Goal: Transaction & Acquisition: Purchase product/service

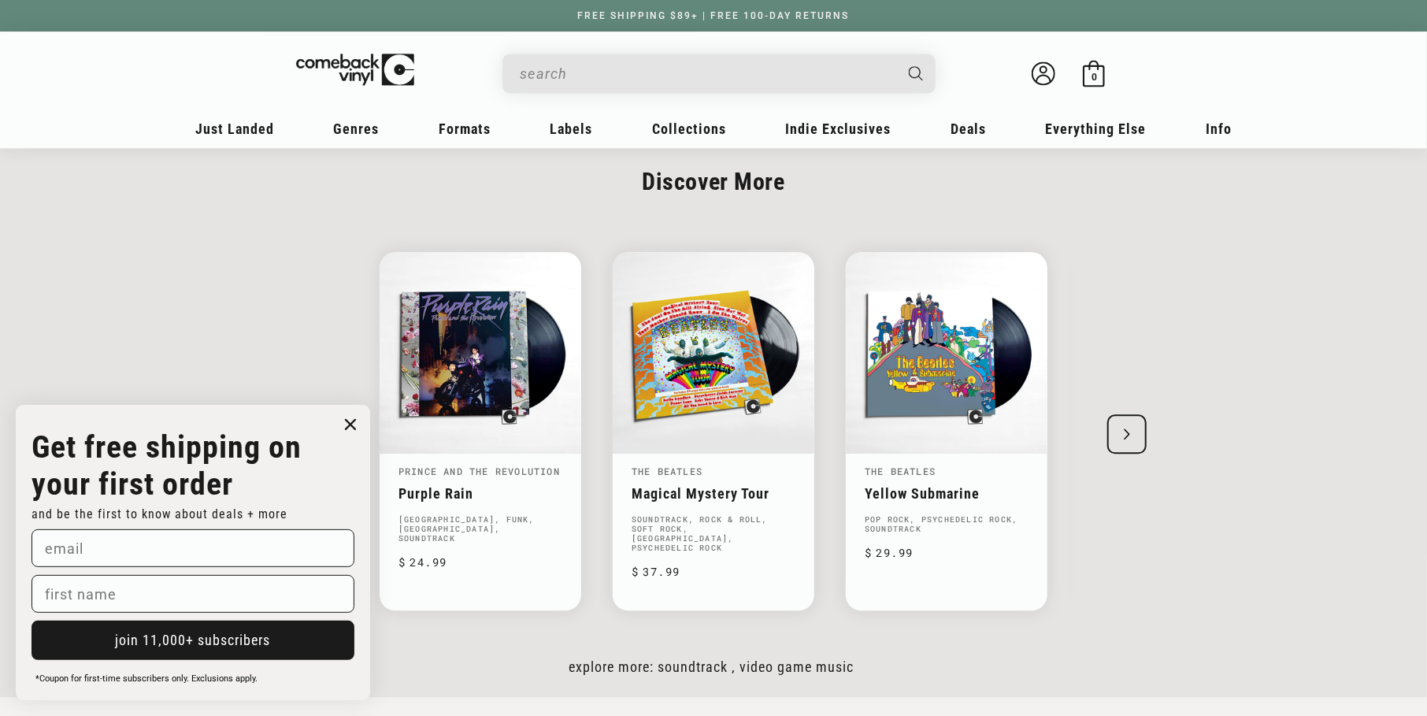
scroll to position [2282, 0]
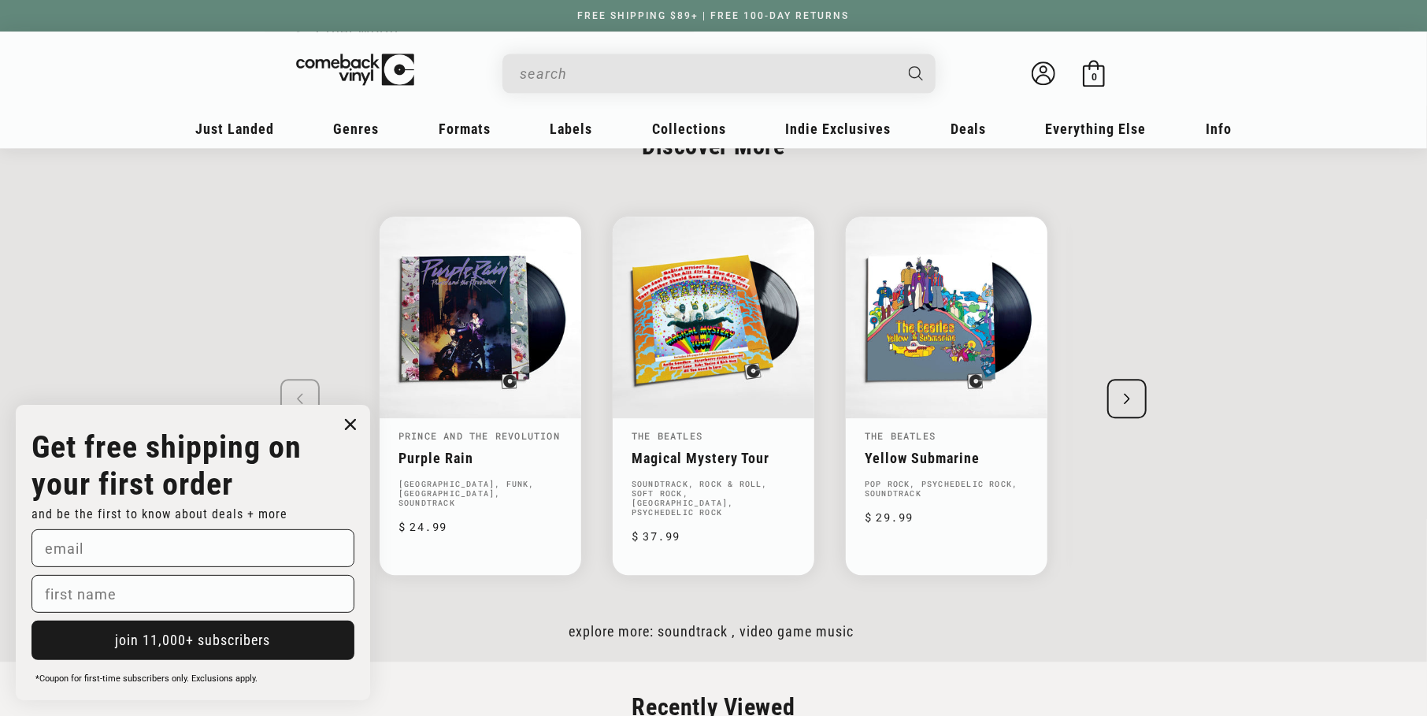
click at [1112, 379] on div "Next slide" at bounding box center [1126, 398] width 39 height 39
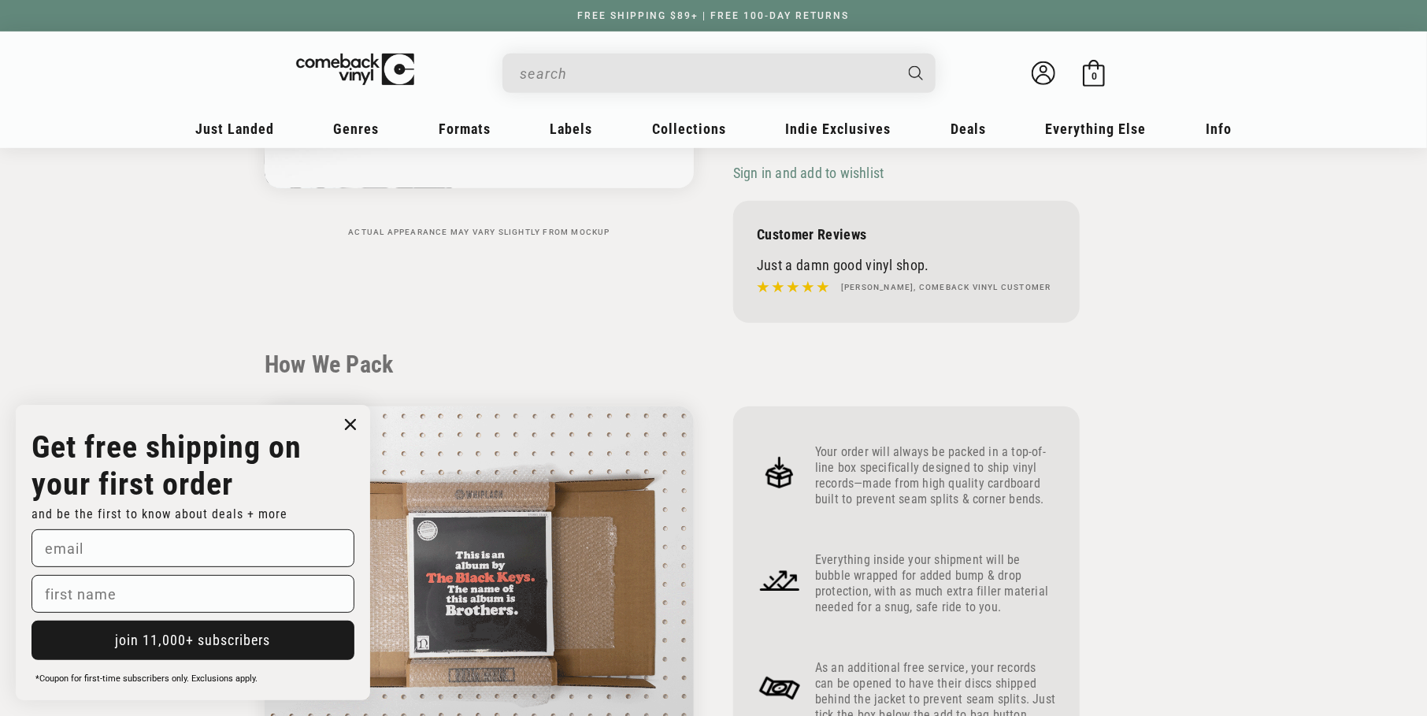
scroll to position [0, 0]
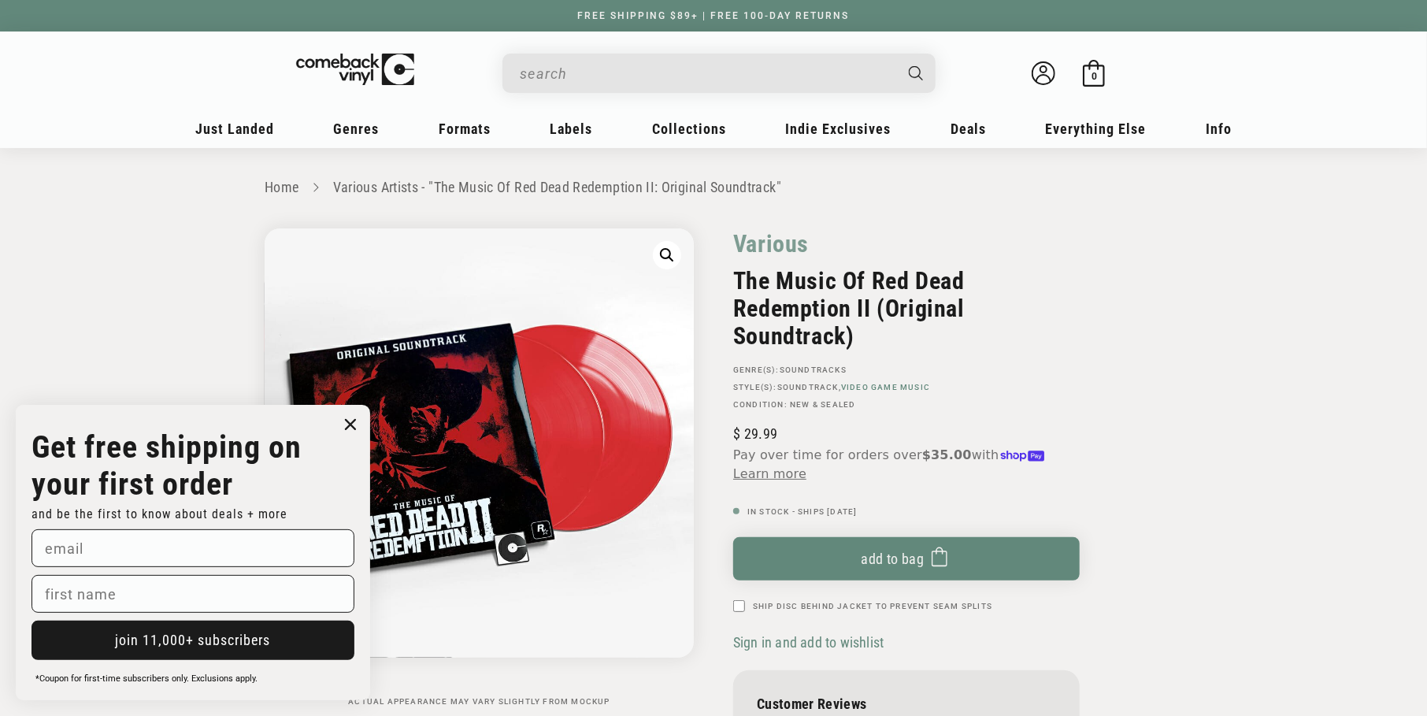
click at [873, 385] on link "Video Game Music" at bounding box center [885, 387] width 89 height 9
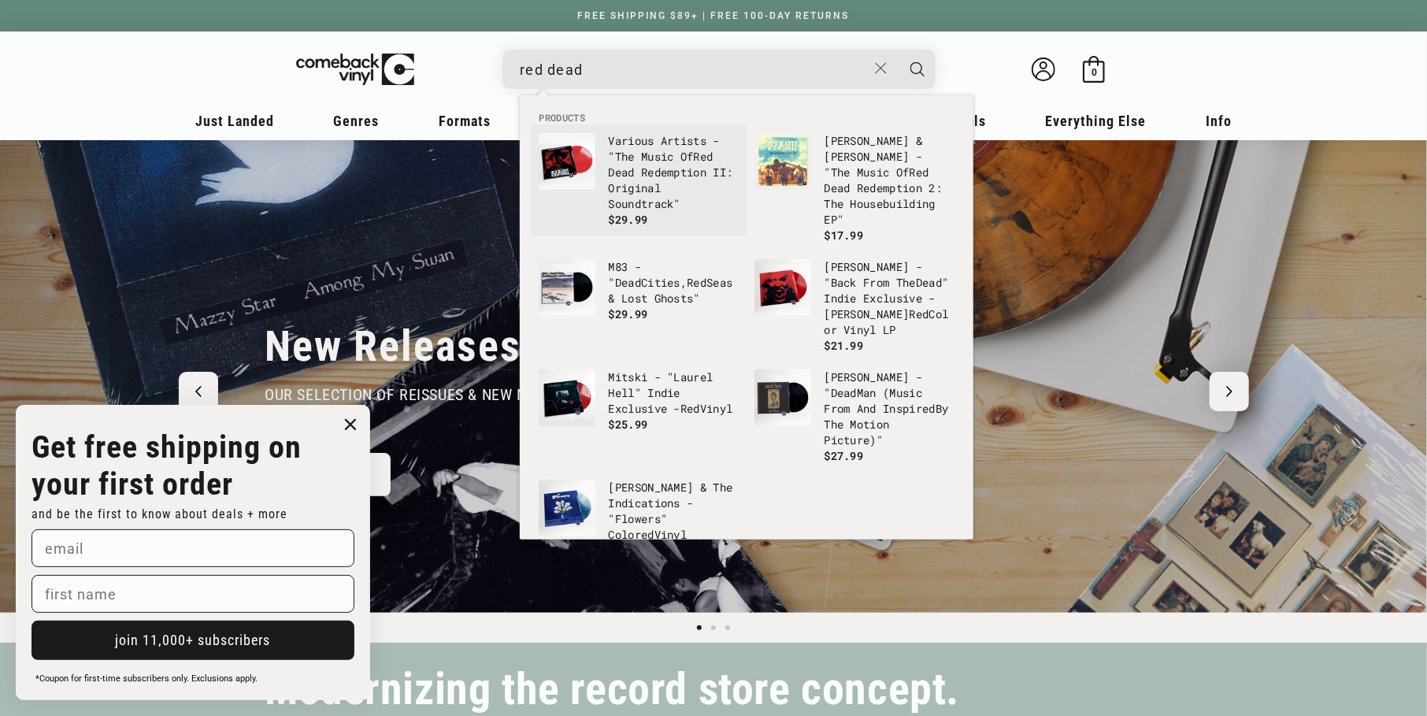
type input "red dead"
click at [686, 192] on p "Various Artists - "The Music Of Red Dead Red emption II: Original Soundtrack"" at bounding box center [673, 172] width 131 height 79
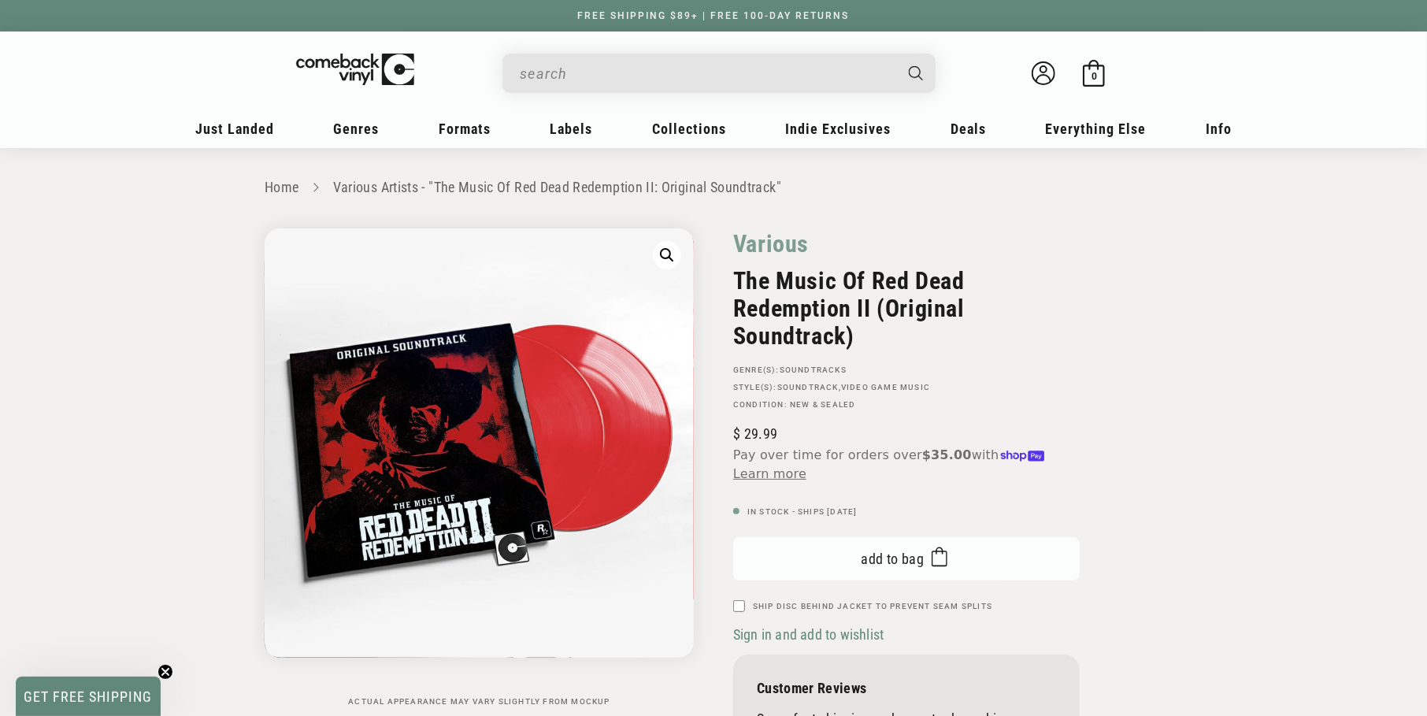
click at [957, 556] on button "Add to bag Added to bag" at bounding box center [906, 558] width 346 height 43
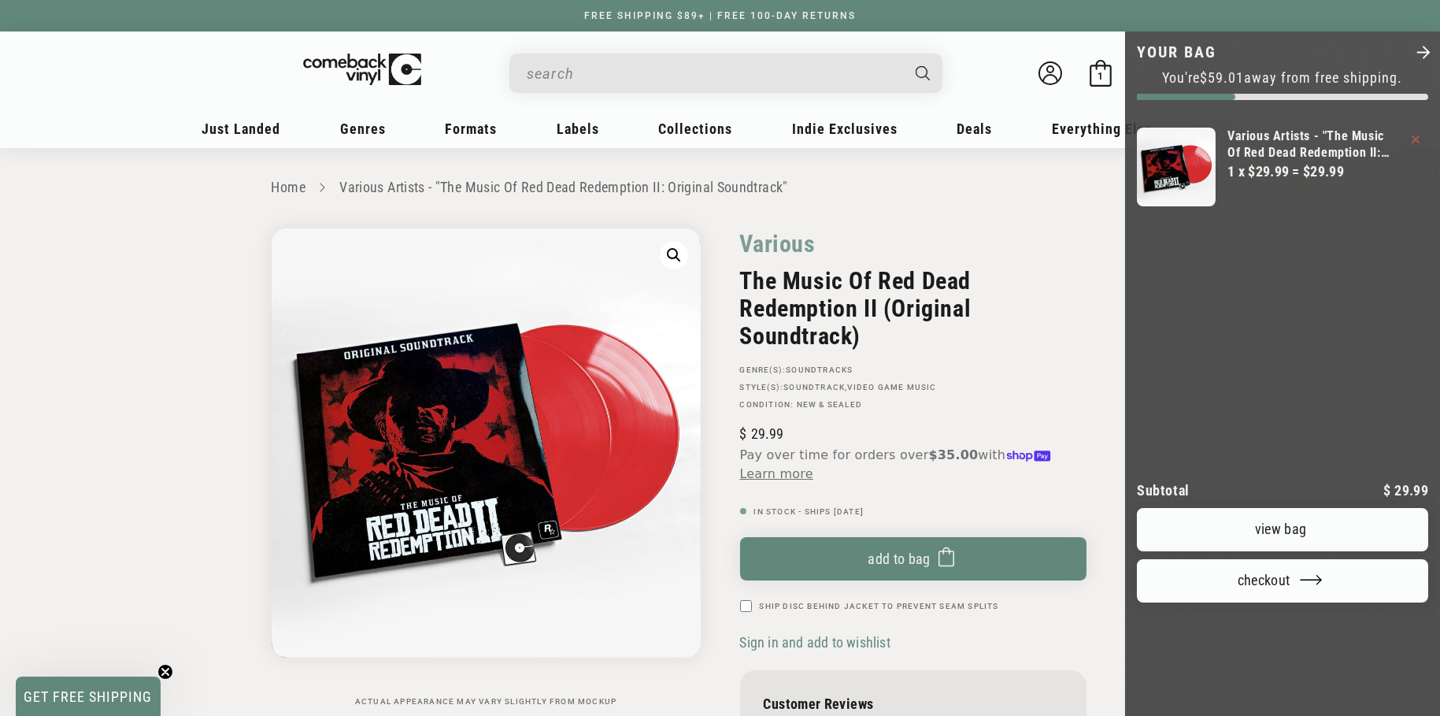
click at [919, 604] on div at bounding box center [720, 358] width 1440 height 716
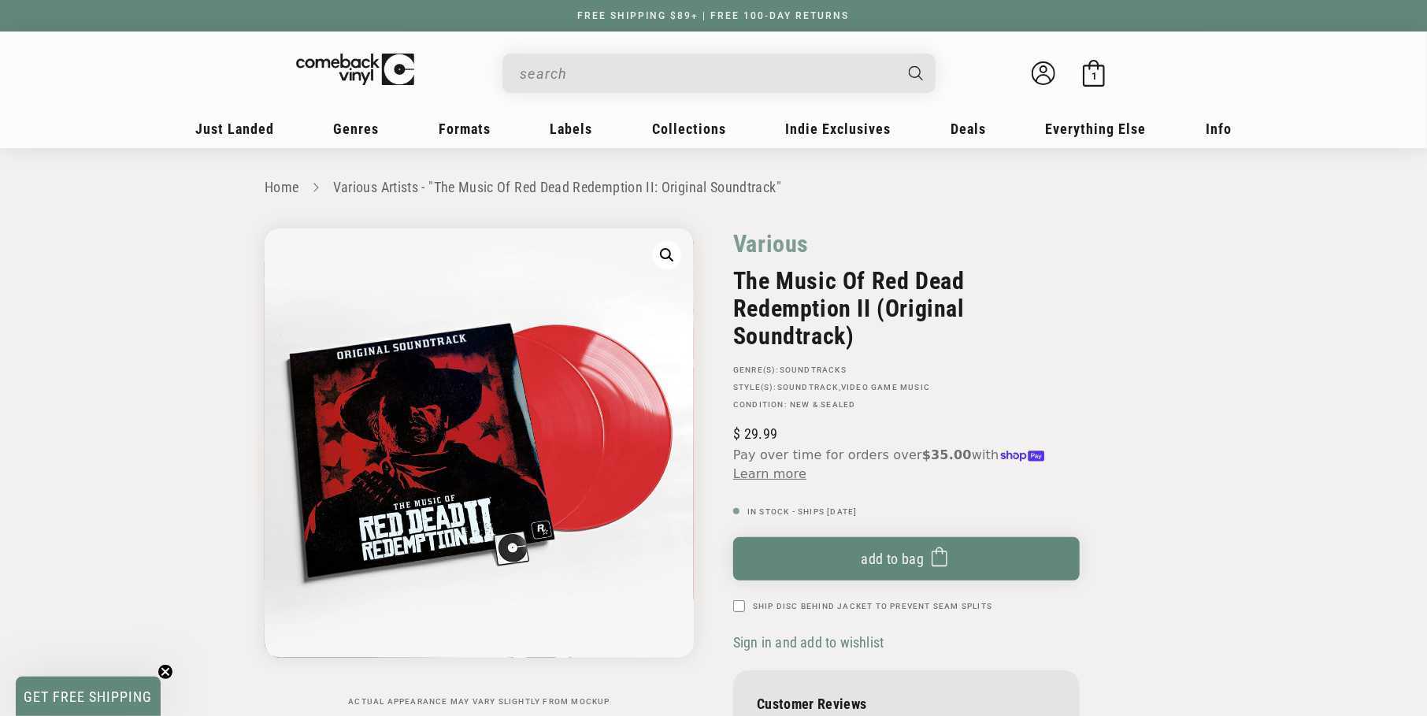
click at [726, 605] on div "Various The Music Of Red Dead Redemption II (Original Soundtrack) GENRE(S): Sou…" at bounding box center [937, 514] width 449 height 572
click at [739, 611] on input "Ship Disc Behind Jacket To Prevent Seam Splits" at bounding box center [739, 606] width 12 height 12
checkbox input "true"
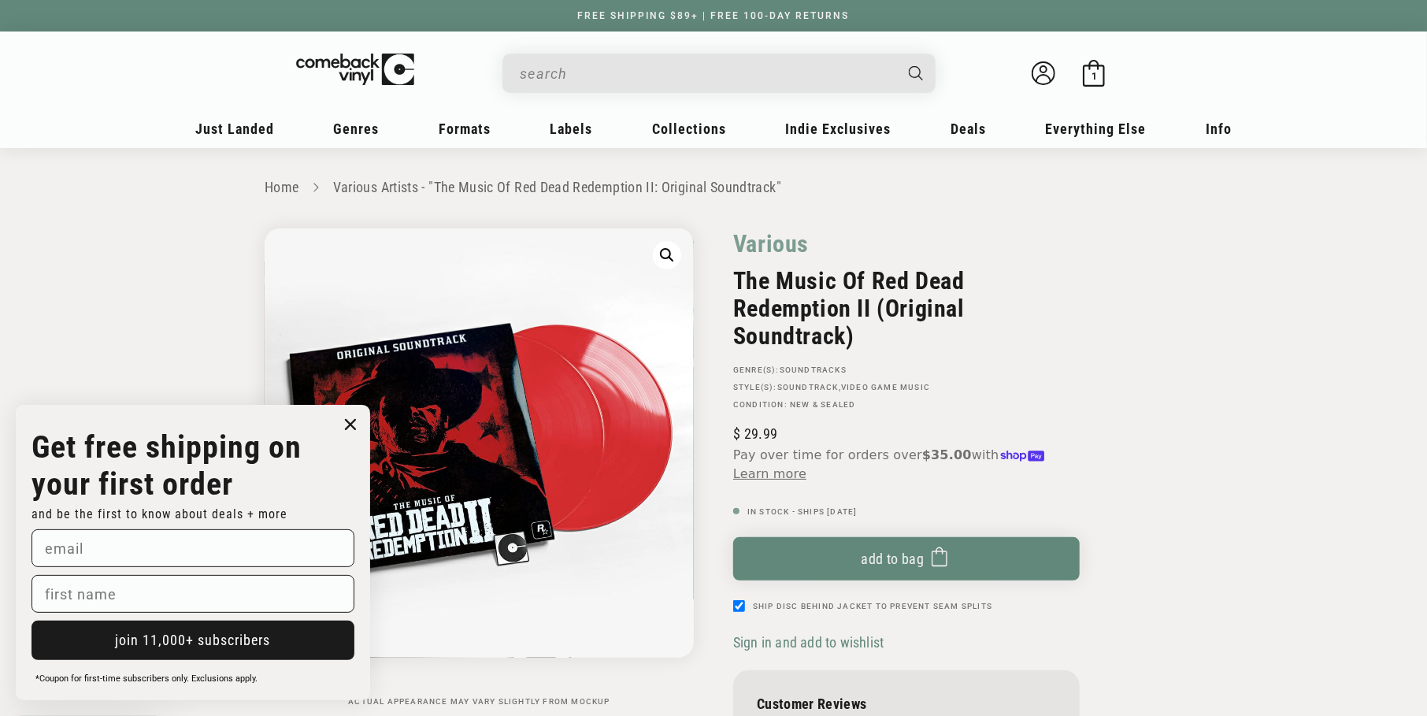
click at [638, 62] on input "When autocomplete results are available use up and down arrows to review and en…" at bounding box center [706, 73] width 373 height 32
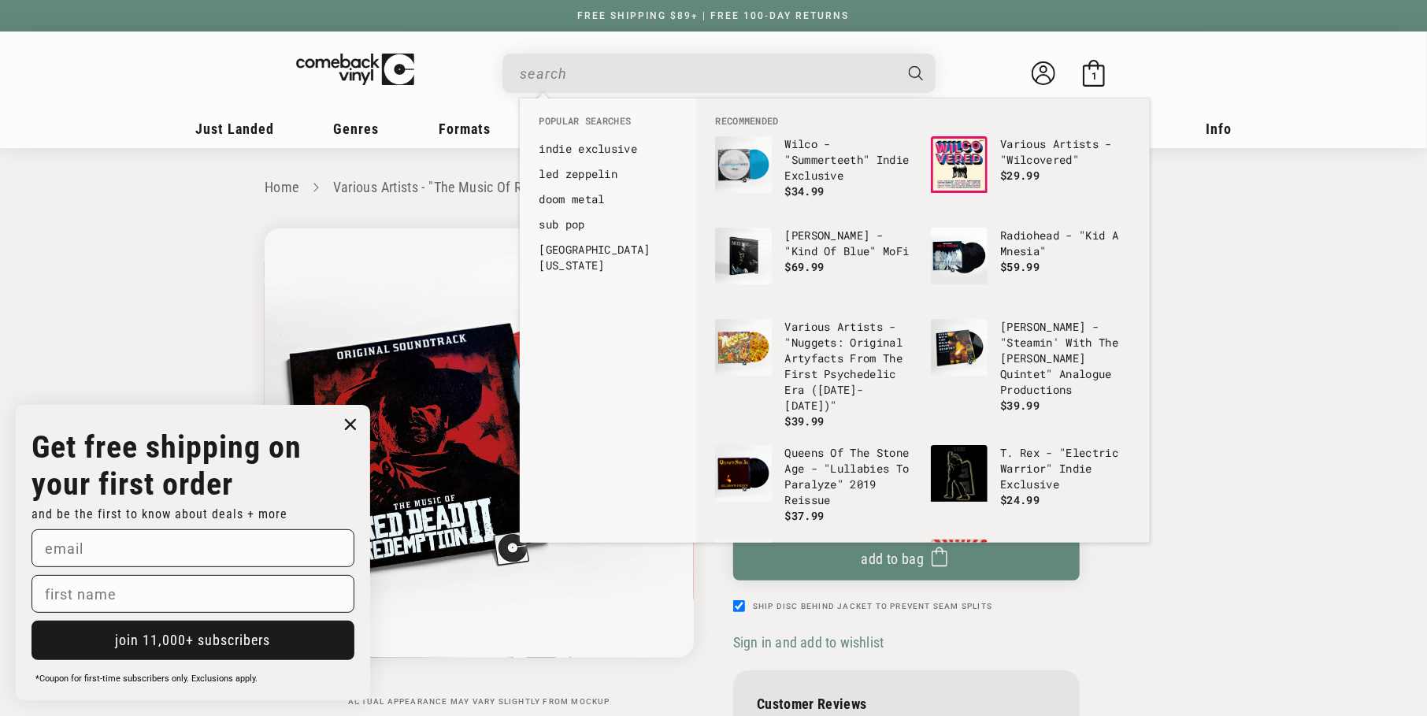
drag, startPoint x: 1212, startPoint y: 315, endPoint x: 1195, endPoint y: 319, distance: 17.0
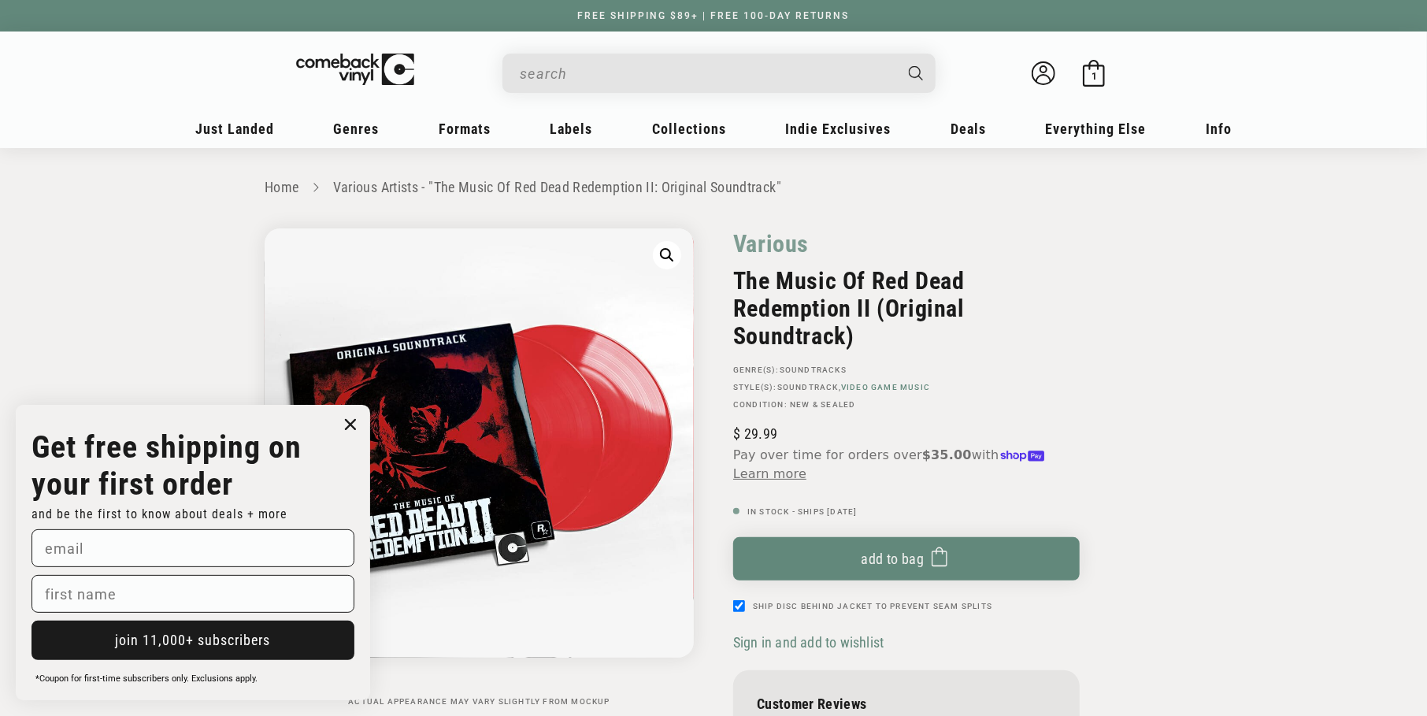
click at [866, 384] on link "Video Game Music" at bounding box center [885, 387] width 89 height 9
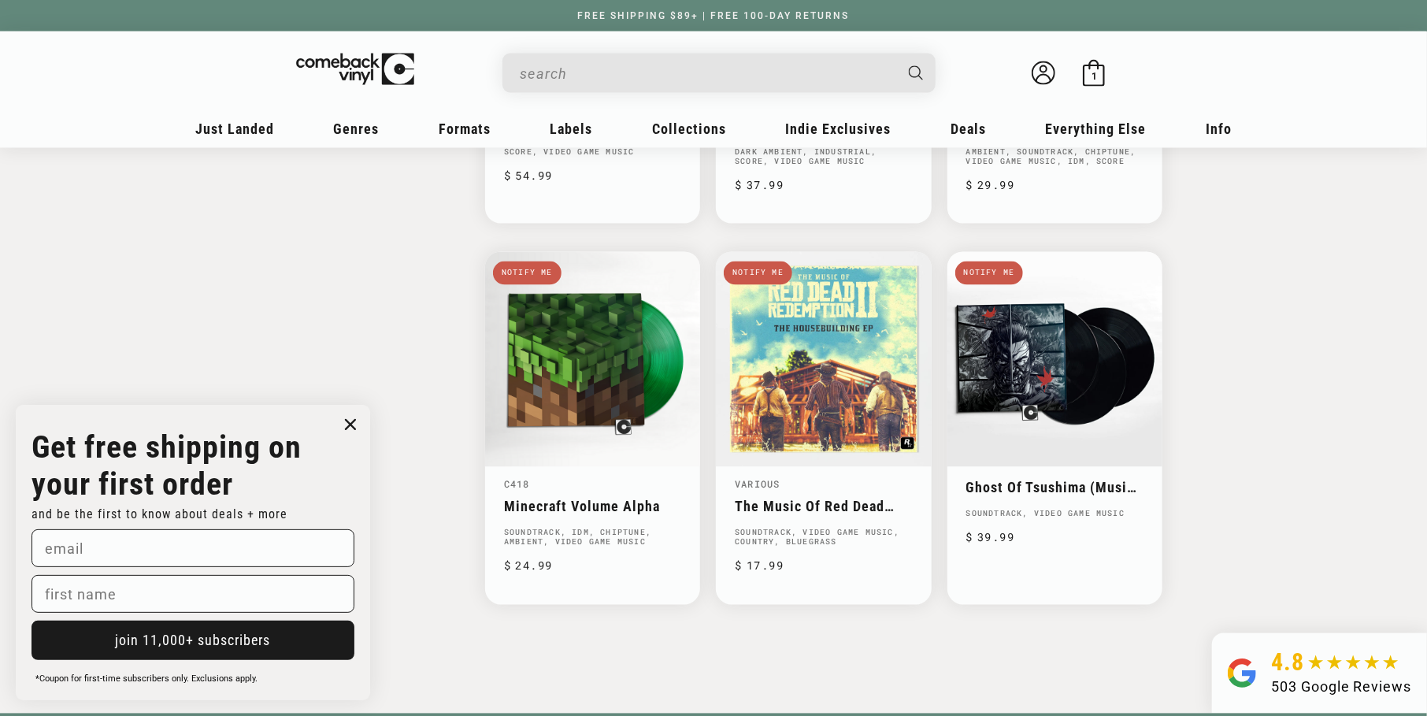
scroll to position [1653, 0]
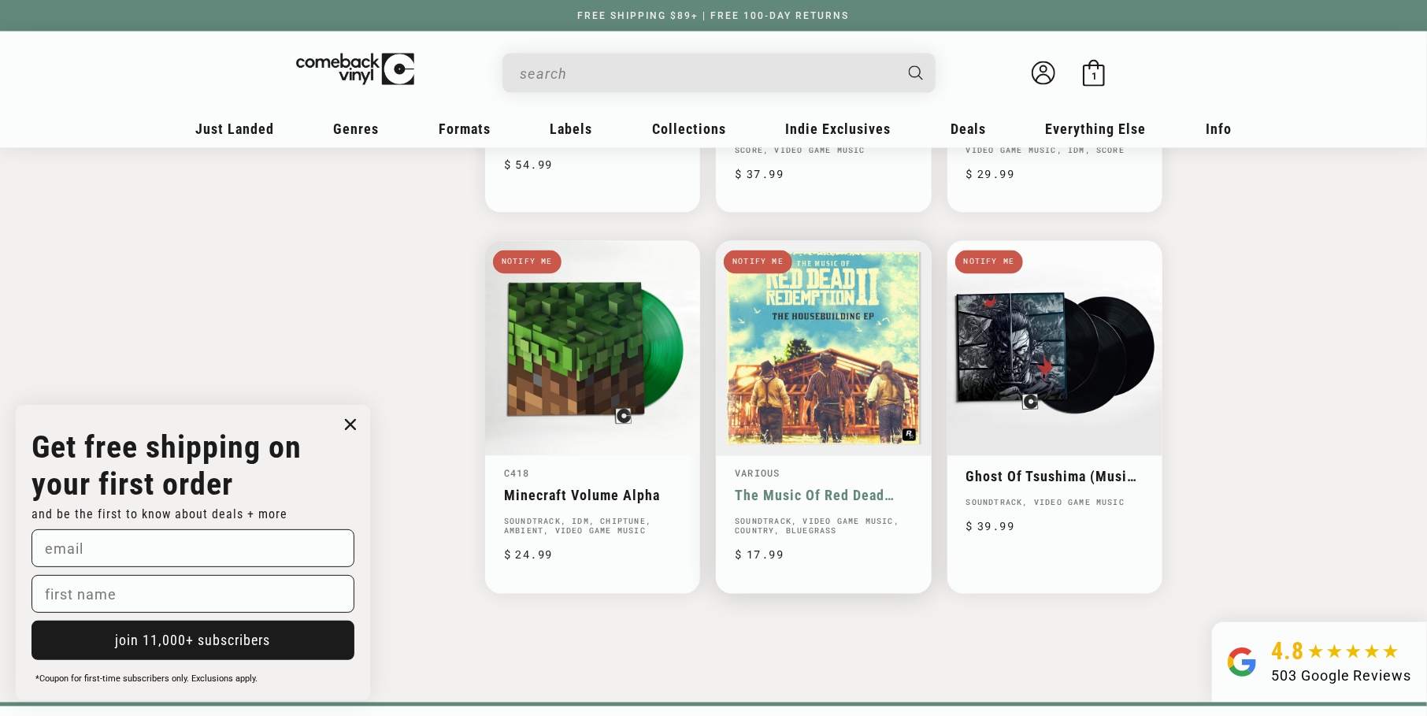
click at [854, 487] on link "The Music Of Red Dead Redemption II: The Housebuilding EP" at bounding box center [823, 495] width 177 height 17
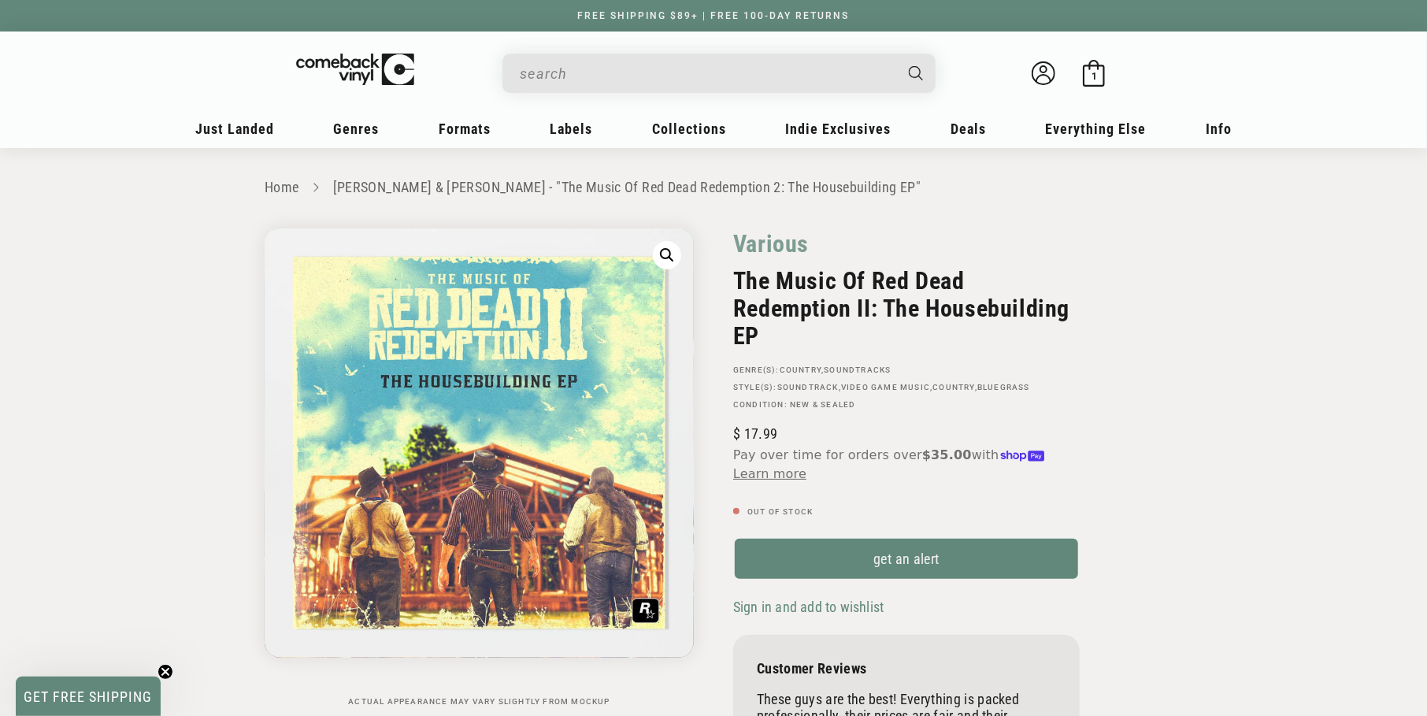
click at [65, 692] on span "GET FREE SHIPPING" at bounding box center [88, 696] width 128 height 17
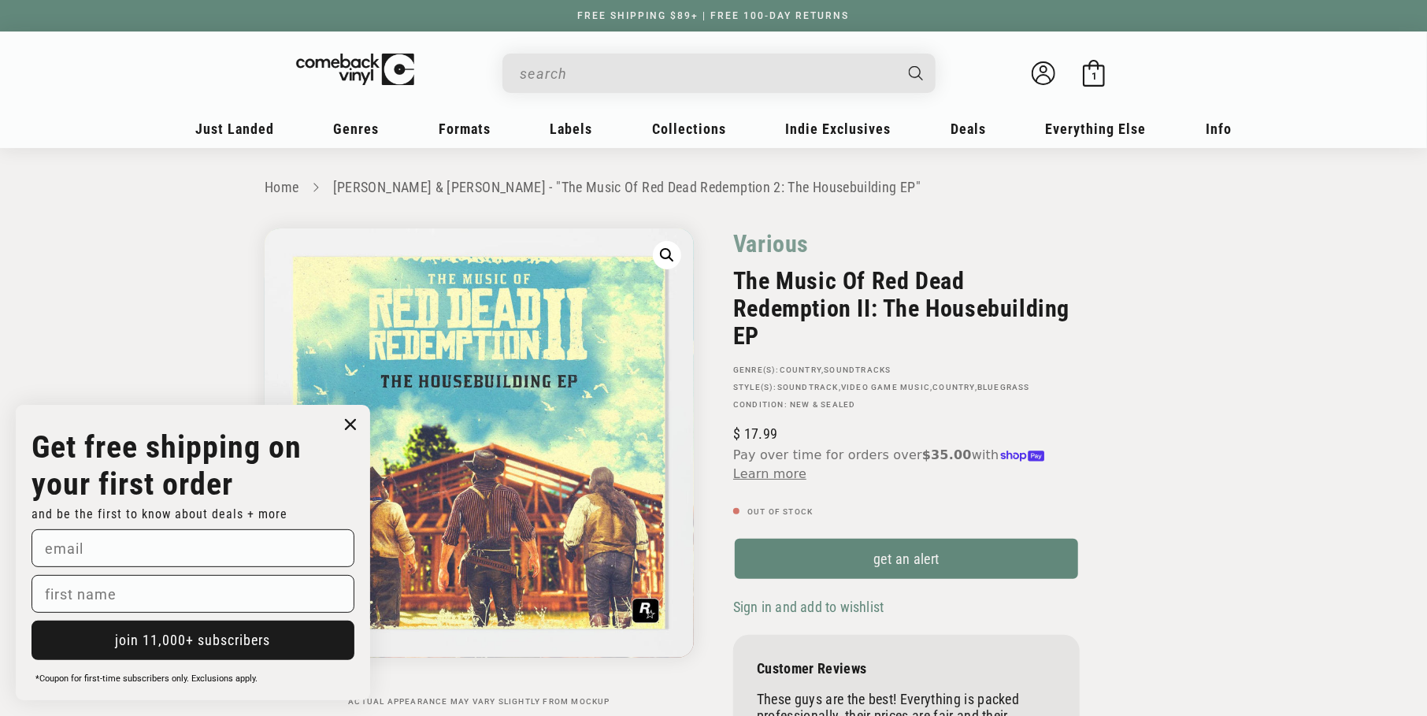
click at [69, 562] on input "email" at bounding box center [192, 548] width 323 height 38
click at [162, 561] on input "email" at bounding box center [192, 548] width 323 height 38
type input "allthingsotakunow@outlook.com"
click at [82, 580] on input "first name" at bounding box center [192, 594] width 323 height 38
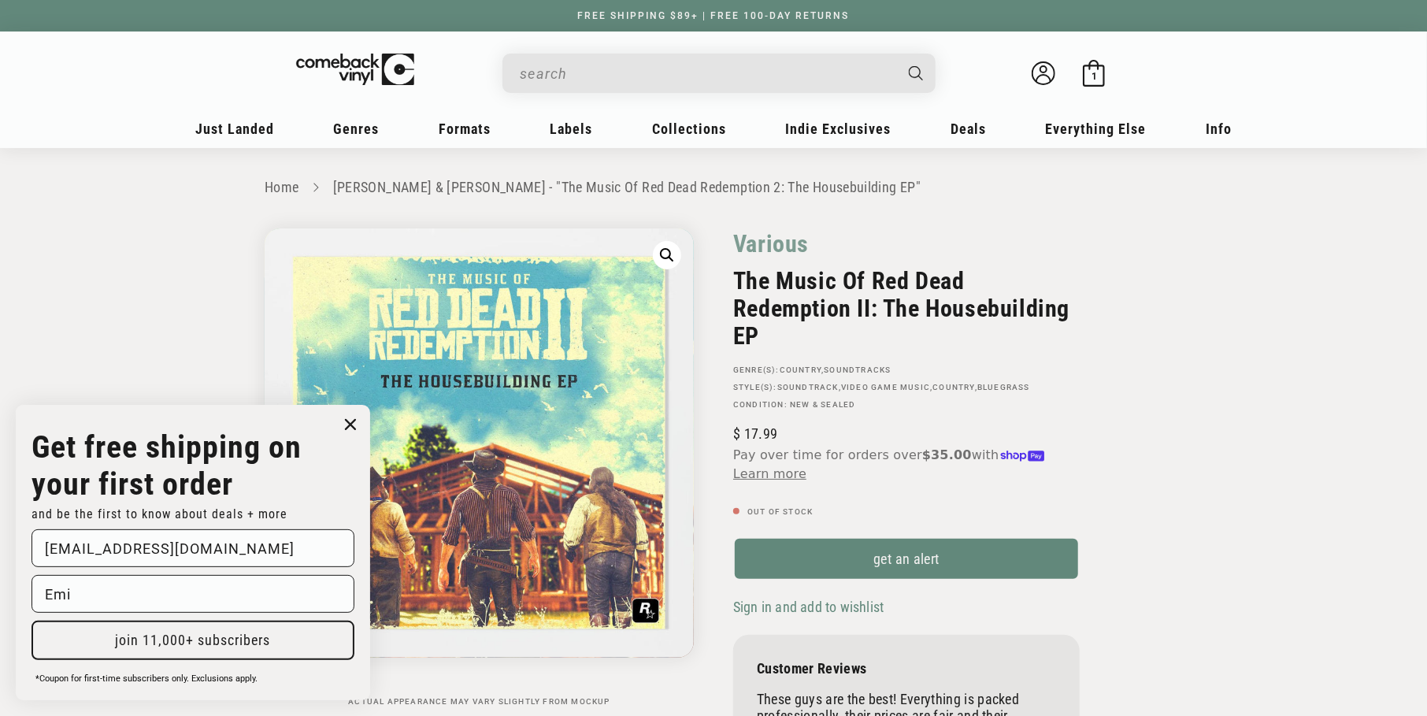
type input "Emi"
click at [136, 628] on button "join 11,000+ subscribers" at bounding box center [192, 639] width 323 height 39
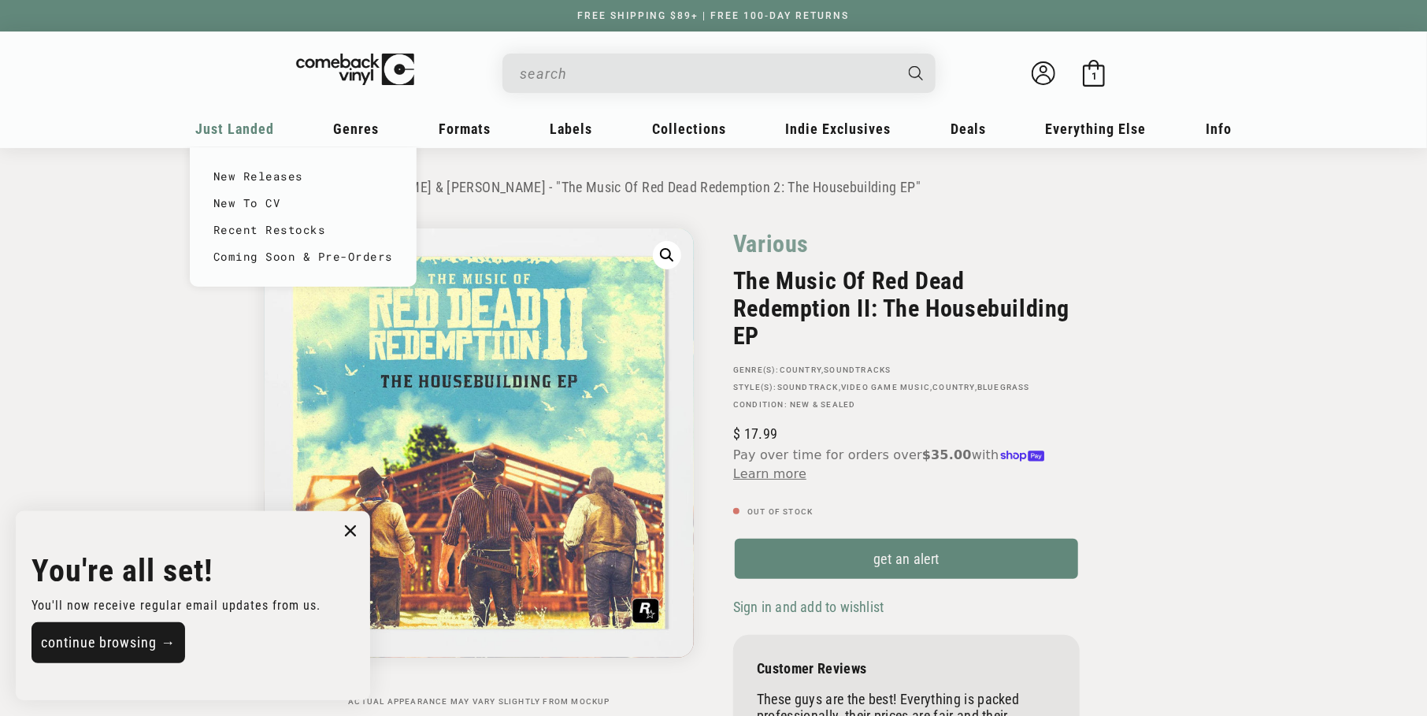
click at [245, 116] on div "Just Landed" at bounding box center [235, 134] width 90 height 38
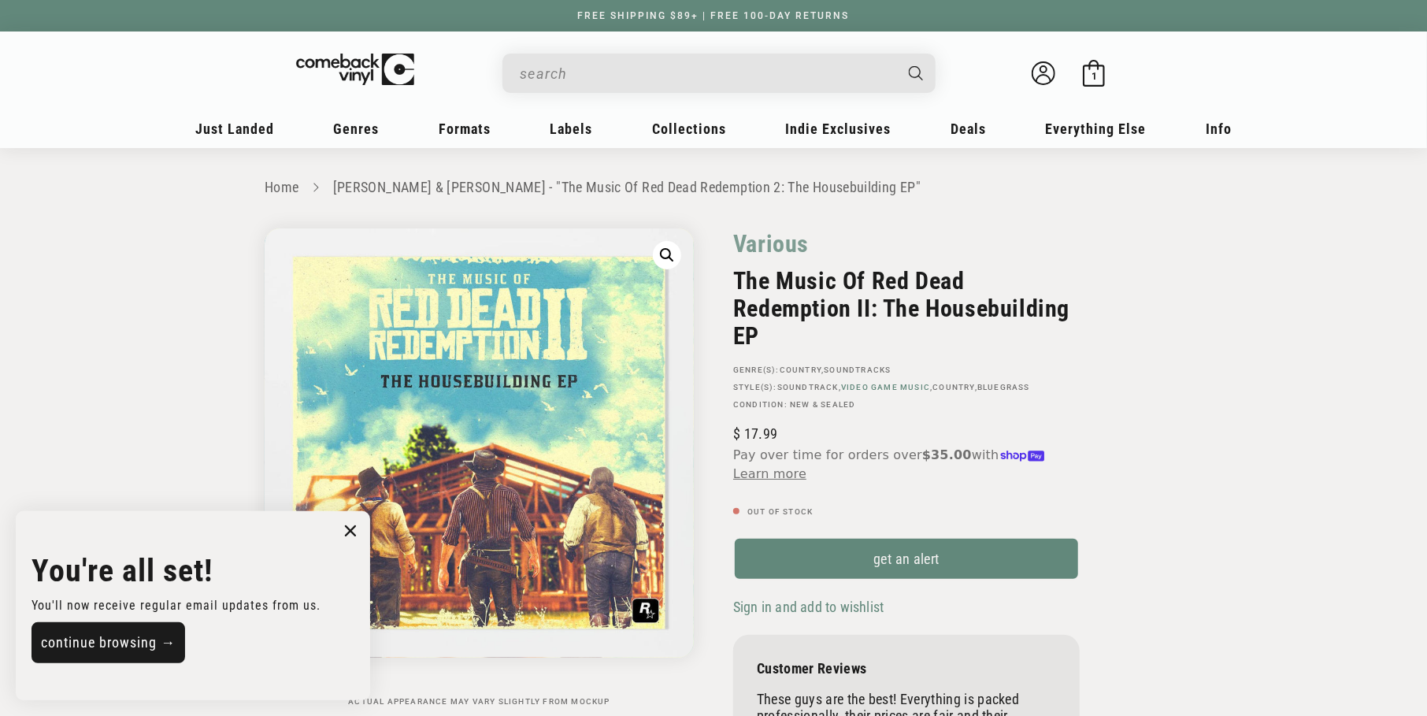
click at [857, 386] on link "Video Game Music" at bounding box center [885, 387] width 89 height 9
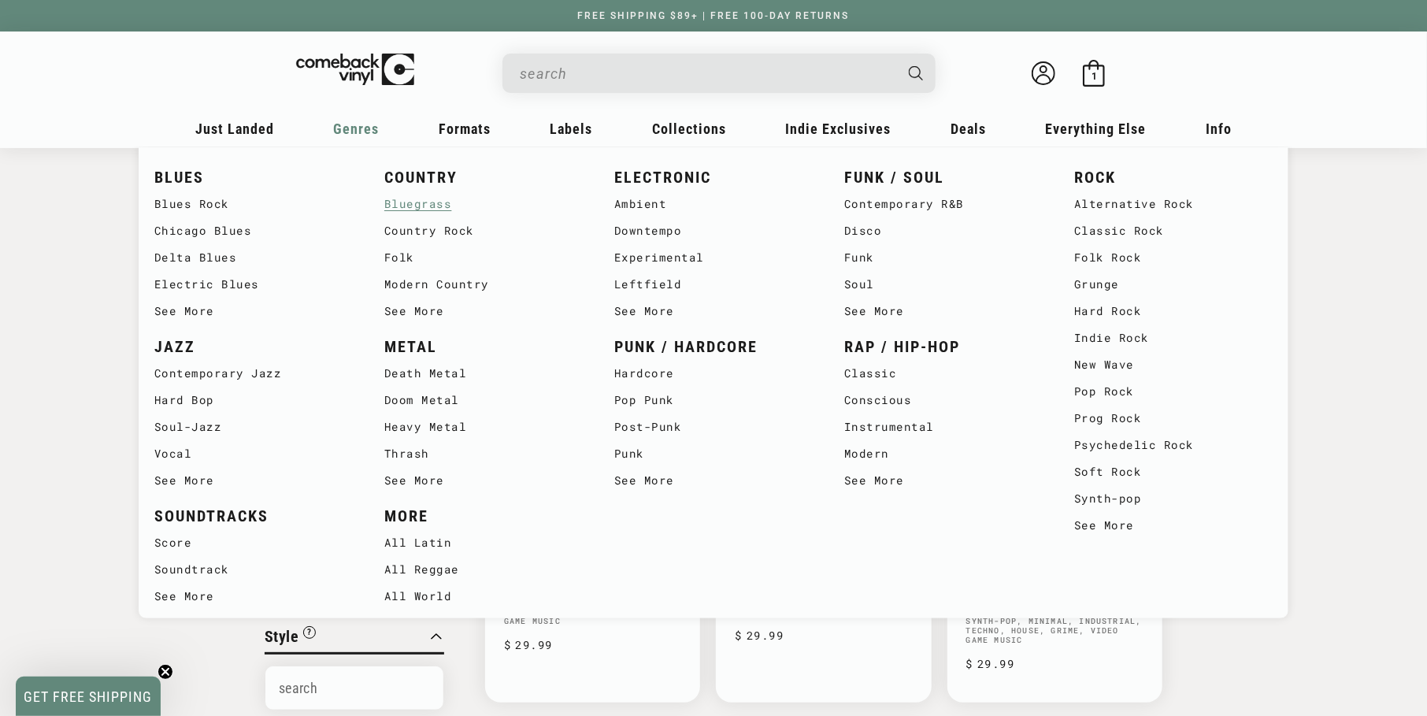
click at [409, 210] on link "Bluegrass" at bounding box center [483, 204] width 198 height 27
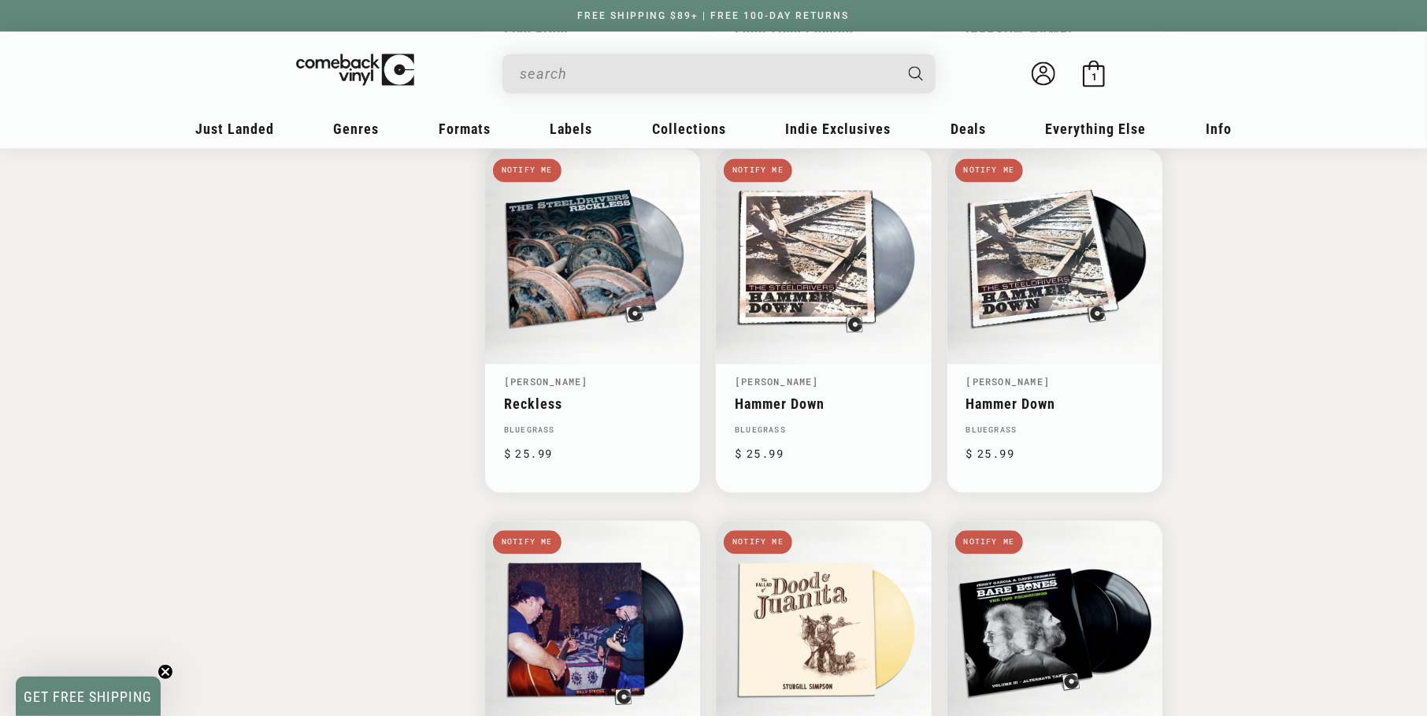
scroll to position [2282, 0]
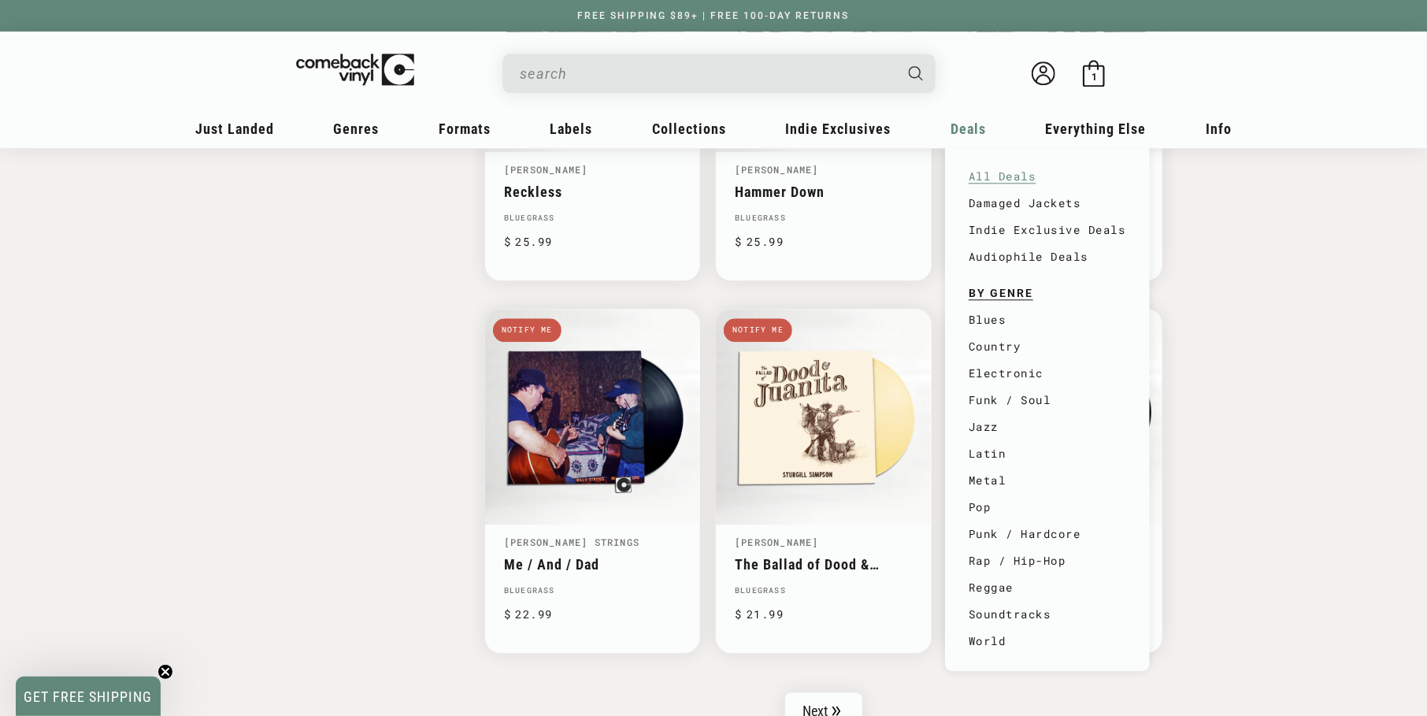
click at [993, 168] on link "All Deals" at bounding box center [1046, 176] width 157 height 27
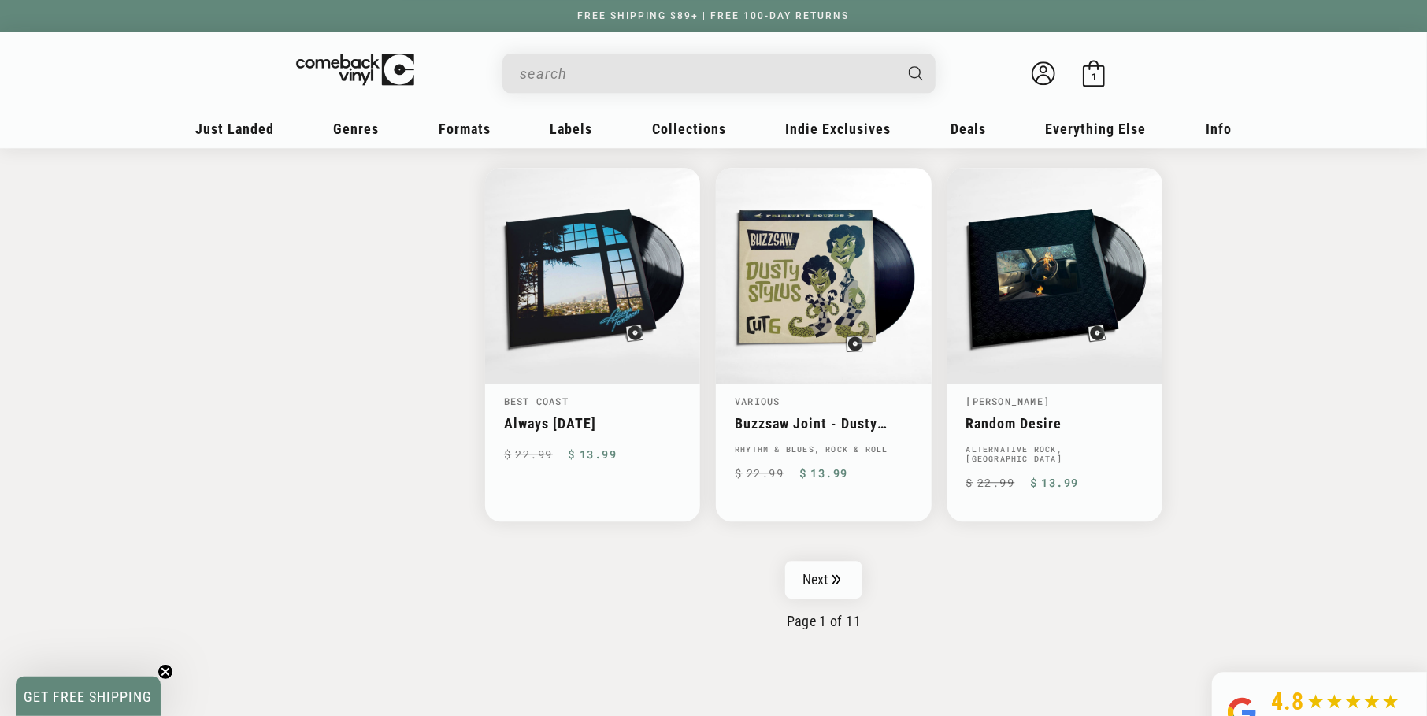
scroll to position [2519, 0]
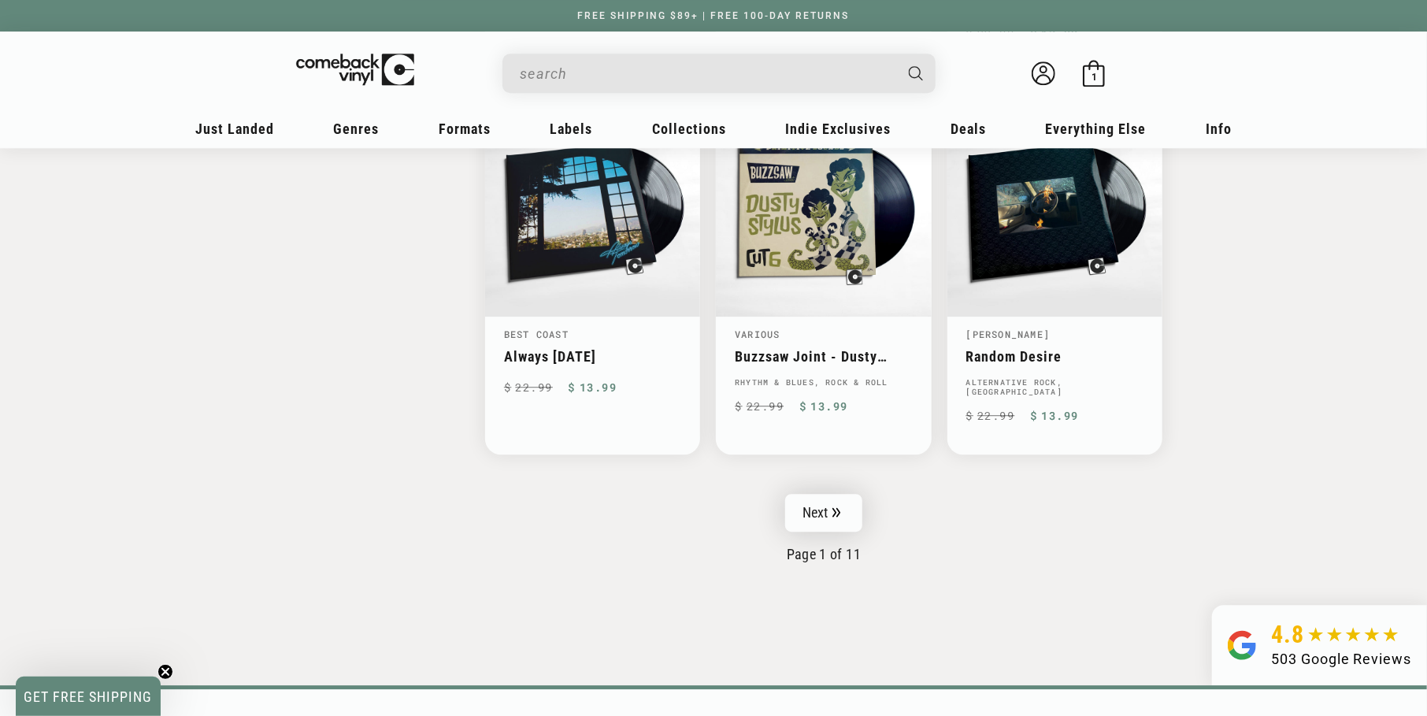
click at [827, 494] on link "Next" at bounding box center [823, 513] width 77 height 38
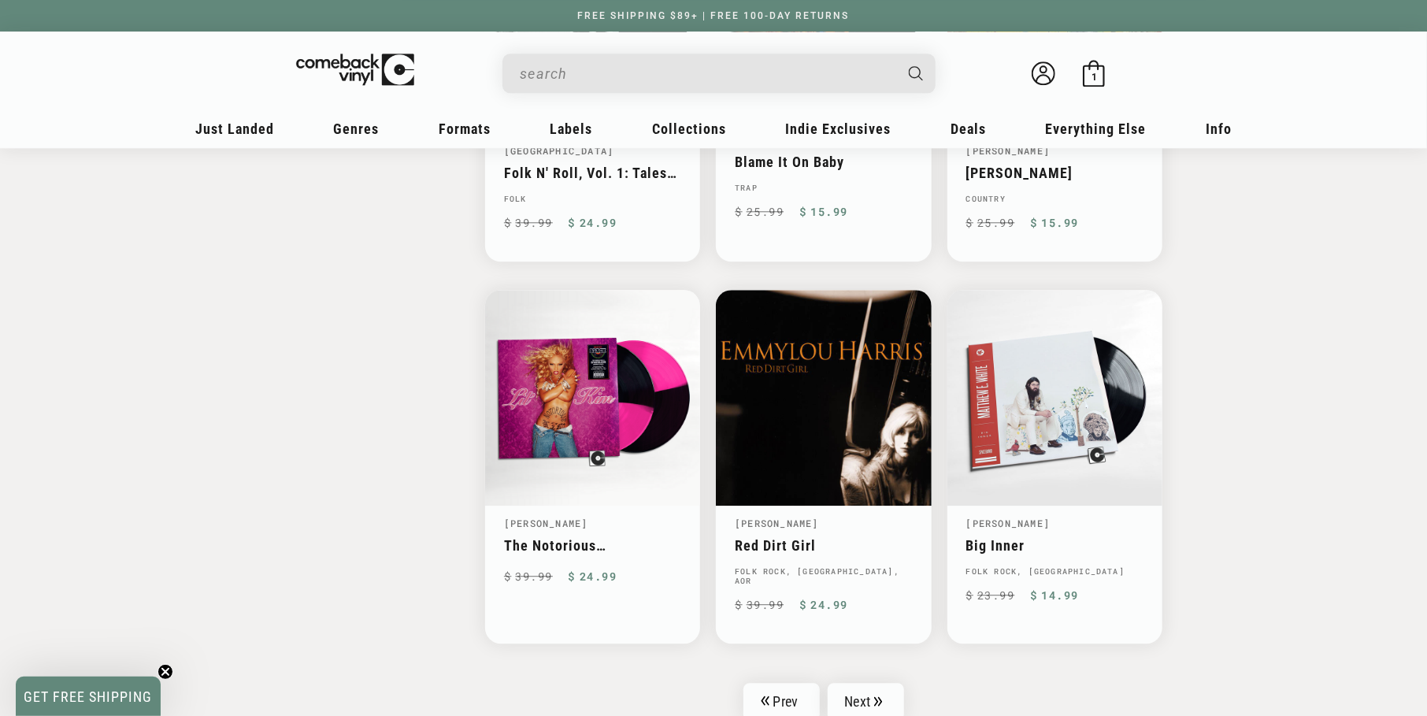
scroll to position [2519, 0]
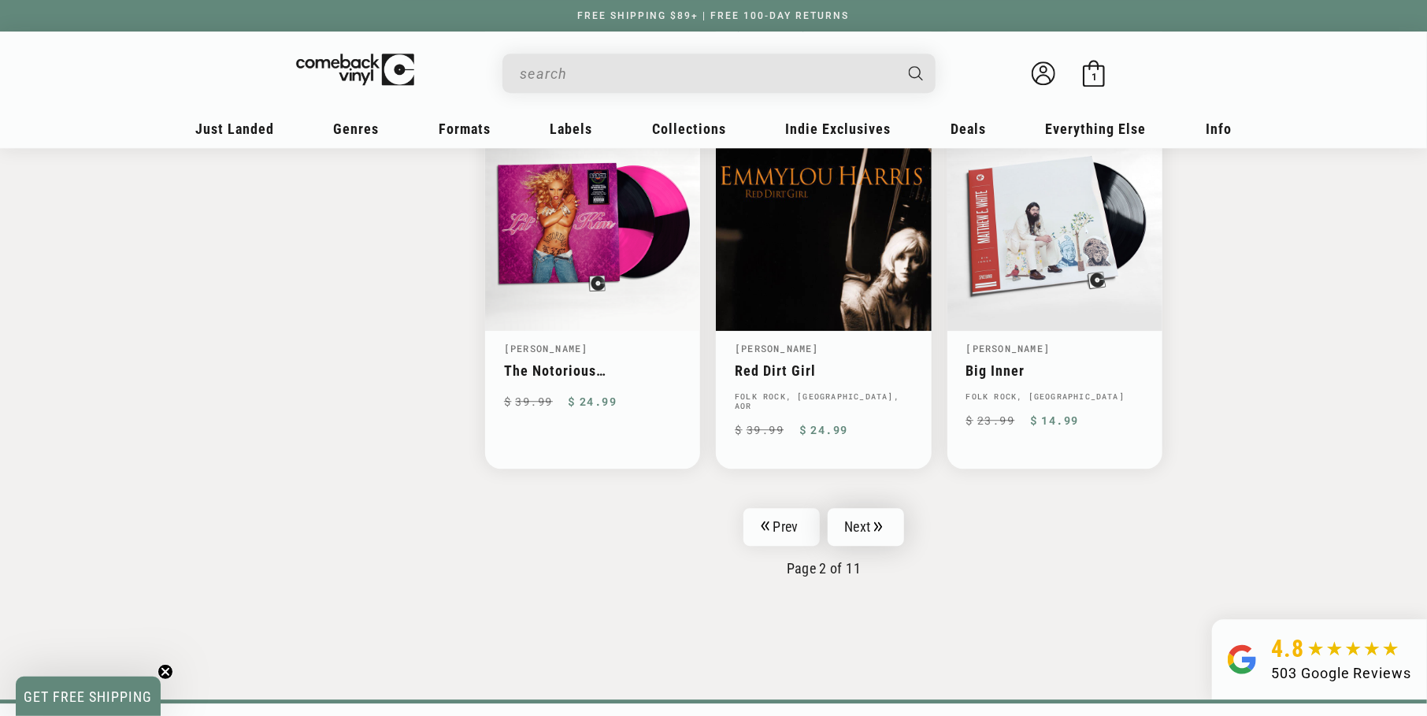
click at [868, 508] on link "Next" at bounding box center [865, 527] width 77 height 38
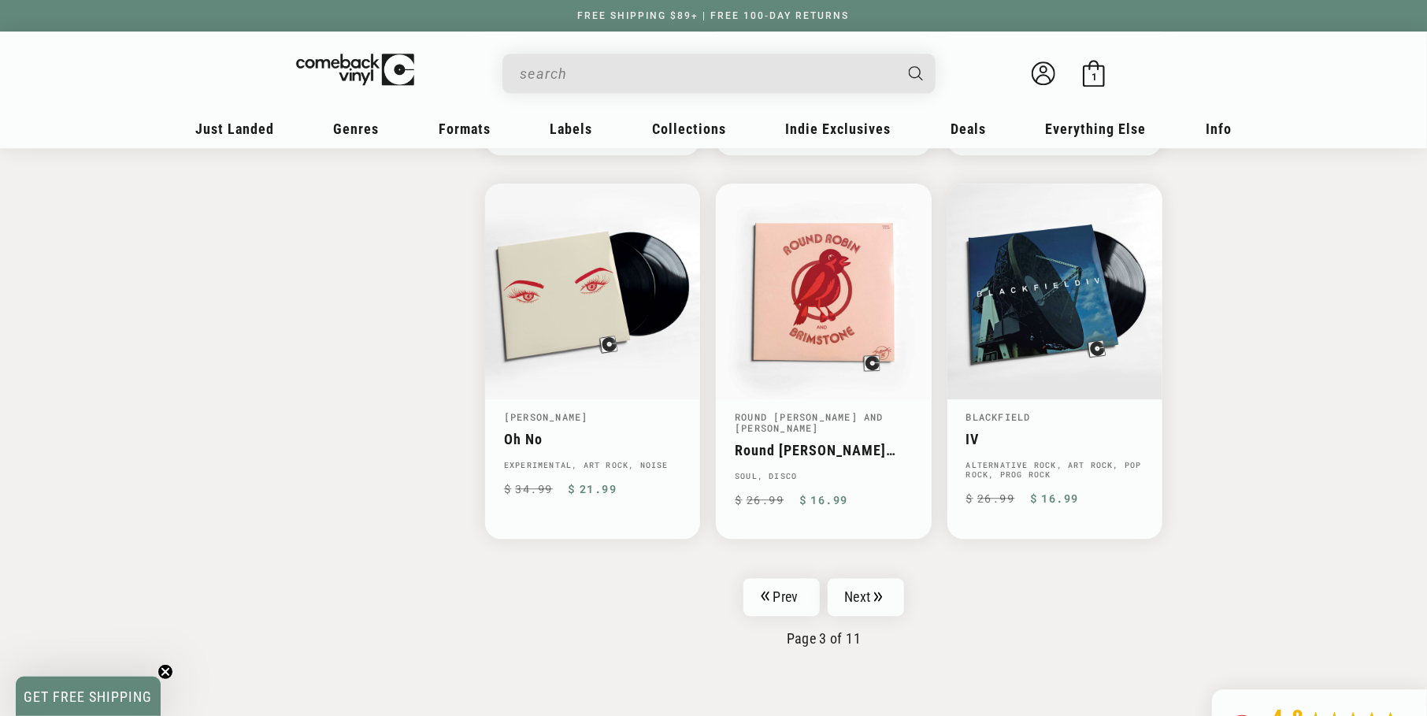
scroll to position [2519, 0]
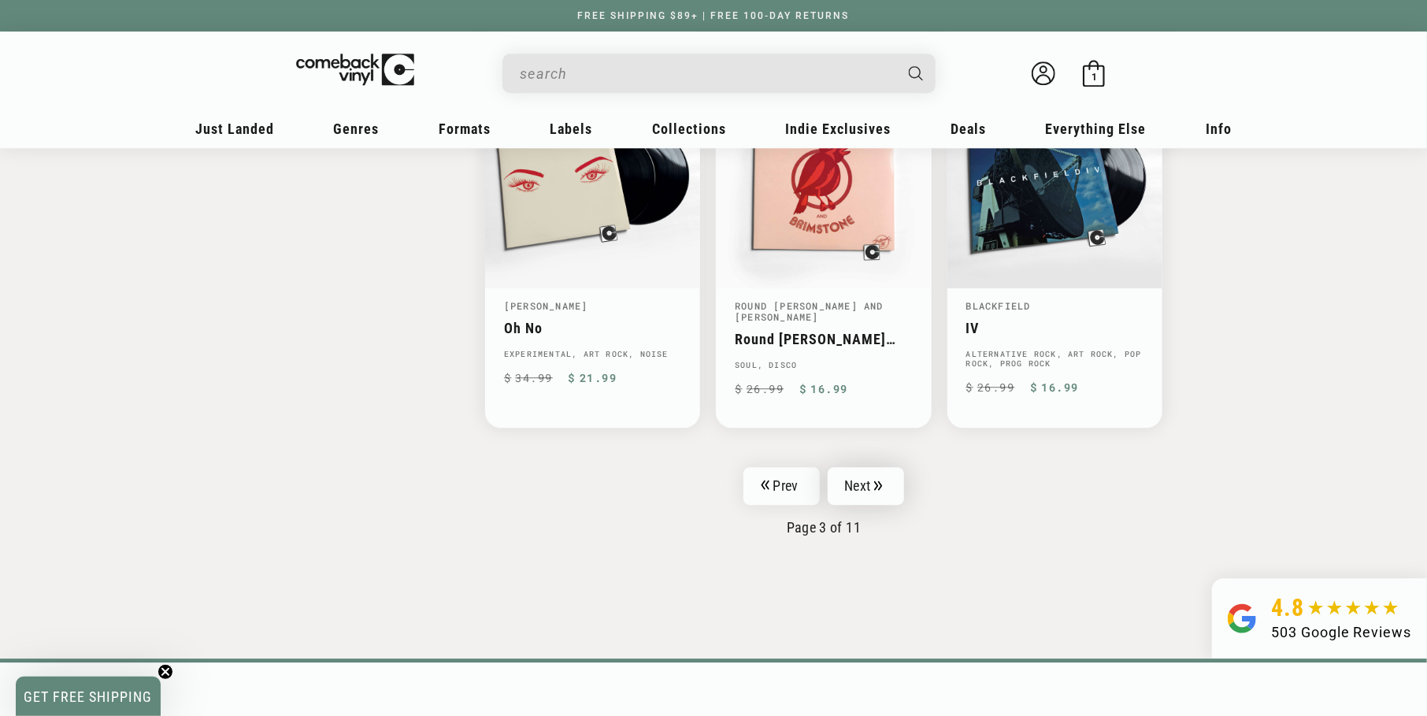
click at [872, 467] on link "Next" at bounding box center [865, 486] width 77 height 38
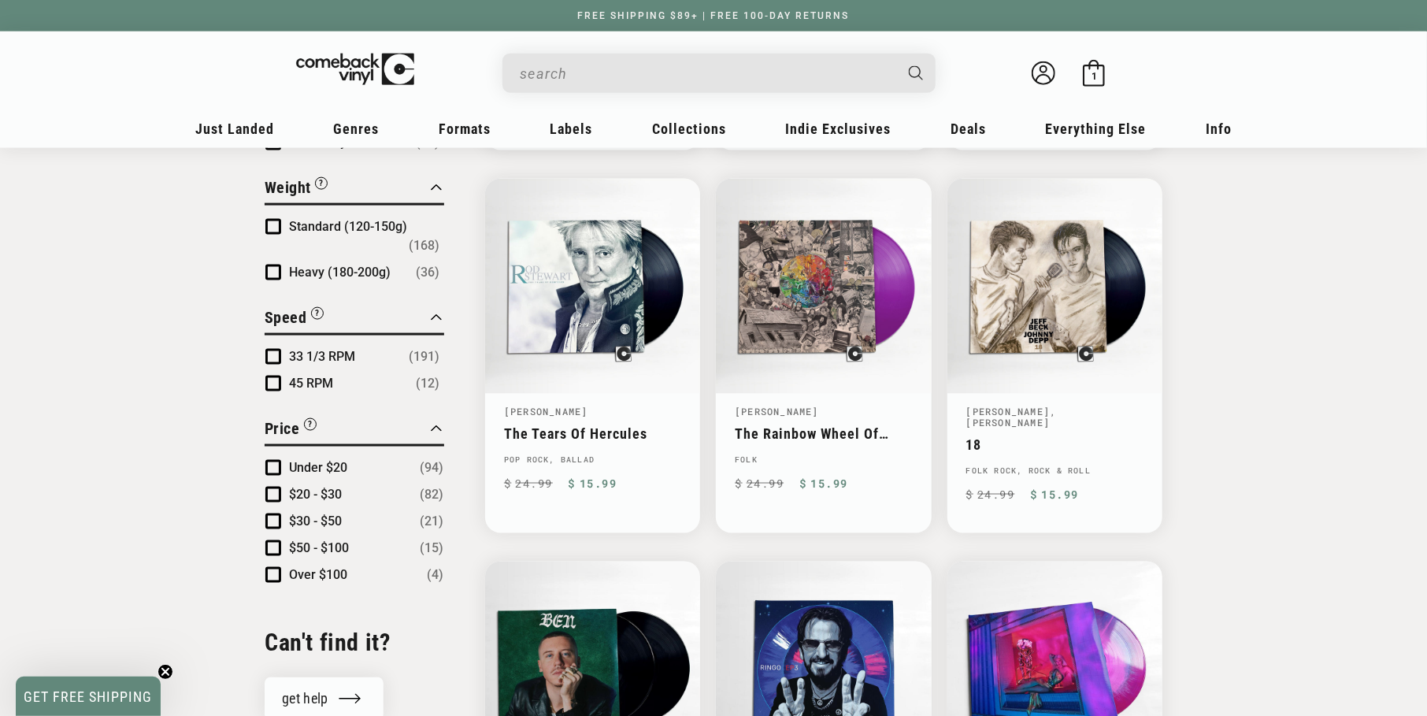
scroll to position [1338, 0]
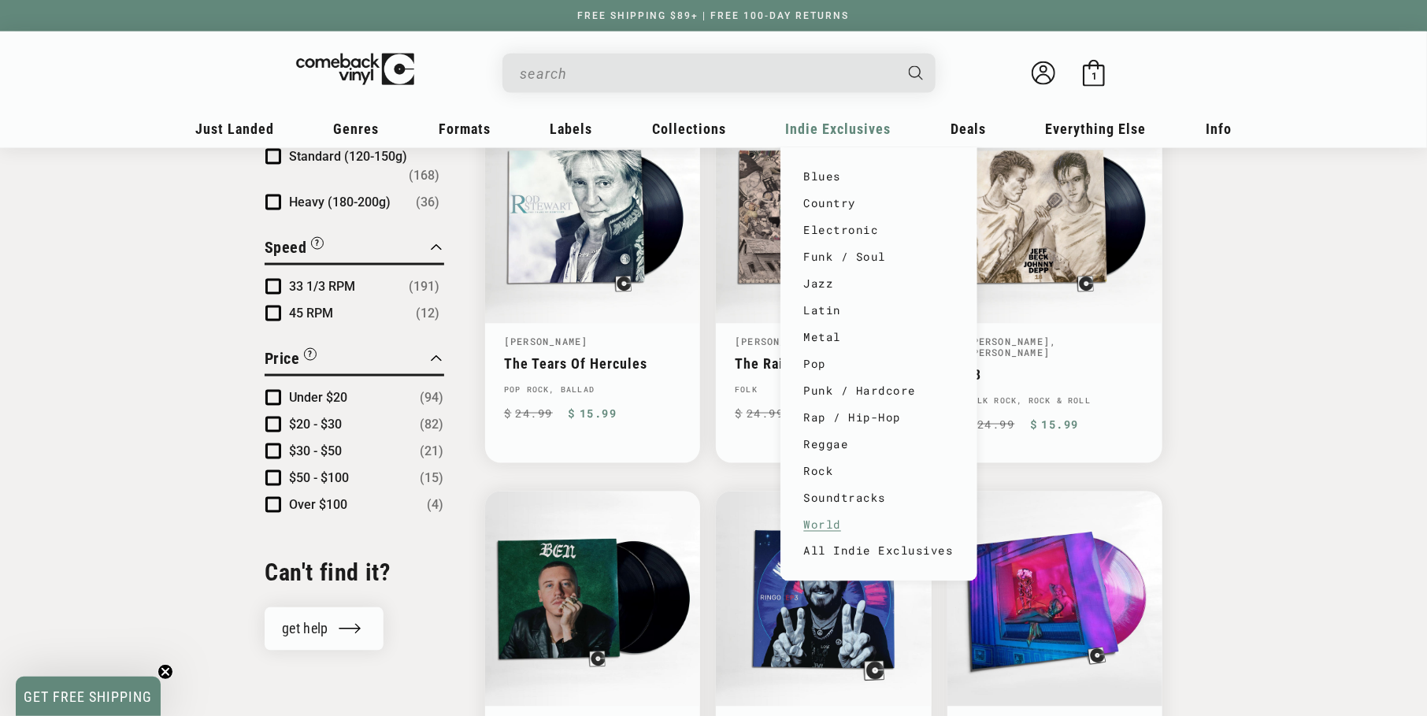
click at [841, 524] on link "World" at bounding box center [879, 524] width 150 height 27
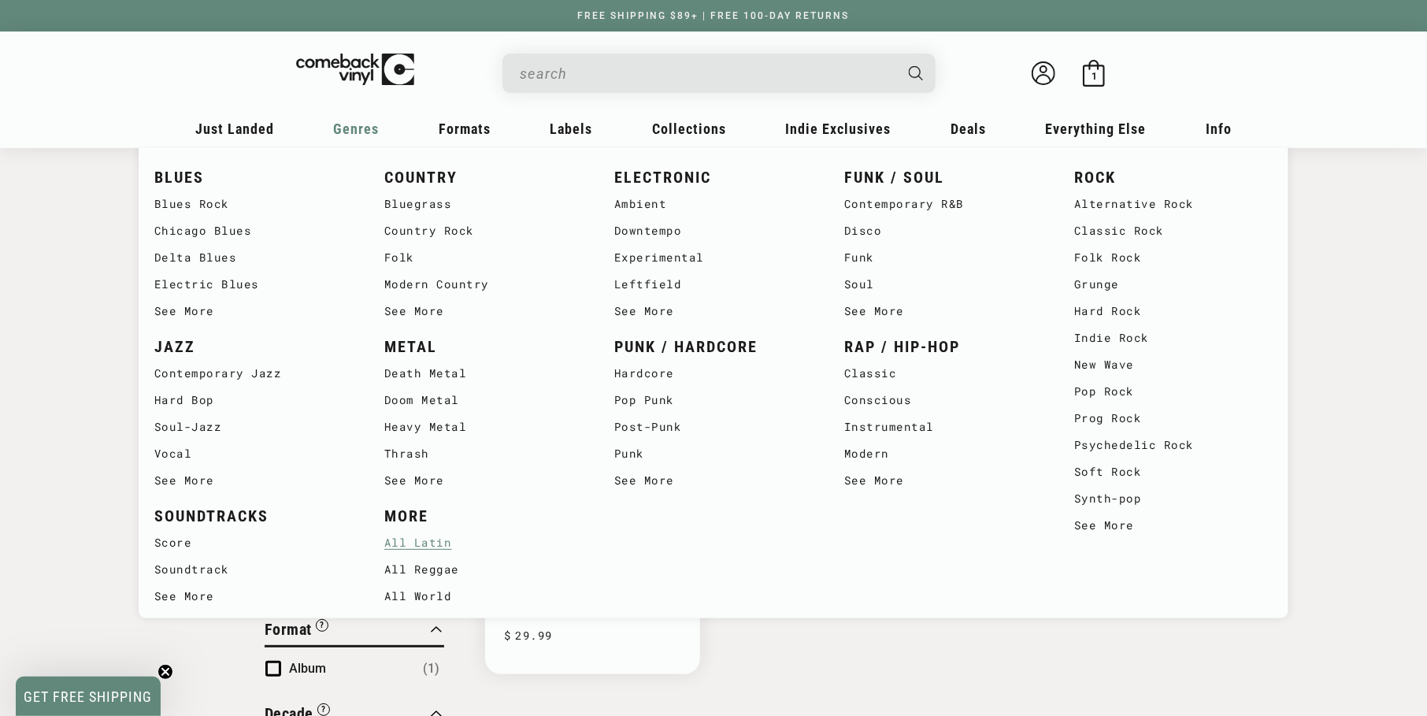
click at [435, 541] on link "All Latin" at bounding box center [483, 542] width 198 height 27
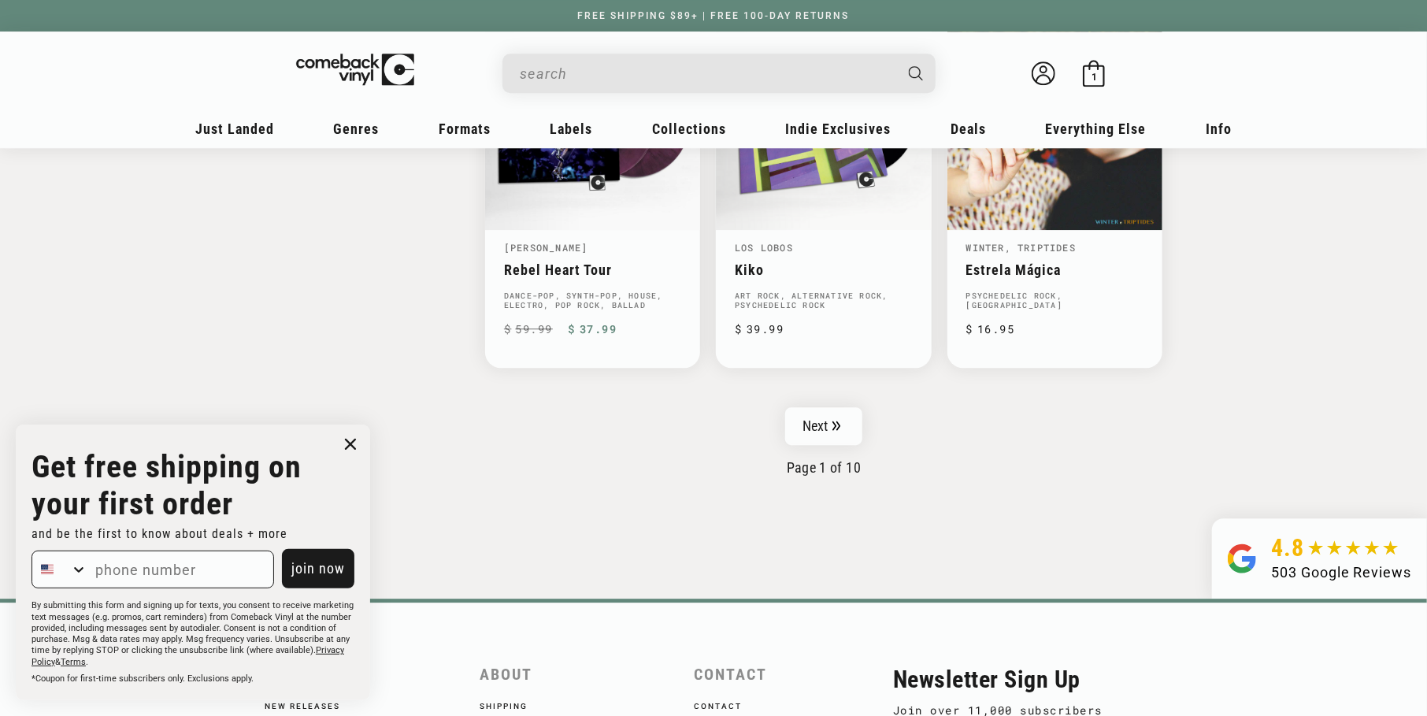
scroll to position [2597, 0]
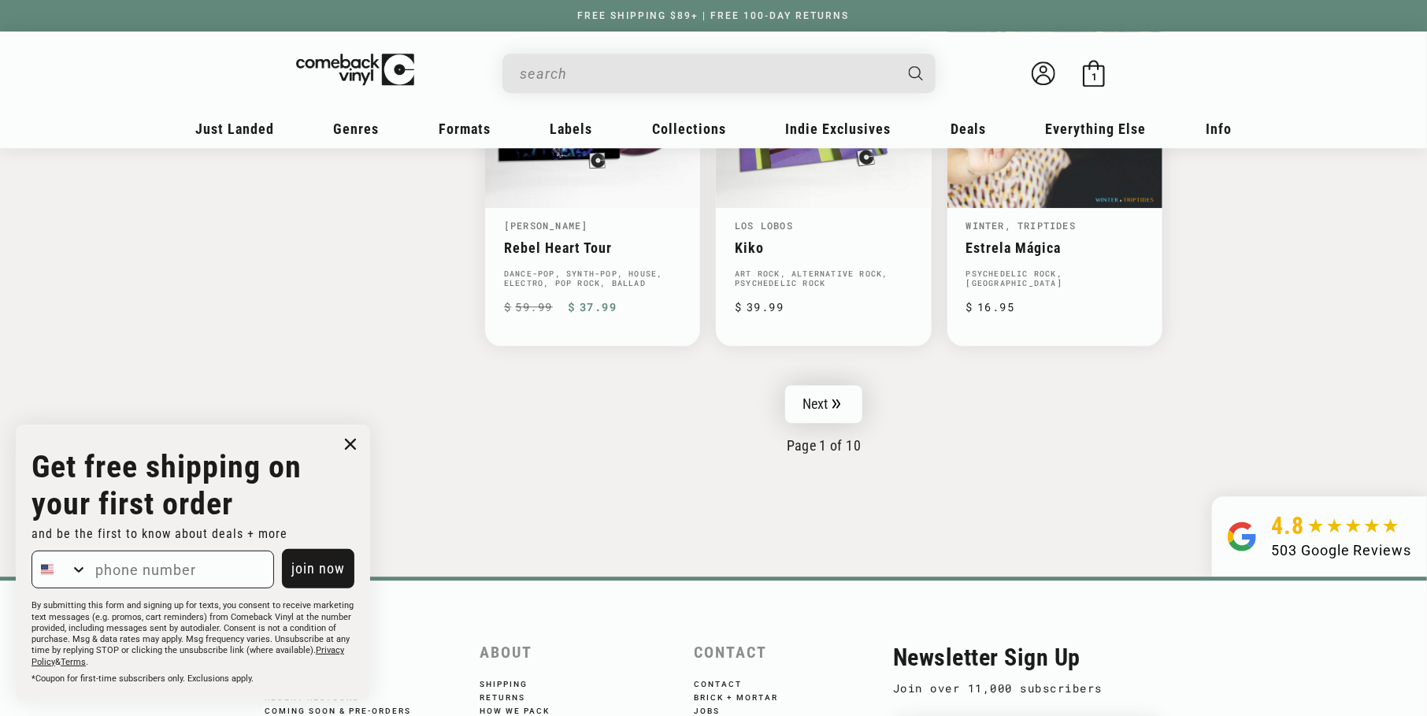
click at [852, 404] on link "Next" at bounding box center [823, 404] width 77 height 38
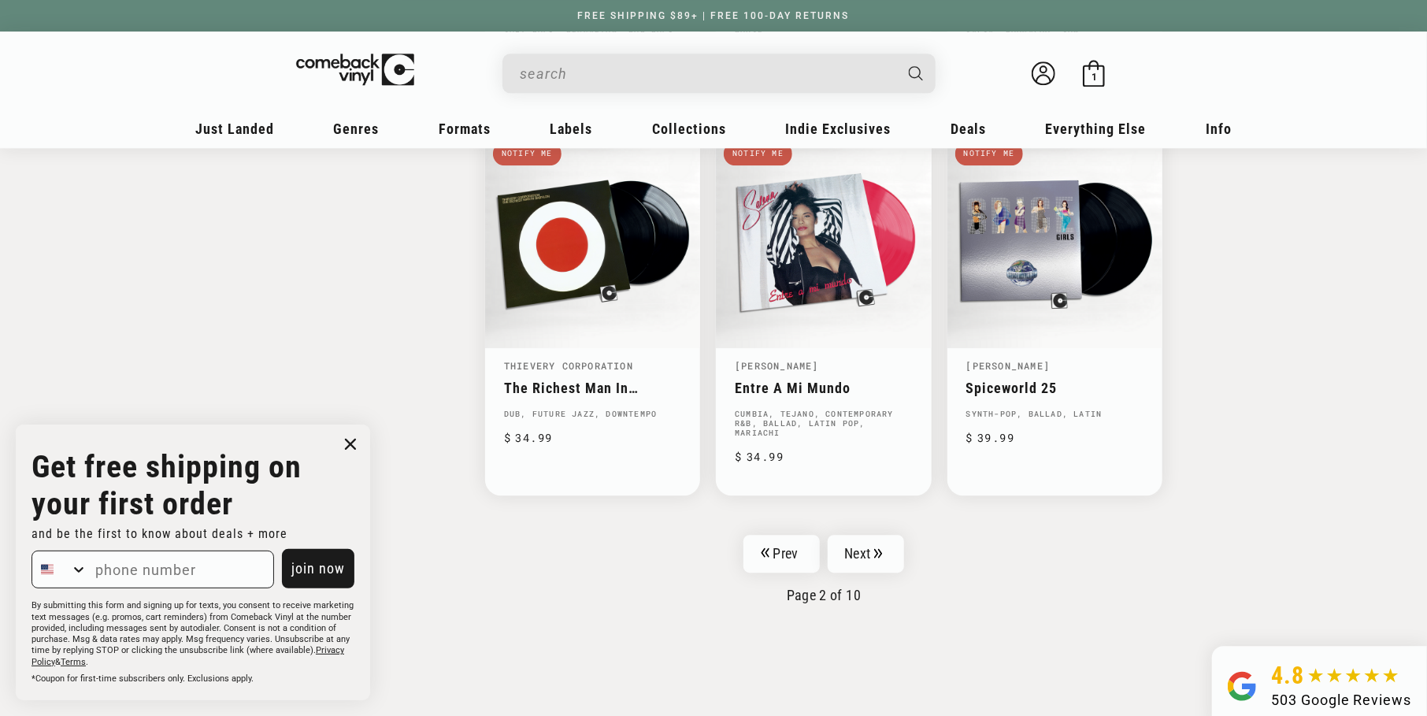
scroll to position [2519, 0]
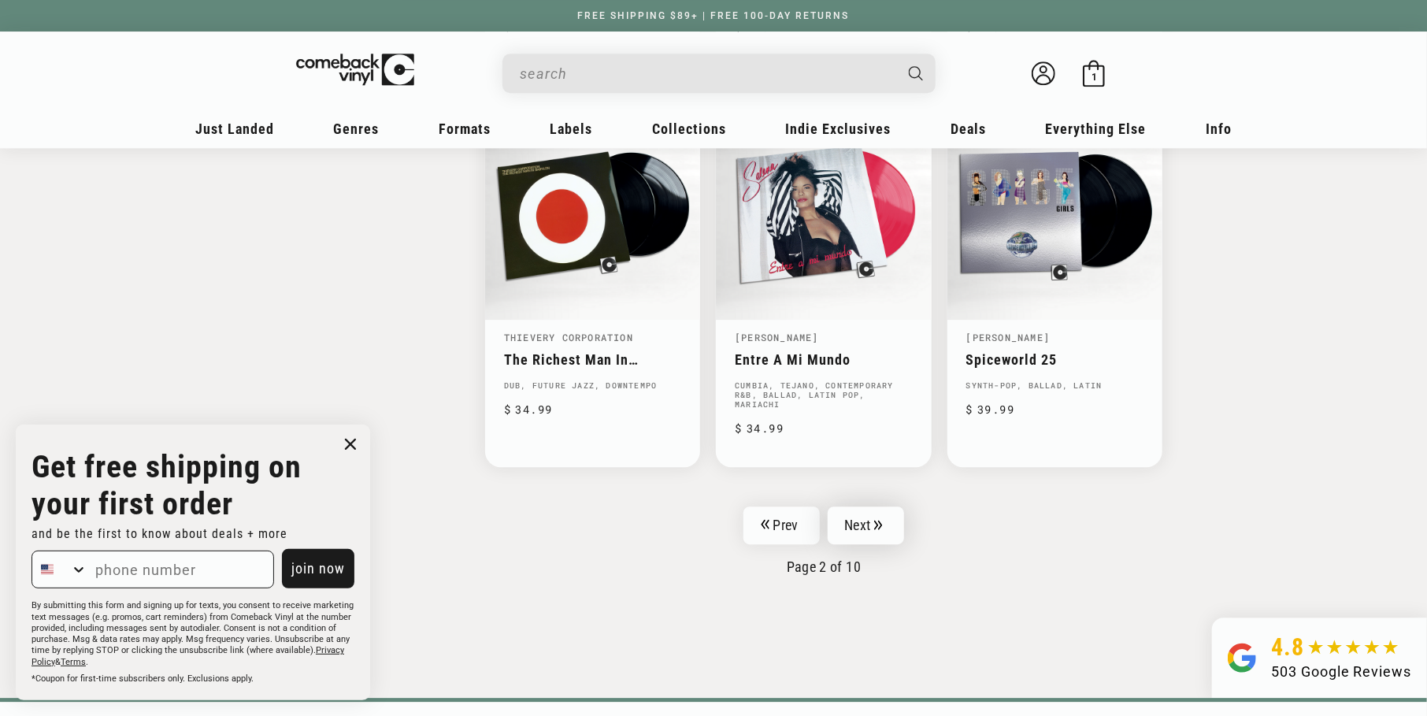
click at [836, 506] on link "Next" at bounding box center [865, 525] width 77 height 38
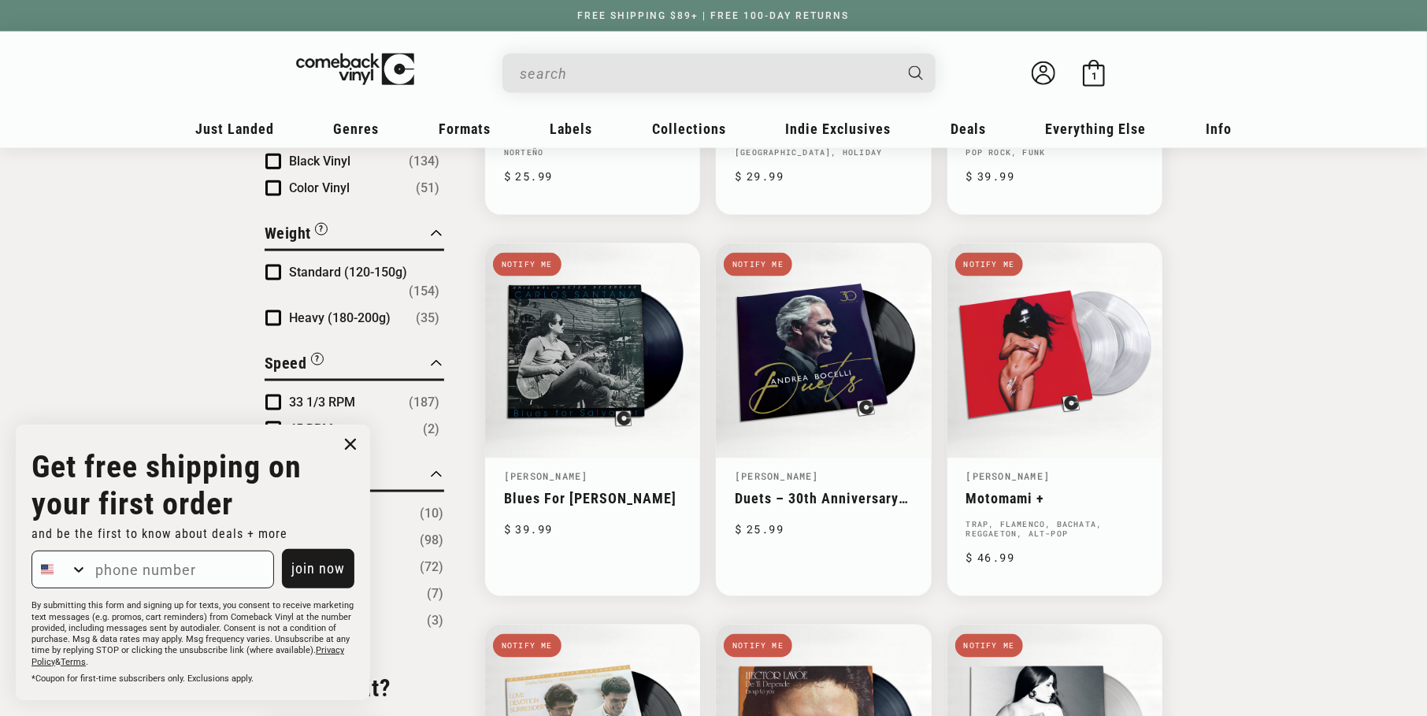
scroll to position [1180, 0]
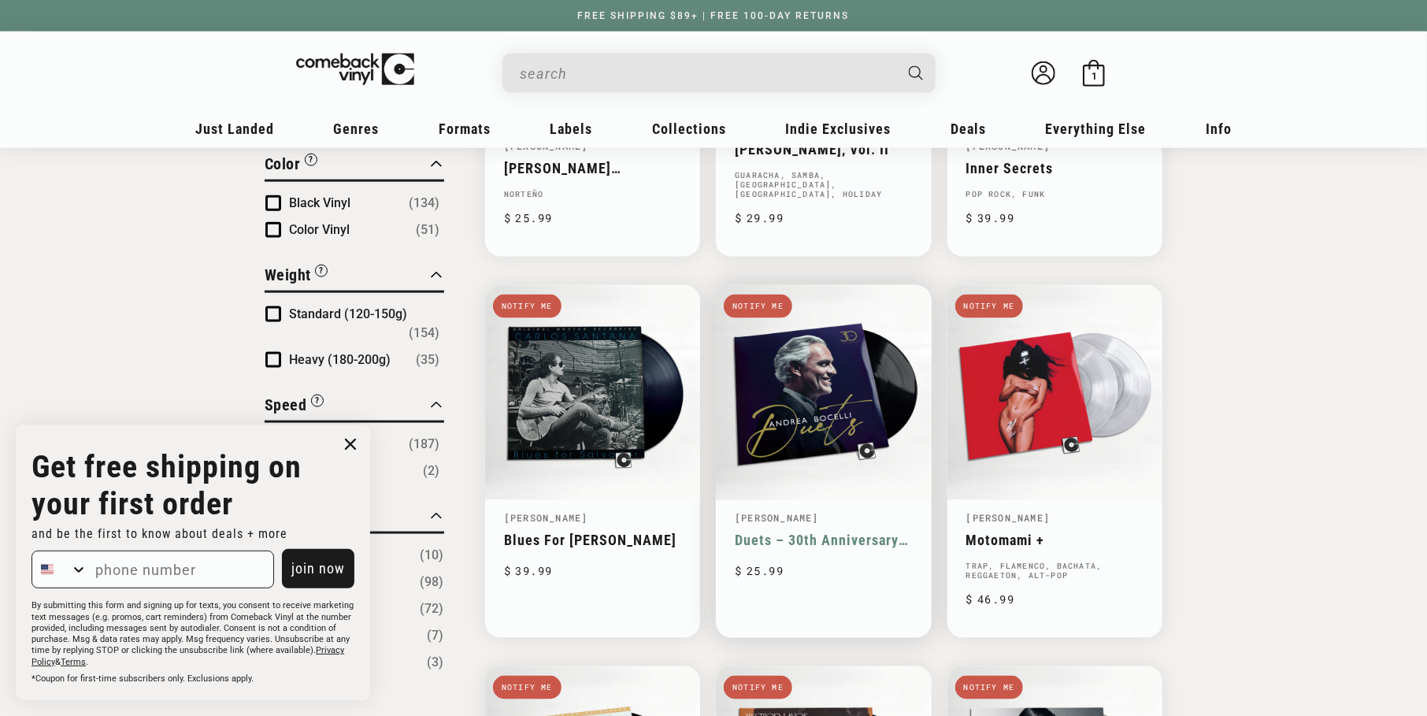
click at [770, 531] on link "Duets – 30th Anniversary (The Highlights)" at bounding box center [823, 539] width 177 height 17
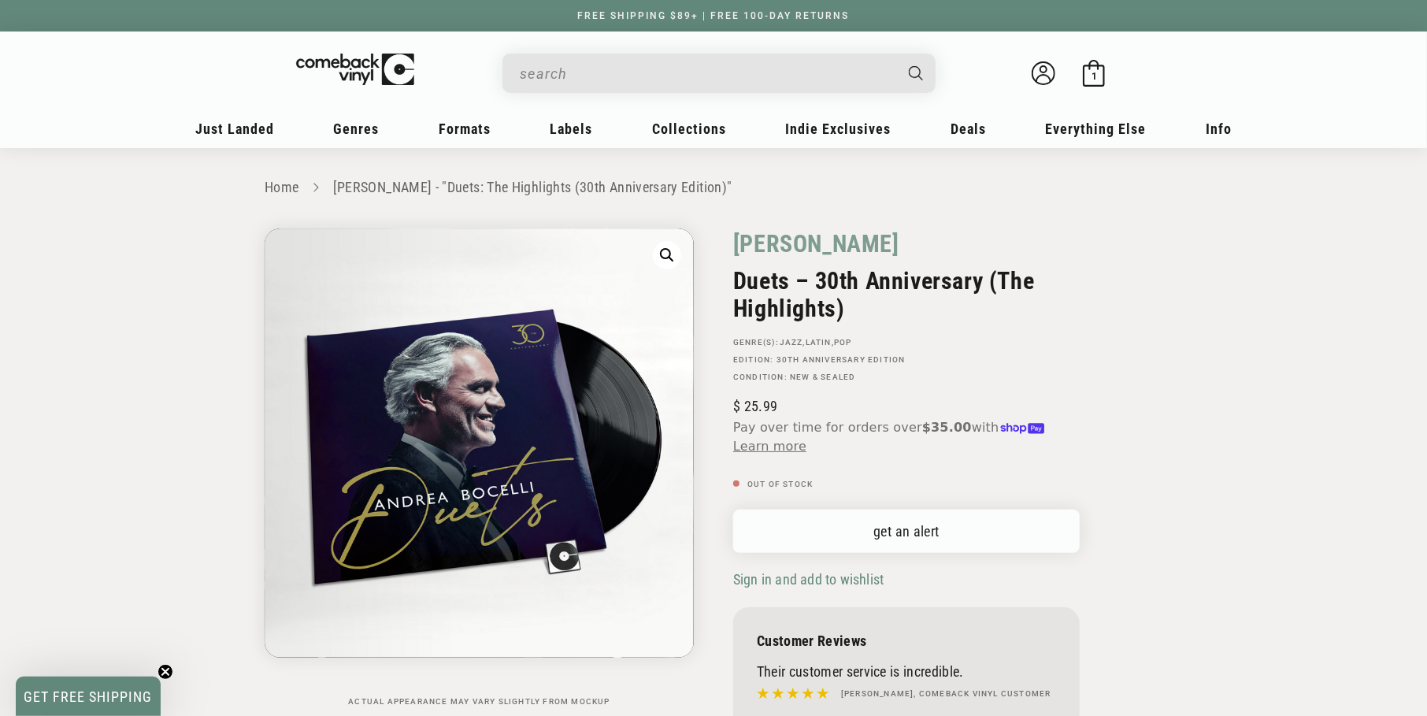
click at [868, 518] on link "get an alert" at bounding box center [906, 530] width 346 height 43
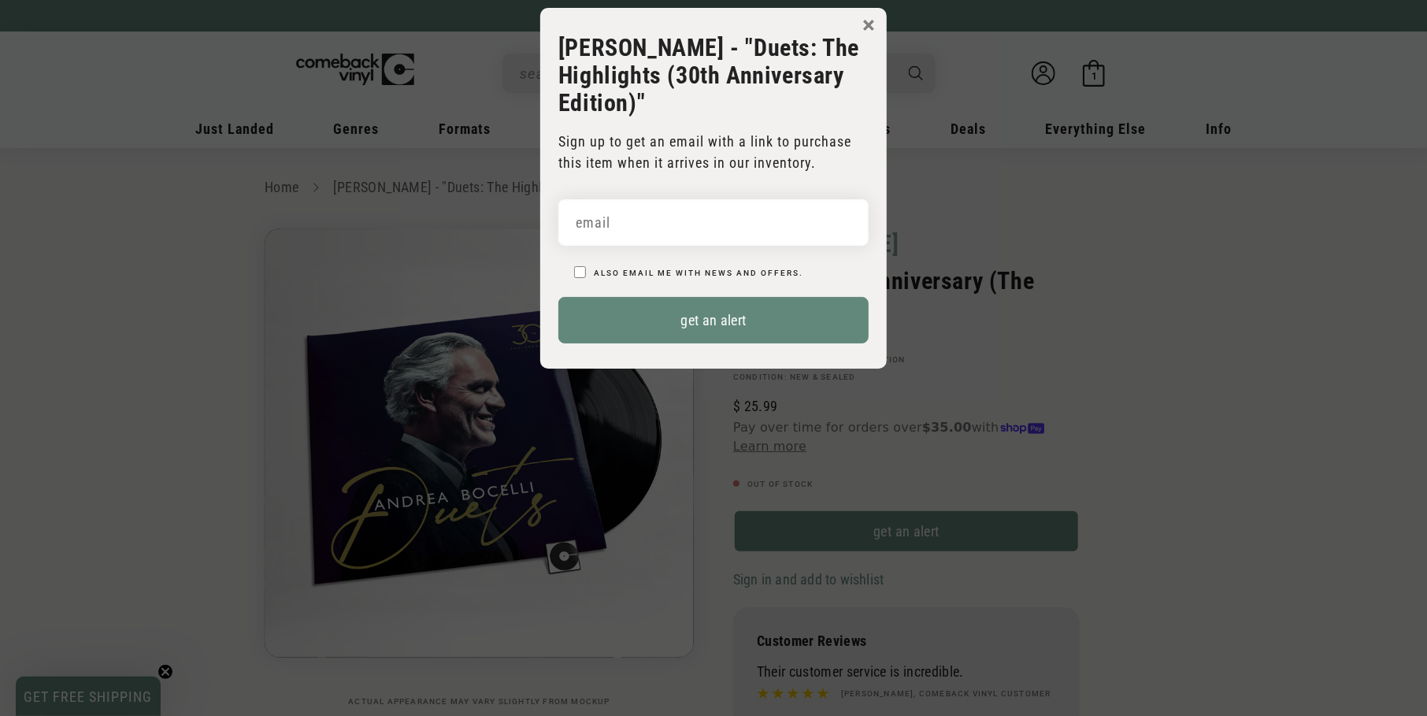
drag, startPoint x: 737, startPoint y: 191, endPoint x: 698, endPoint y: 217, distance: 47.2
click at [737, 191] on form "Default Title Also email me with news and offers. get an alert You're in! We'll…" at bounding box center [713, 265] width 310 height 156
click at [690, 223] on input "email" at bounding box center [713, 222] width 310 height 46
type input "allthingsotakunow@outlook.com"
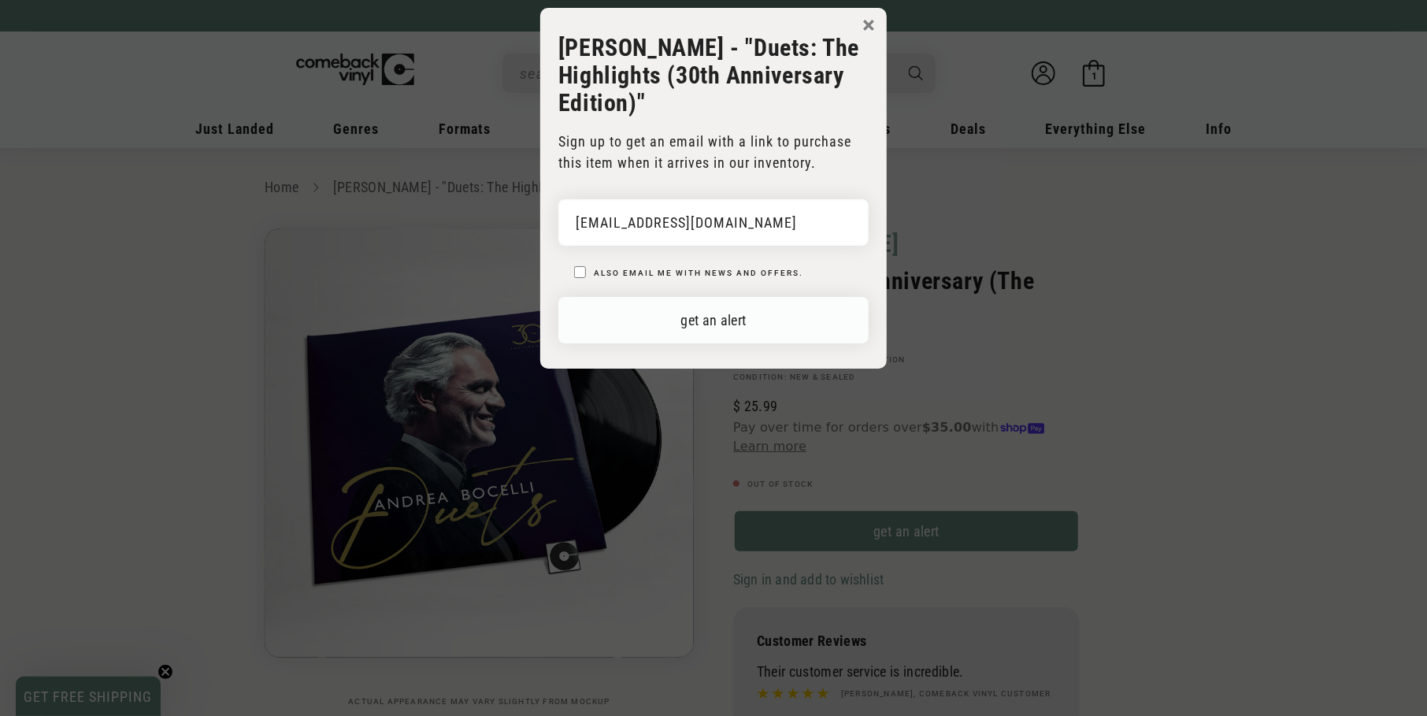
click at [661, 318] on button "get an alert" at bounding box center [713, 320] width 310 height 46
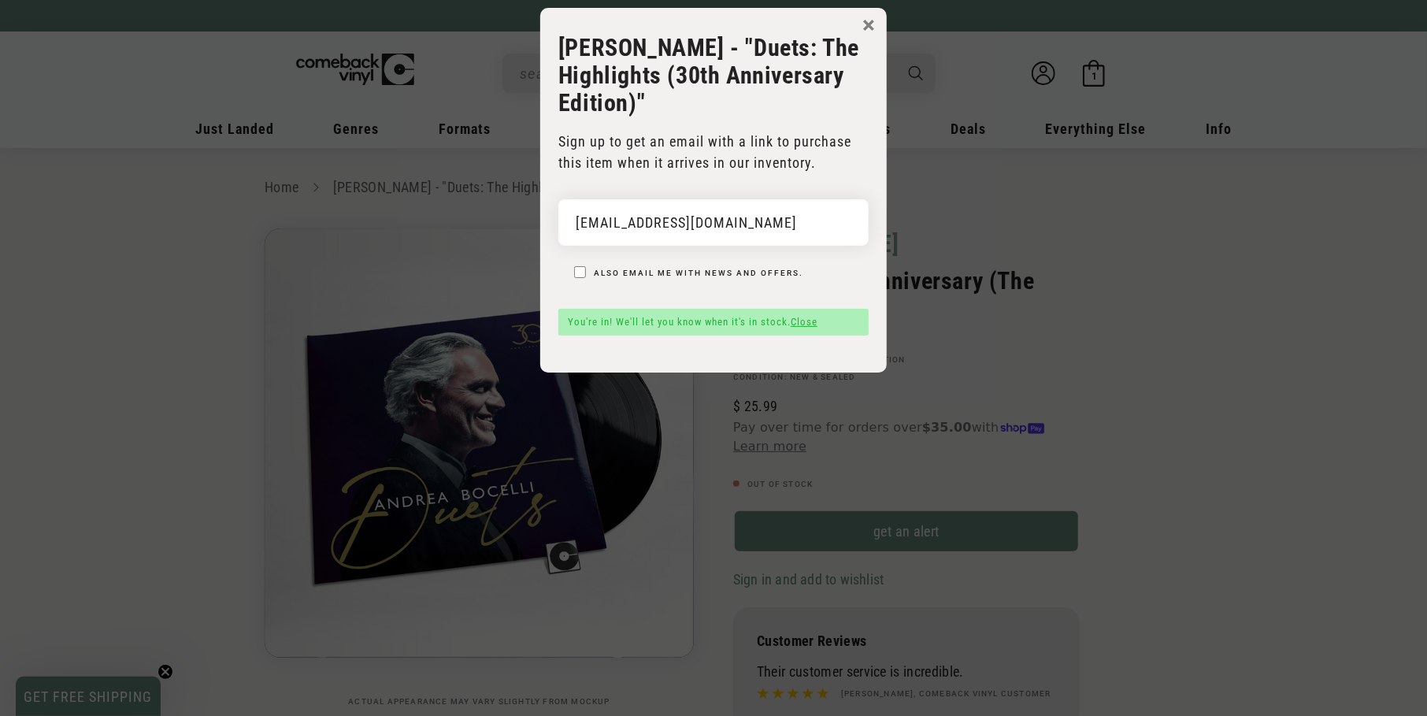
drag, startPoint x: 868, startPoint y: 28, endPoint x: 865, endPoint y: 36, distance: 8.2
click at [868, 28] on button "×" at bounding box center [868, 25] width 13 height 24
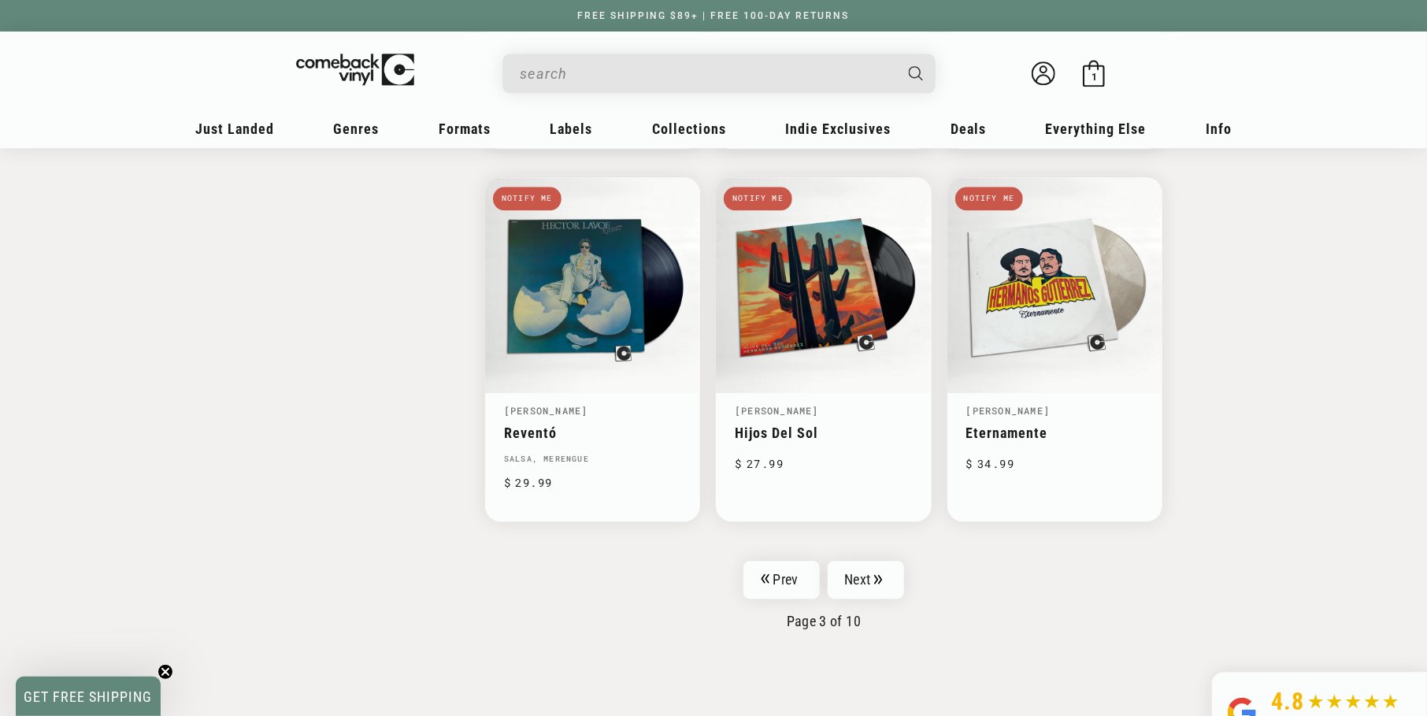
scroll to position [2519, 0]
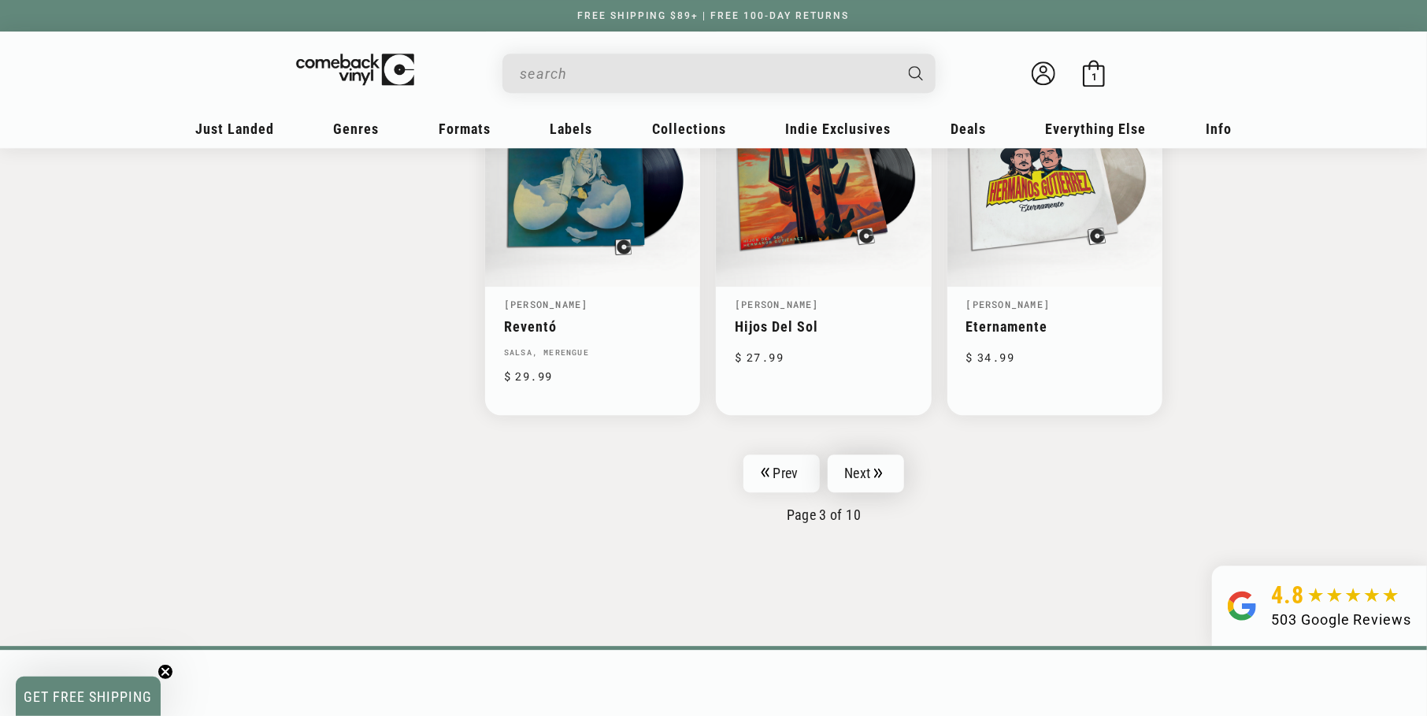
click at [875, 475] on link "Next" at bounding box center [865, 473] width 77 height 38
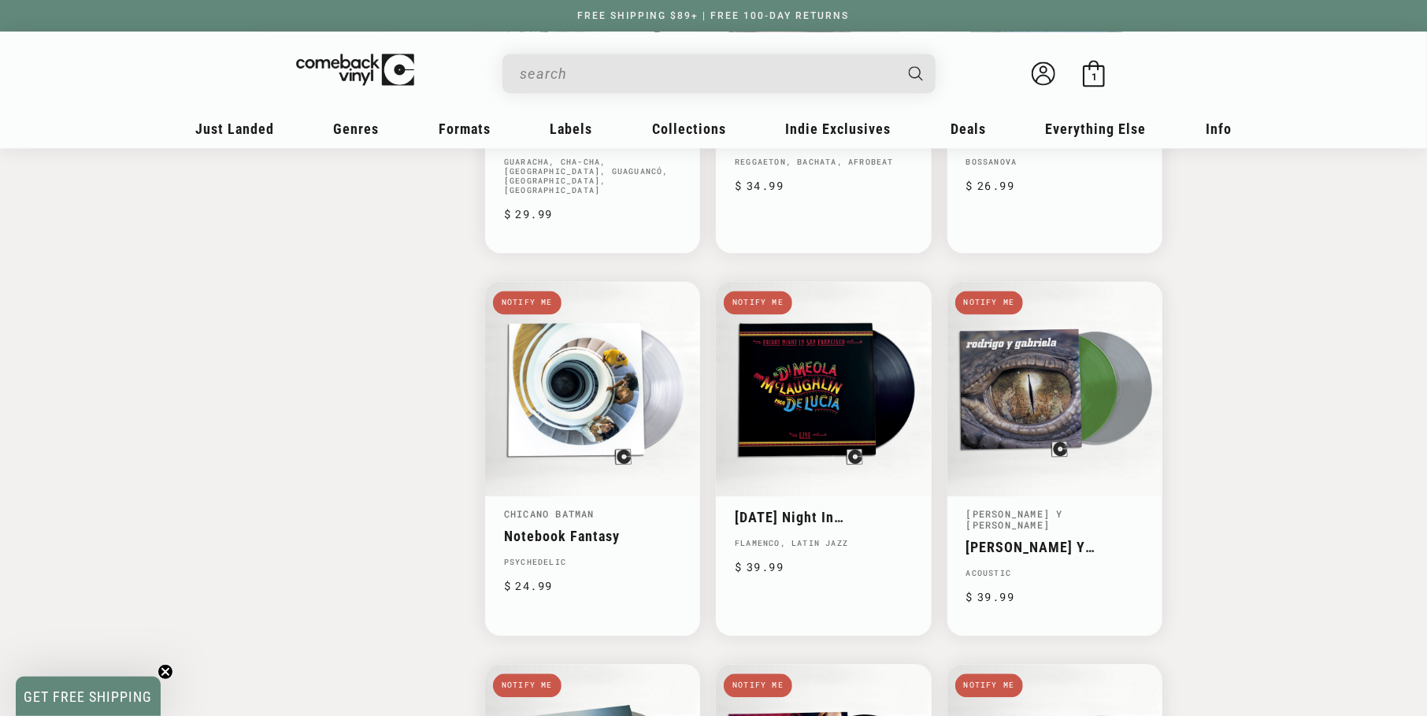
scroll to position [1967, 0]
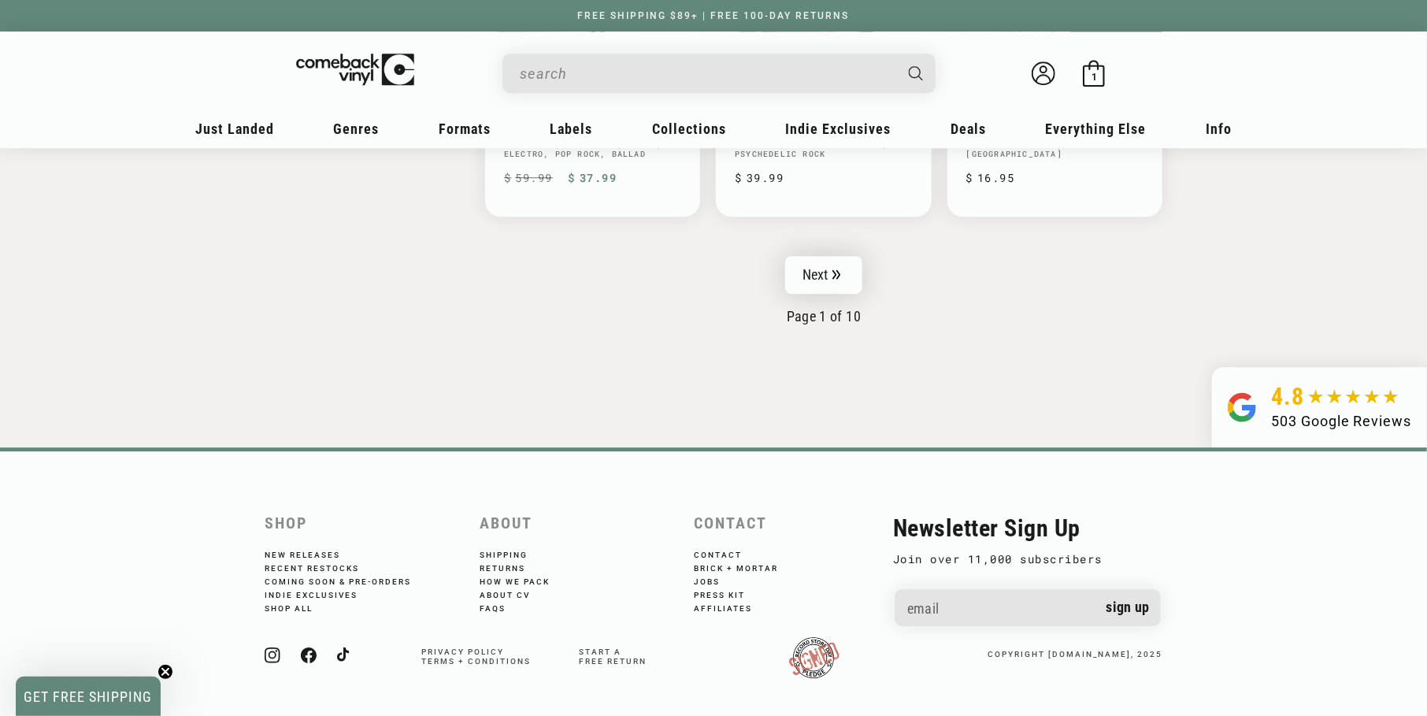
click at [848, 265] on link "Next" at bounding box center [823, 275] width 77 height 38
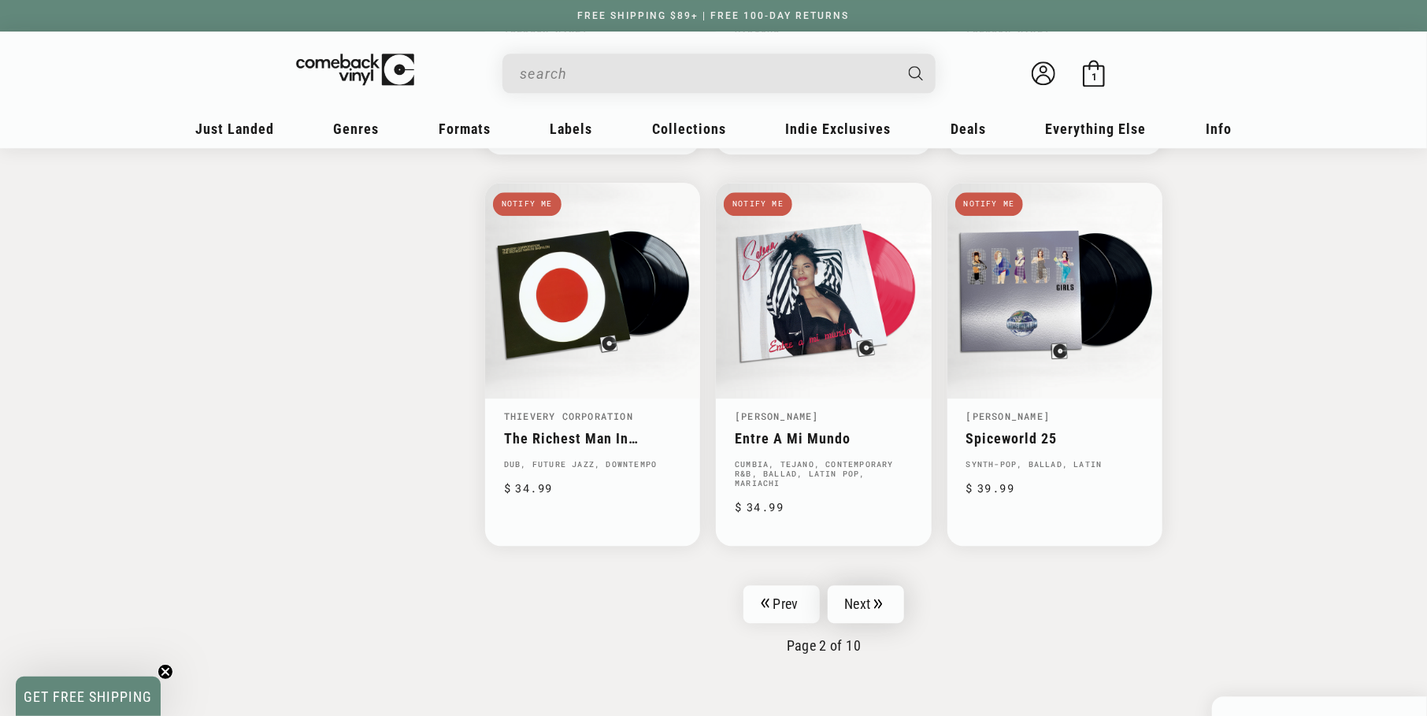
click at [855, 585] on link "Next" at bounding box center [865, 604] width 77 height 38
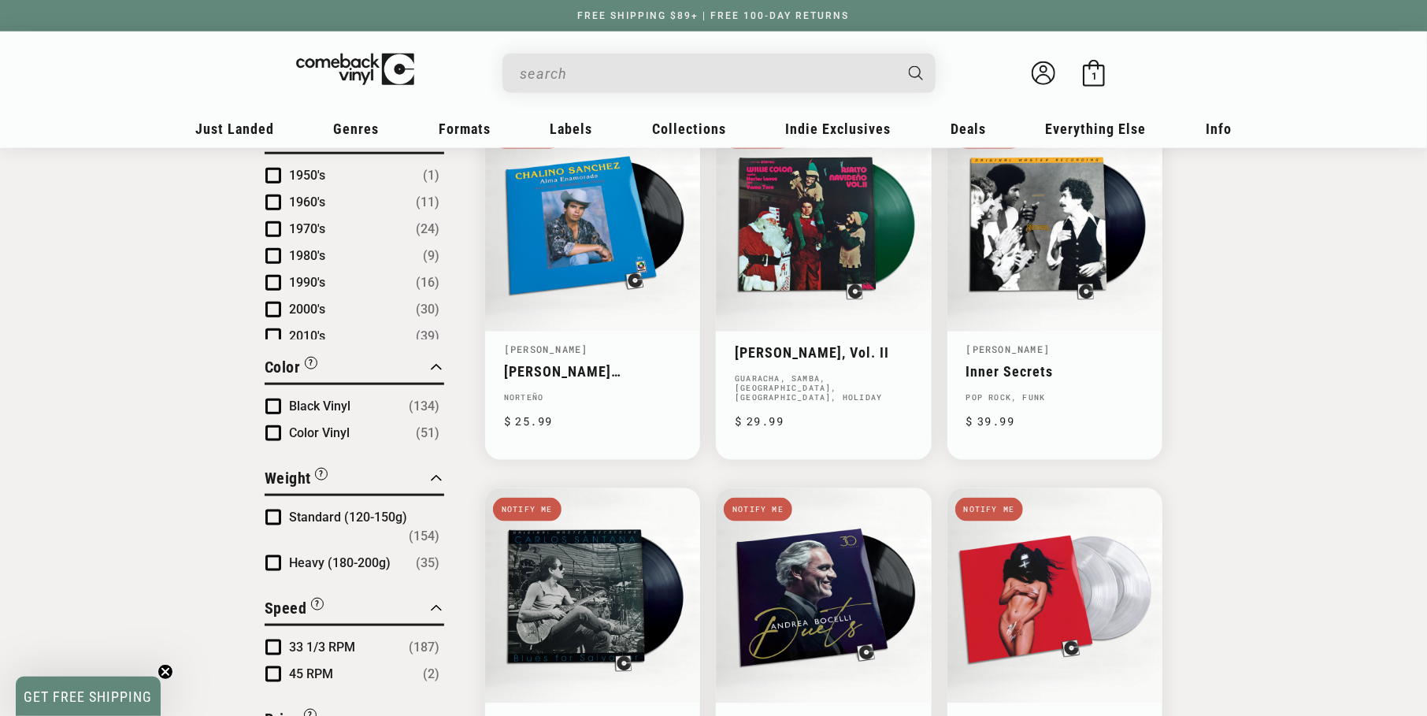
scroll to position [1180, 0]
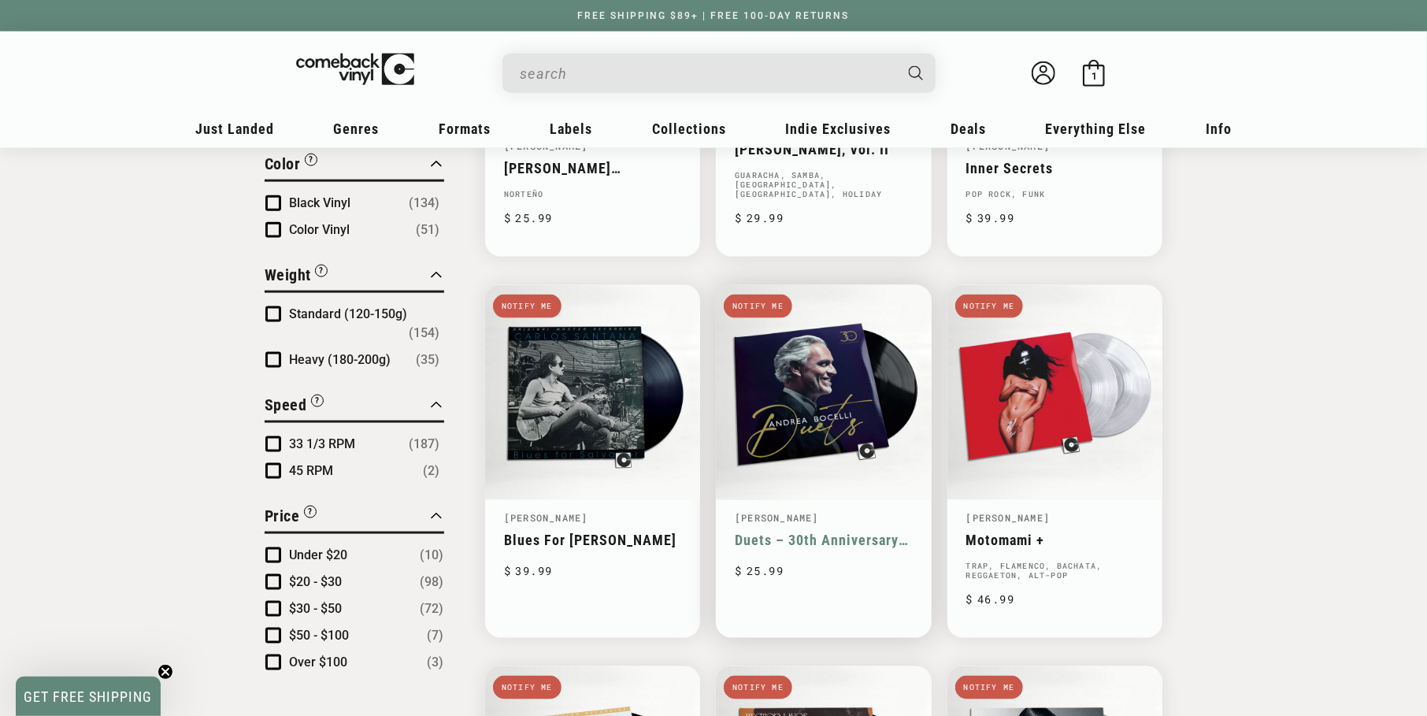
click at [772, 531] on link "Duets – 30th Anniversary (The Highlights)" at bounding box center [823, 539] width 177 height 17
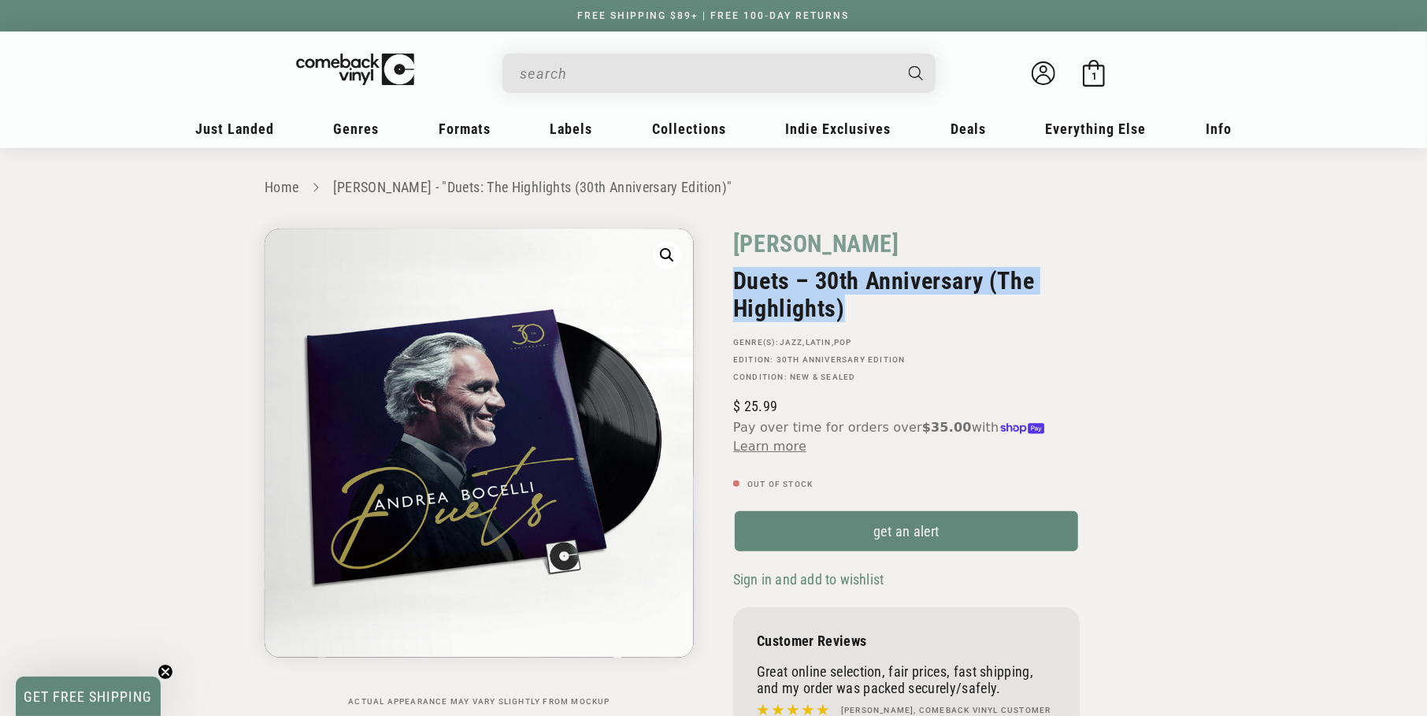
drag, startPoint x: 736, startPoint y: 277, endPoint x: 848, endPoint y: 317, distance: 118.8
click at [848, 317] on h2 "Duets – 30th Anniversary (The Highlights)" at bounding box center [906, 294] width 346 height 55
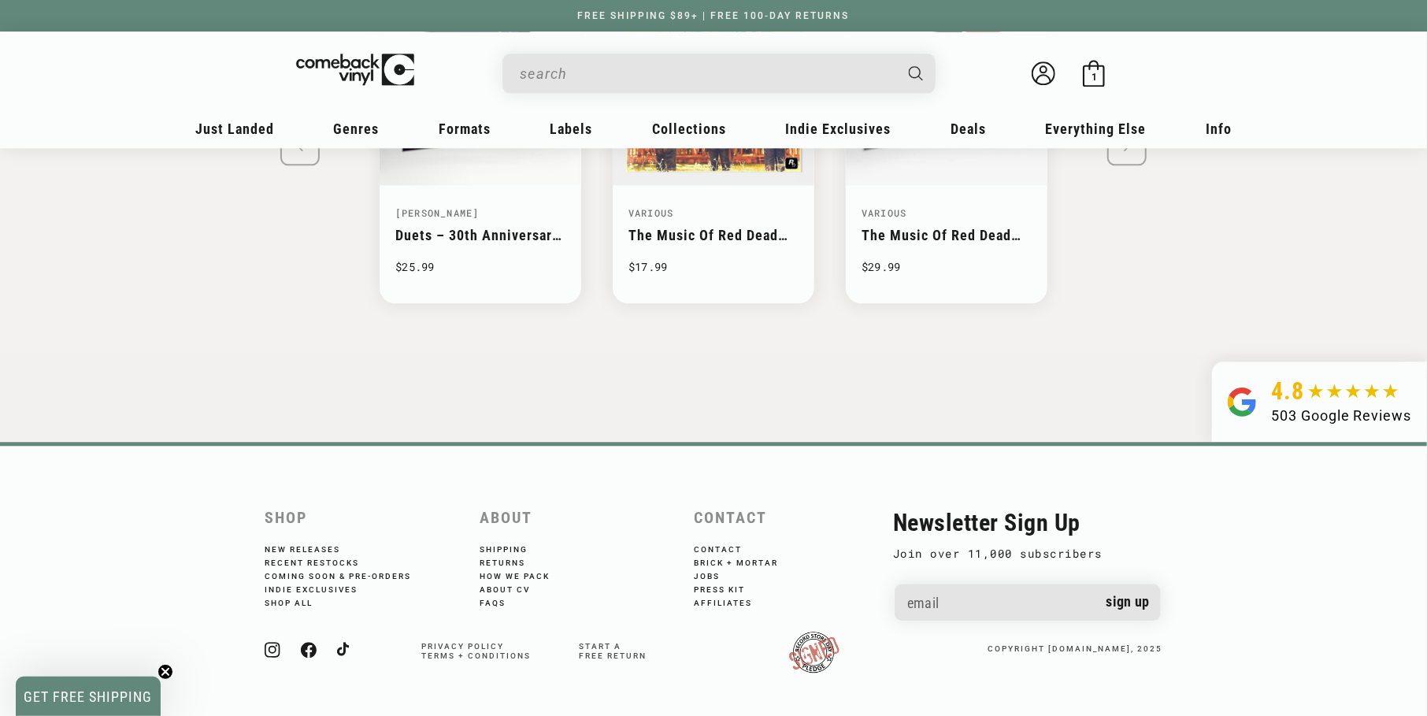
scroll to position [2101, 0]
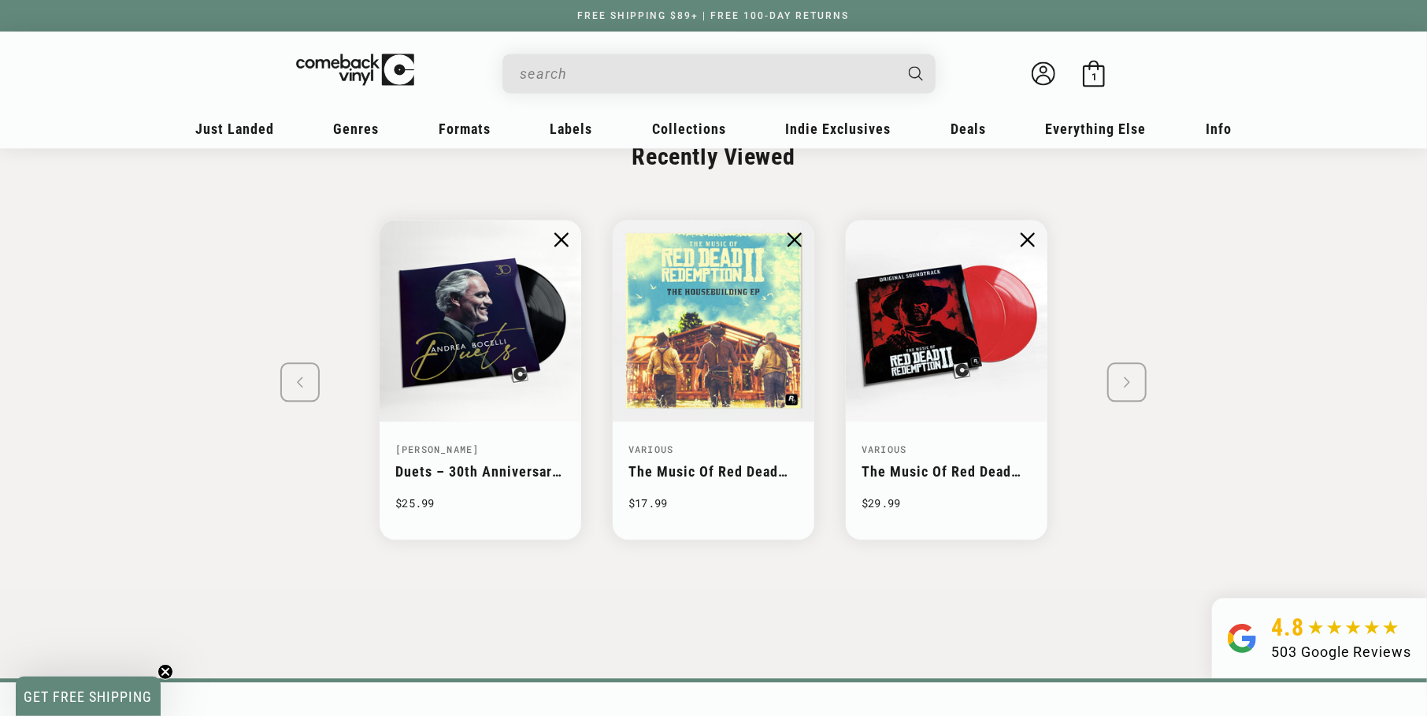
click at [1129, 379] on swiper-slide "Andrea Bocelli Duets – 30th Anniversary (The Highlights) $25.99 Various The Mus…" at bounding box center [713, 379] width 976 height 376
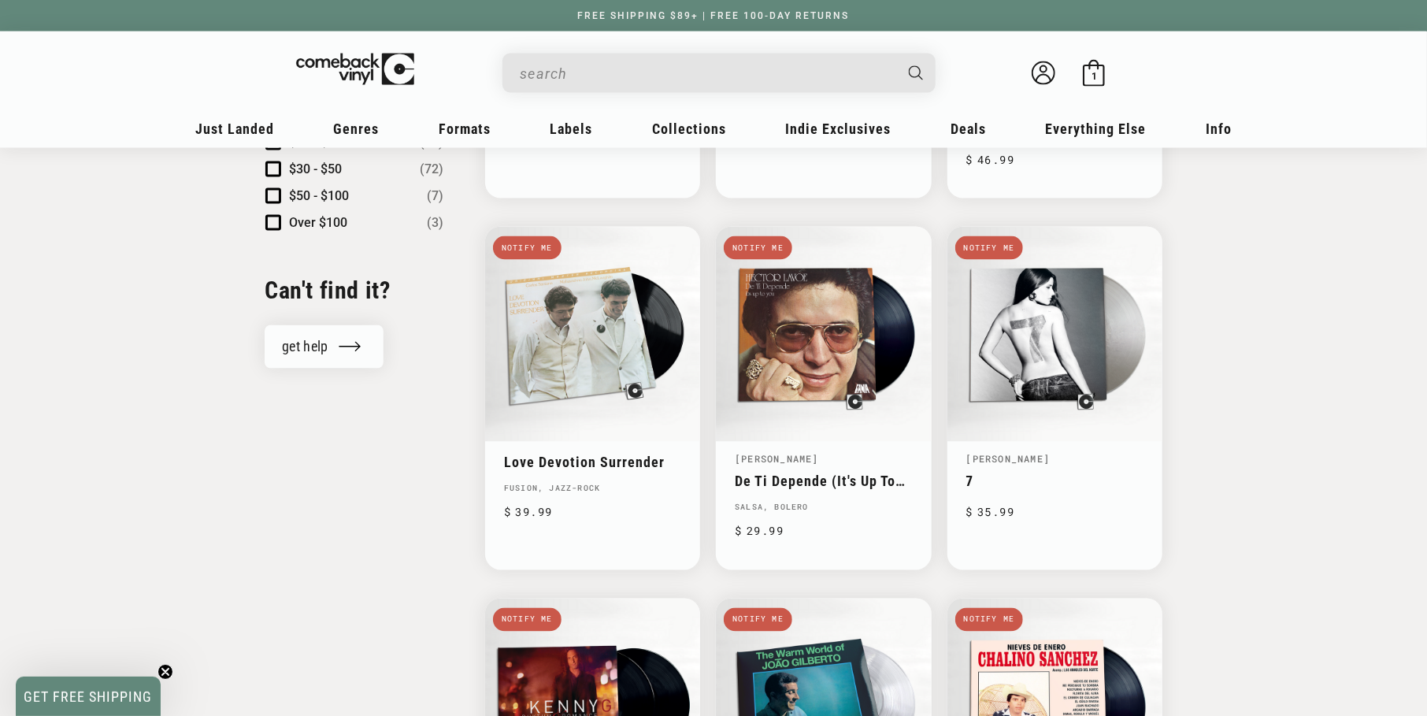
scroll to position [2717, 0]
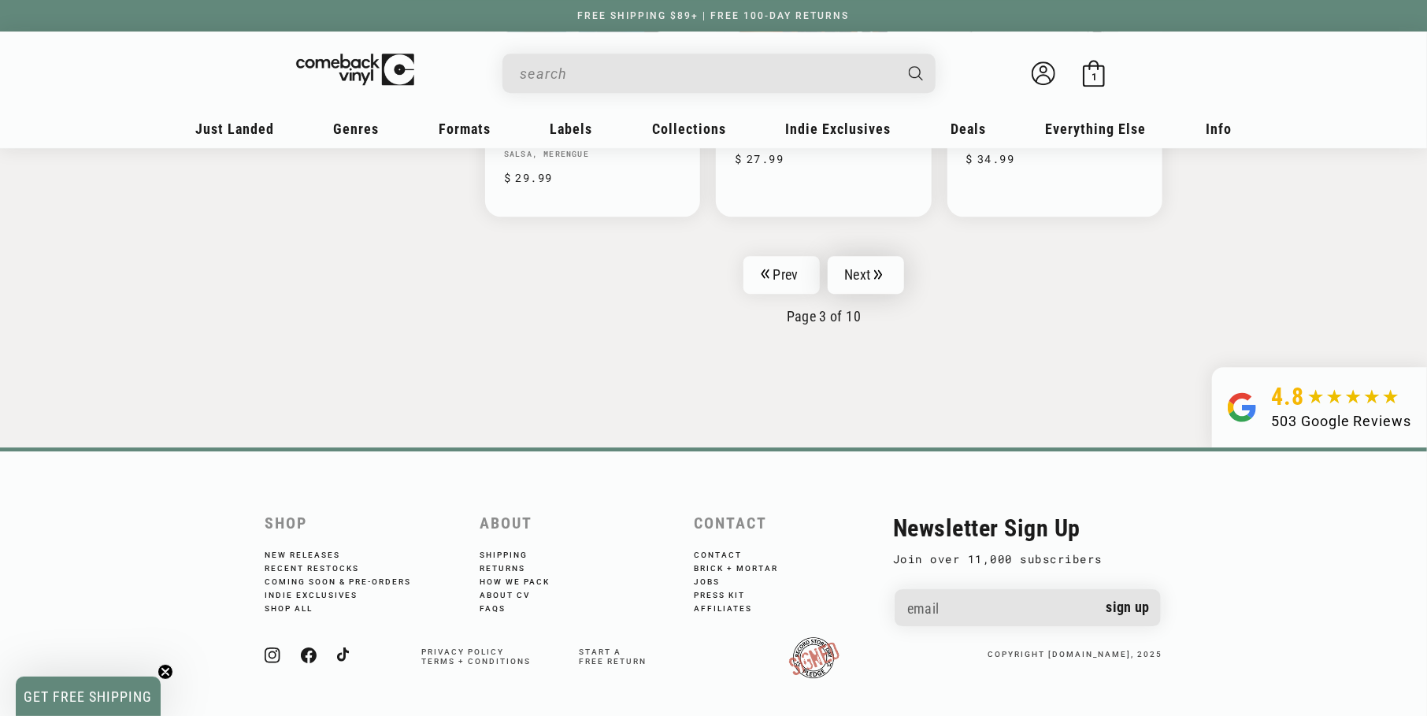
click at [865, 281] on link "Next" at bounding box center [865, 275] width 77 height 38
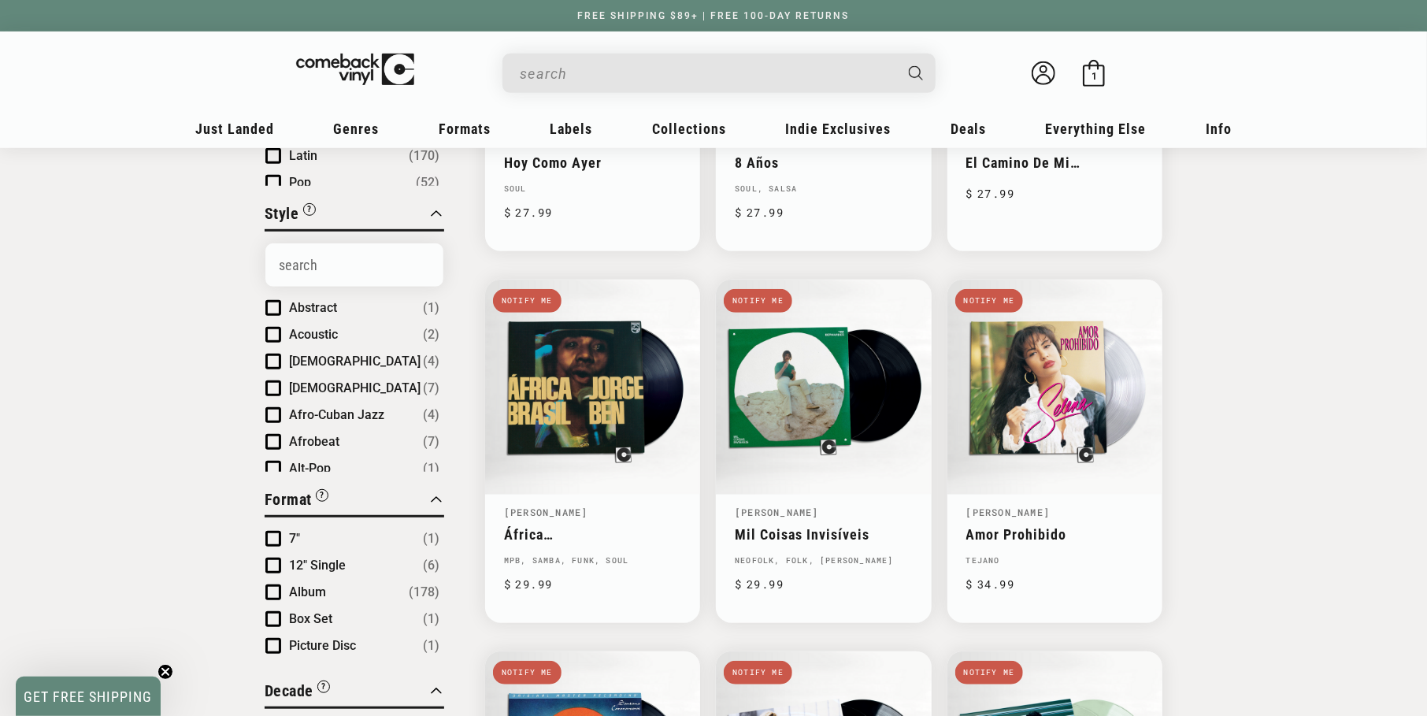
scroll to position [944, 0]
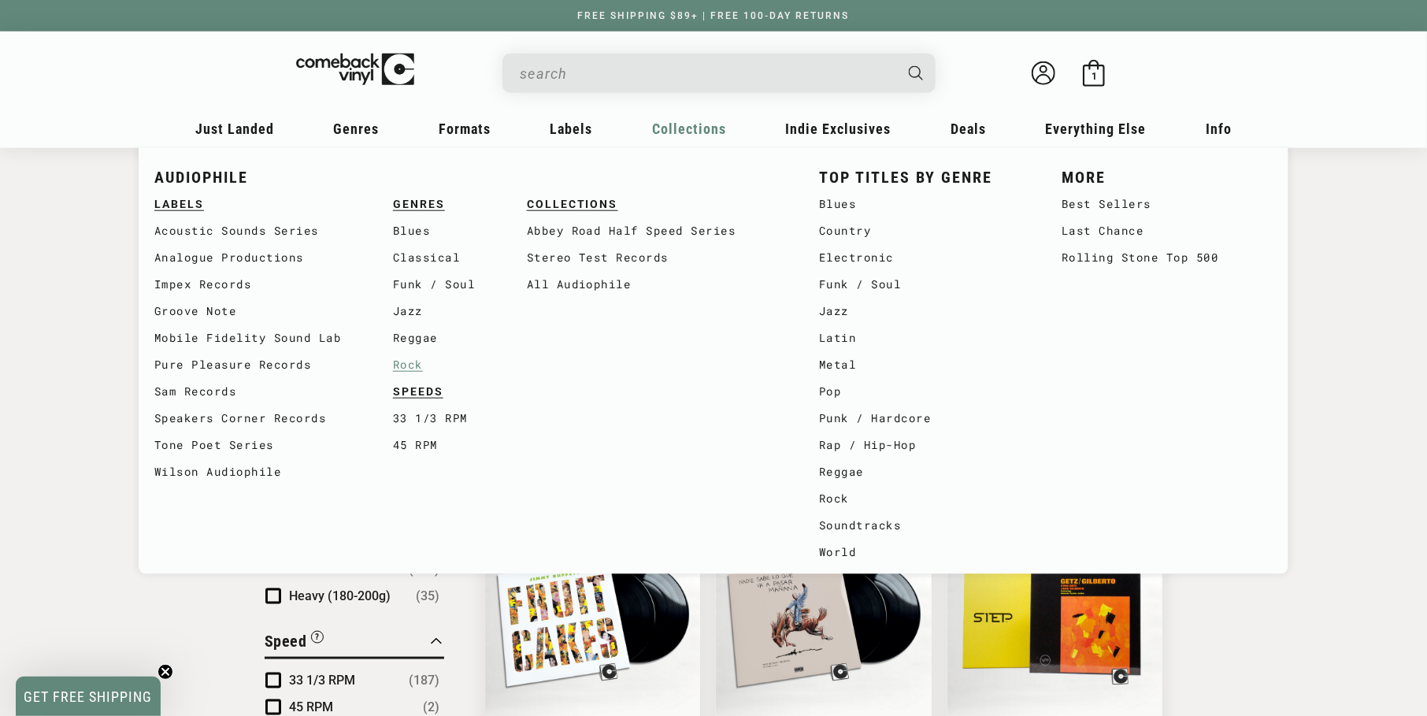
click at [410, 356] on link "Rock" at bounding box center [460, 364] width 134 height 27
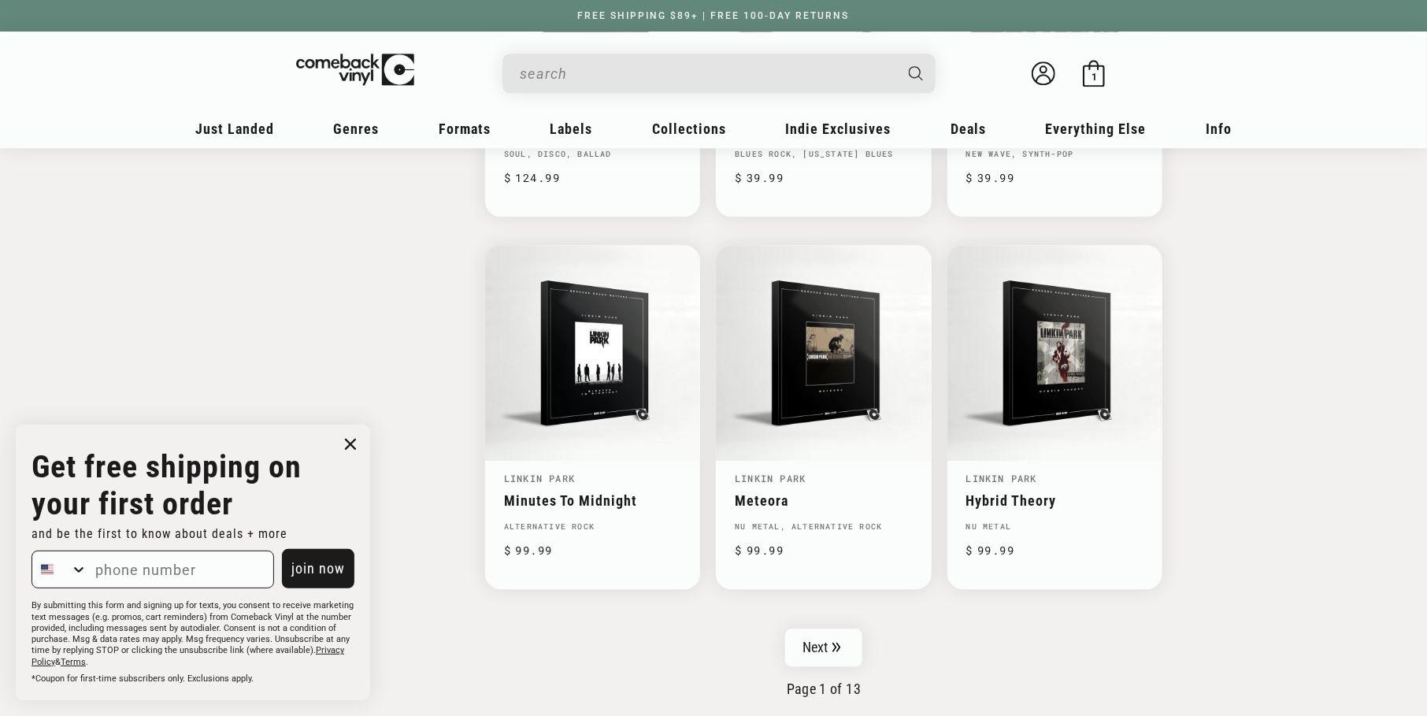
scroll to position [2361, 0]
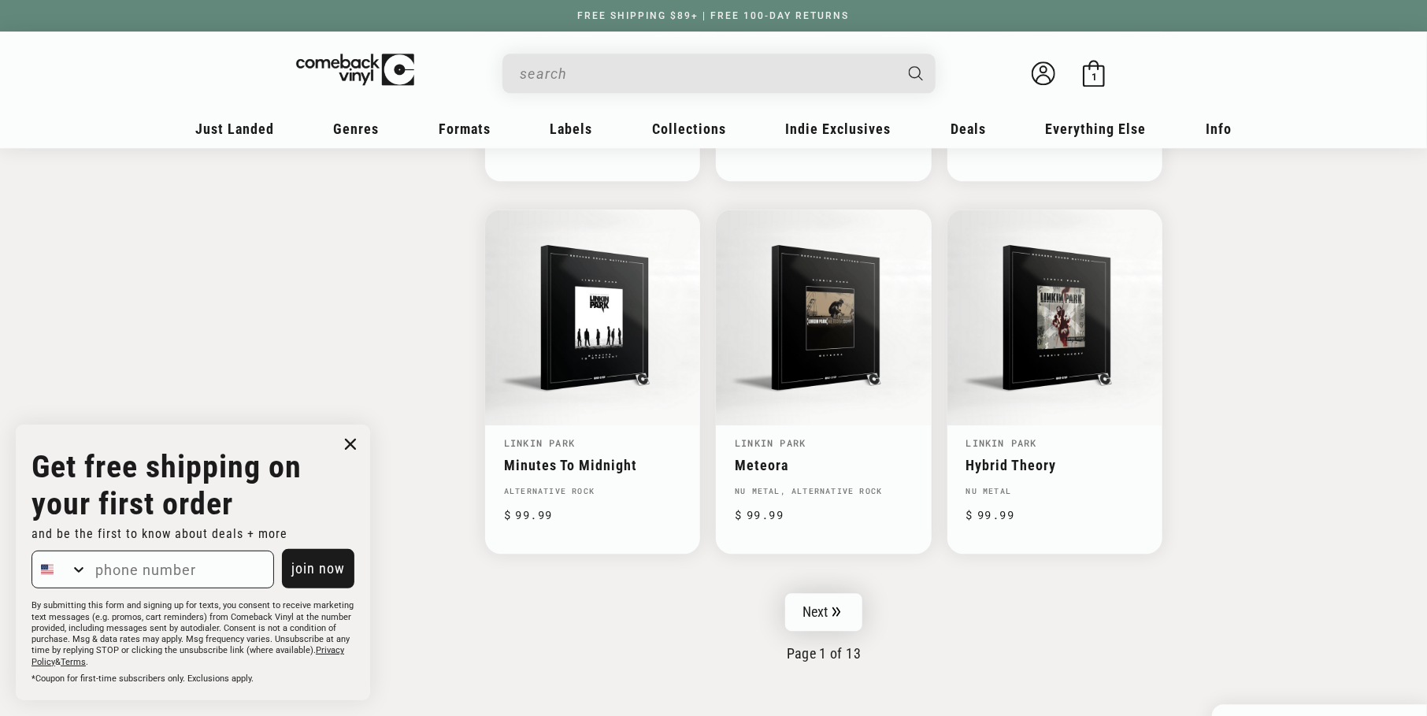
click at [835, 609] on link "Next" at bounding box center [823, 612] width 77 height 38
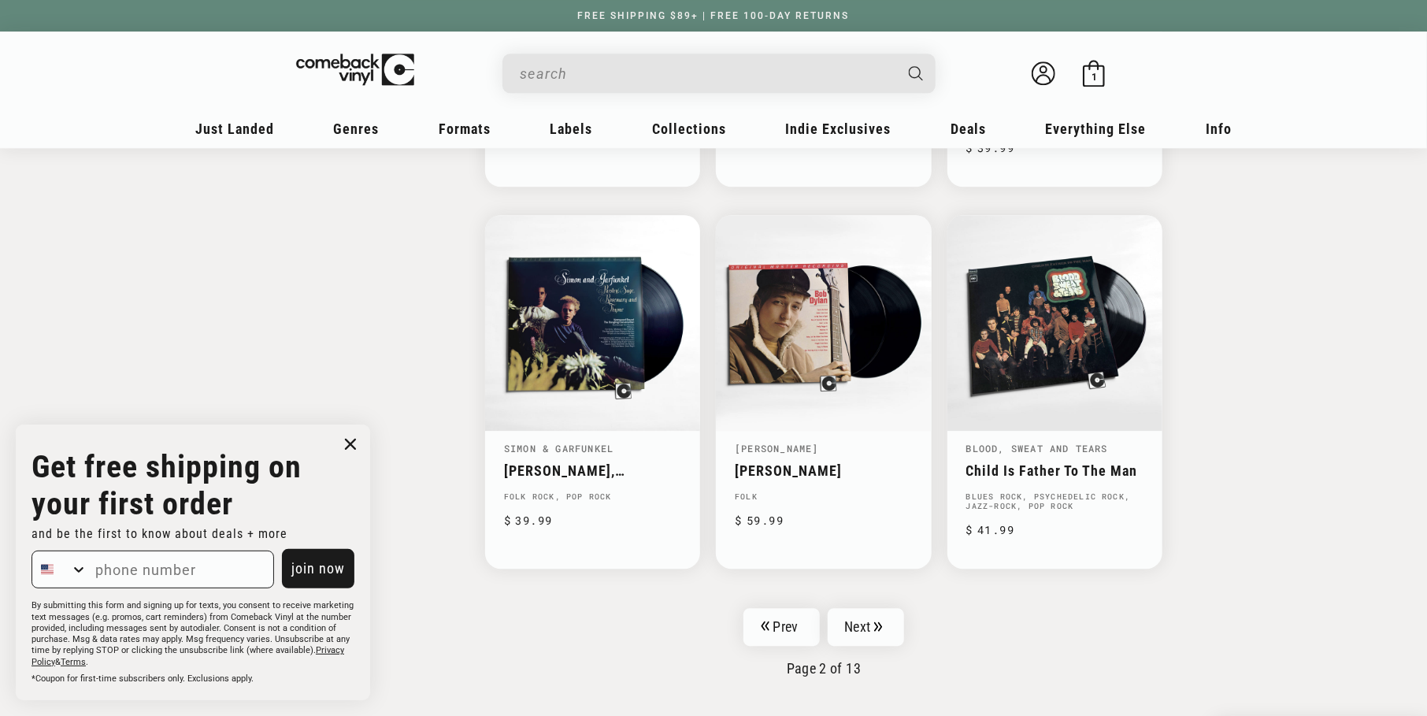
scroll to position [2361, 0]
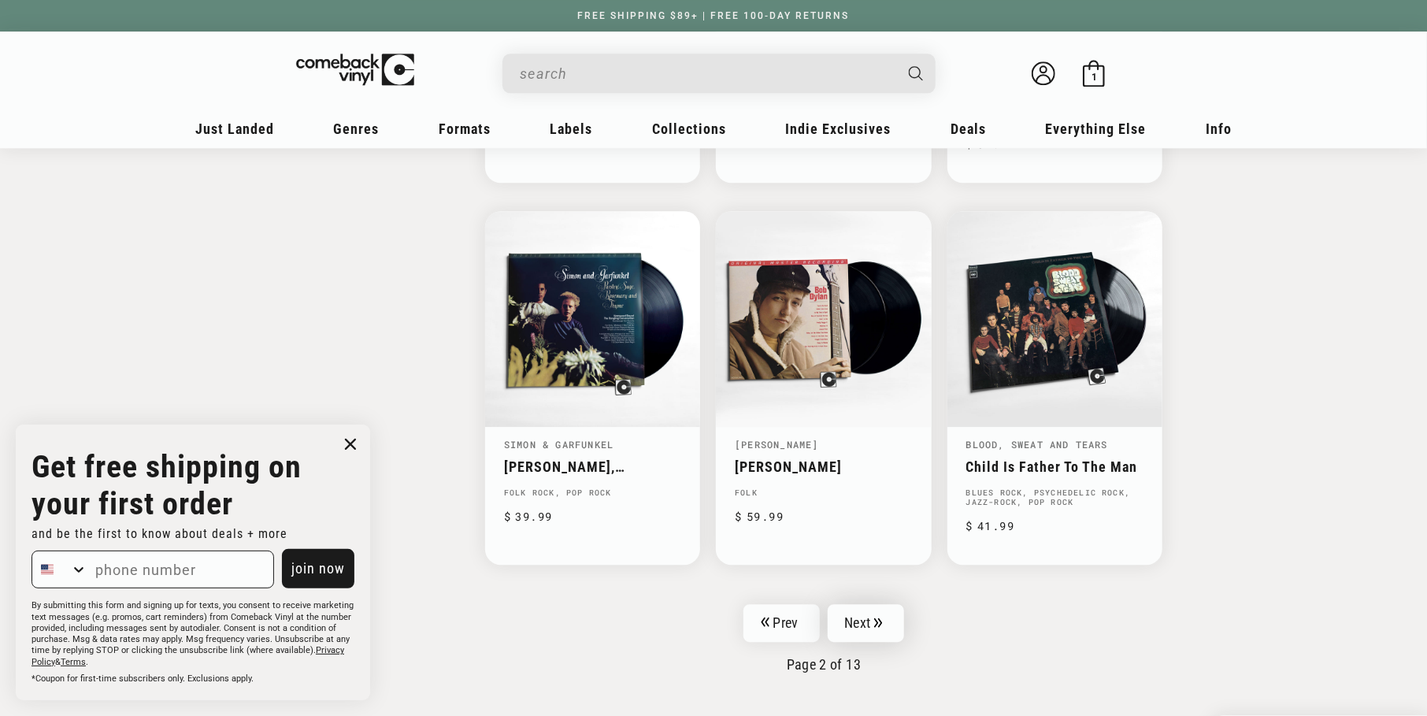
click at [857, 608] on link "Next" at bounding box center [865, 623] width 77 height 38
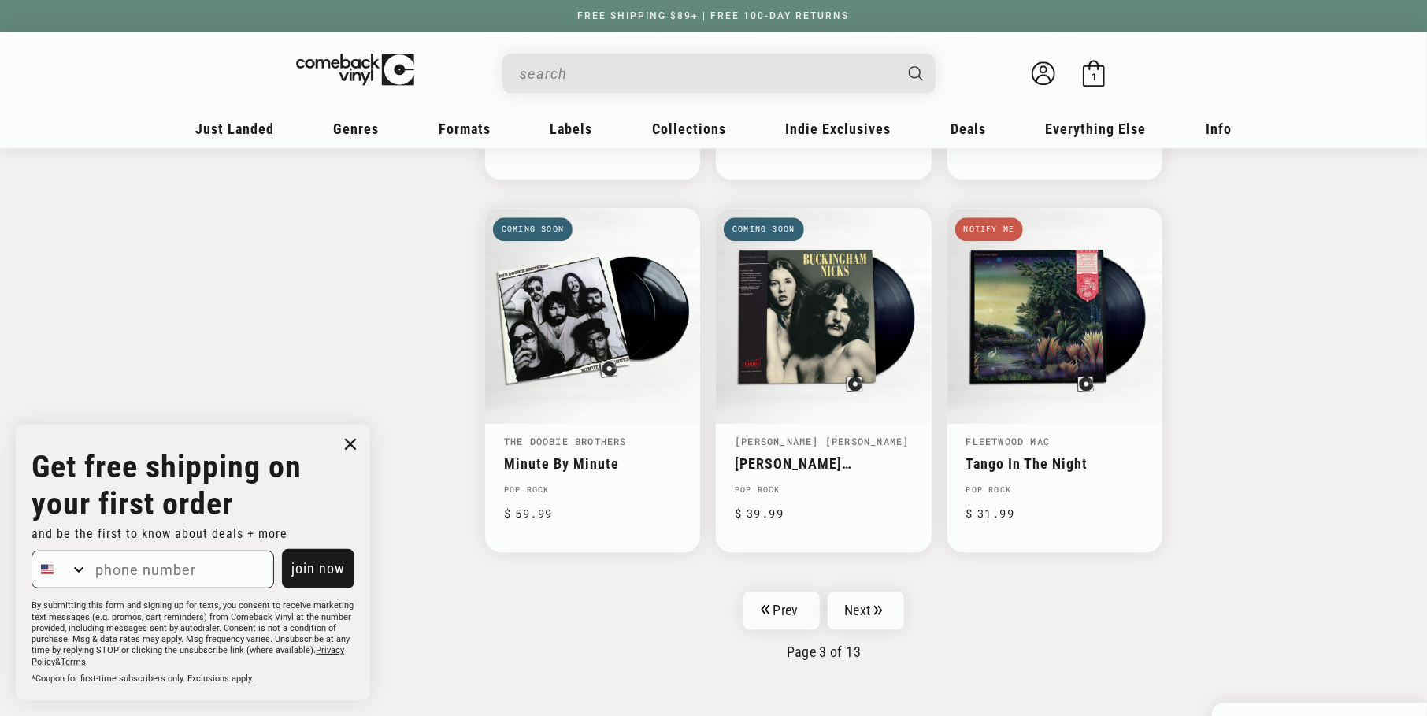
scroll to position [2519, 0]
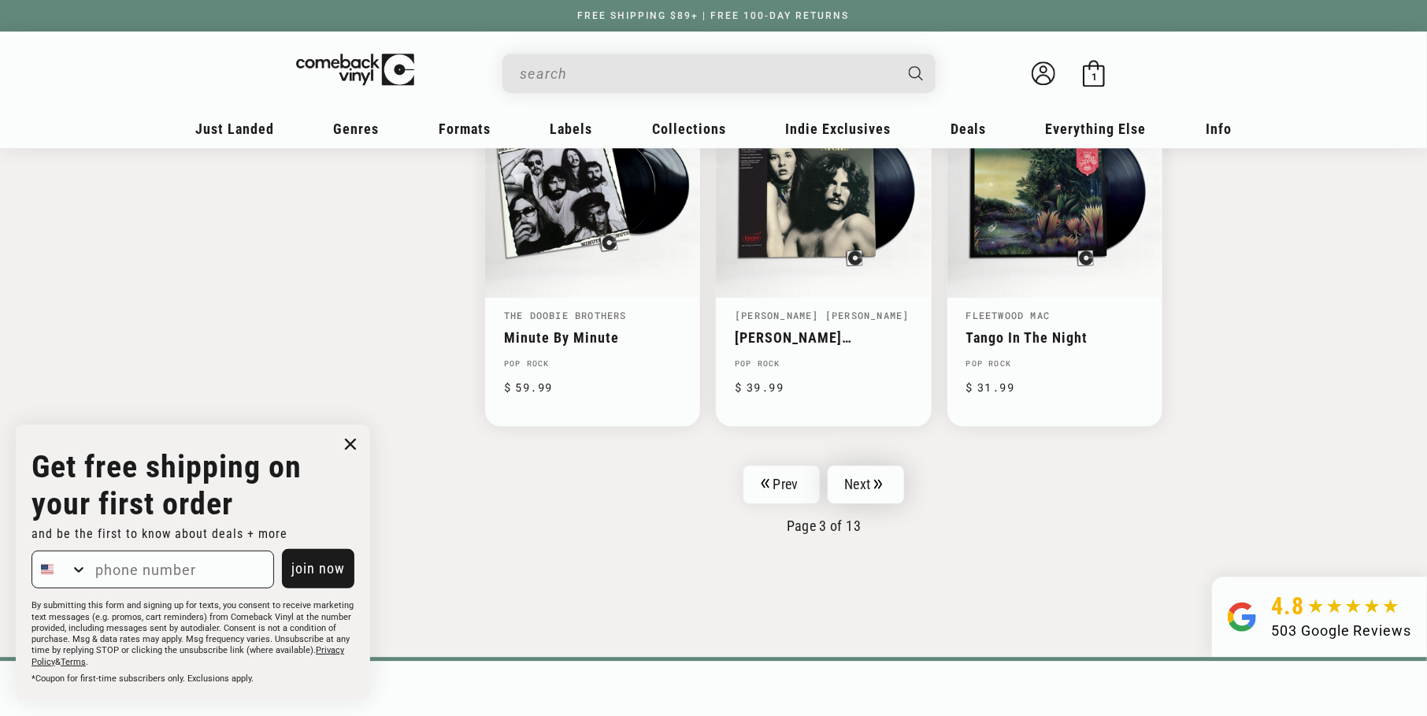
click at [879, 465] on link "Next" at bounding box center [865, 484] width 77 height 38
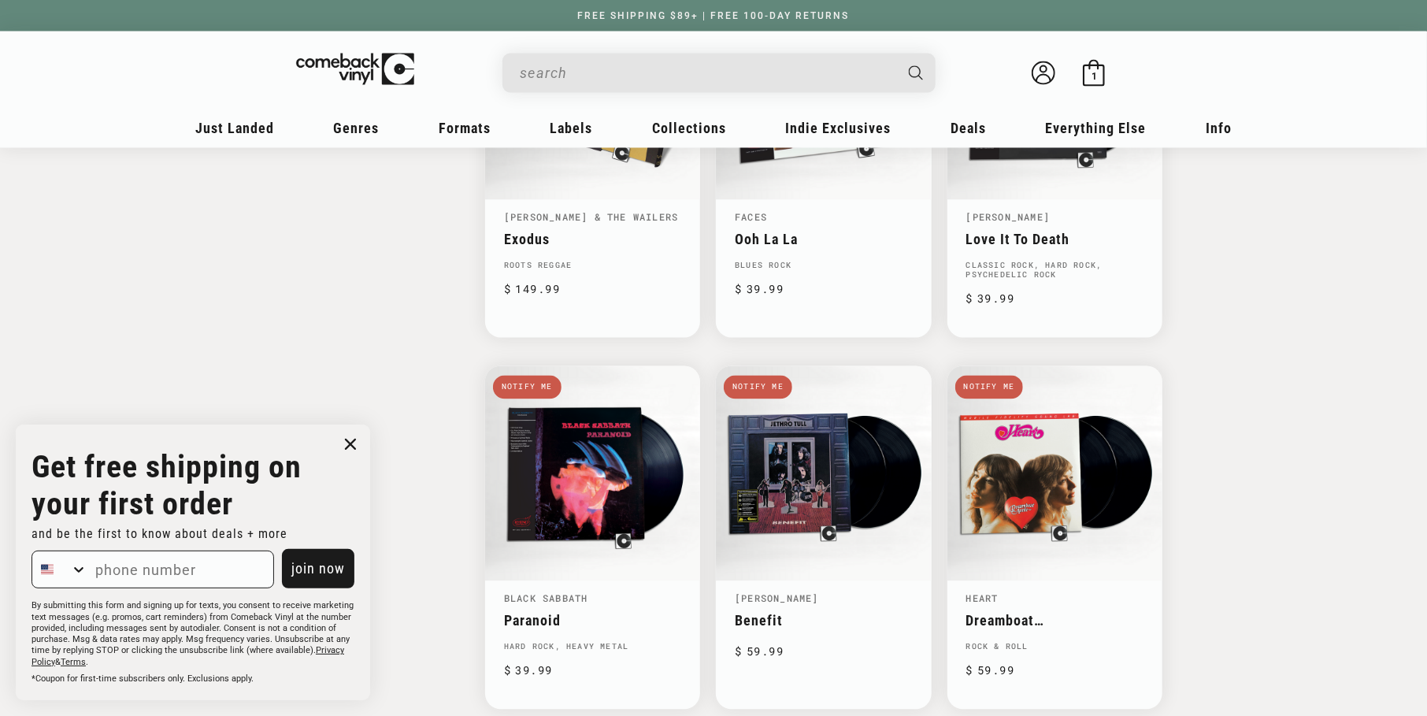
scroll to position [2440, 0]
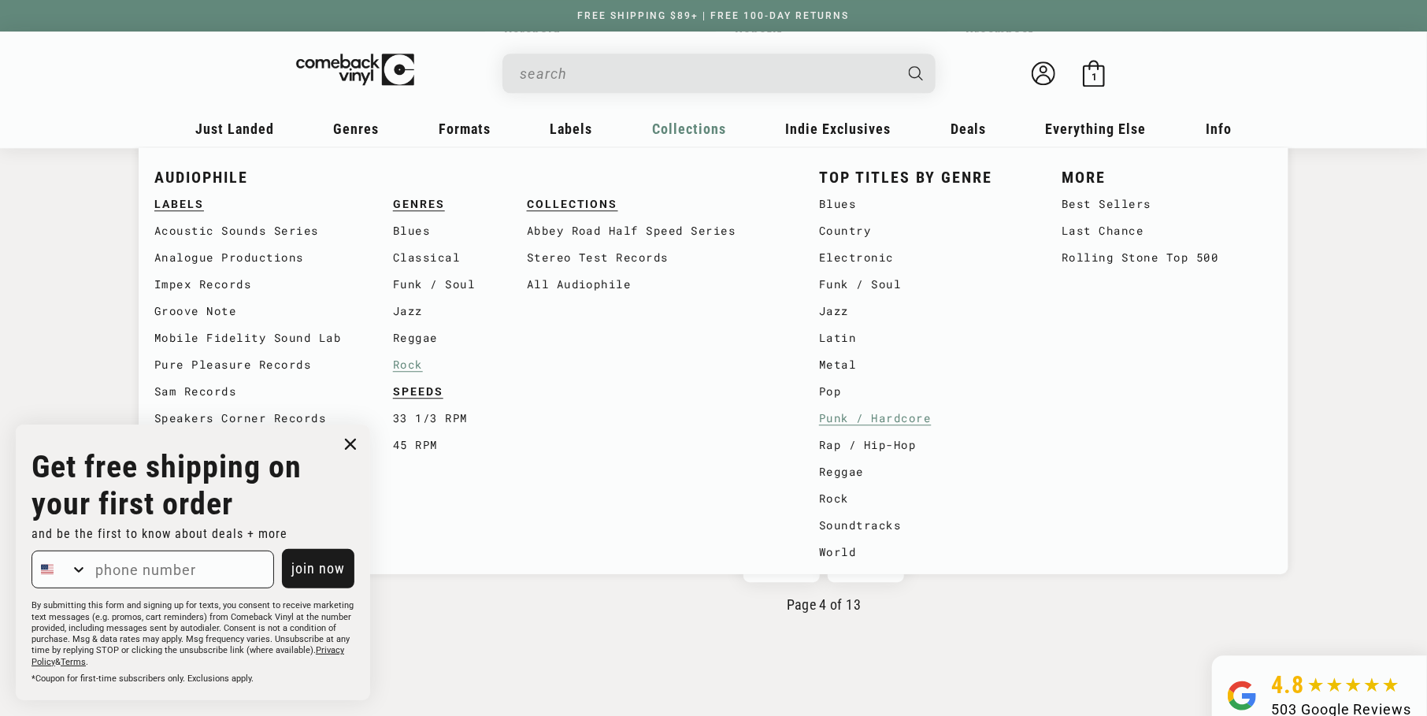
click at [831, 411] on link "Punk / Hardcore" at bounding box center [924, 418] width 211 height 27
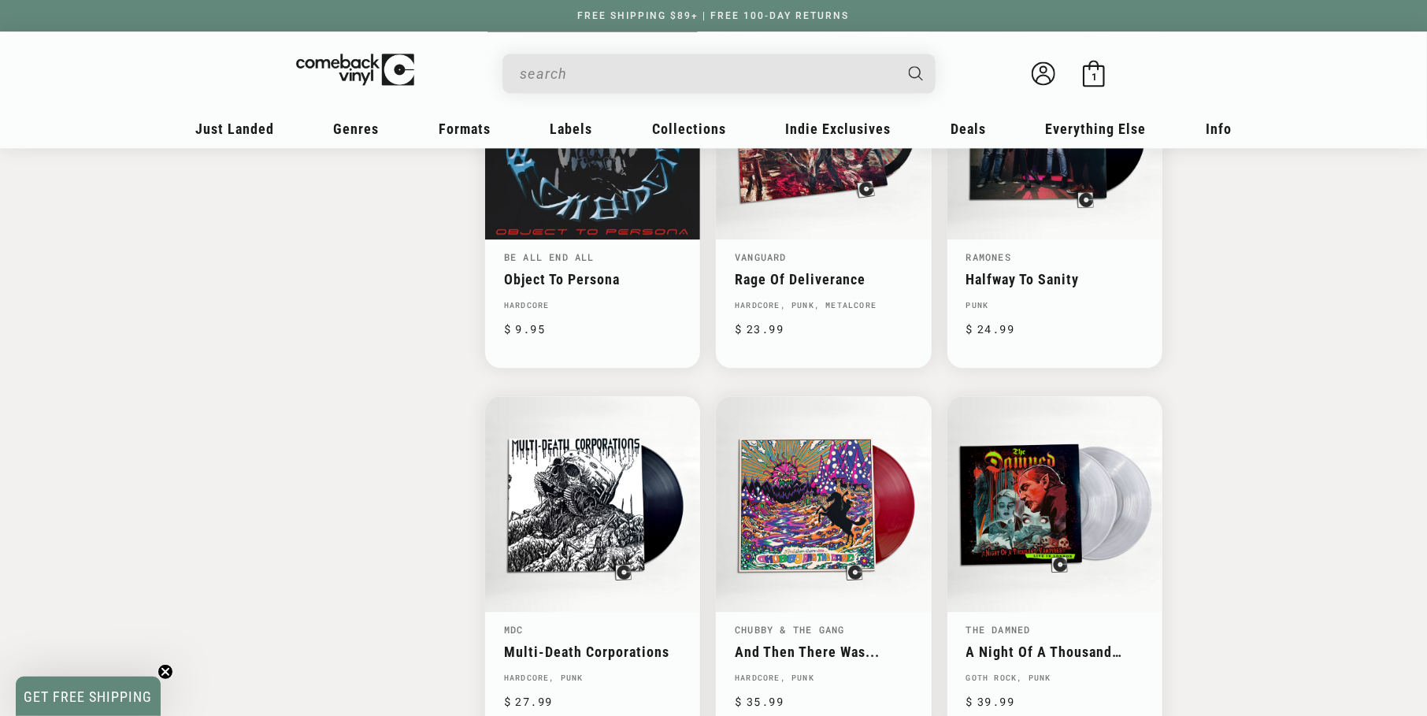
scroll to position [2361, 0]
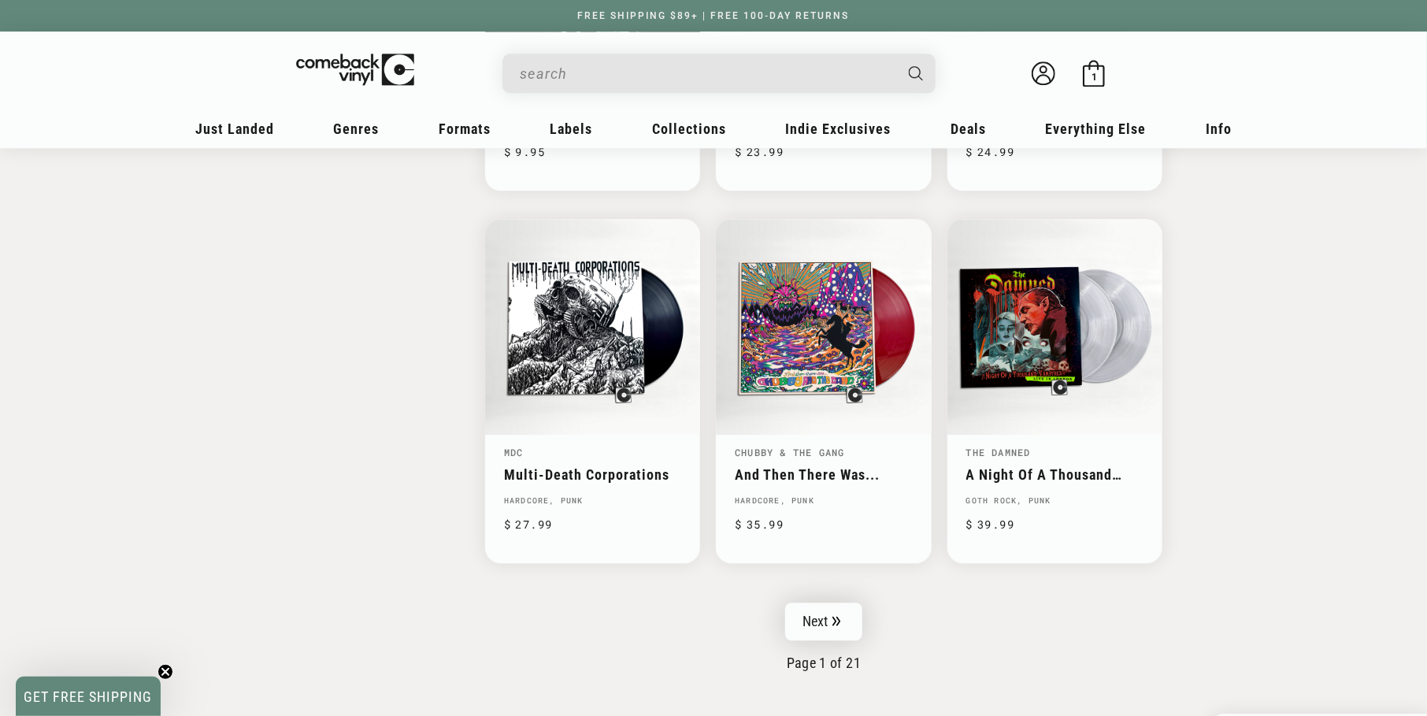
click at [859, 616] on link "Next" at bounding box center [823, 621] width 77 height 38
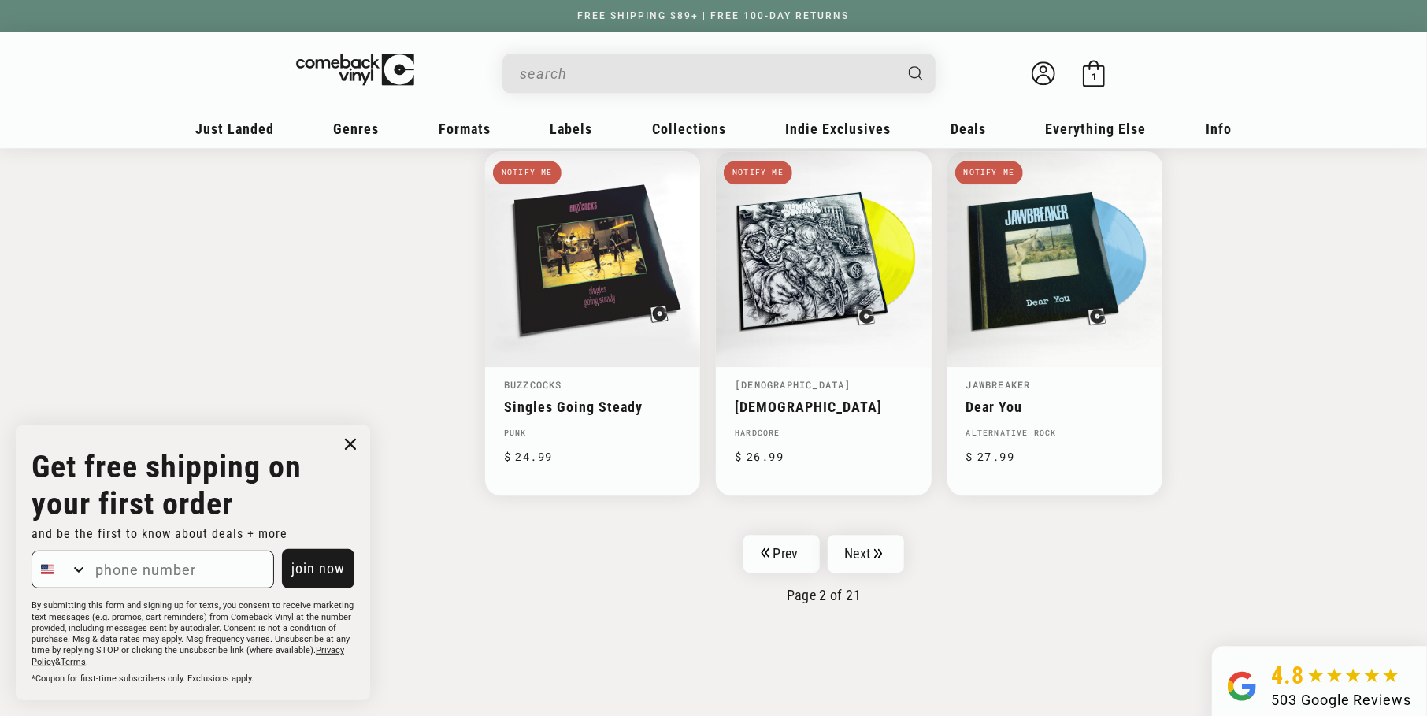
scroll to position [2440, 0]
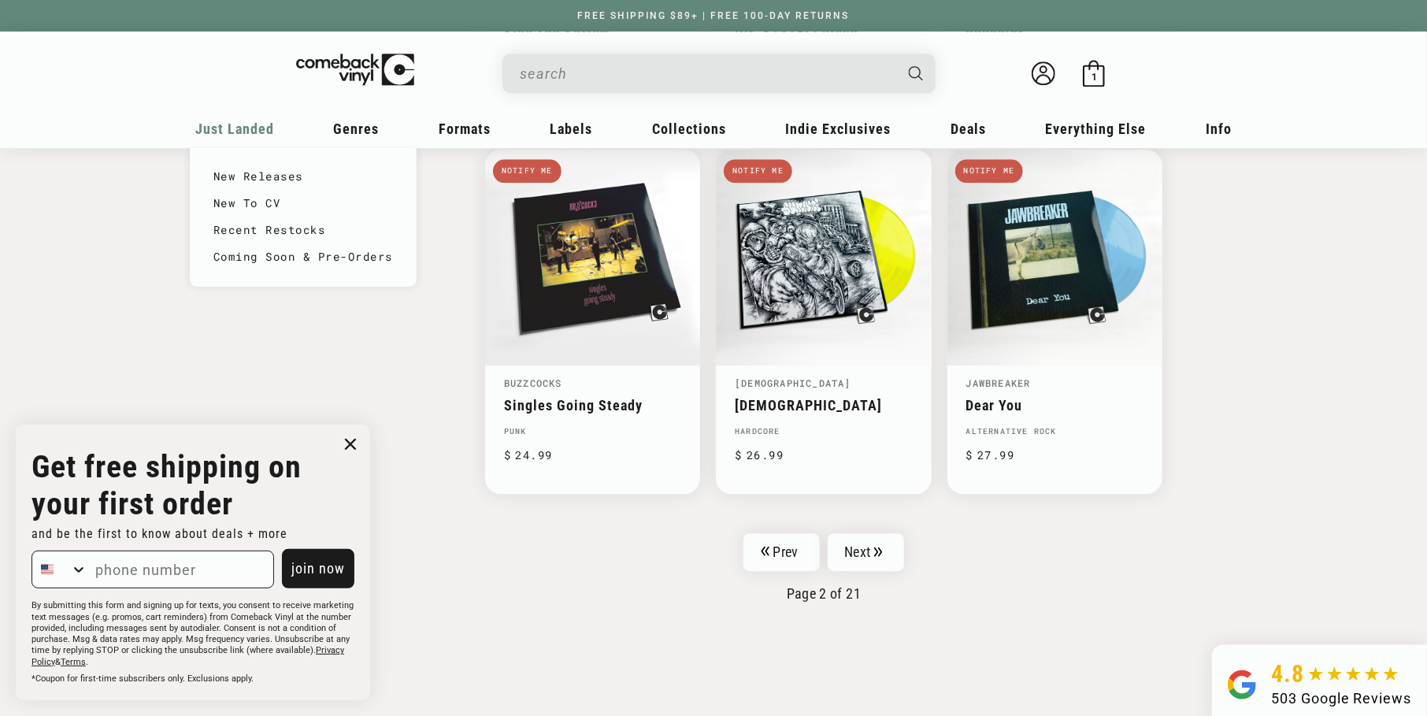
click at [224, 134] on span "Just Landed" at bounding box center [234, 128] width 79 height 17
click at [235, 229] on link "Recent Restocks" at bounding box center [302, 230] width 179 height 27
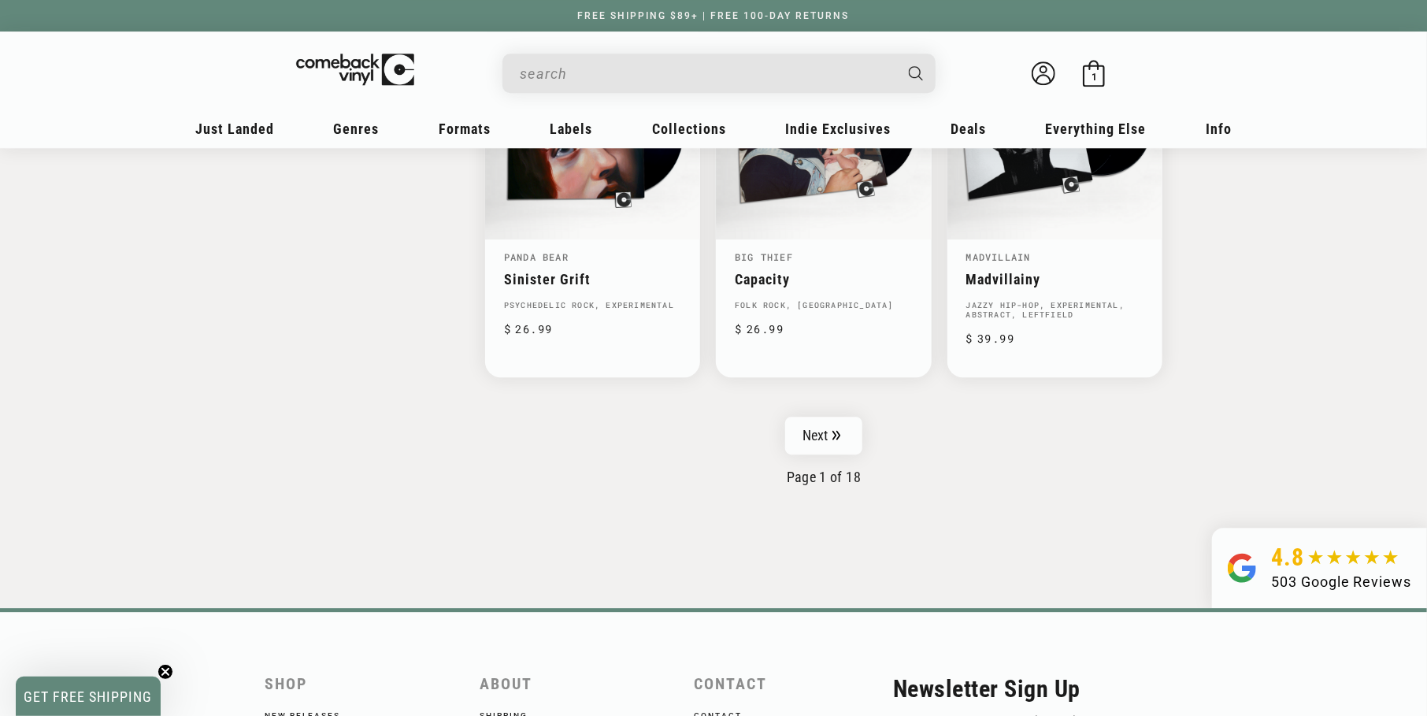
scroll to position [2717, 0]
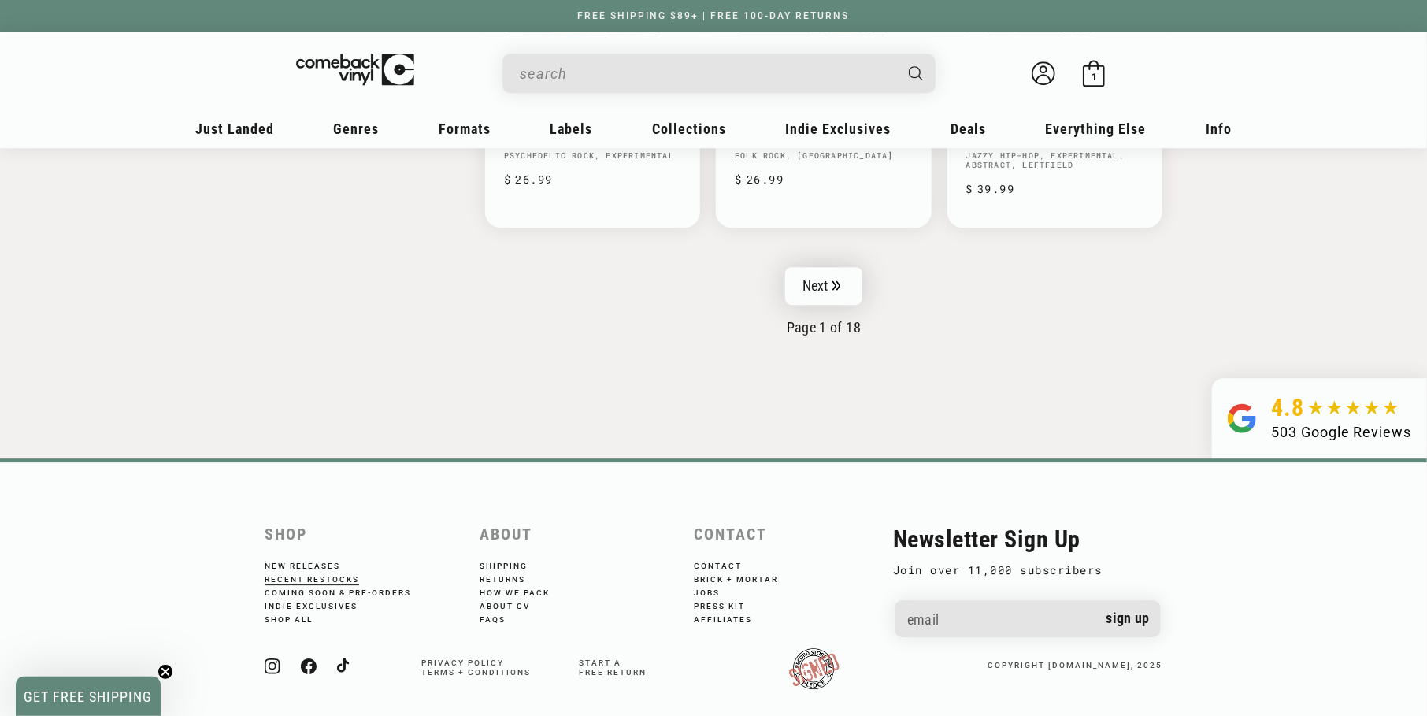
click at [821, 278] on link "Next" at bounding box center [823, 286] width 77 height 38
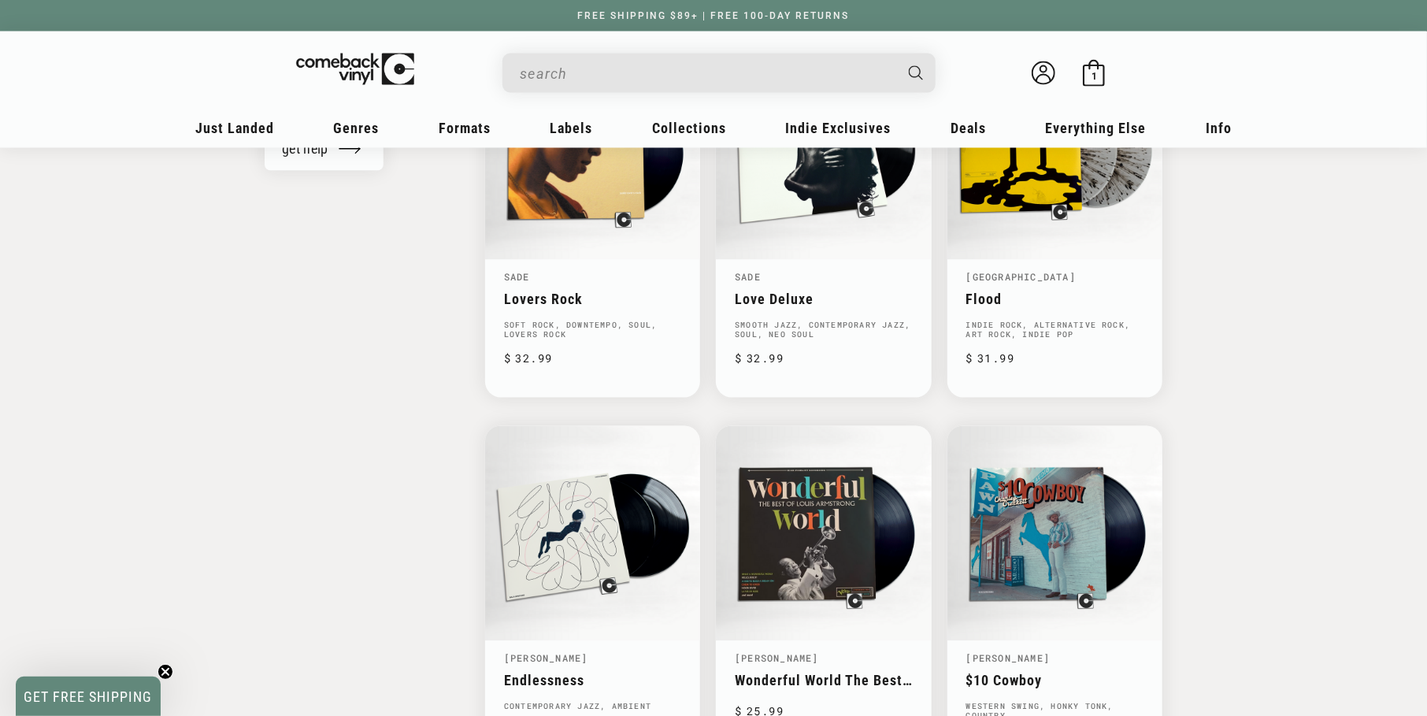
scroll to position [1967, 0]
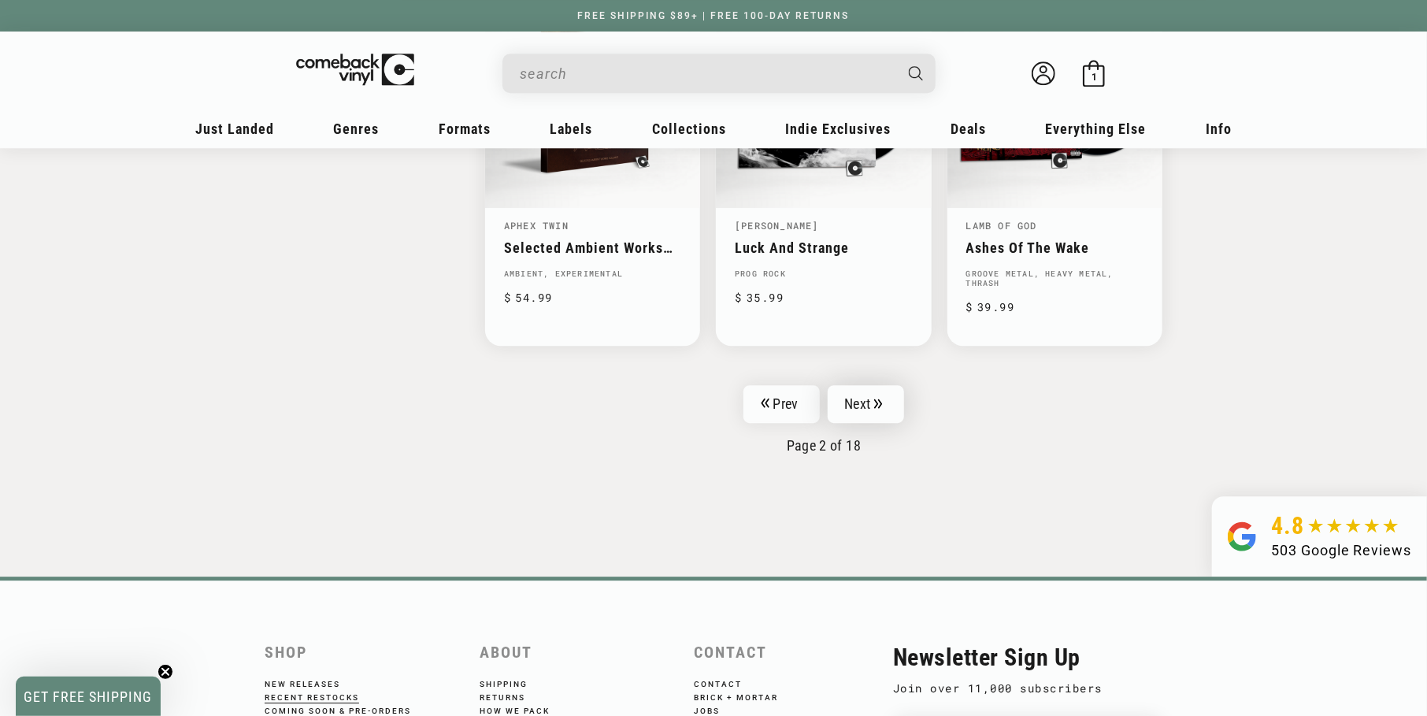
click at [861, 394] on link "Next" at bounding box center [865, 404] width 77 height 38
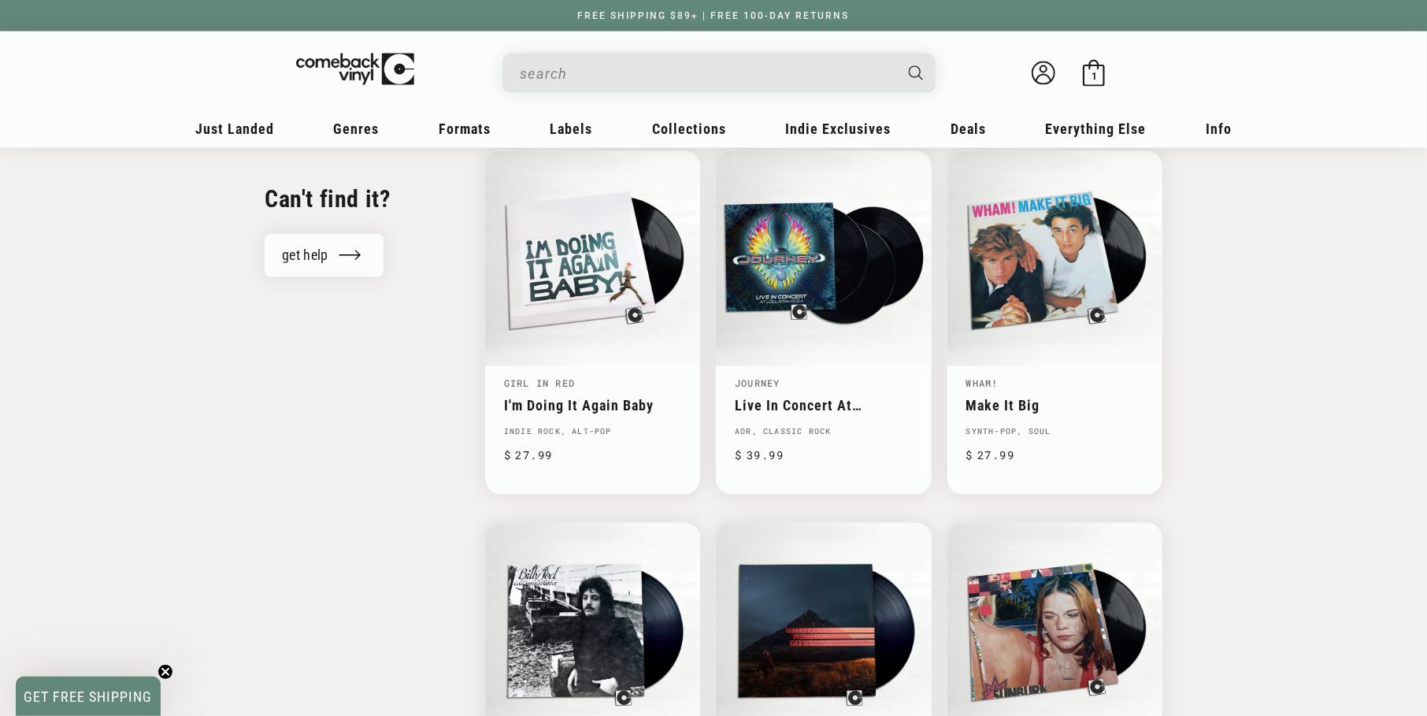
scroll to position [1889, 0]
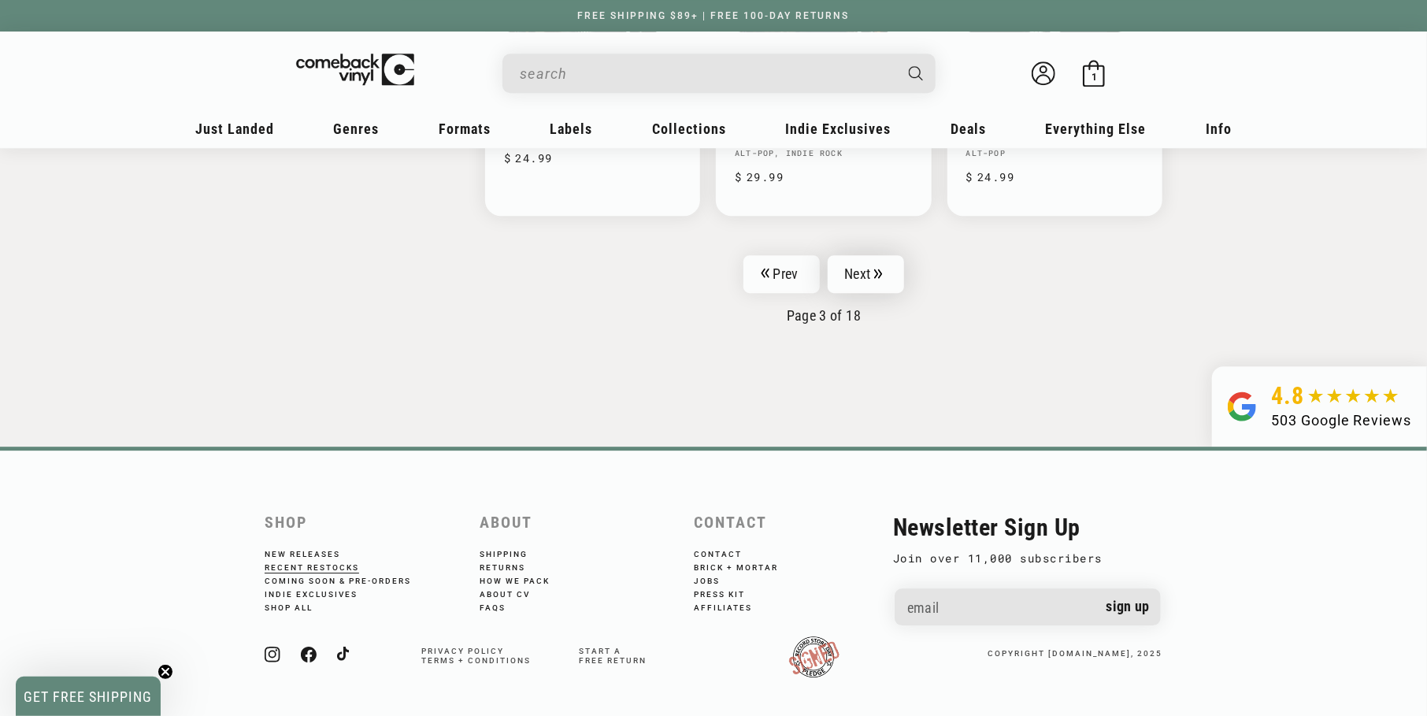
click at [887, 276] on link "Next" at bounding box center [865, 274] width 77 height 38
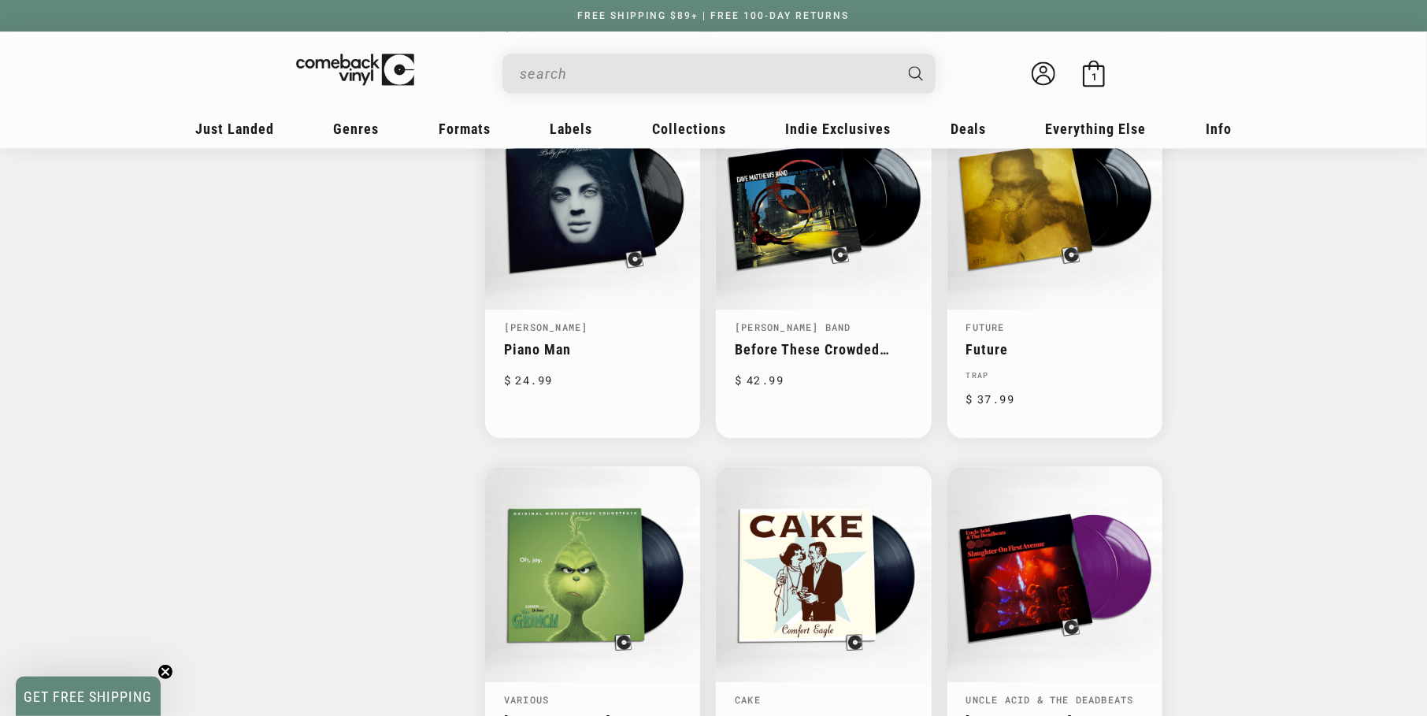
scroll to position [2361, 0]
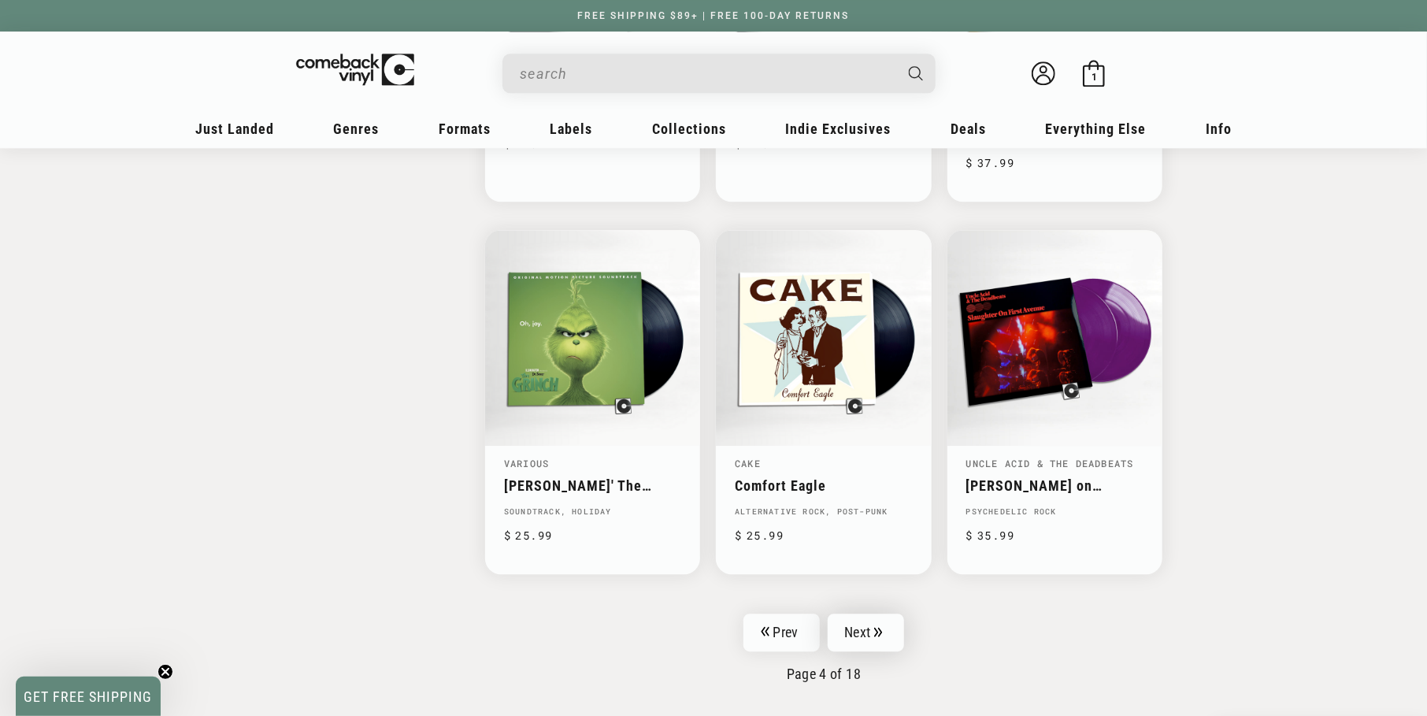
click at [887, 623] on link "Next" at bounding box center [865, 632] width 77 height 38
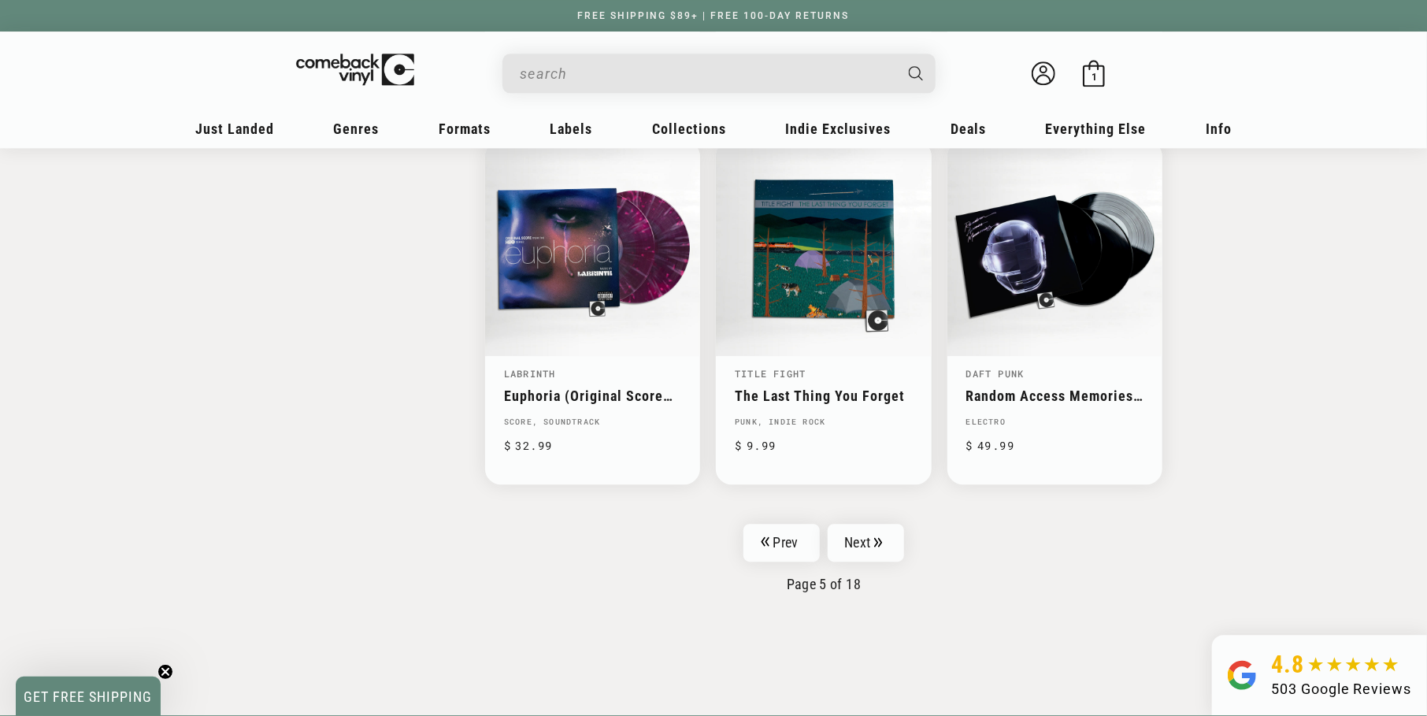
scroll to position [2440, 0]
click at [846, 544] on link "Next" at bounding box center [865, 543] width 77 height 38
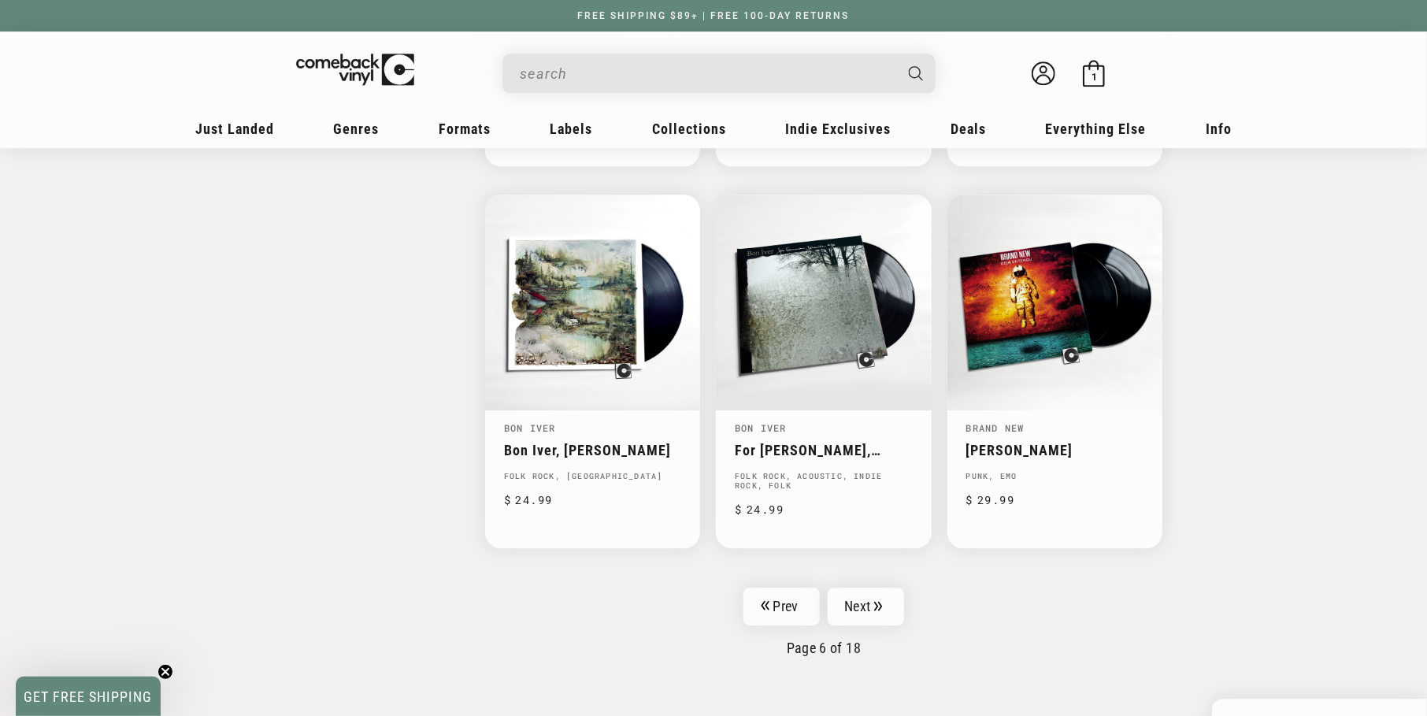
scroll to position [2440, 0]
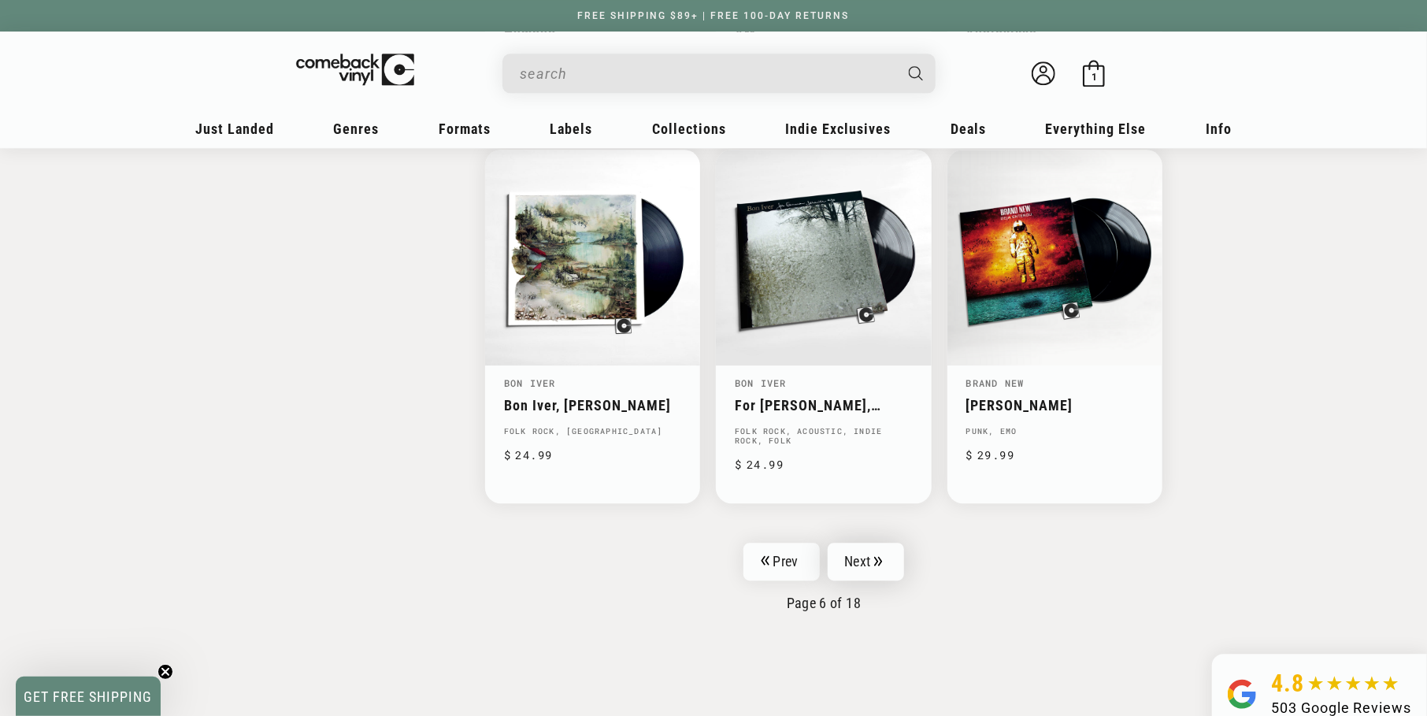
click at [857, 551] on link "Next" at bounding box center [865, 561] width 77 height 38
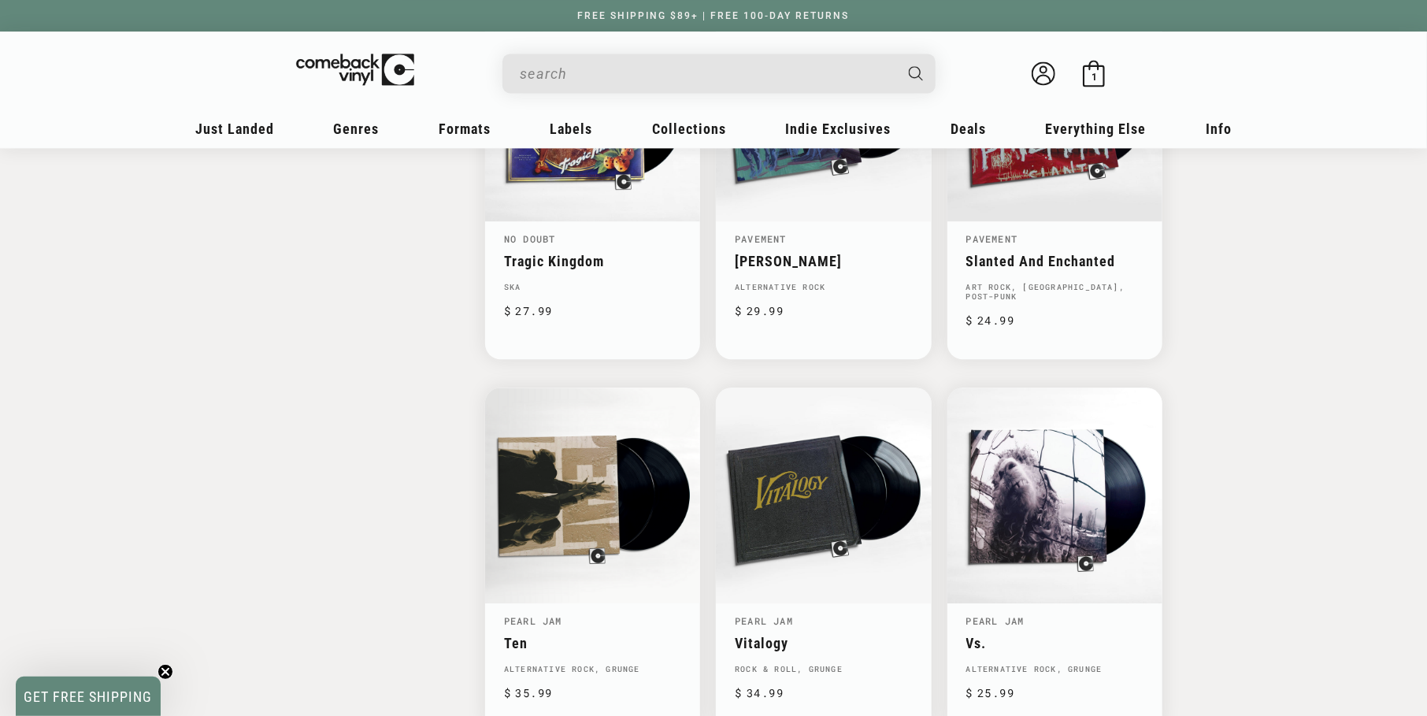
scroll to position [2440, 0]
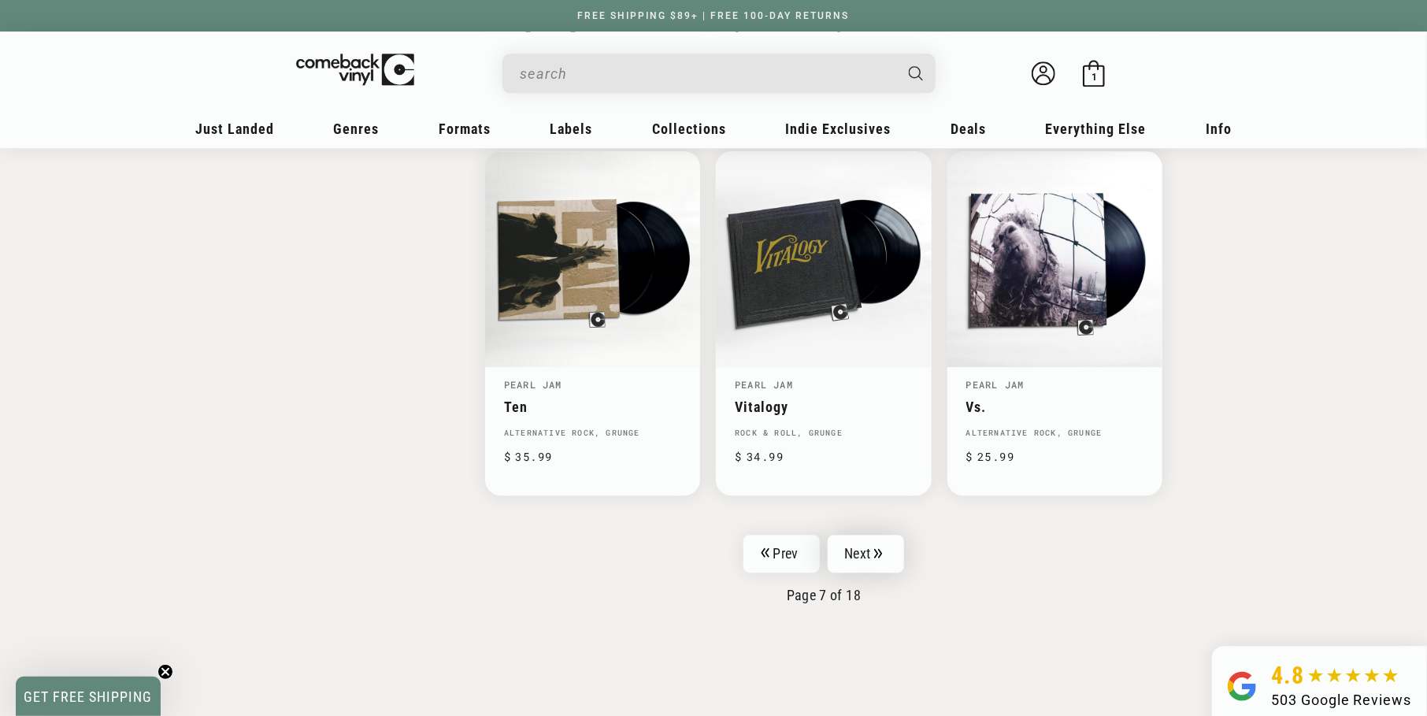
click at [845, 535] on link "Next" at bounding box center [865, 554] width 77 height 38
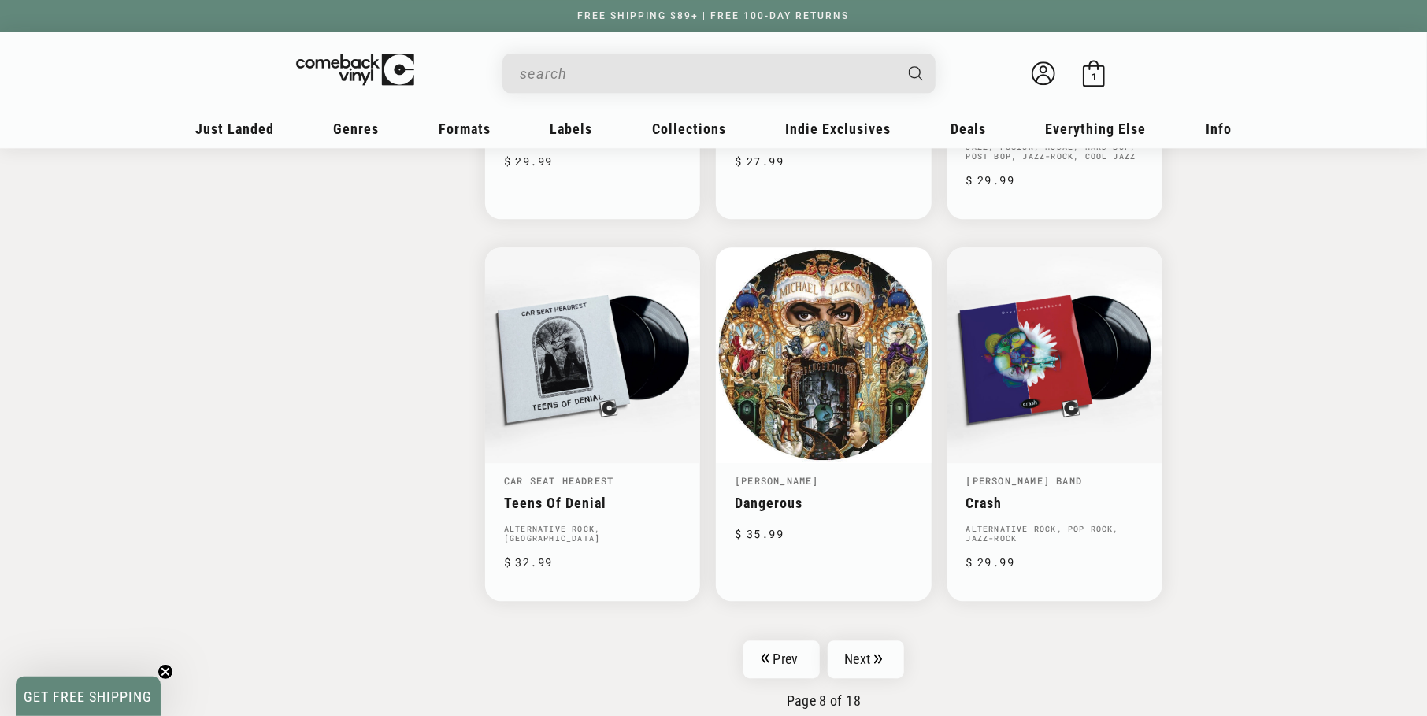
scroll to position [2361, 0]
click at [859, 646] on link "Next" at bounding box center [865, 659] width 77 height 38
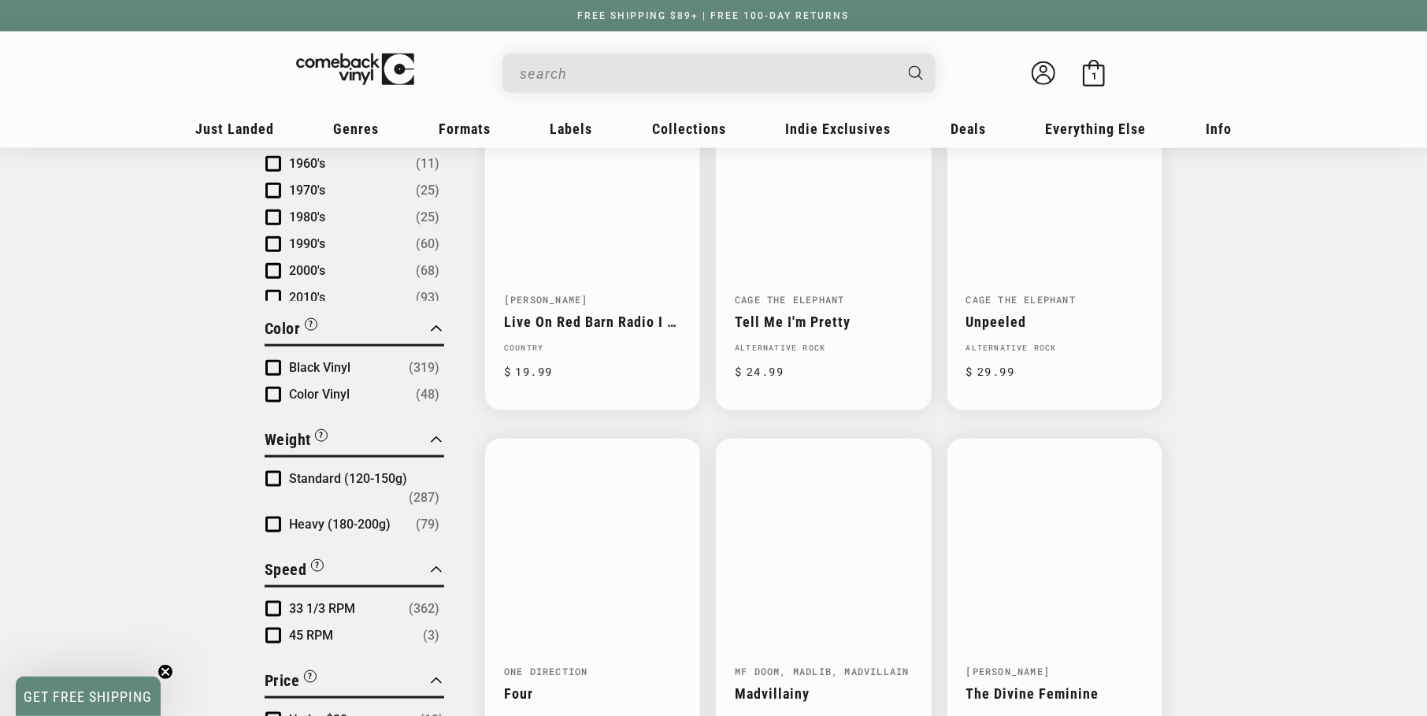
scroll to position [1101, 0]
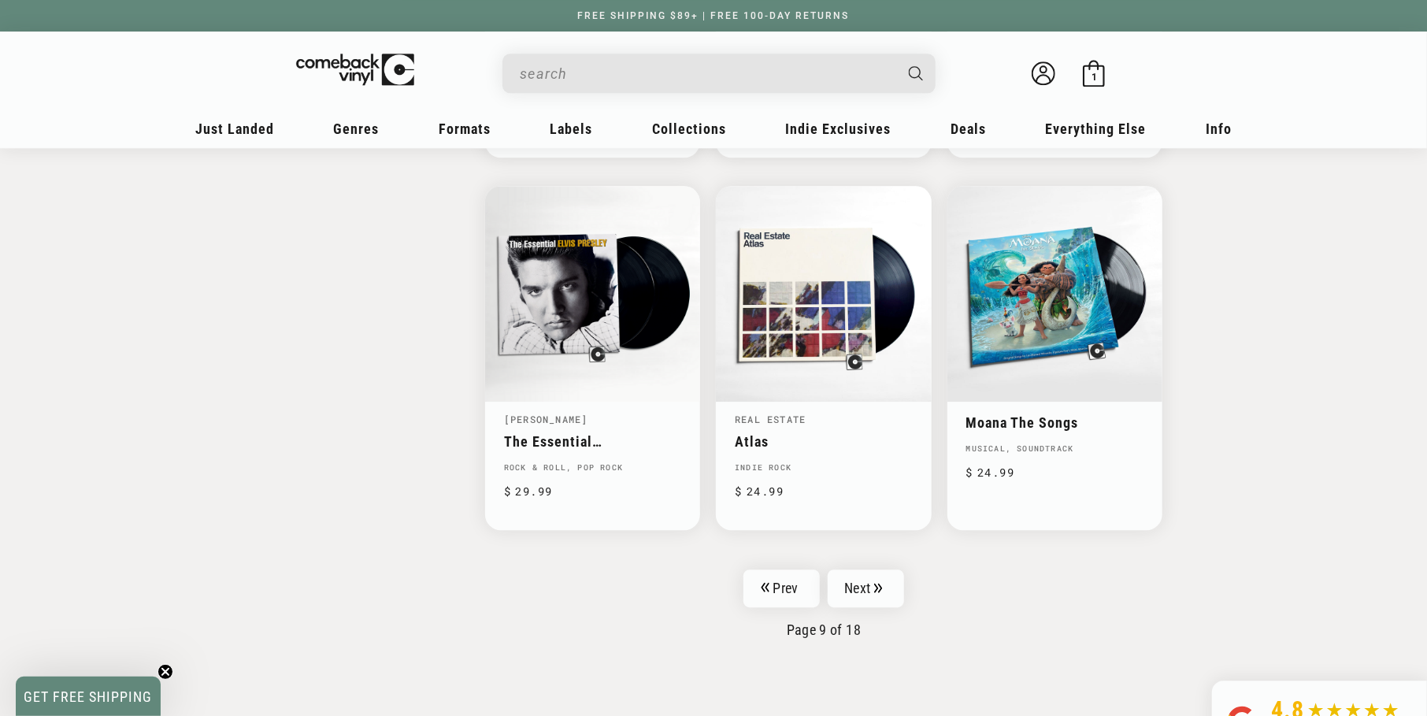
drag, startPoint x: 874, startPoint y: 598, endPoint x: 904, endPoint y: 600, distance: 30.0
click at [874, 598] on link "Next" at bounding box center [865, 588] width 77 height 38
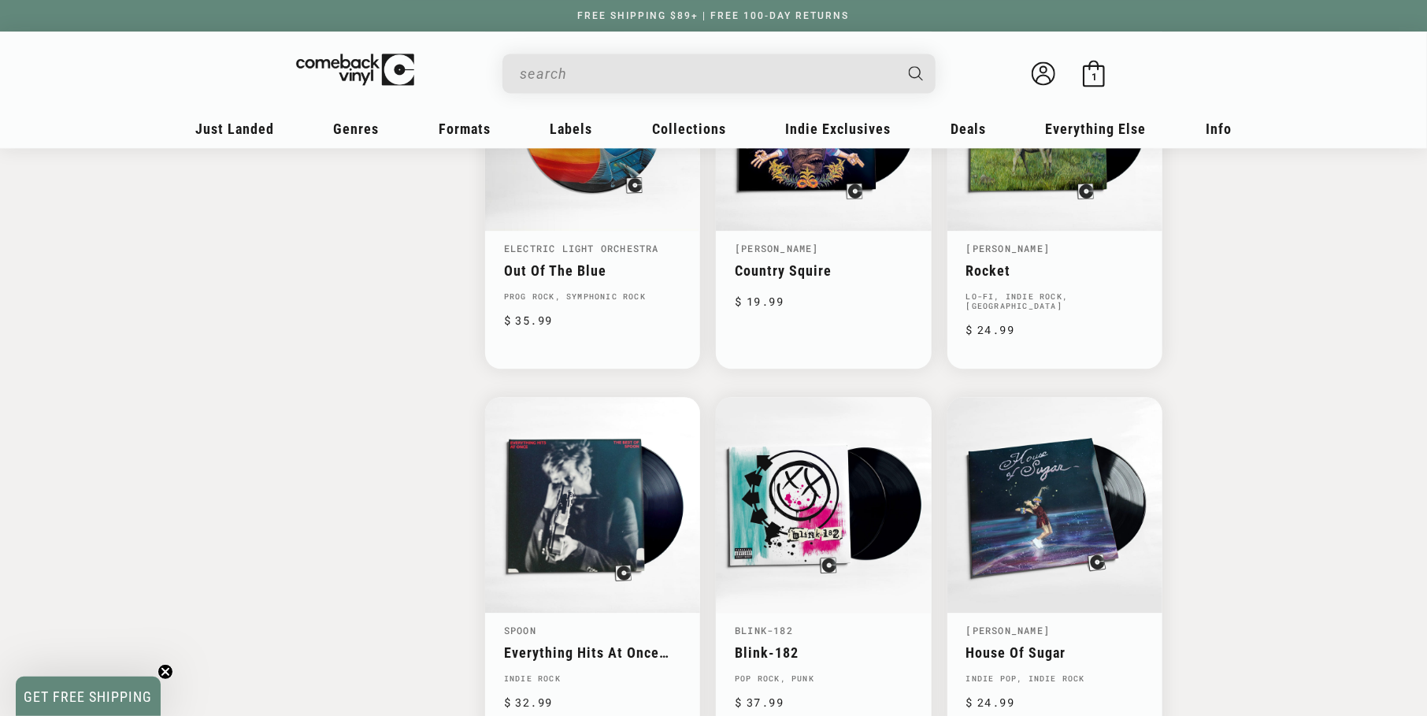
scroll to position [2361, 0]
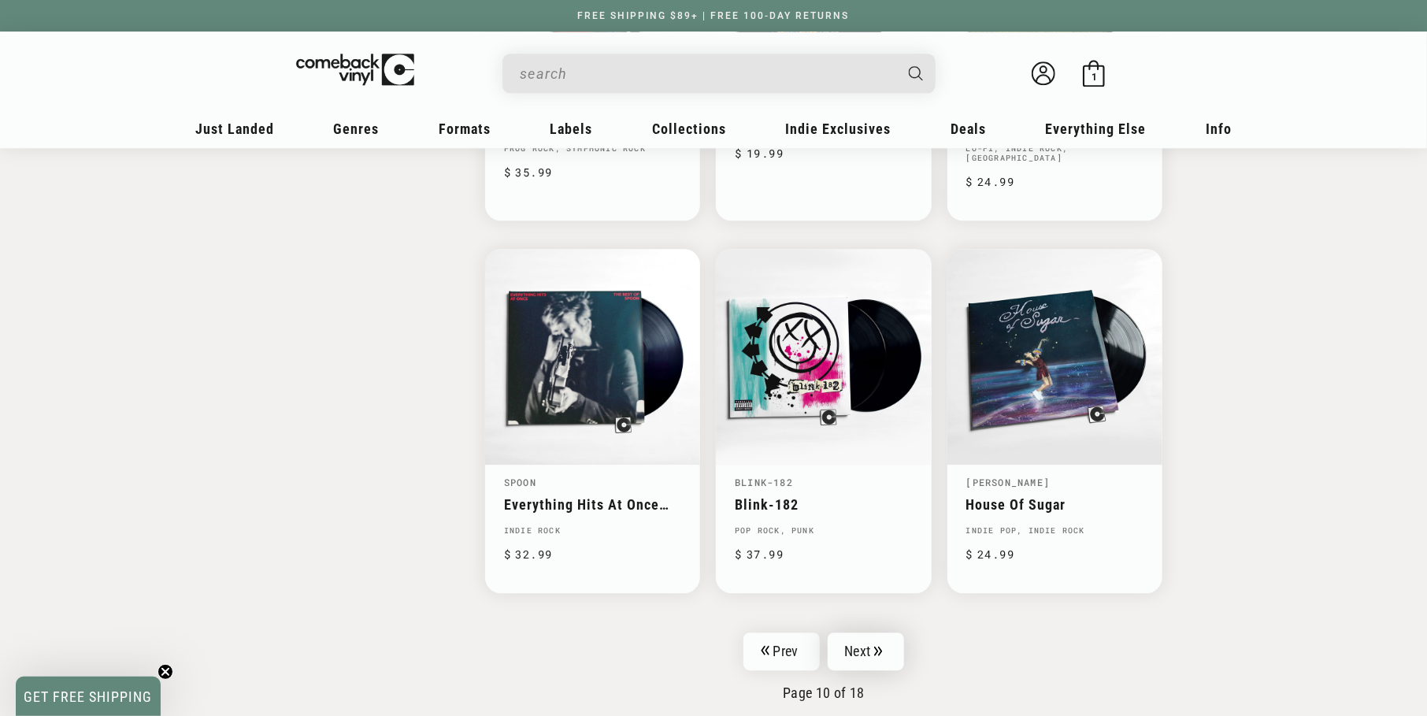
click at [887, 636] on link "Next" at bounding box center [865, 651] width 77 height 38
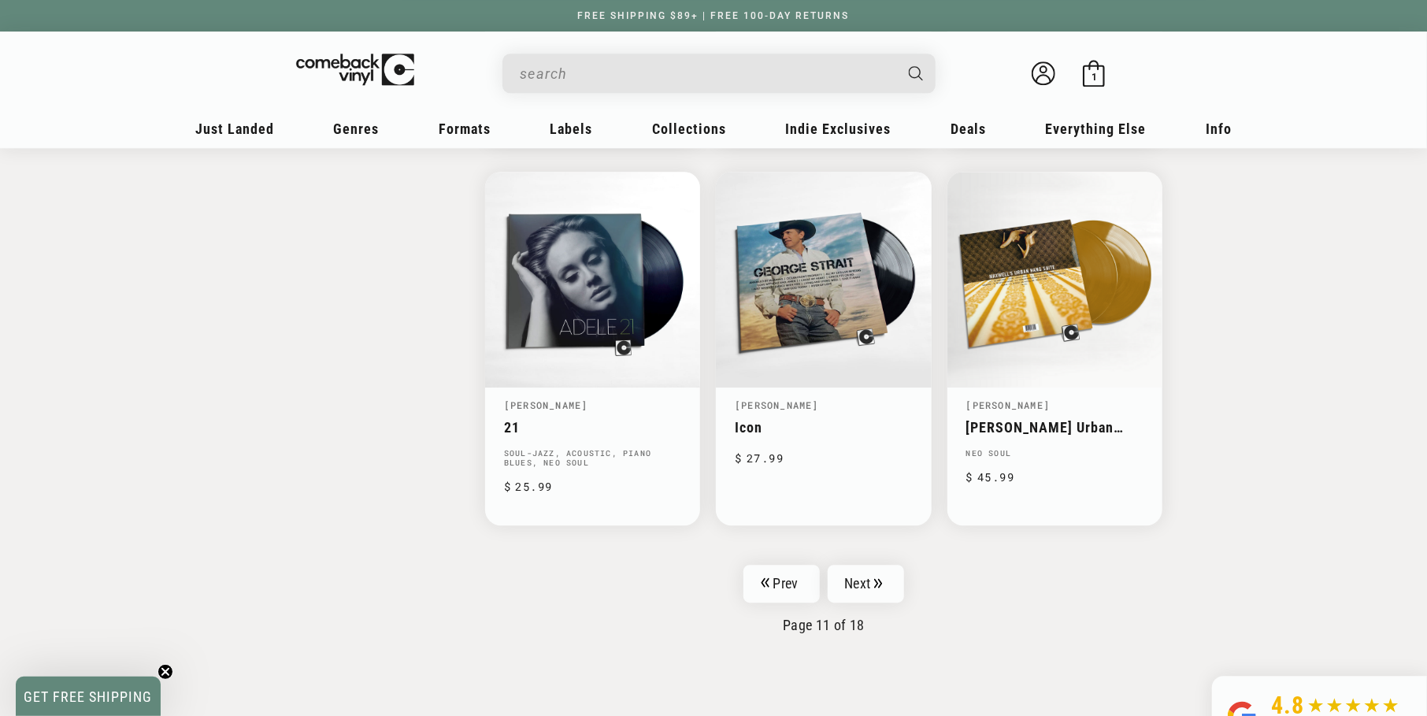
scroll to position [2440, 0]
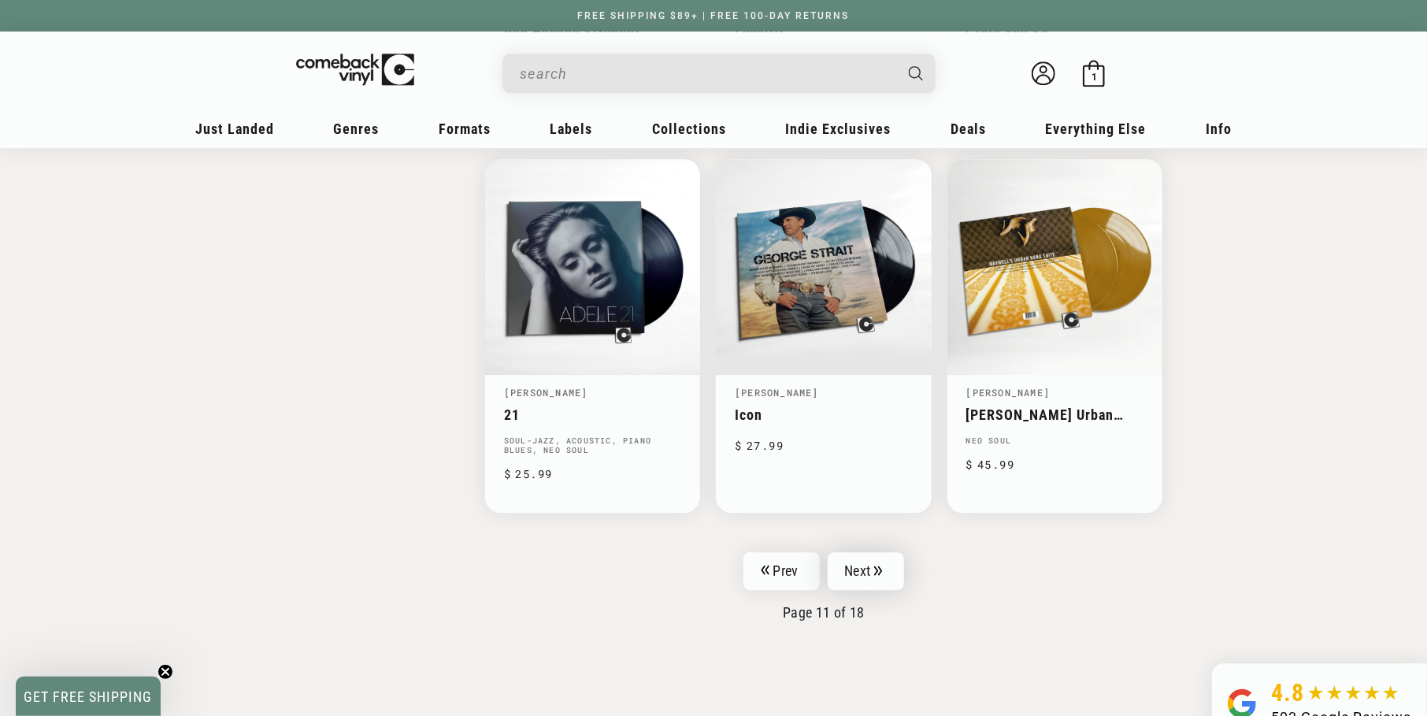
click at [843, 552] on link "Next" at bounding box center [865, 571] width 77 height 38
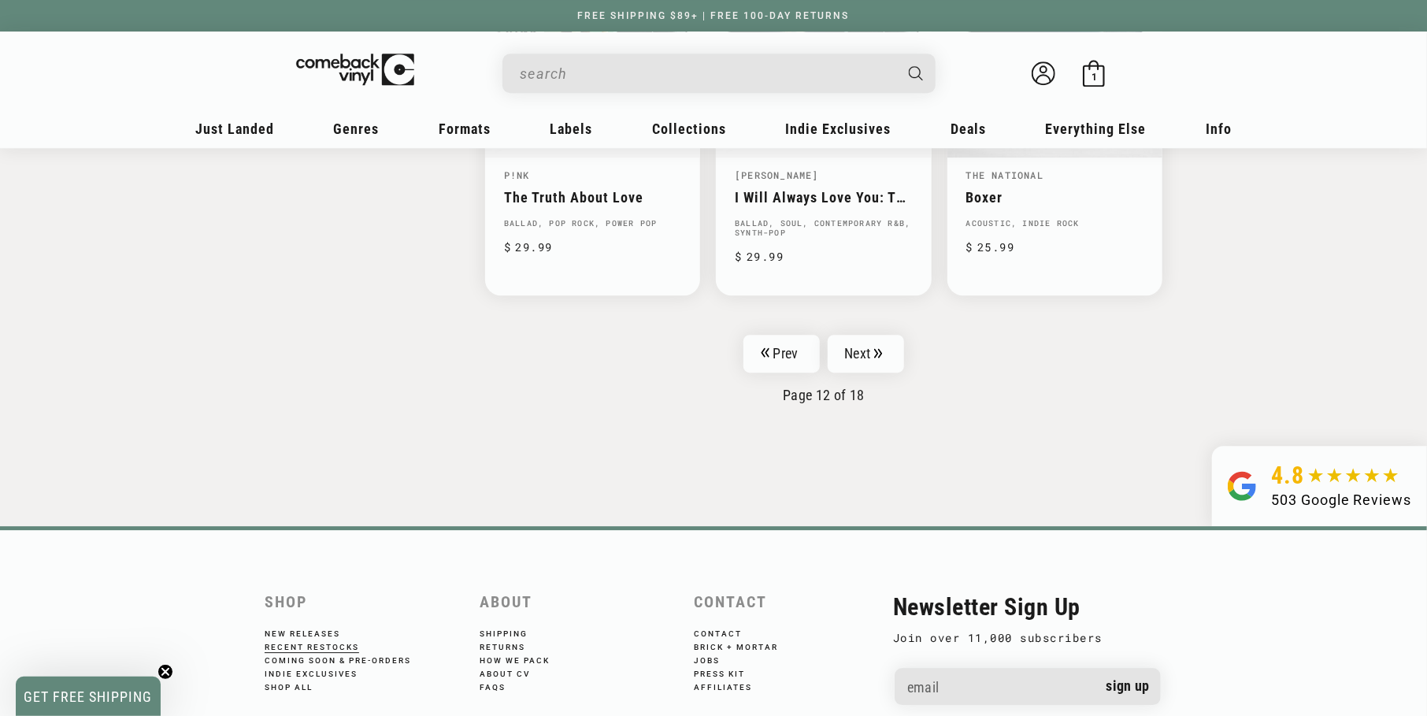
scroll to position [2676, 0]
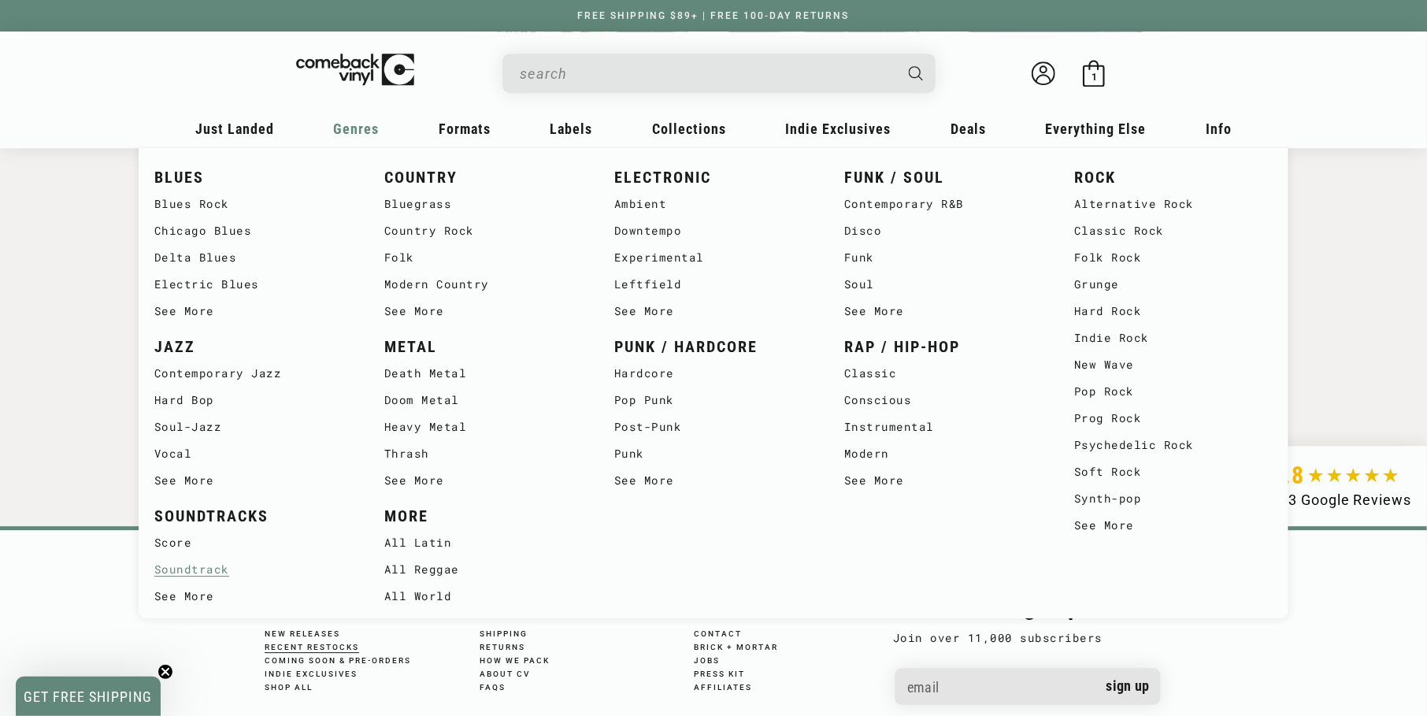
click at [198, 562] on link "Soundtrack" at bounding box center [253, 569] width 198 height 27
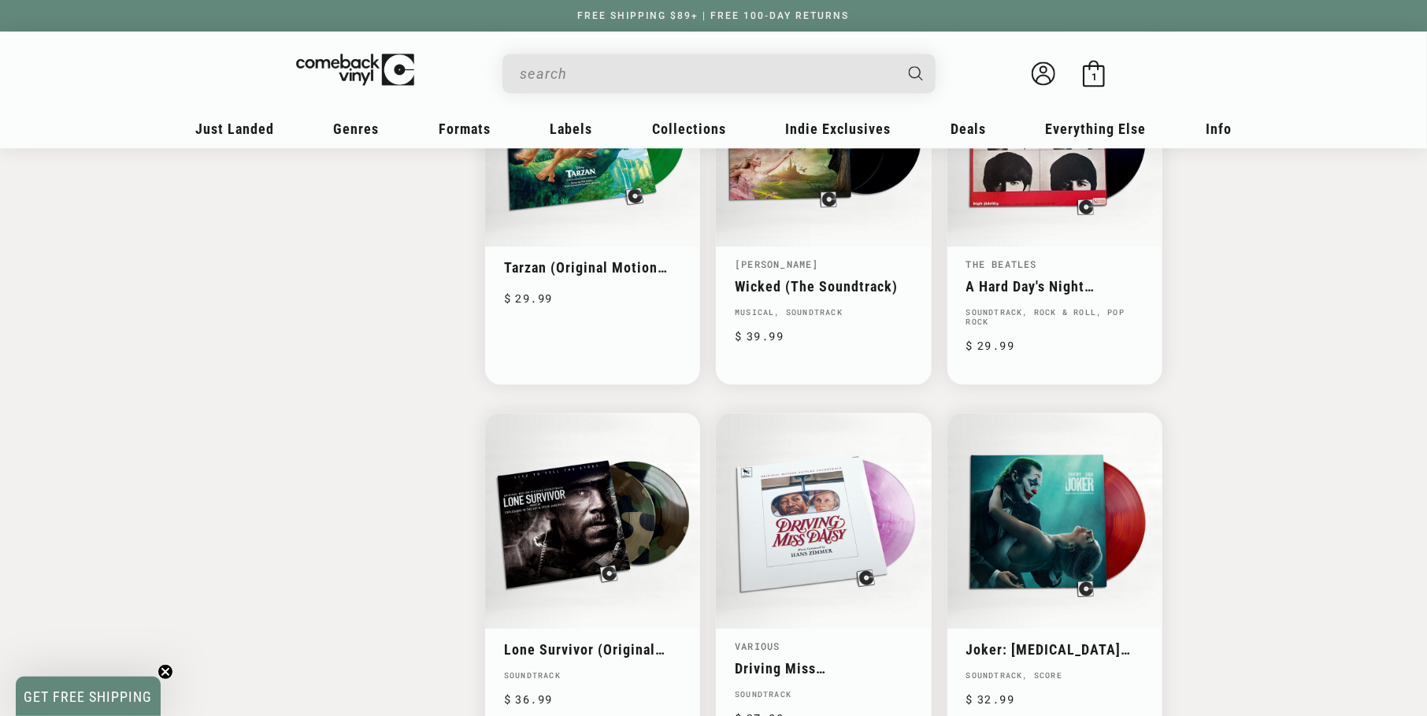
scroll to position [2440, 0]
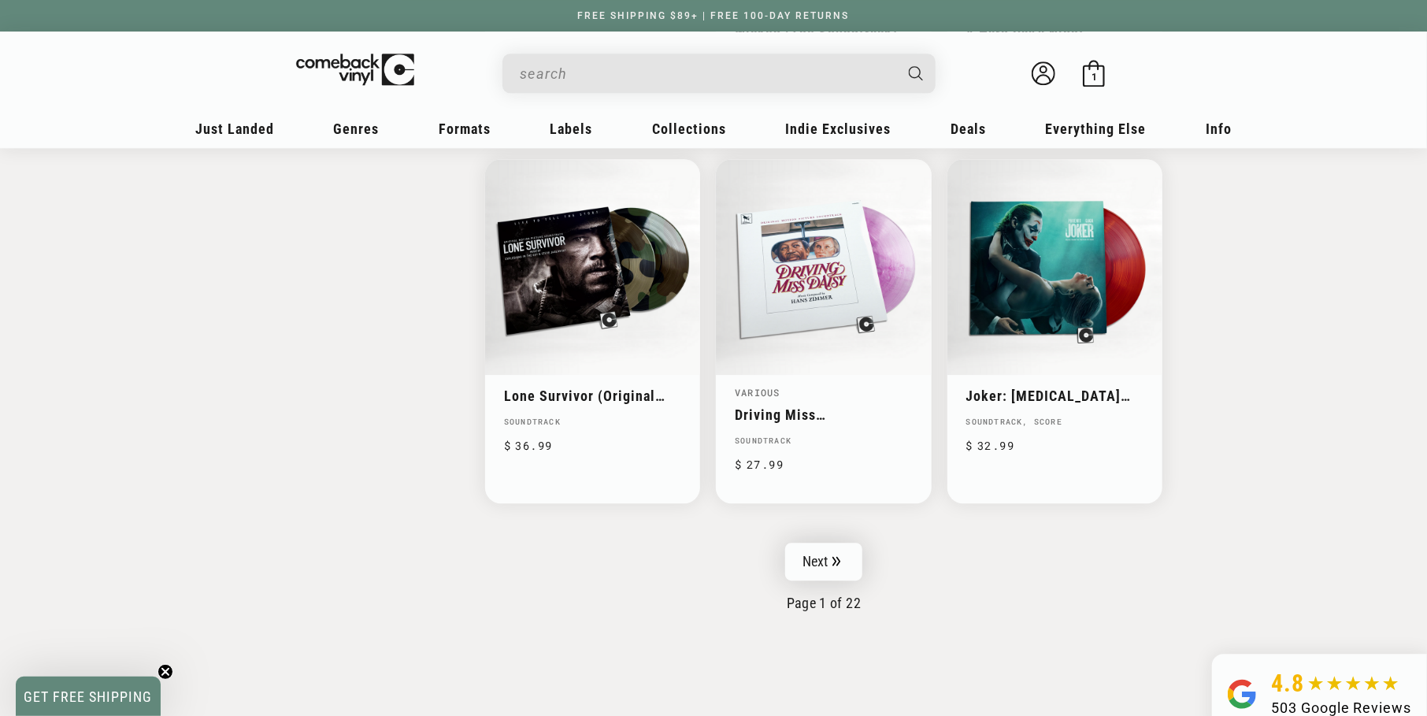
click at [819, 560] on link "Next" at bounding box center [823, 561] width 77 height 38
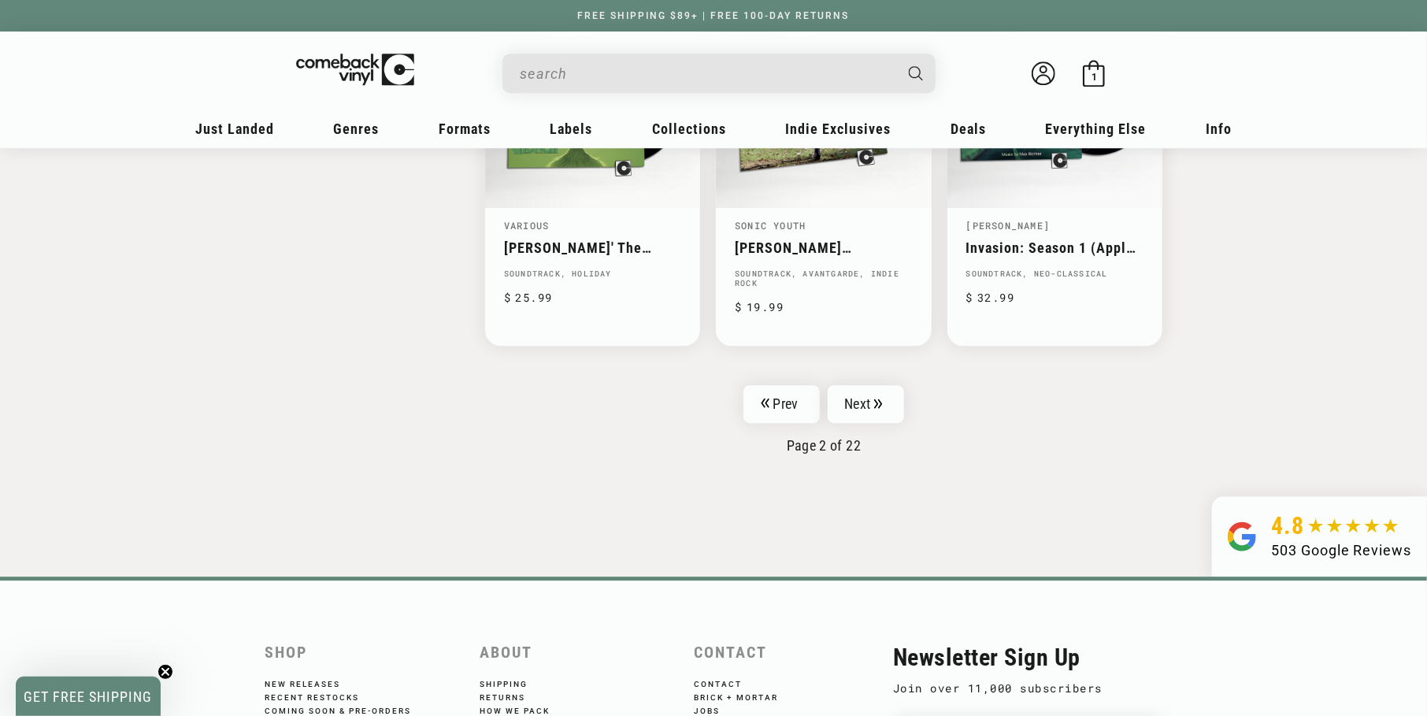
scroll to position [2746, 0]
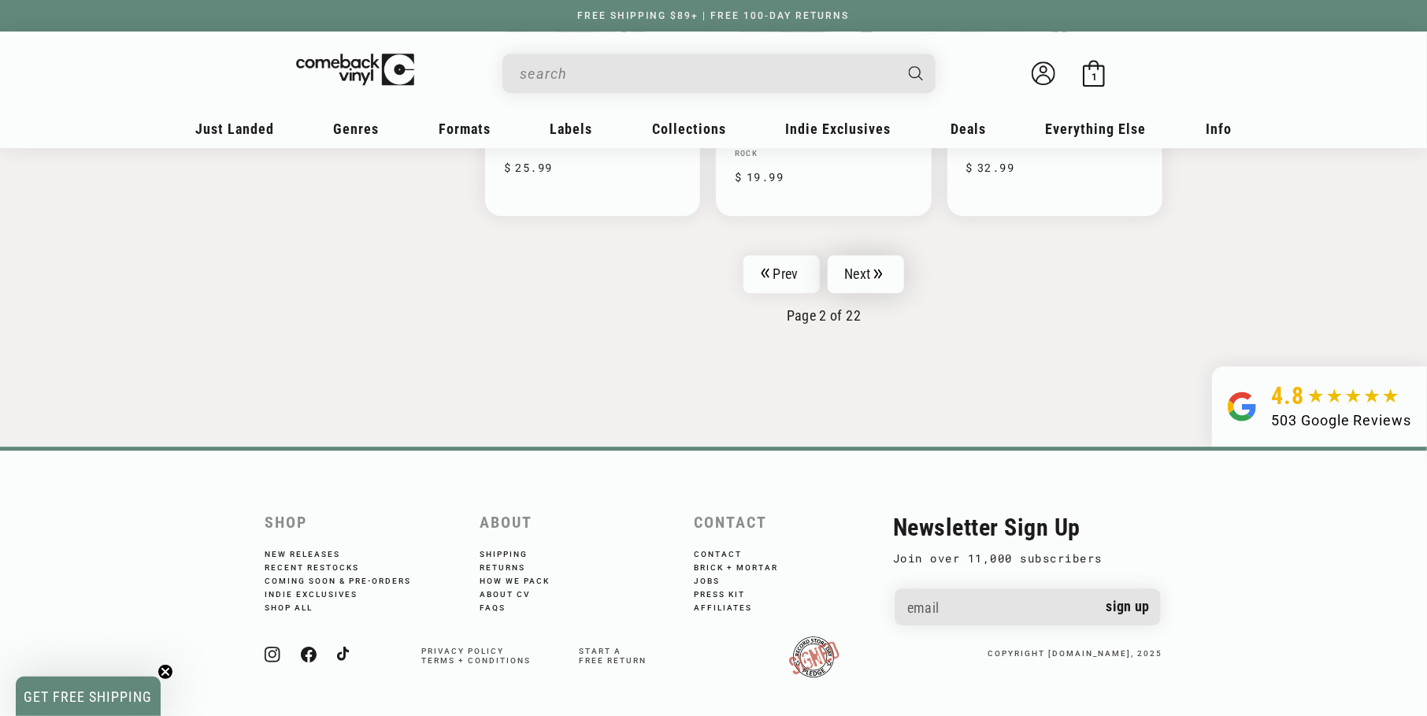
click at [839, 282] on link "Next" at bounding box center [865, 274] width 77 height 38
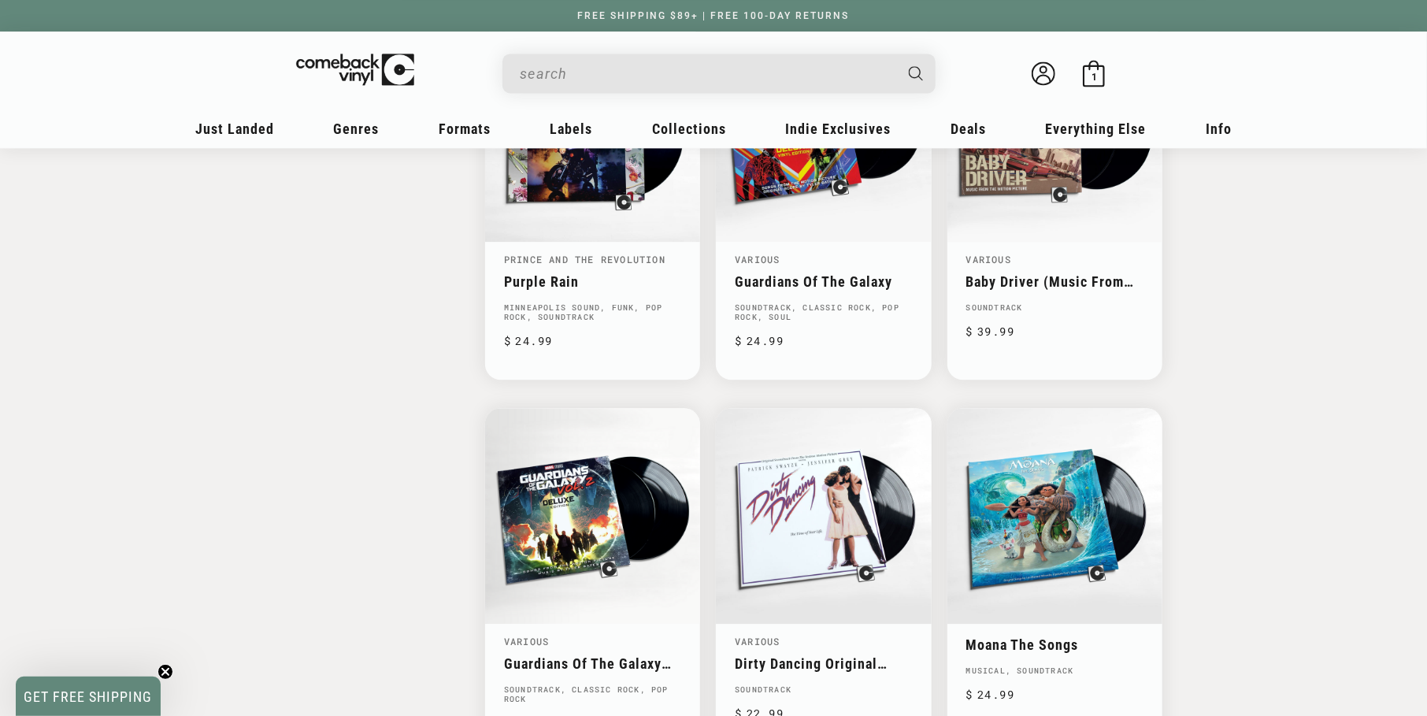
scroll to position [2361, 0]
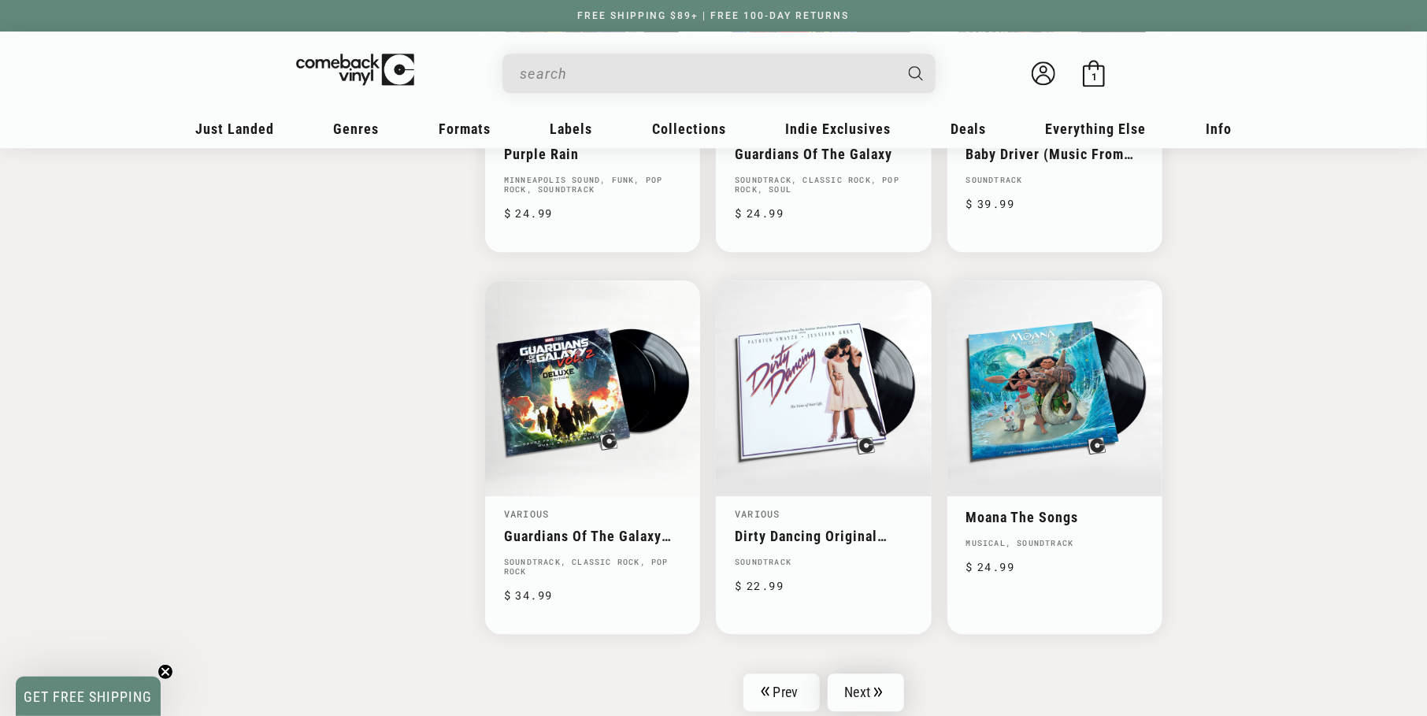
click at [868, 673] on link "Next" at bounding box center [865, 692] width 77 height 38
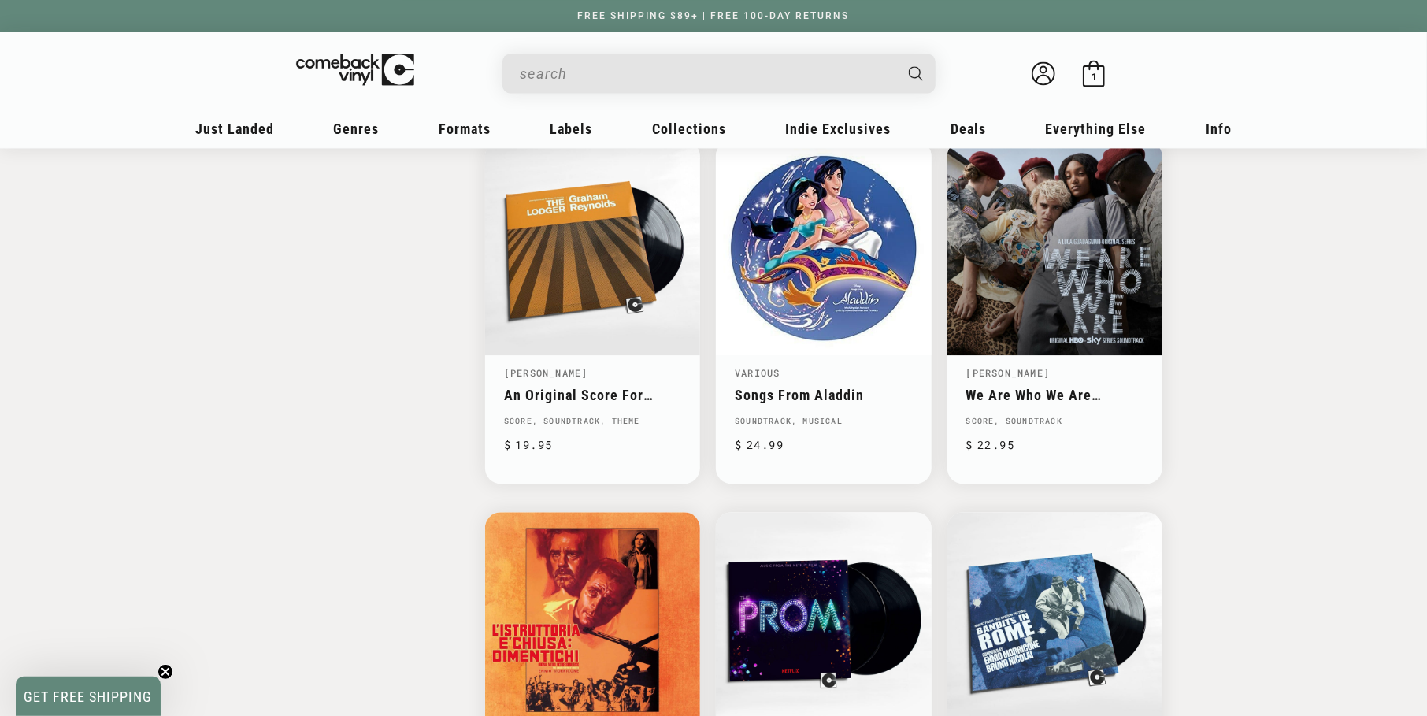
scroll to position [2361, 0]
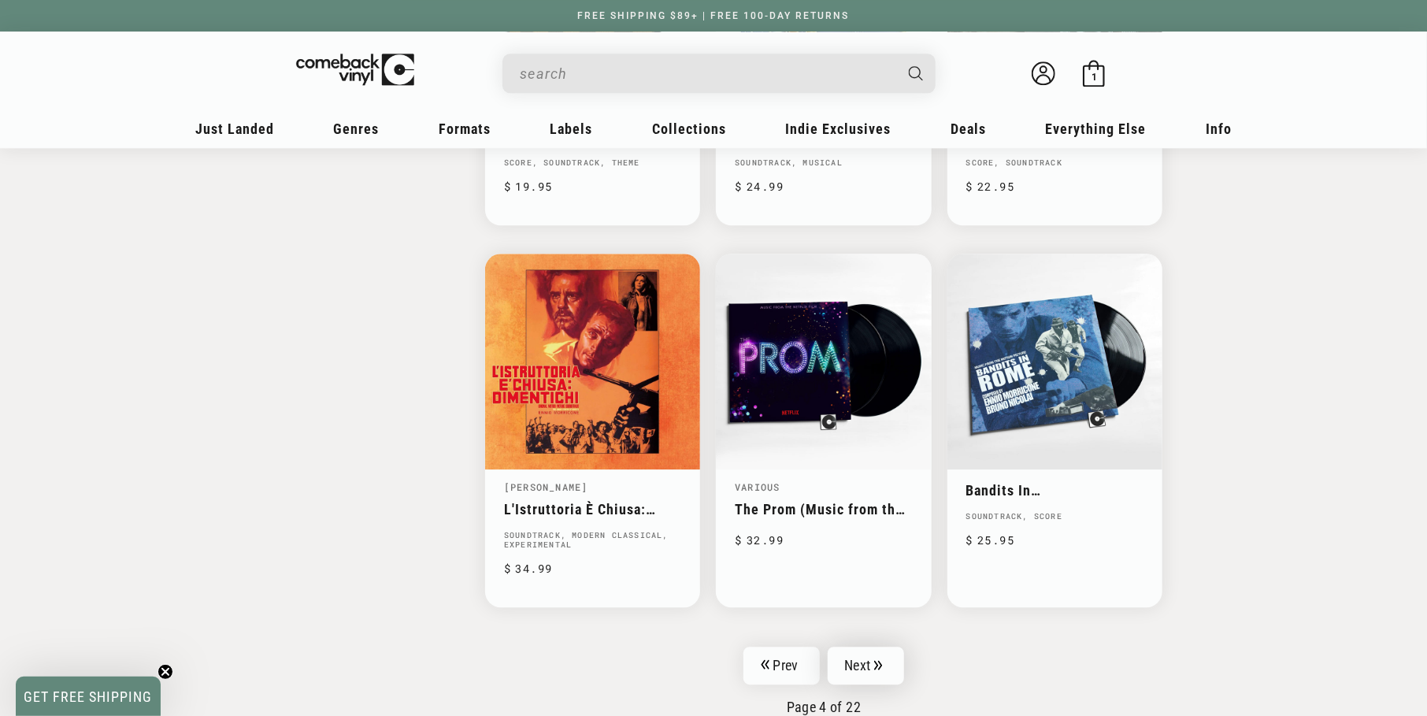
click at [887, 646] on link "Next" at bounding box center [865, 665] width 77 height 38
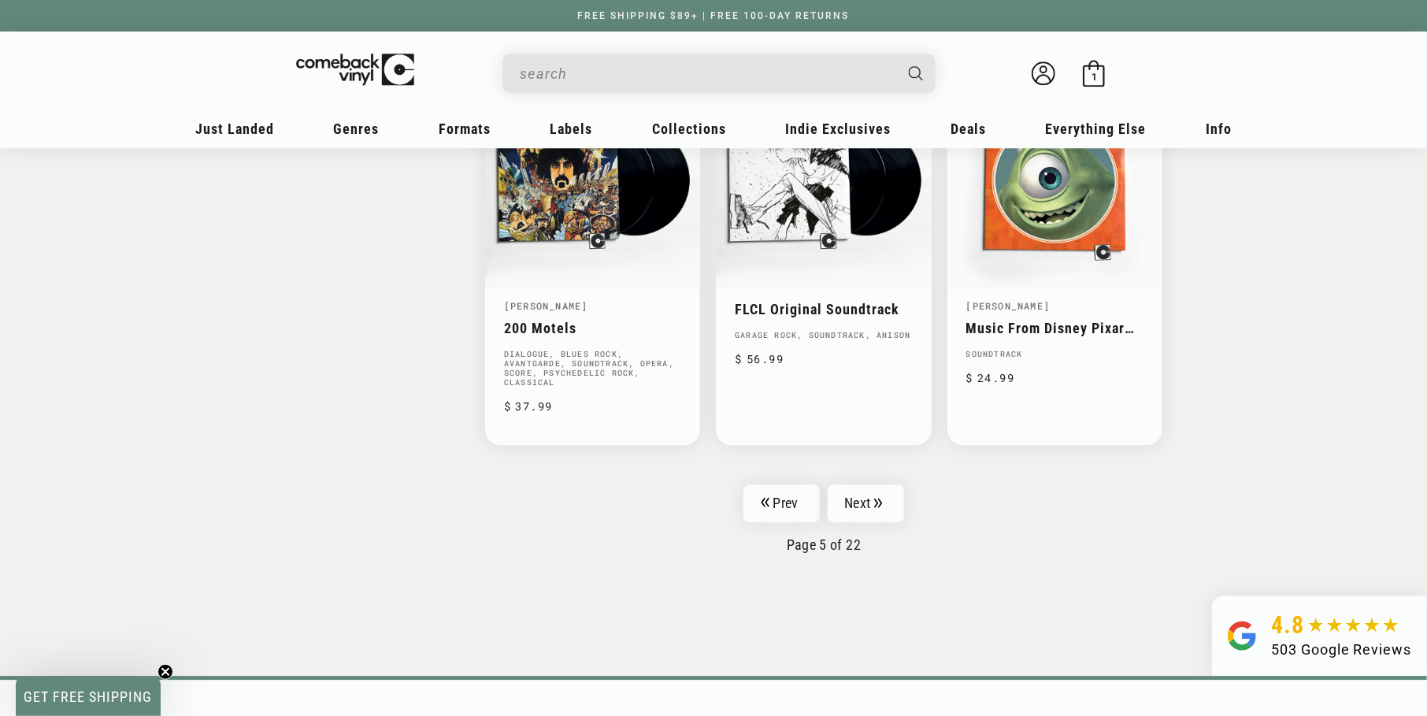
scroll to position [2597, 0]
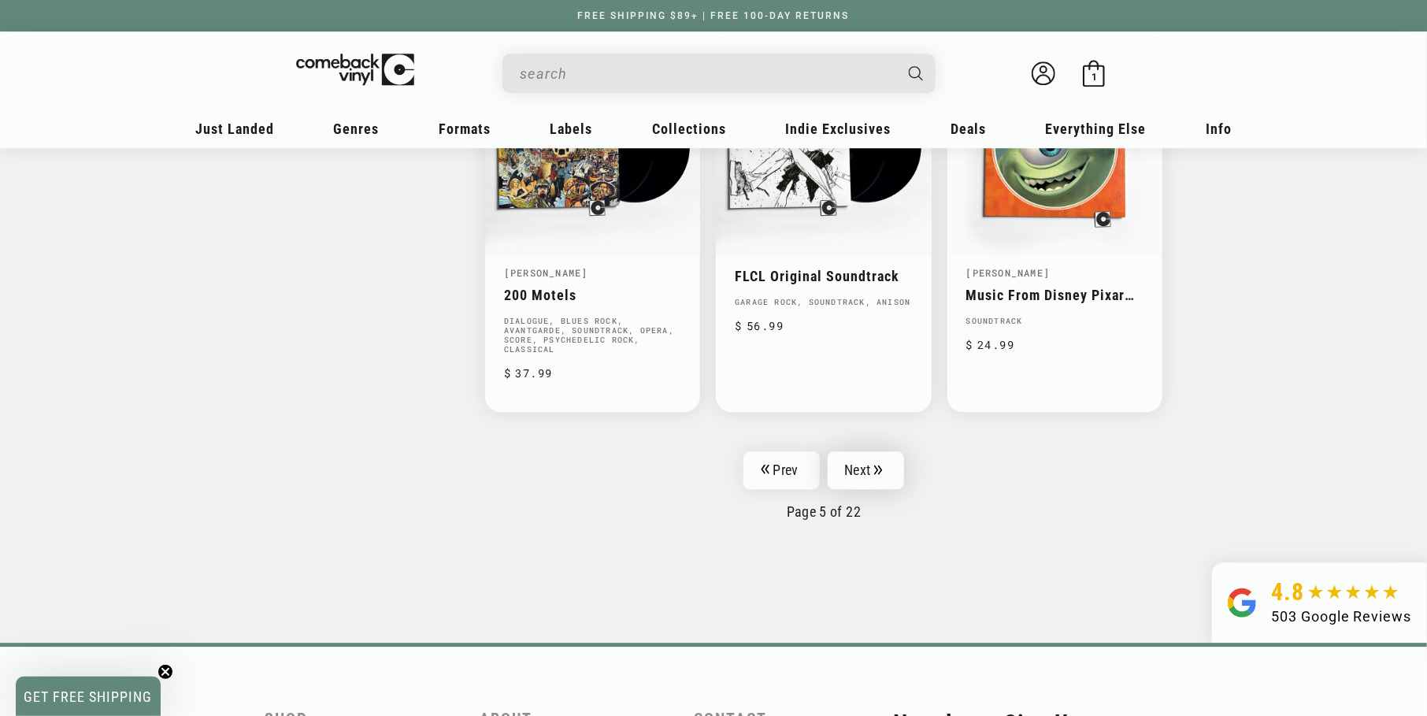
click at [840, 454] on link "Next" at bounding box center [865, 470] width 77 height 38
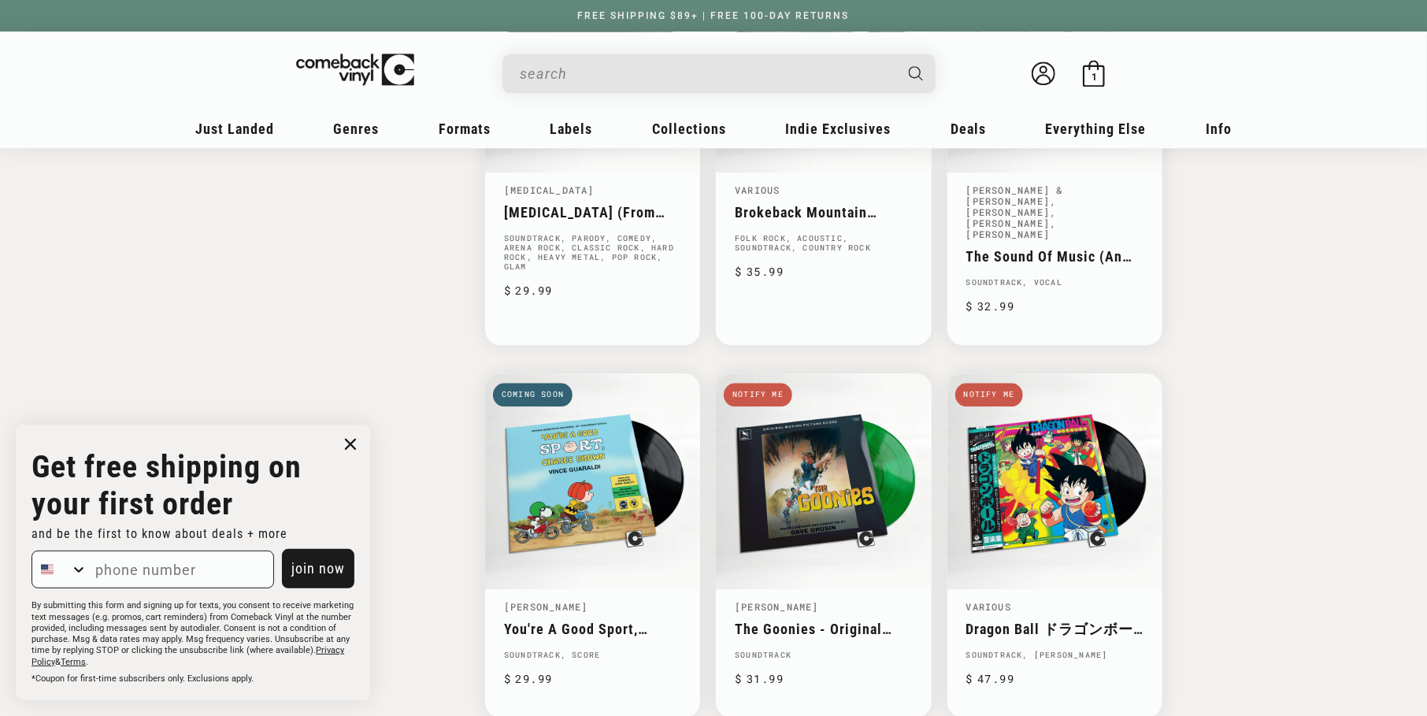
scroll to position [2361, 0]
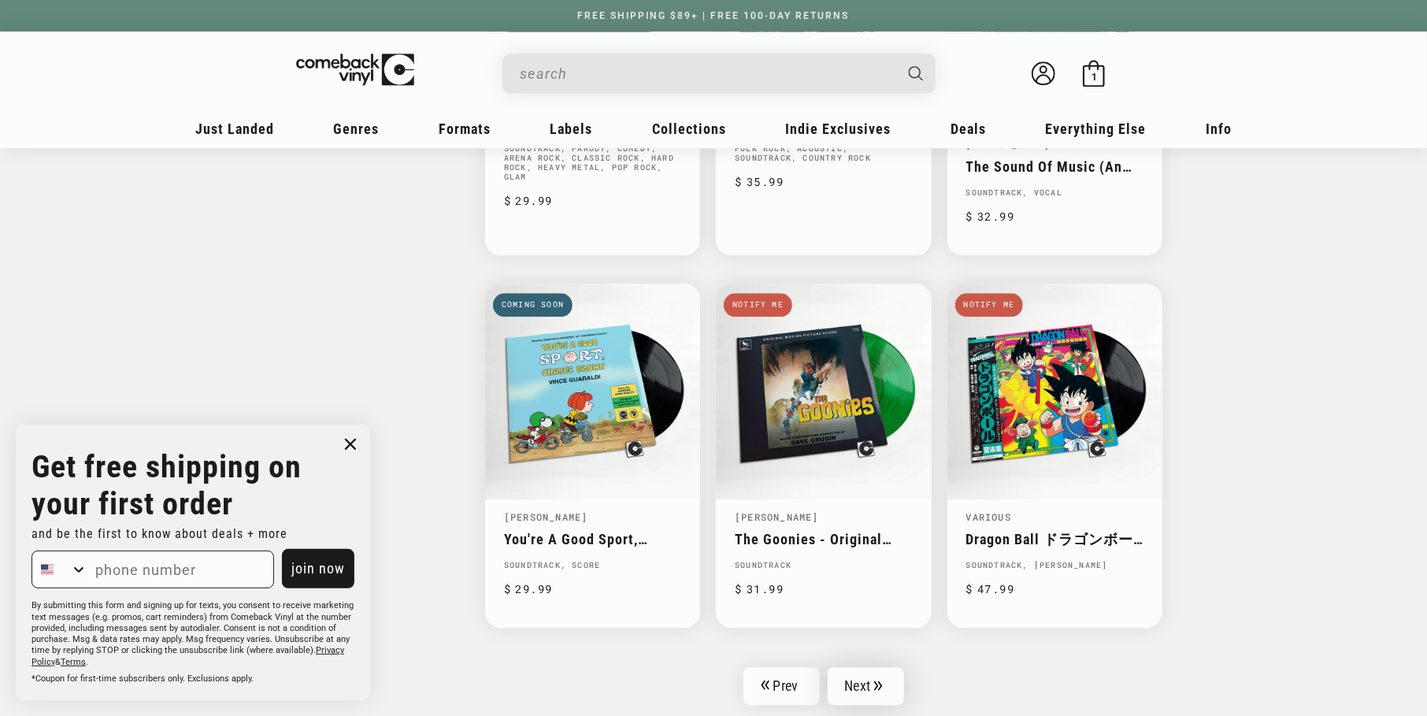
click at [849, 677] on link "Next" at bounding box center [865, 686] width 77 height 38
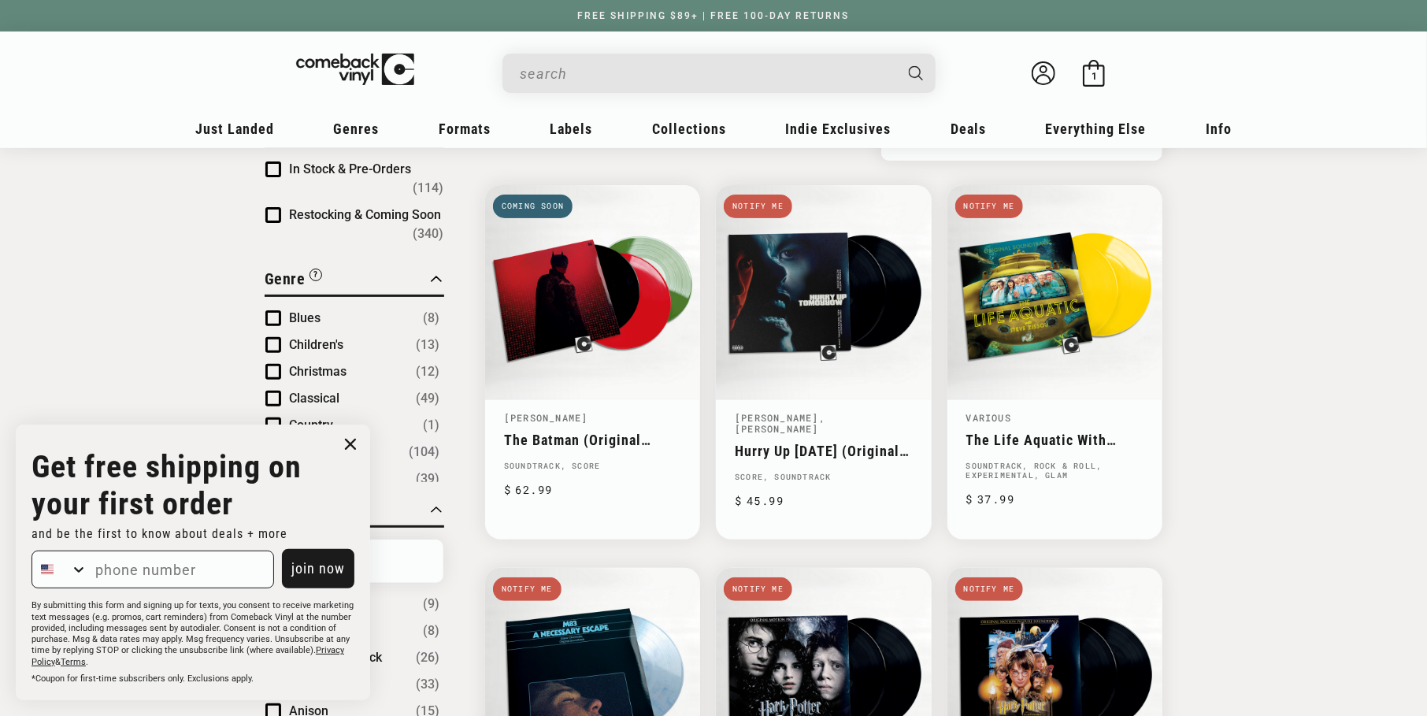
scroll to position [157, 0]
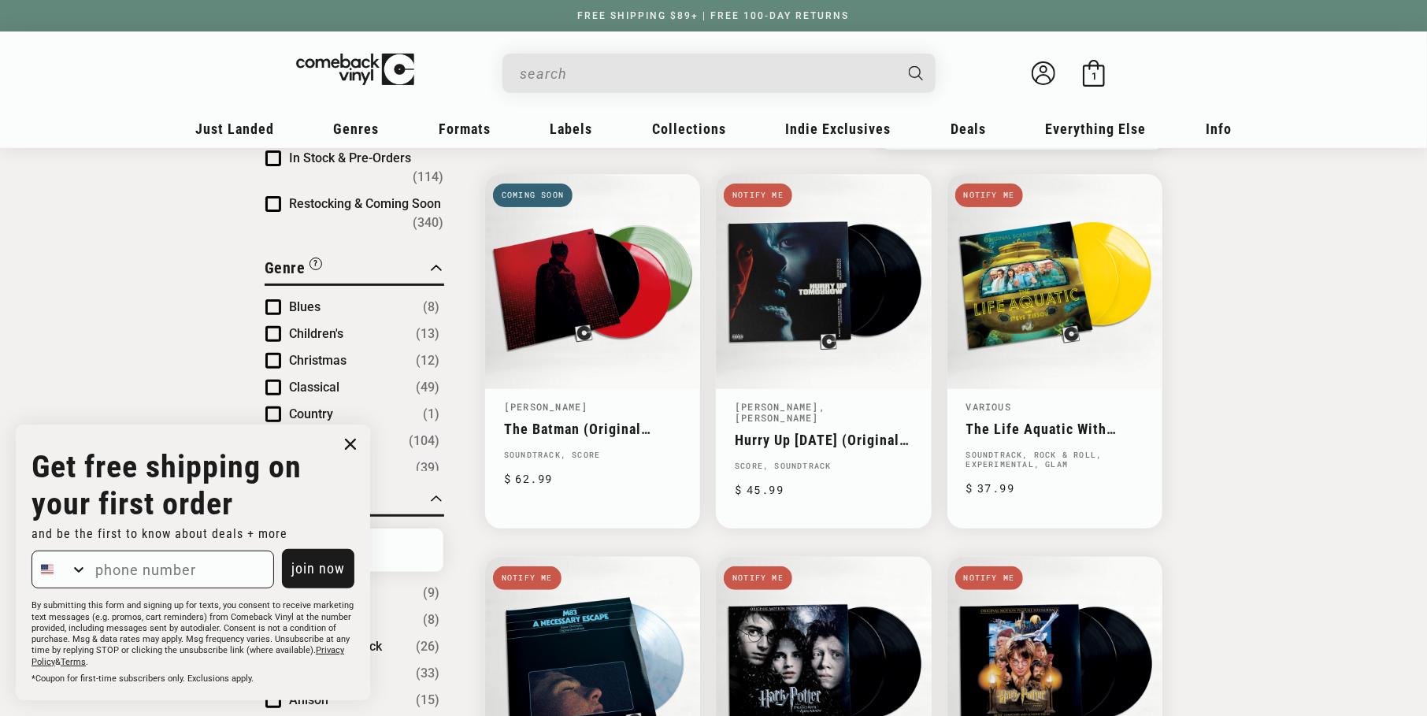
click at [350, 446] on circle "Close dialog" at bounding box center [350, 444] width 23 height 23
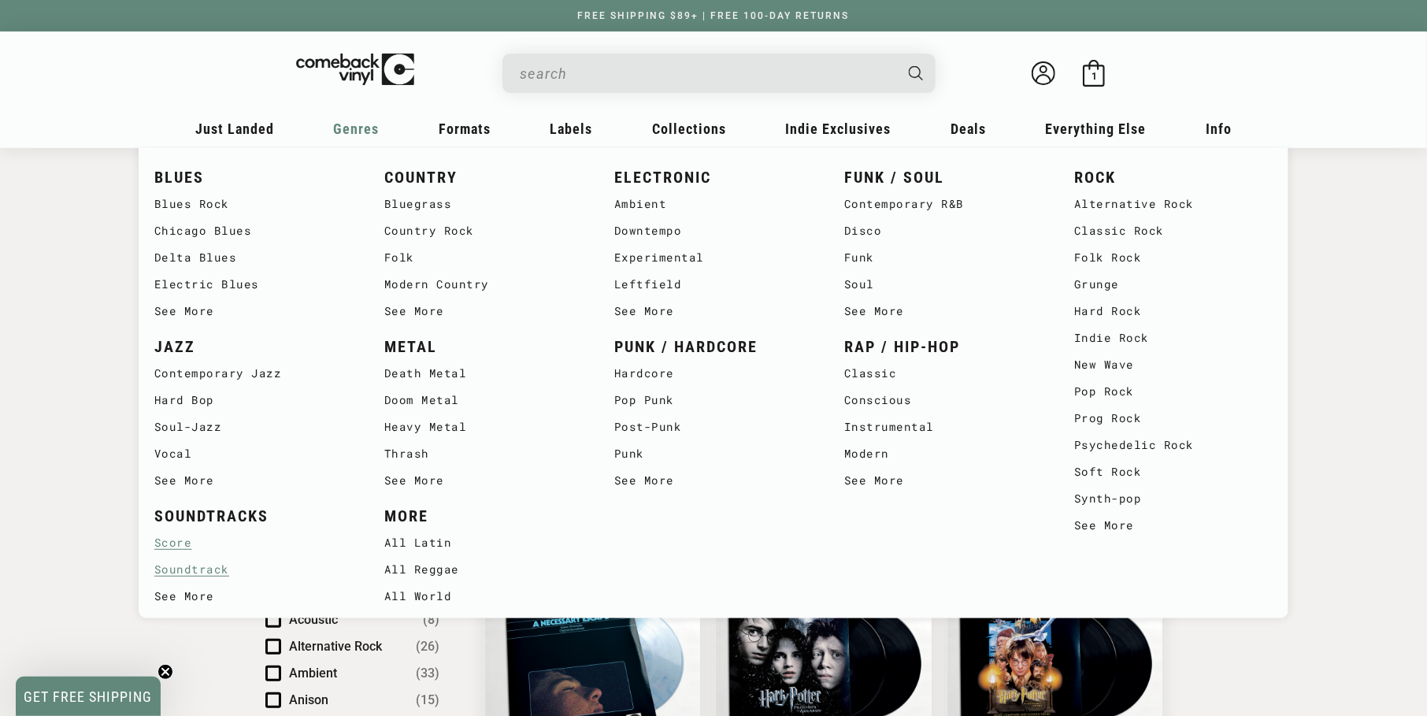
click at [192, 545] on link "Score" at bounding box center [253, 542] width 198 height 27
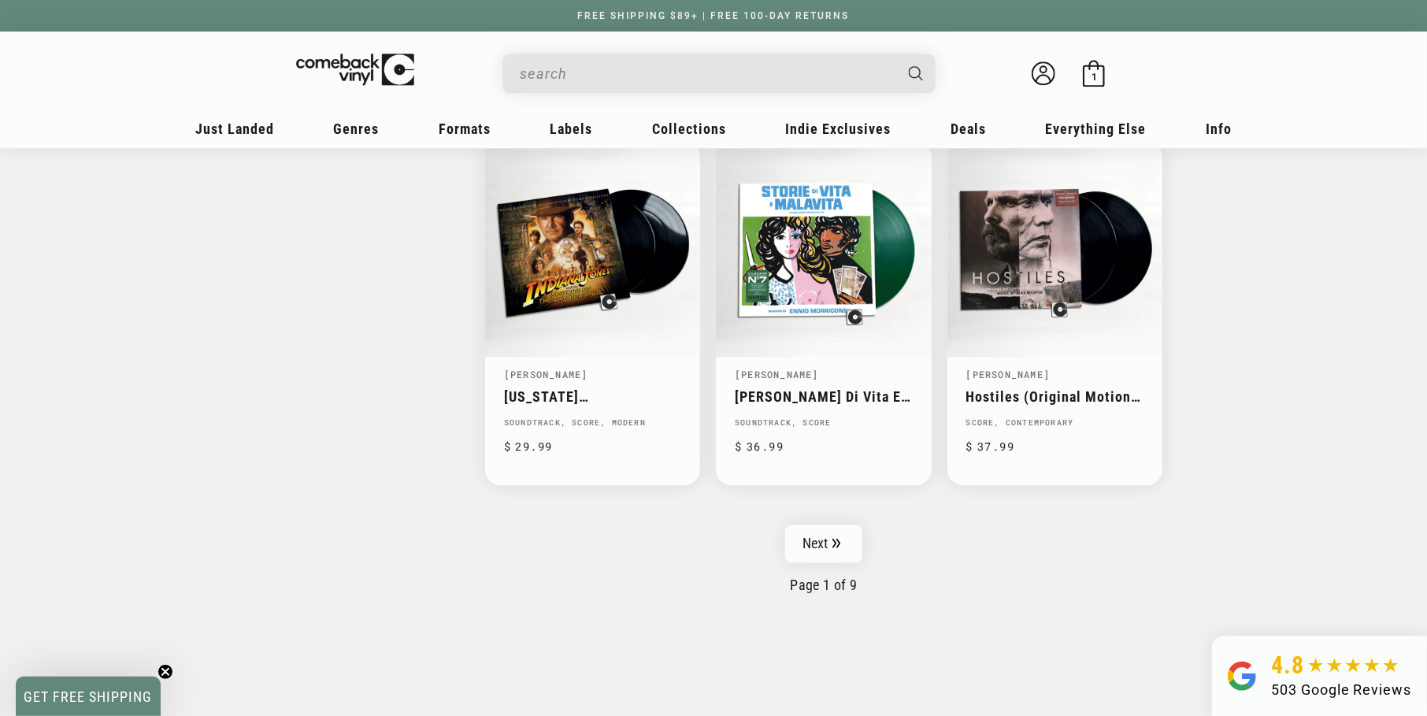
scroll to position [2597, 0]
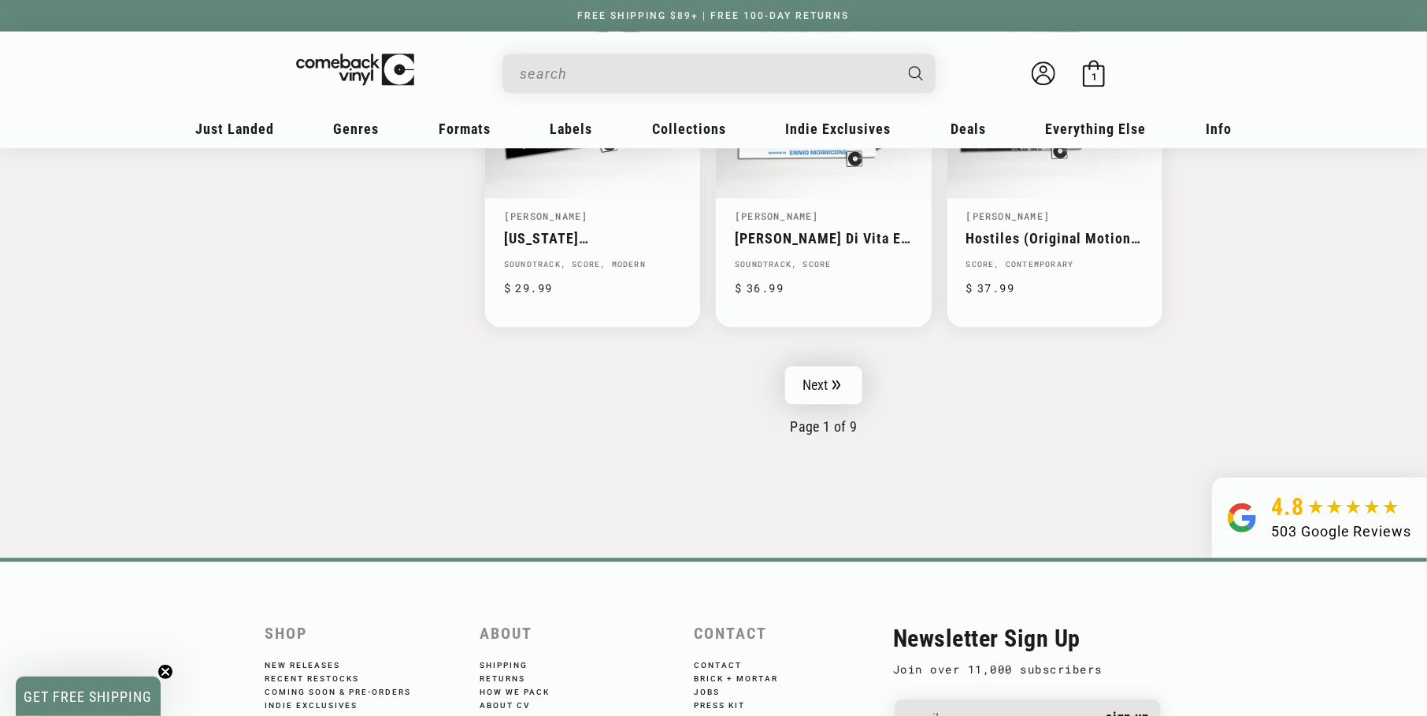
click at [835, 379] on icon "Pagination" at bounding box center [836, 384] width 9 height 10
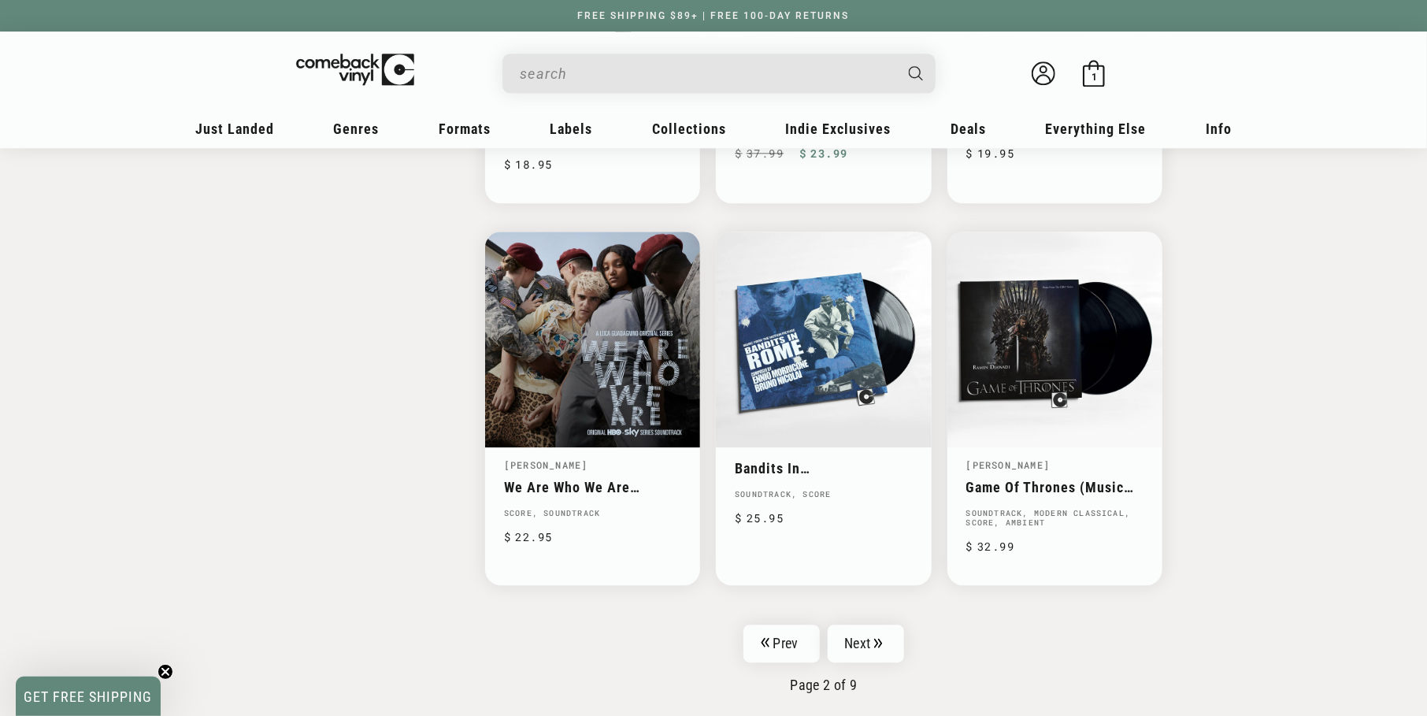
scroll to position [2440, 0]
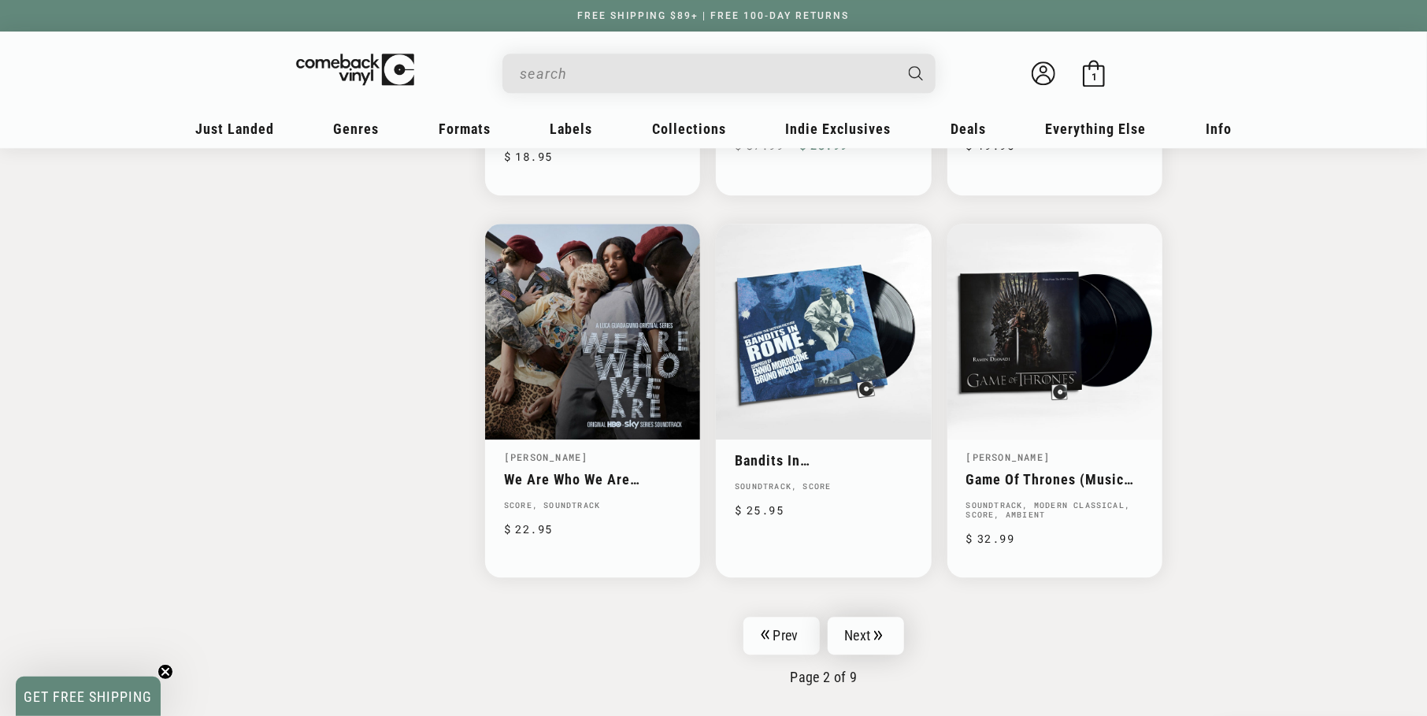
click at [875, 630] on icon "Pagination" at bounding box center [878, 635] width 9 height 10
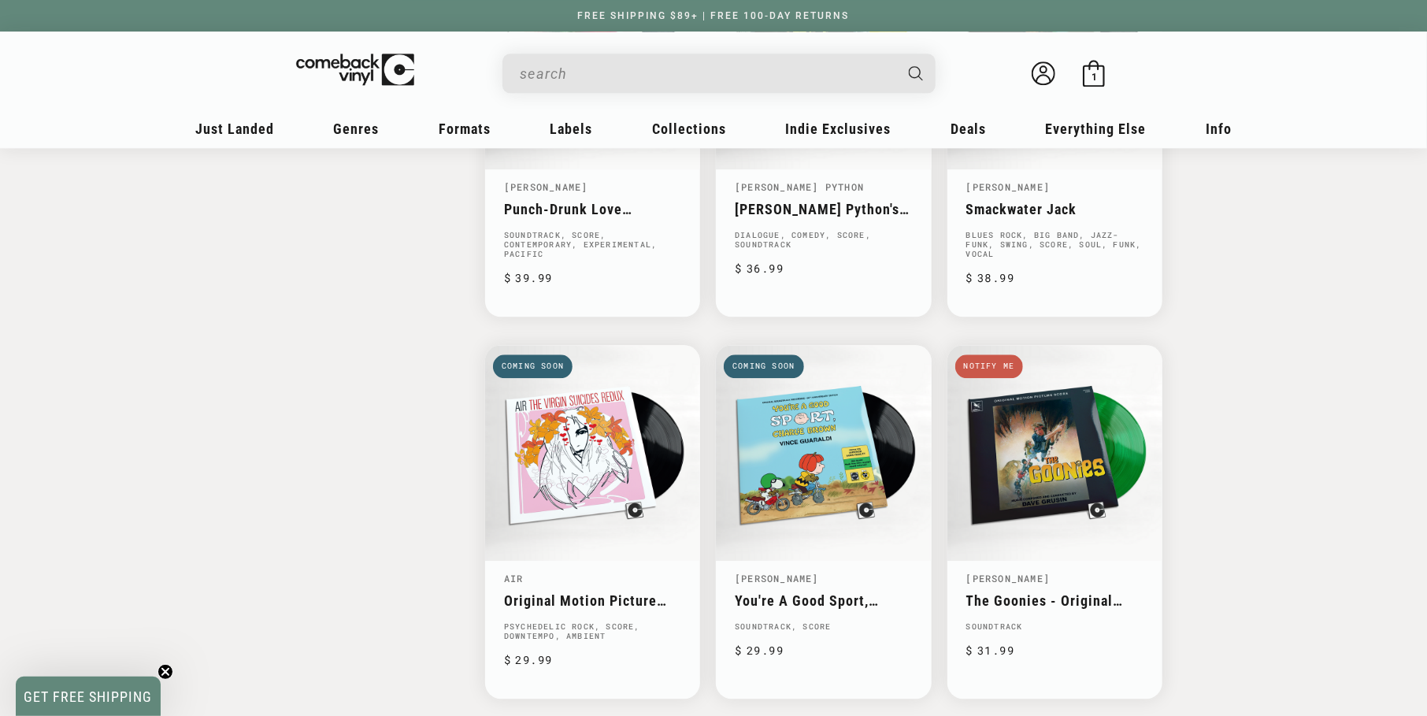
scroll to position [2440, 0]
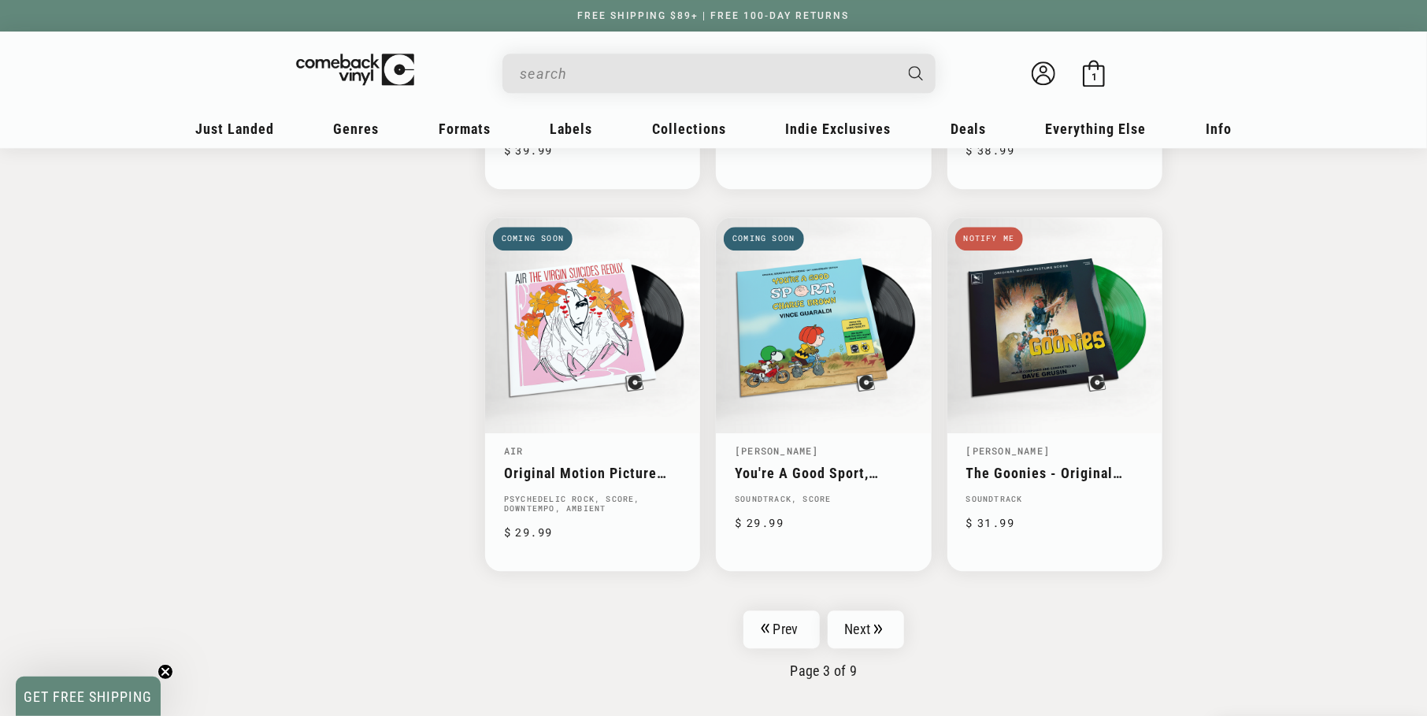
click at [845, 623] on link "Next" at bounding box center [865, 629] width 77 height 38
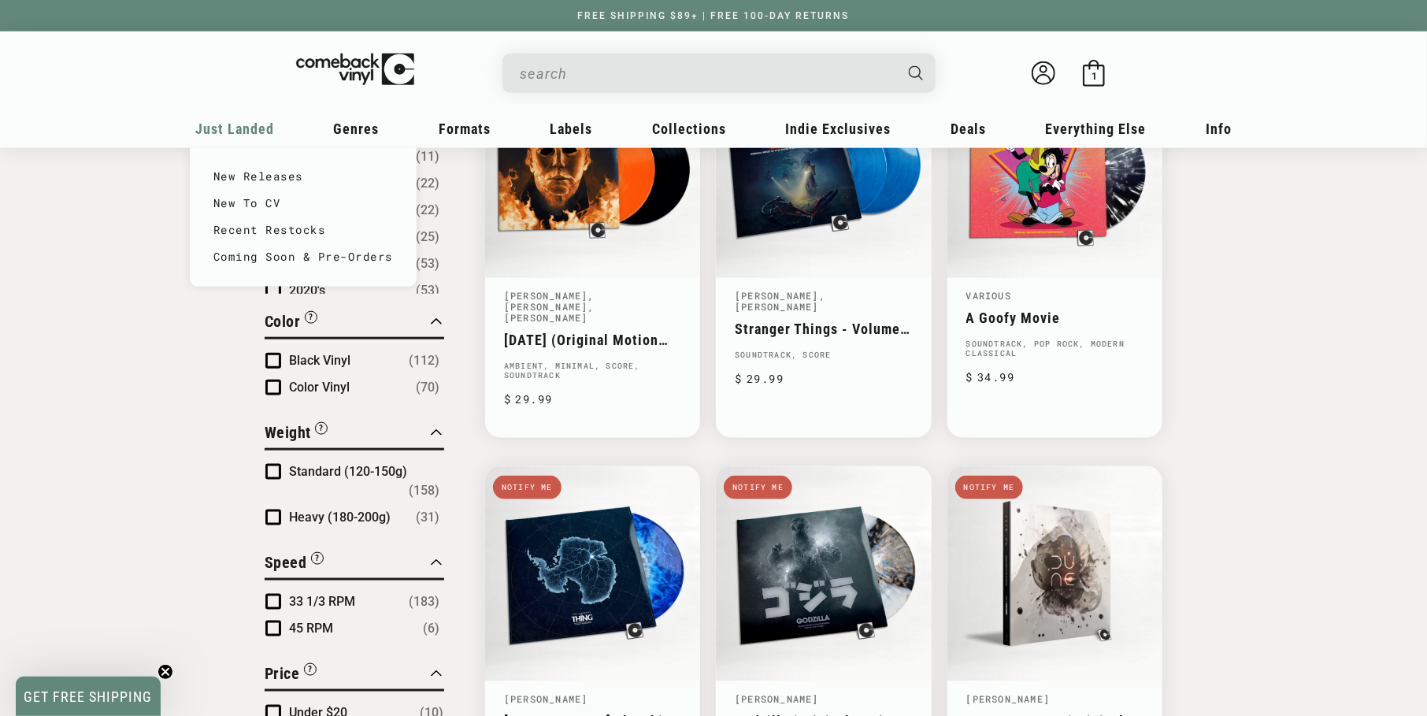
scroll to position [1023, 0]
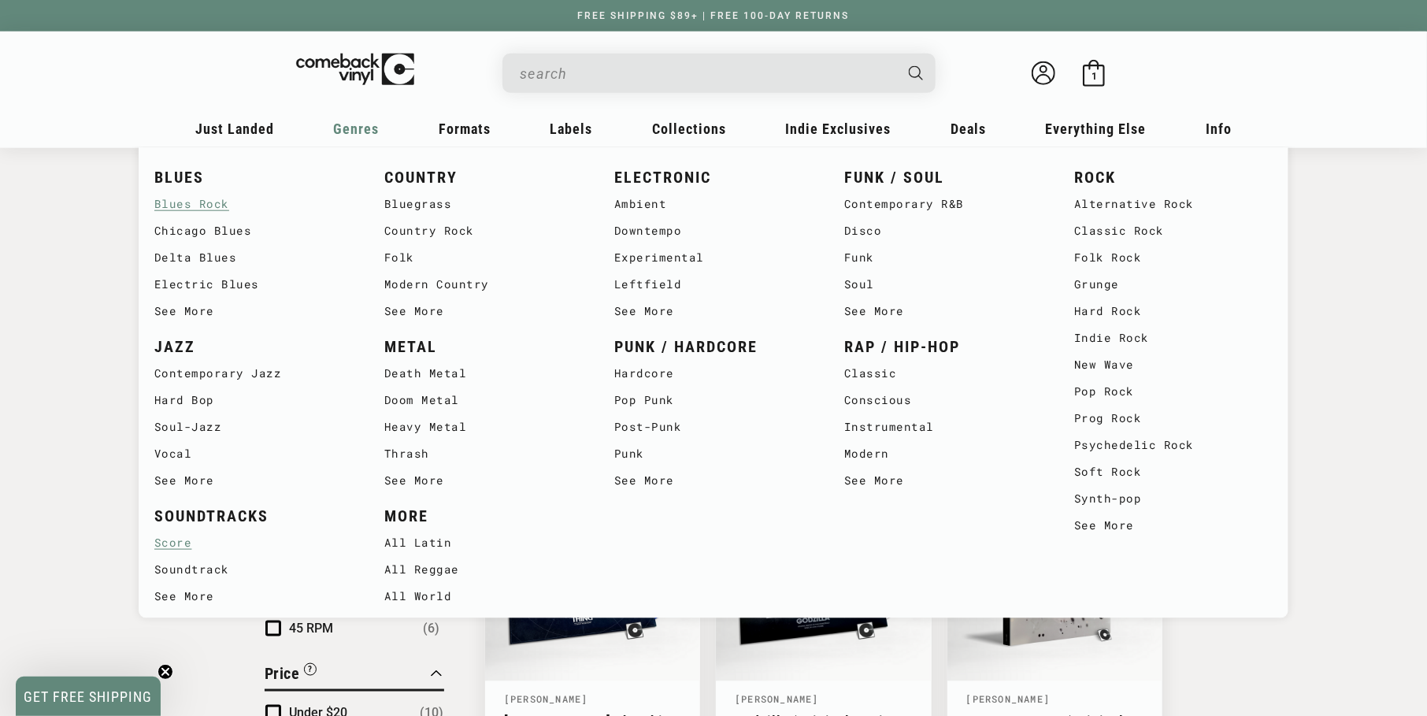
click at [226, 200] on link "Blues Rock" at bounding box center [253, 204] width 198 height 27
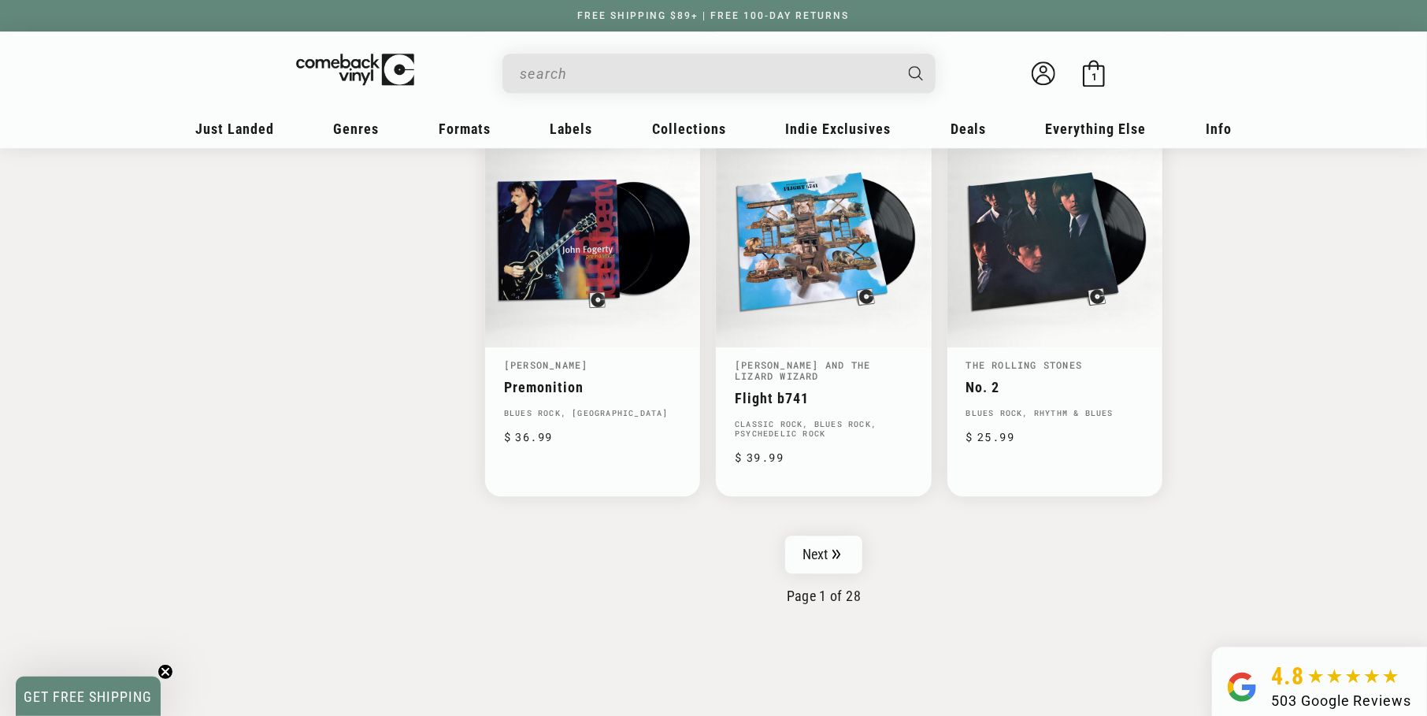
scroll to position [2747, 0]
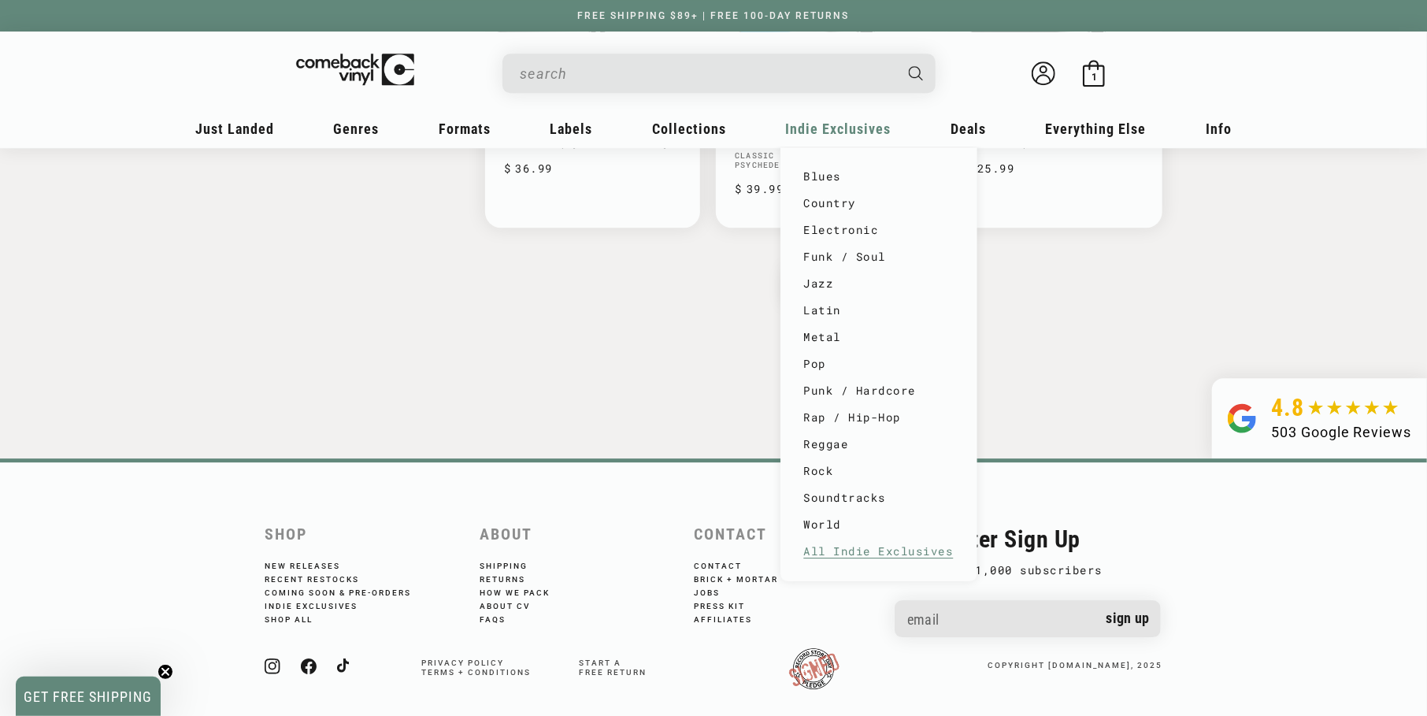
click at [848, 554] on link "All Indie Exclusives" at bounding box center [879, 551] width 150 height 27
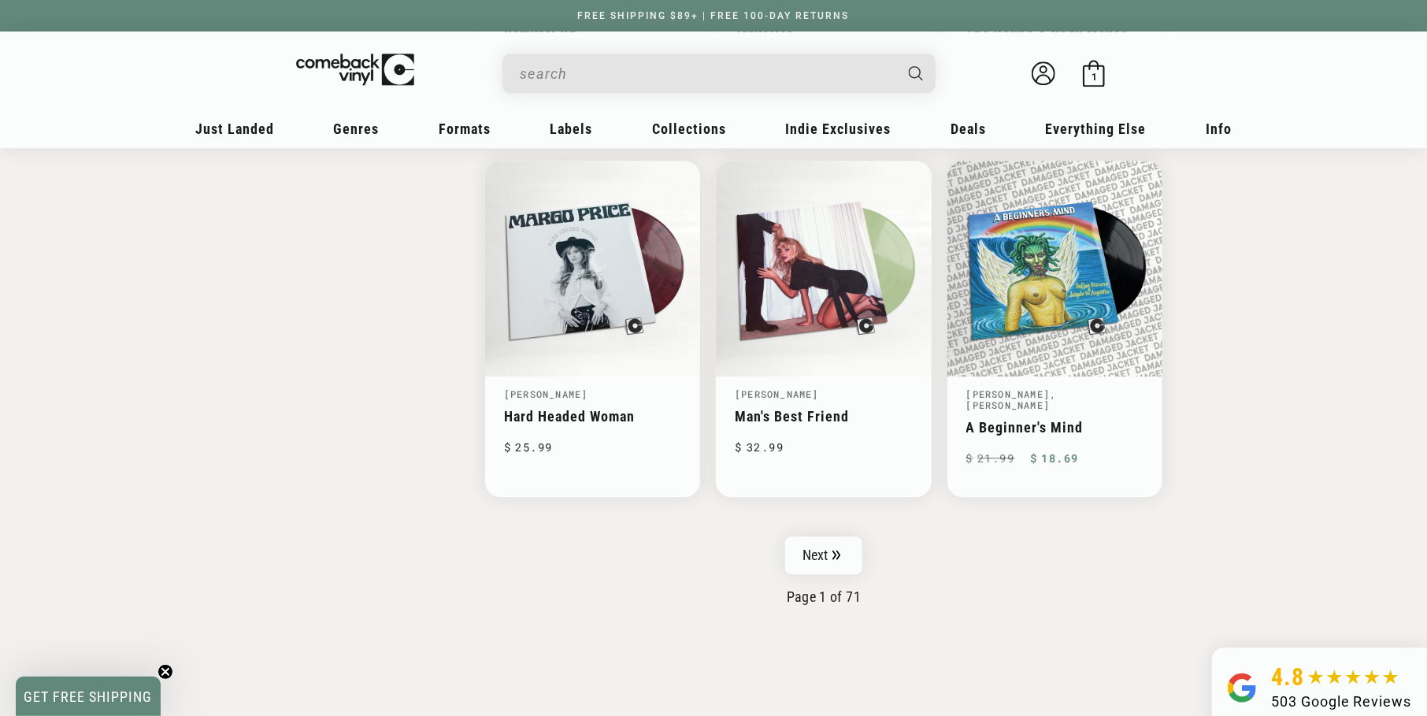
scroll to position [2440, 0]
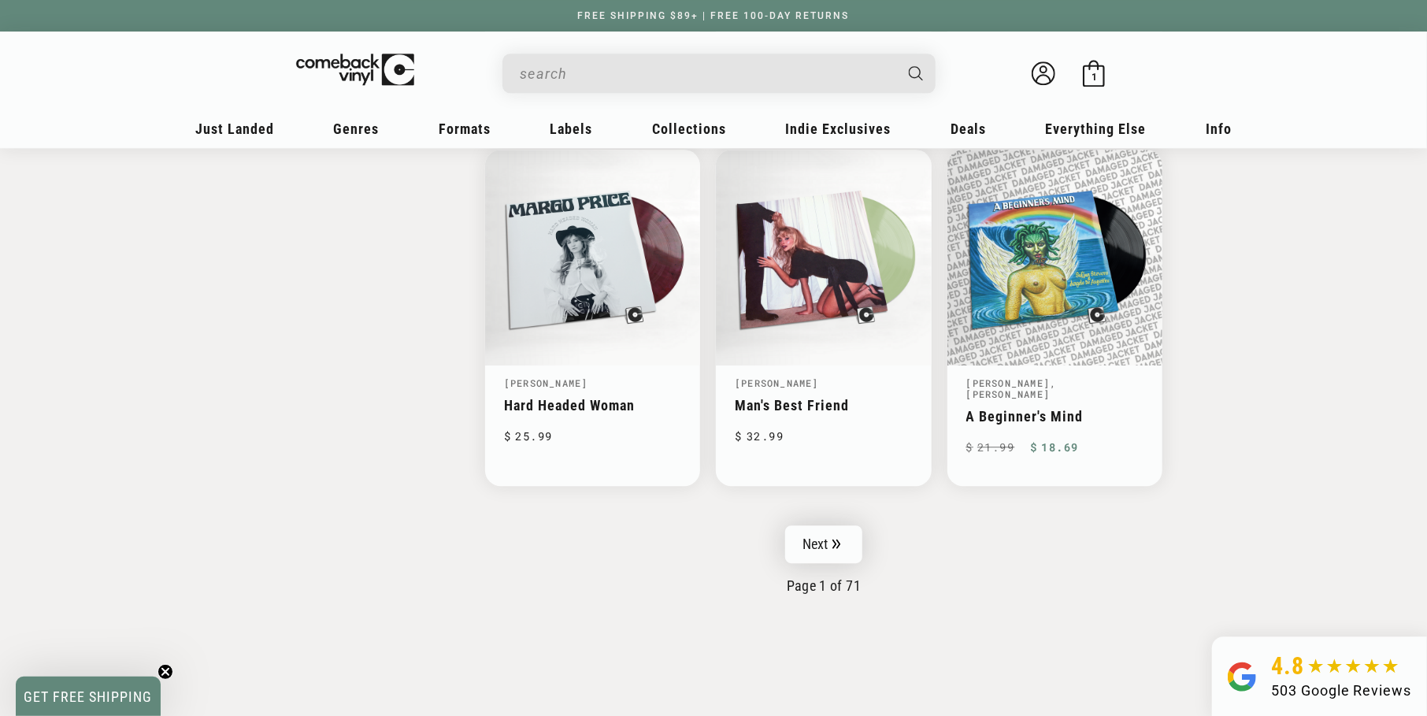
click at [852, 536] on link "Next" at bounding box center [823, 544] width 77 height 38
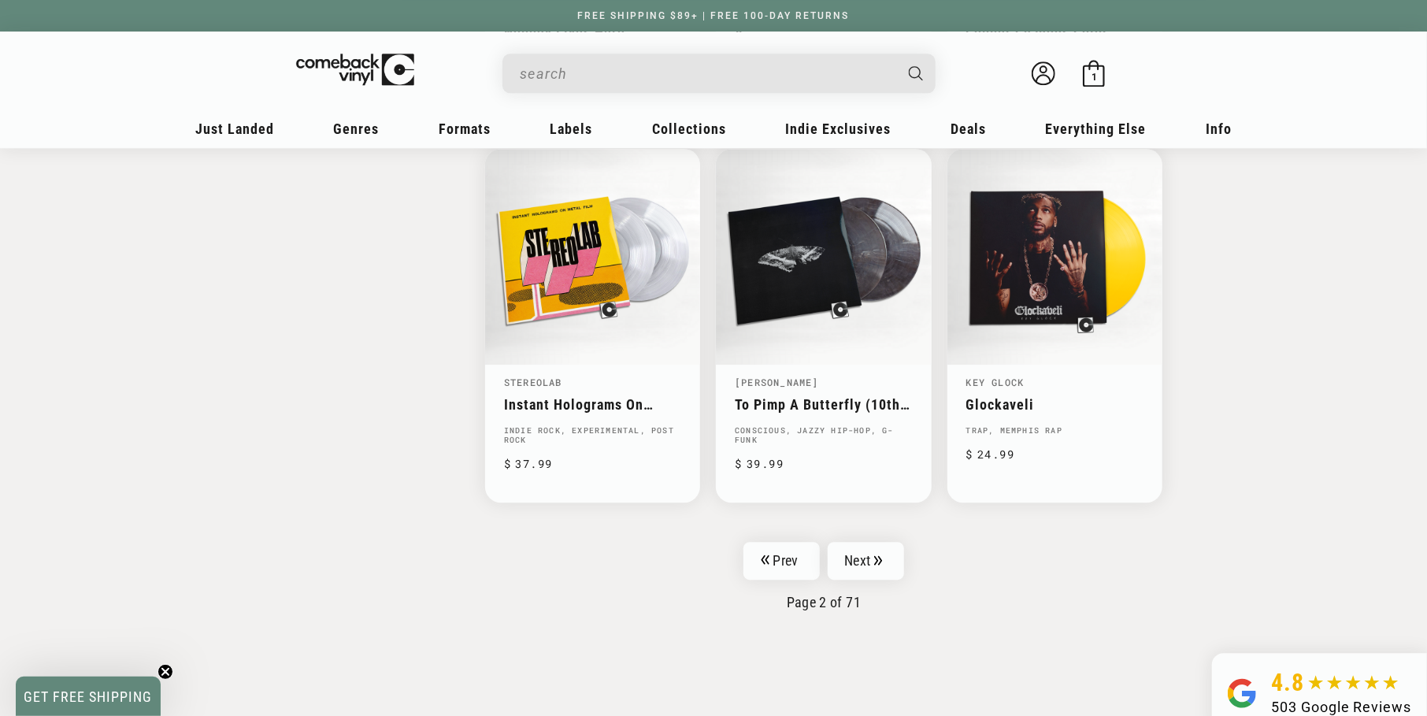
scroll to position [2597, 0]
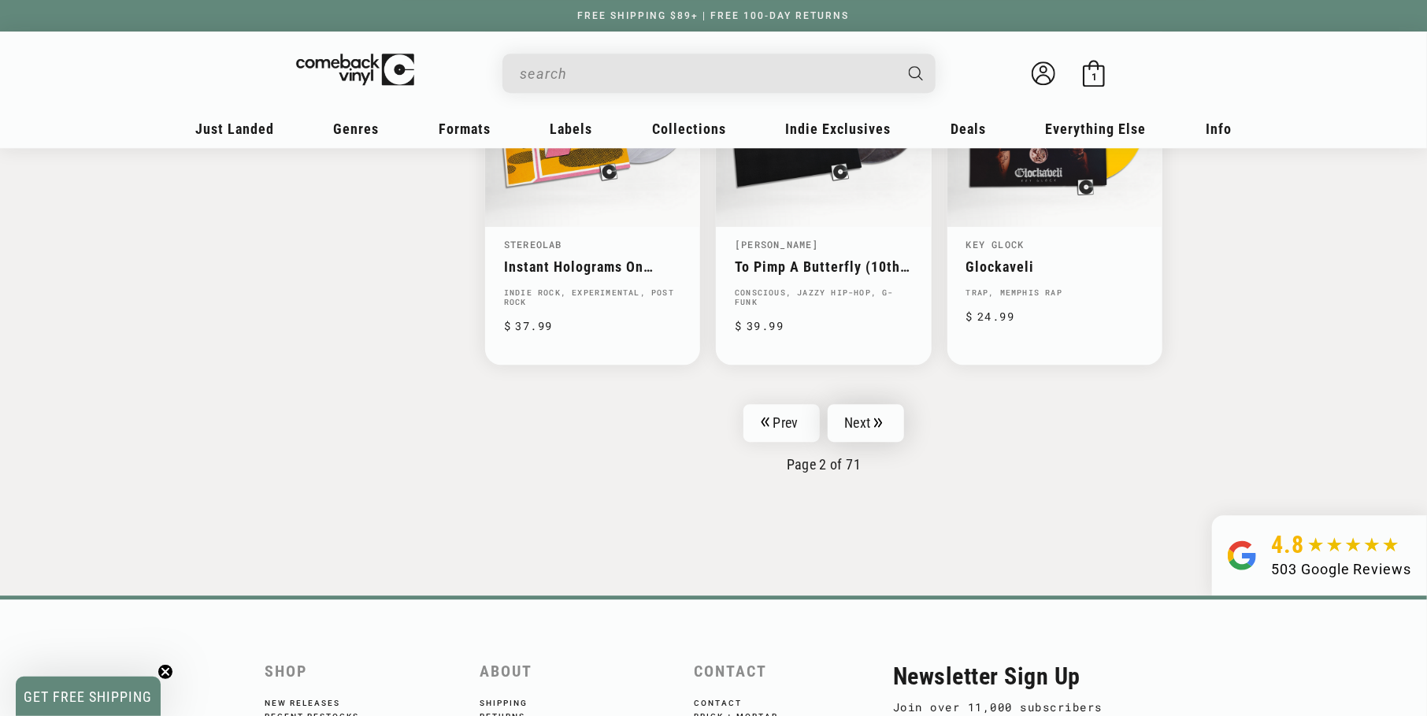
click at [859, 414] on link "Next" at bounding box center [865, 423] width 77 height 38
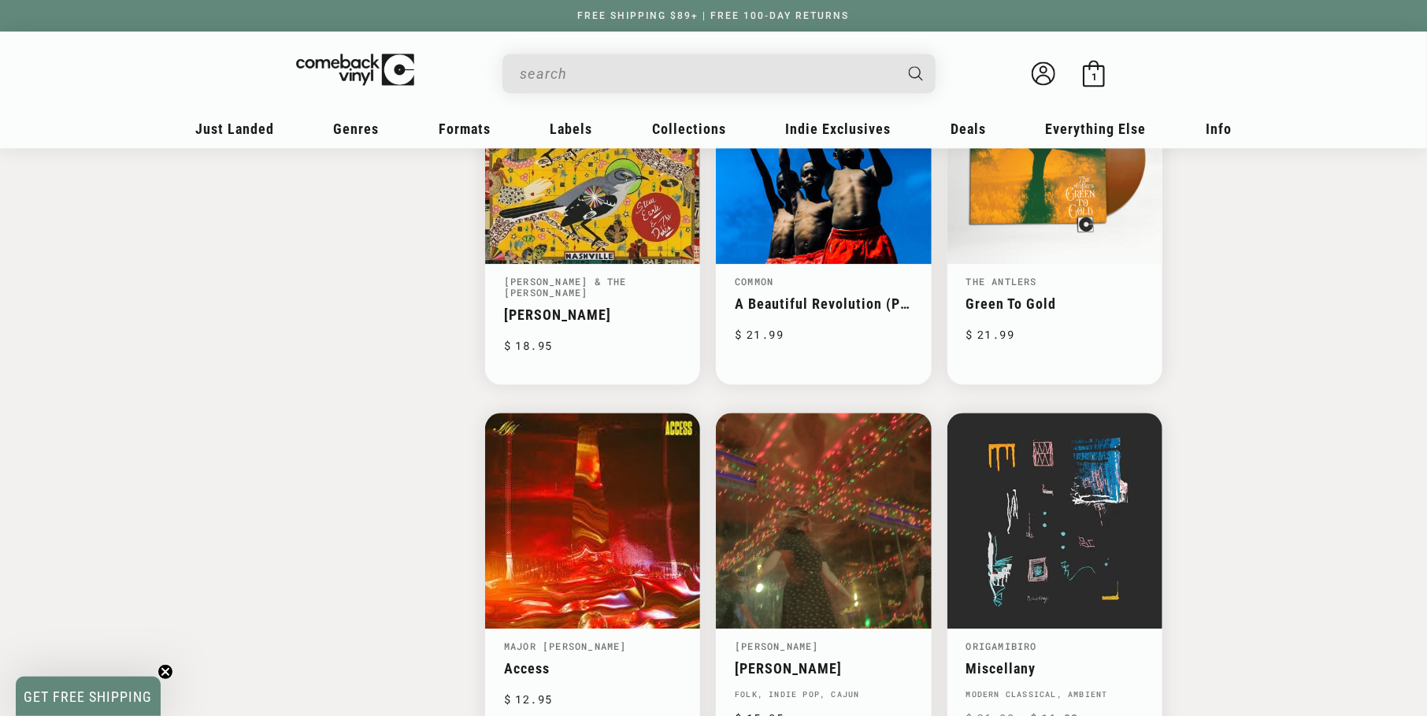
scroll to position [2519, 0]
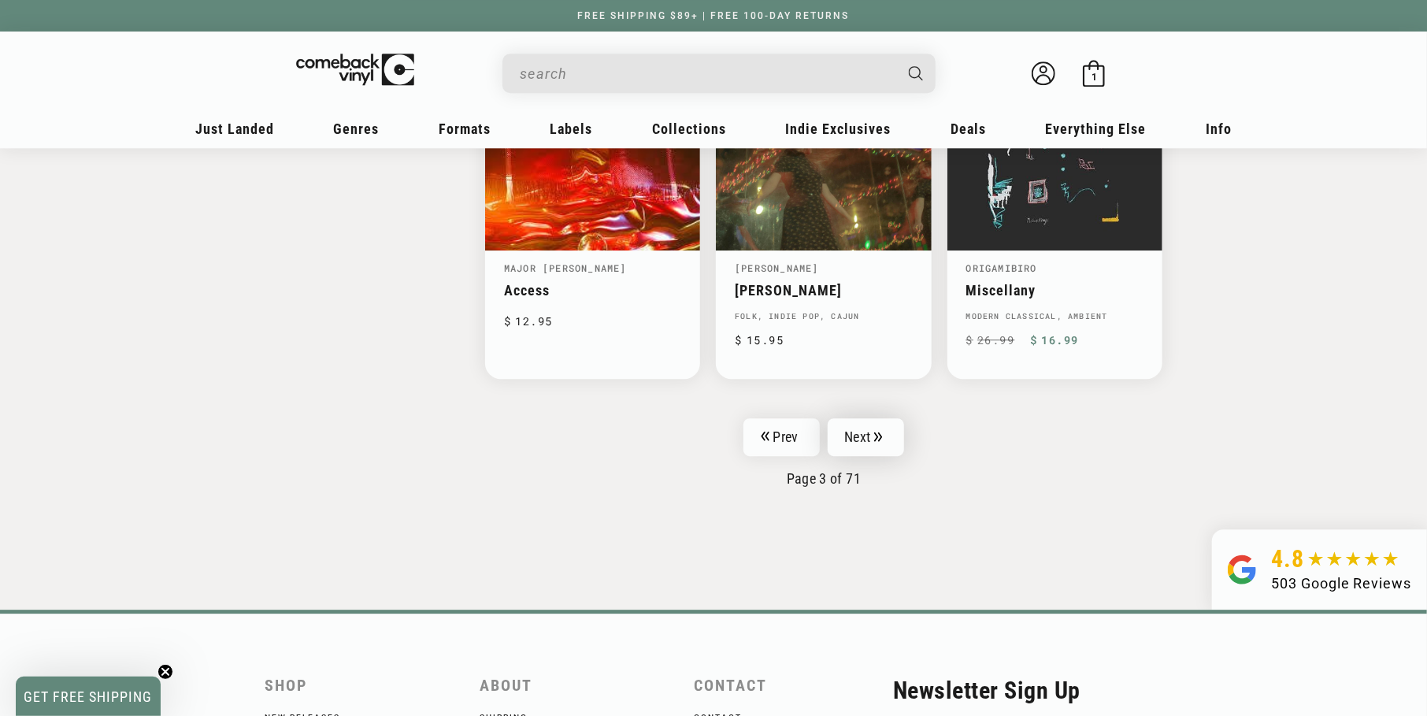
click at [852, 418] on link "Next" at bounding box center [865, 437] width 77 height 38
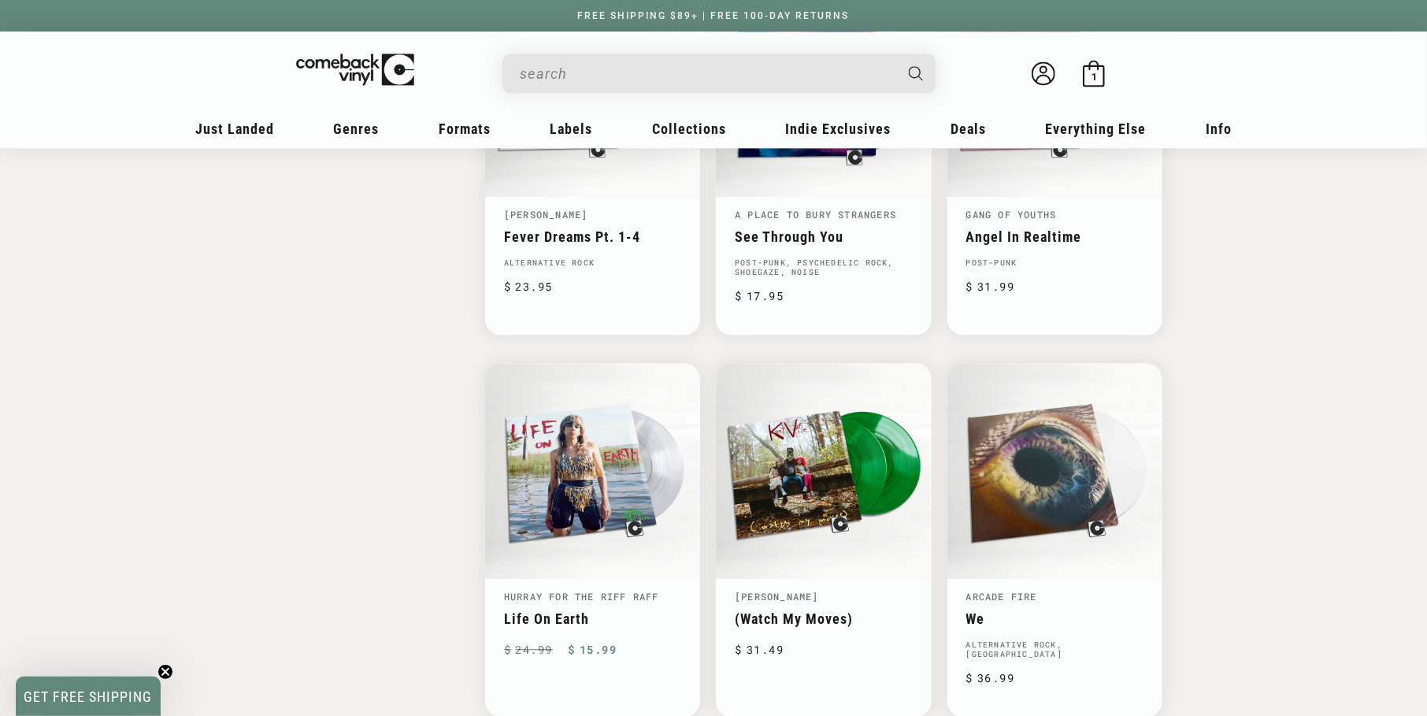
scroll to position [2282, 0]
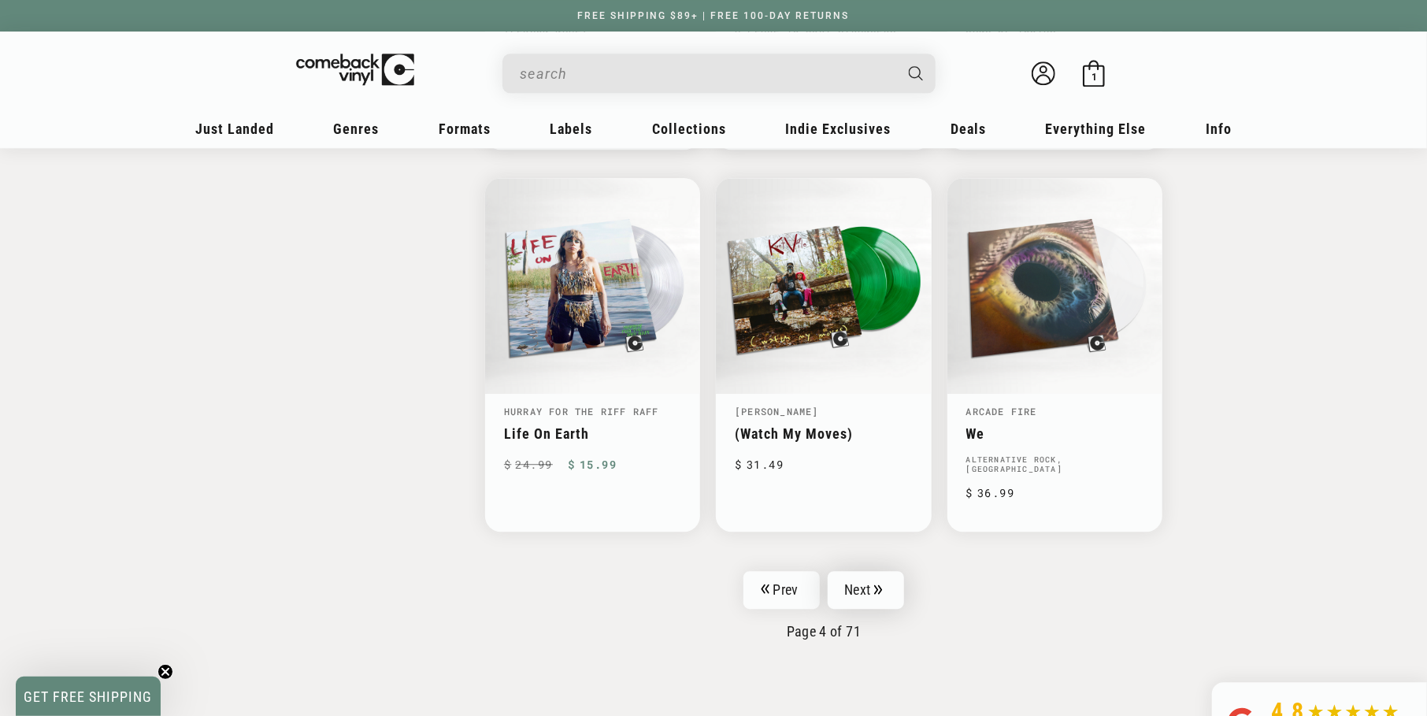
click at [846, 571] on link "Next" at bounding box center [865, 590] width 77 height 38
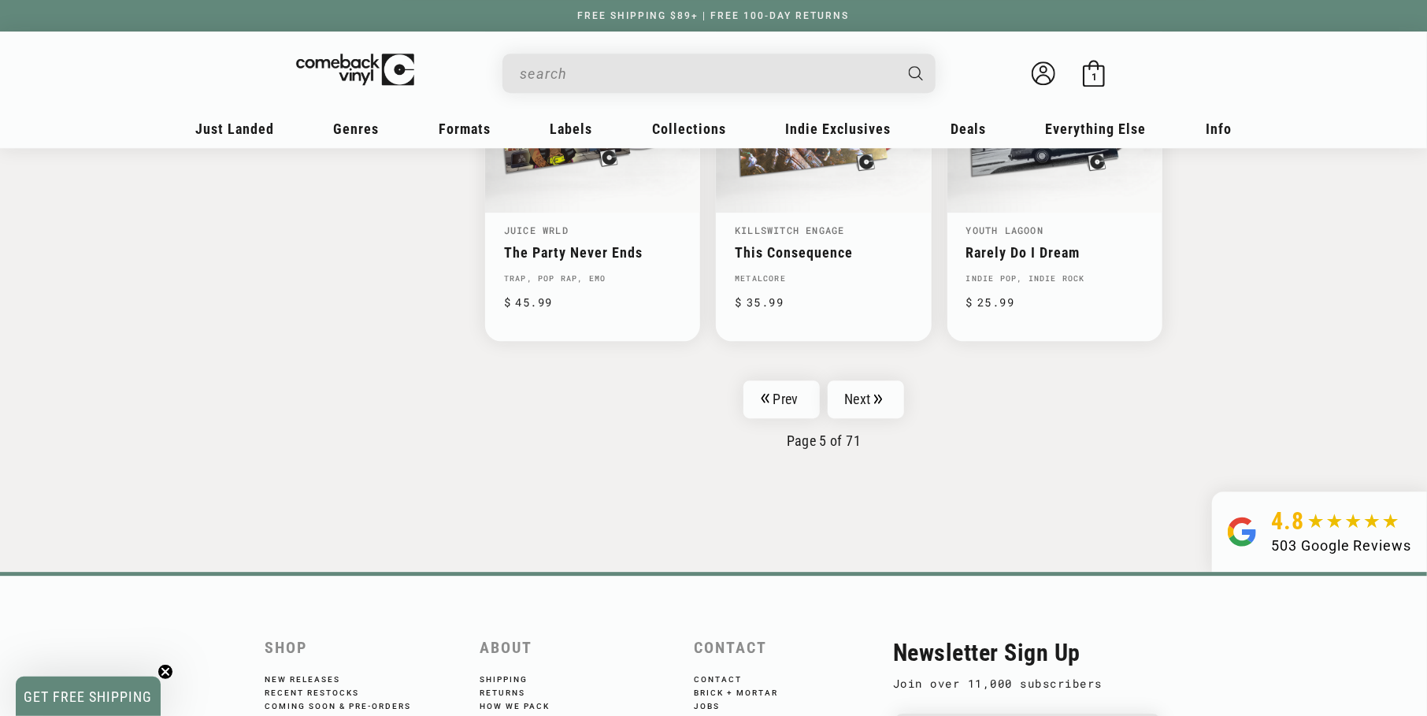
scroll to position [2676, 0]
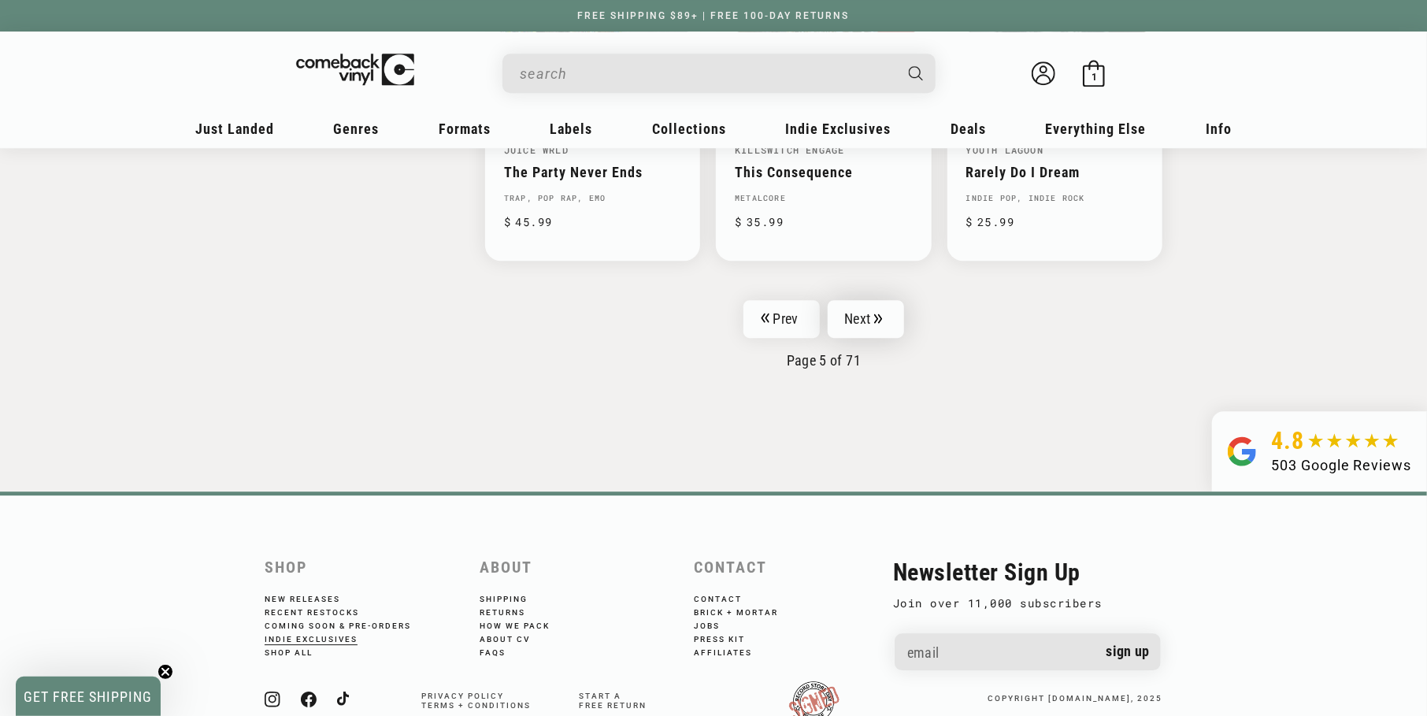
click at [849, 300] on link "Next" at bounding box center [865, 319] width 77 height 38
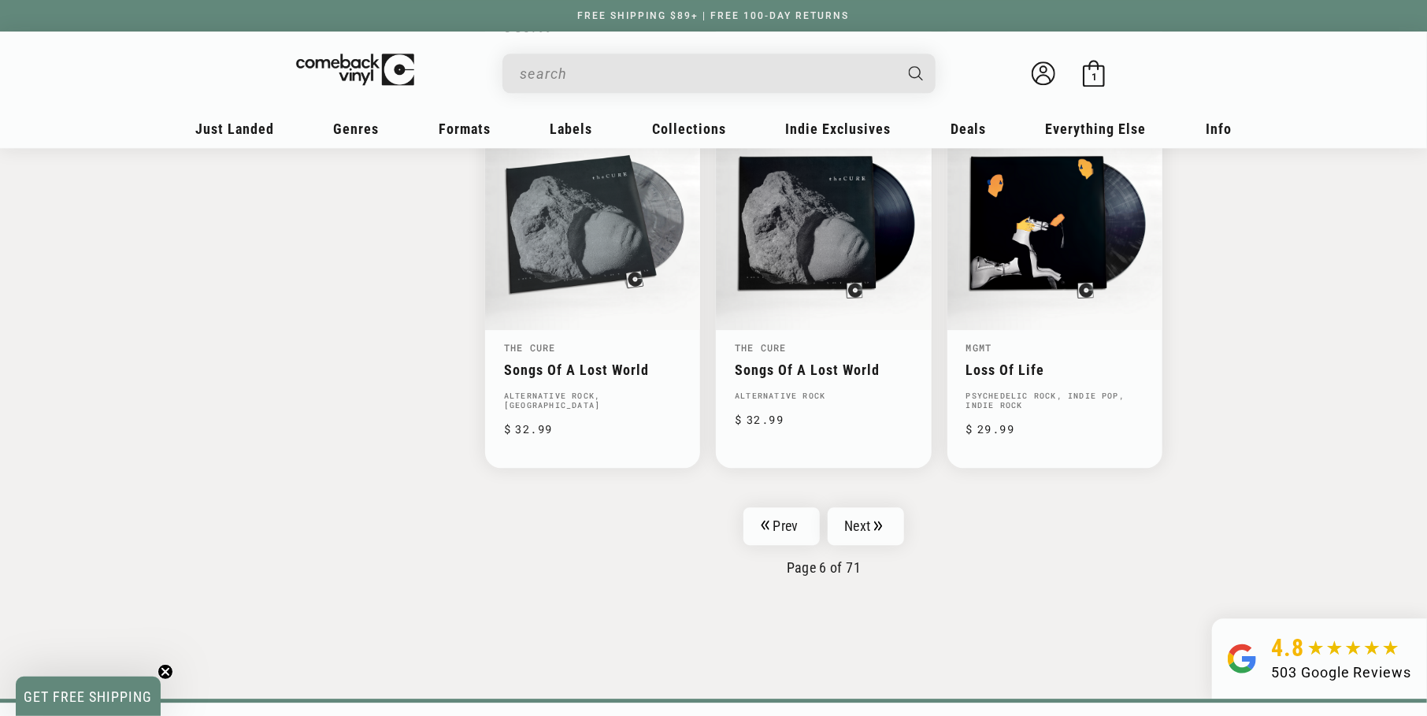
scroll to position [2519, 0]
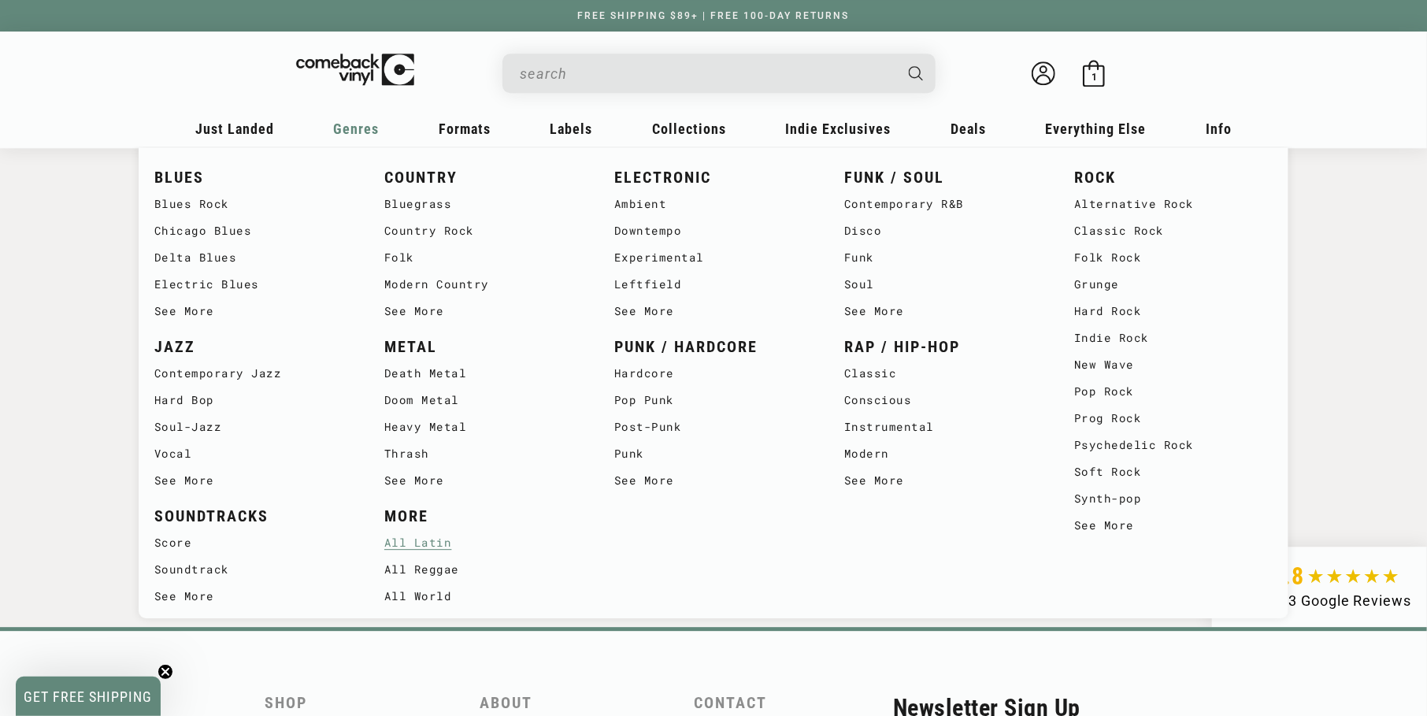
click at [403, 543] on link "All Latin" at bounding box center [483, 542] width 198 height 27
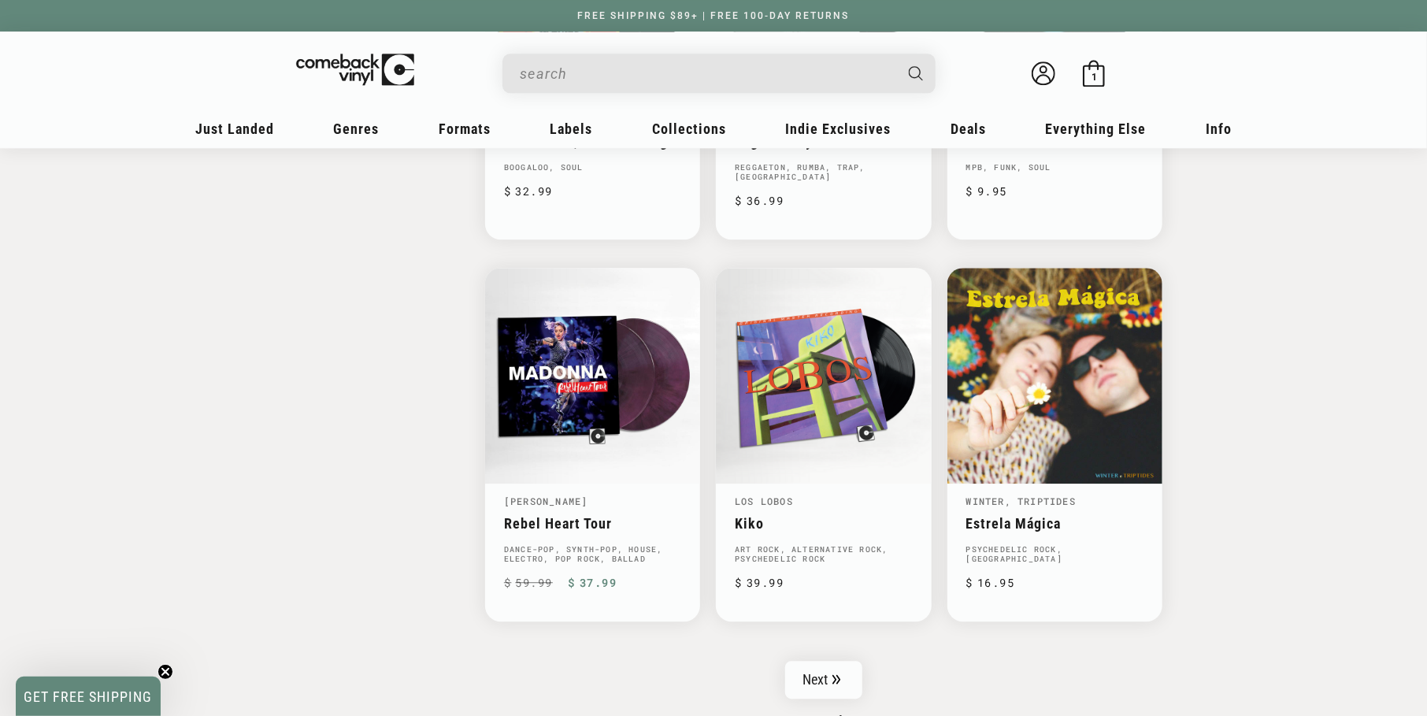
scroll to position [2440, 0]
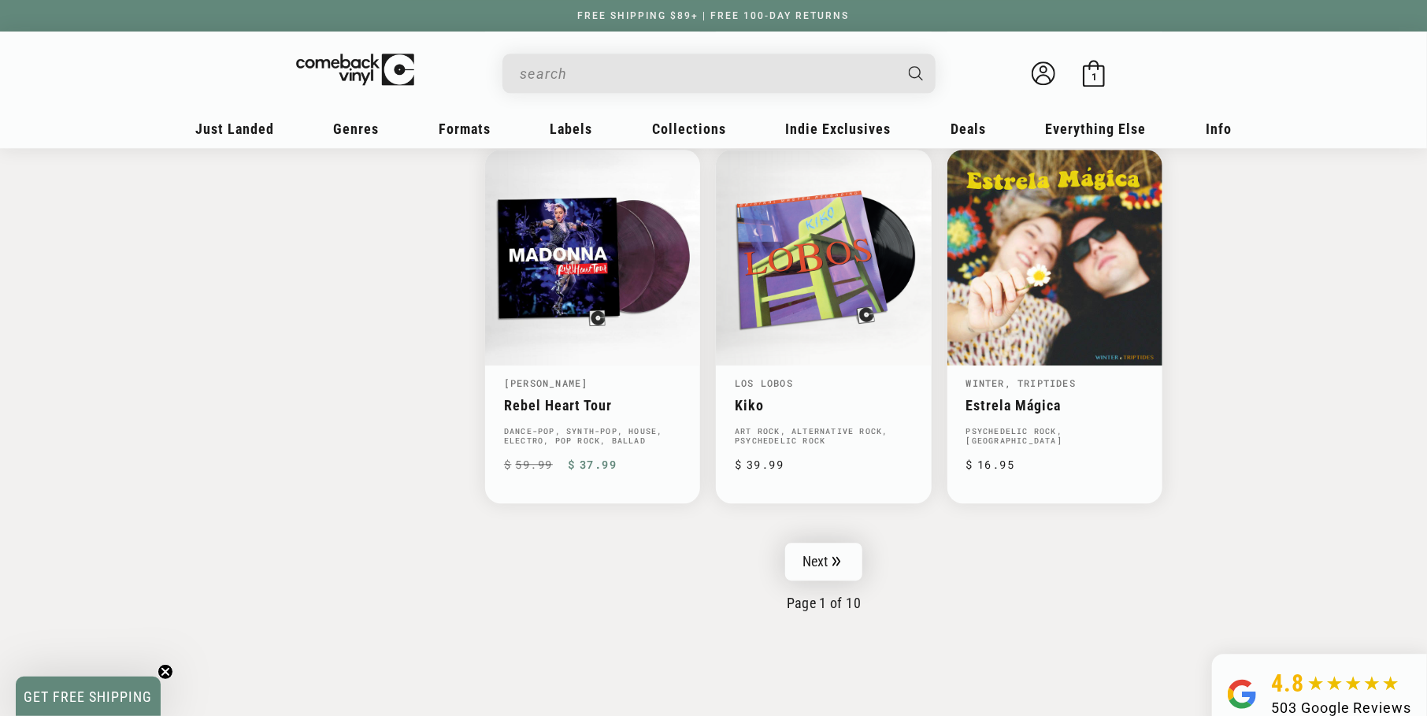
click at [811, 542] on link "Next" at bounding box center [823, 561] width 77 height 38
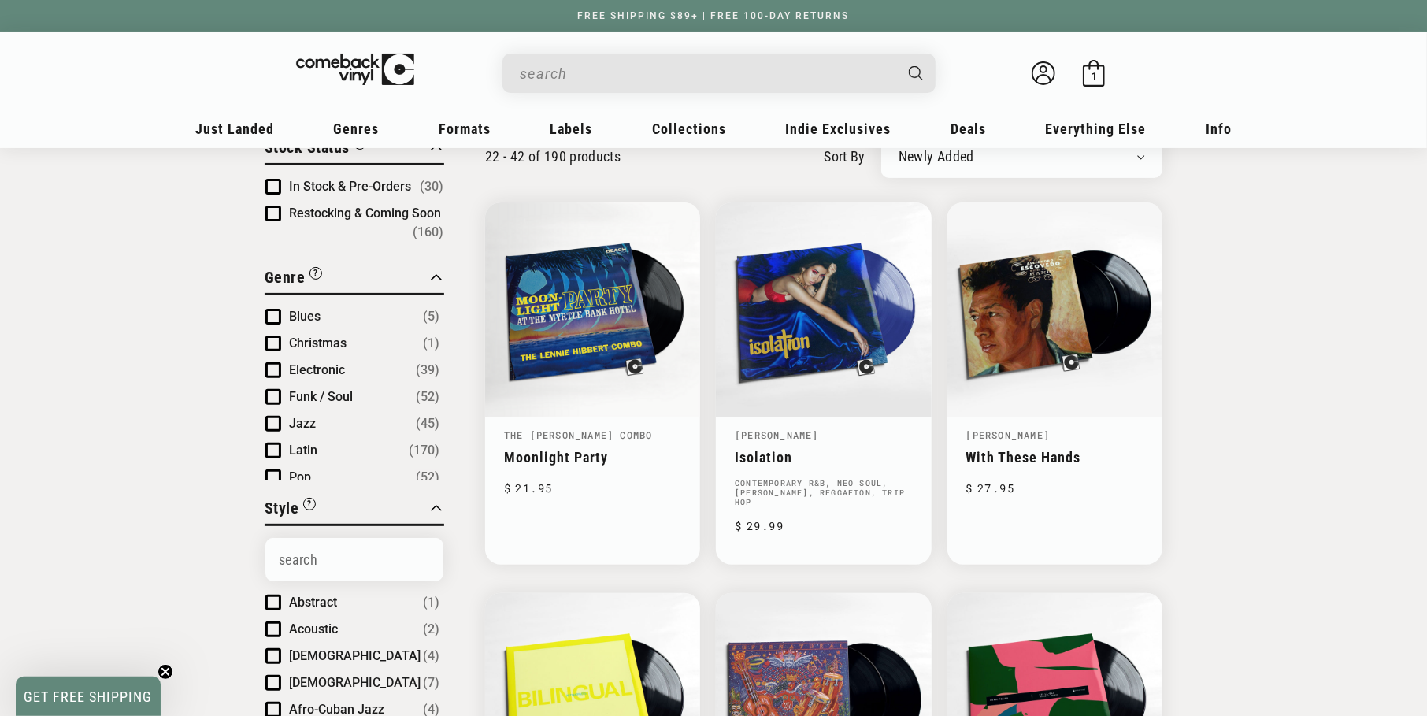
scroll to position [472, 0]
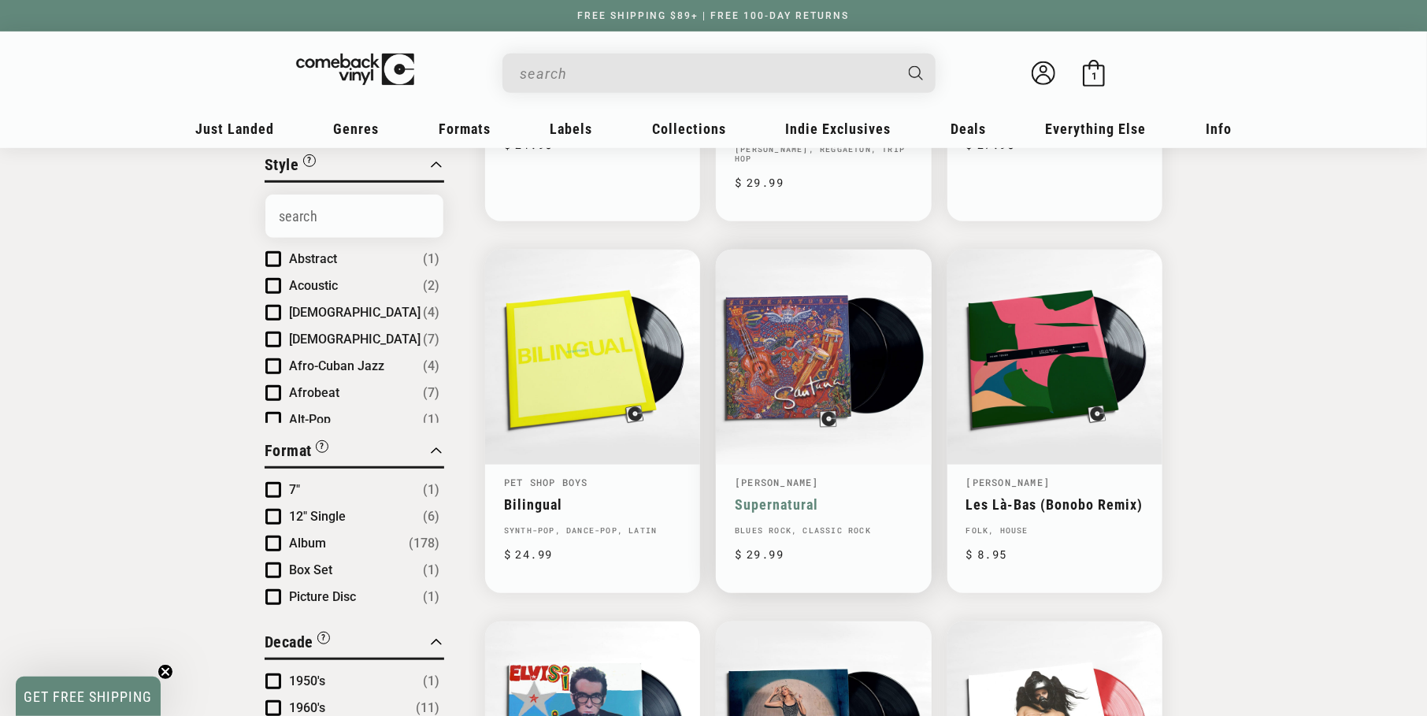
click at [790, 496] on link "Supernatural" at bounding box center [823, 504] width 177 height 17
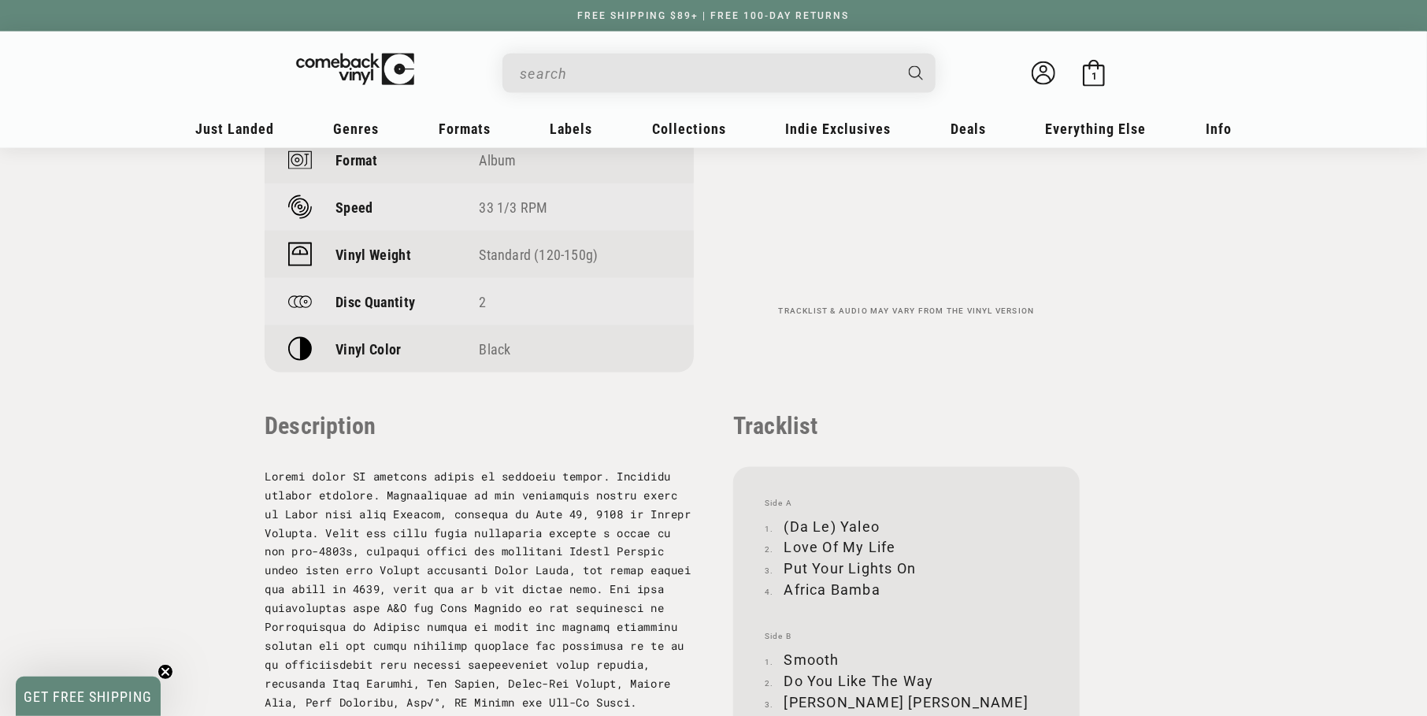
scroll to position [1338, 0]
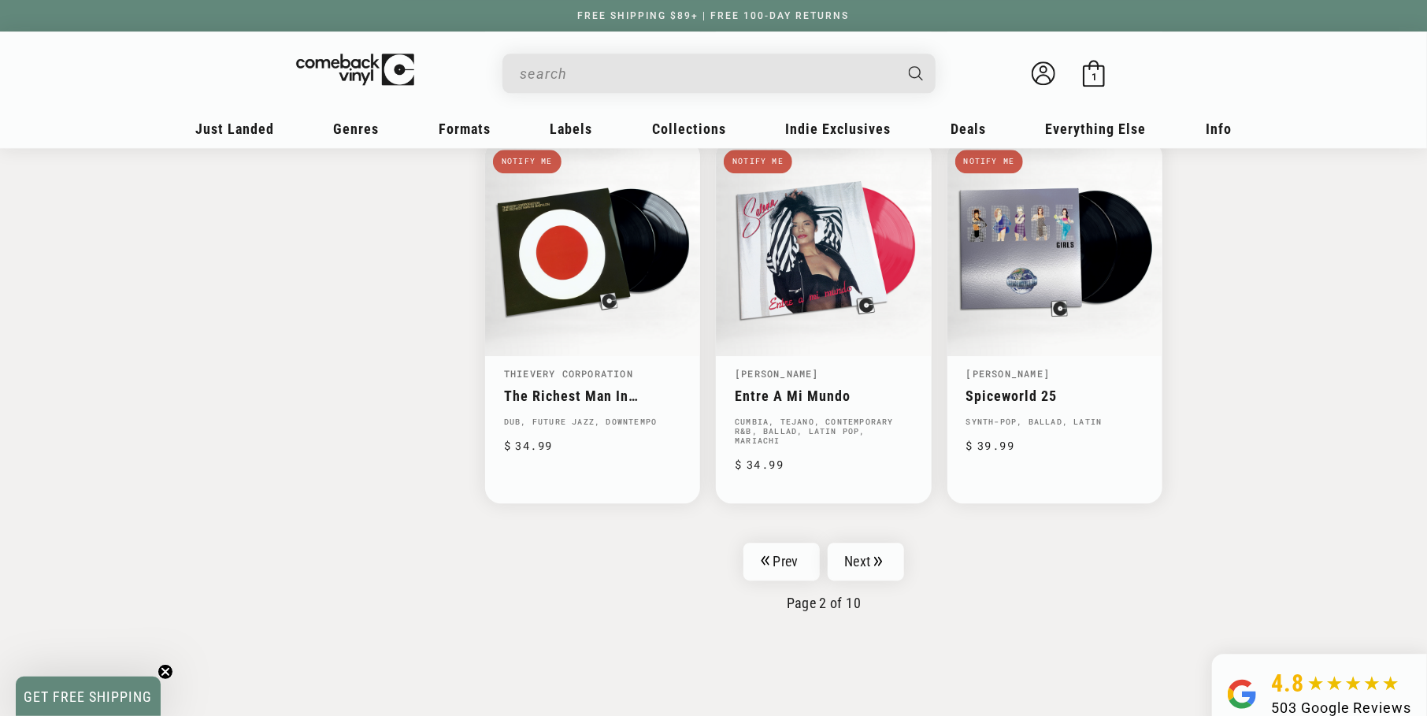
scroll to position [2597, 0]
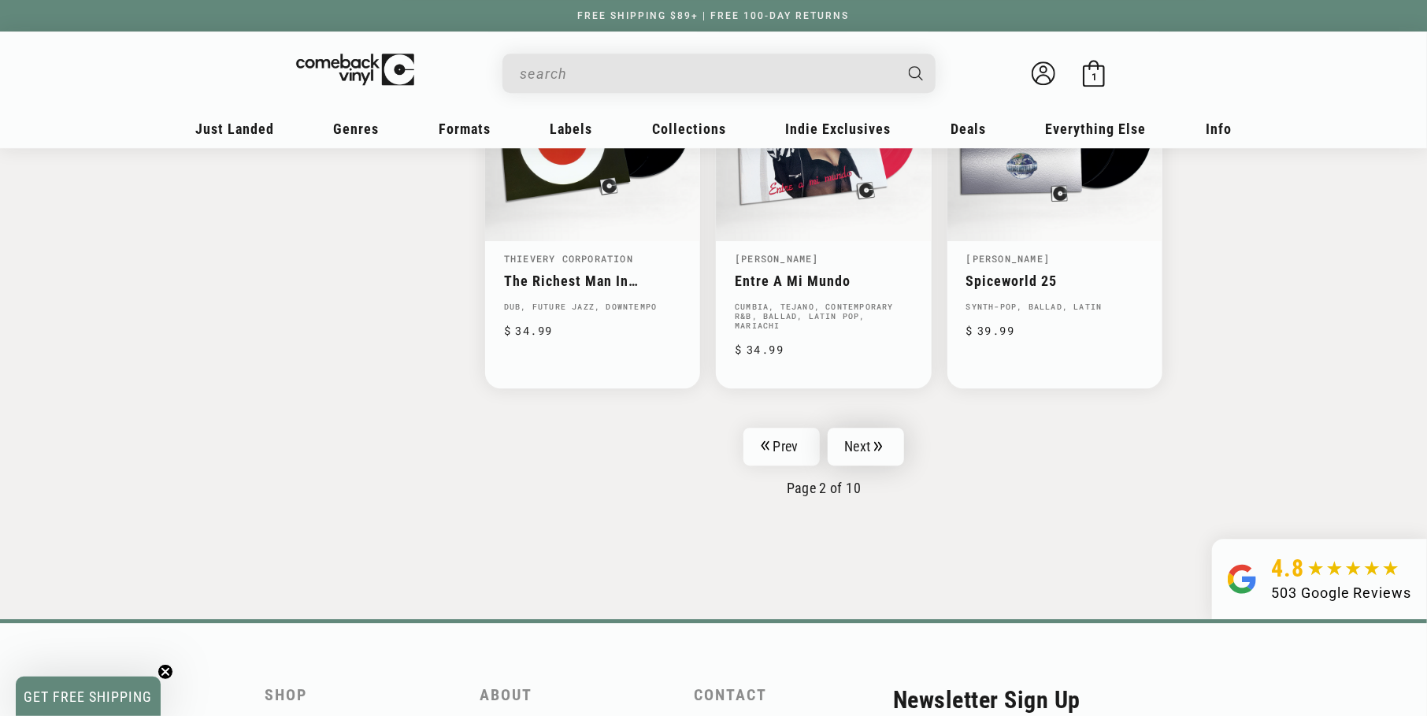
click at [847, 434] on link "Next" at bounding box center [865, 446] width 77 height 38
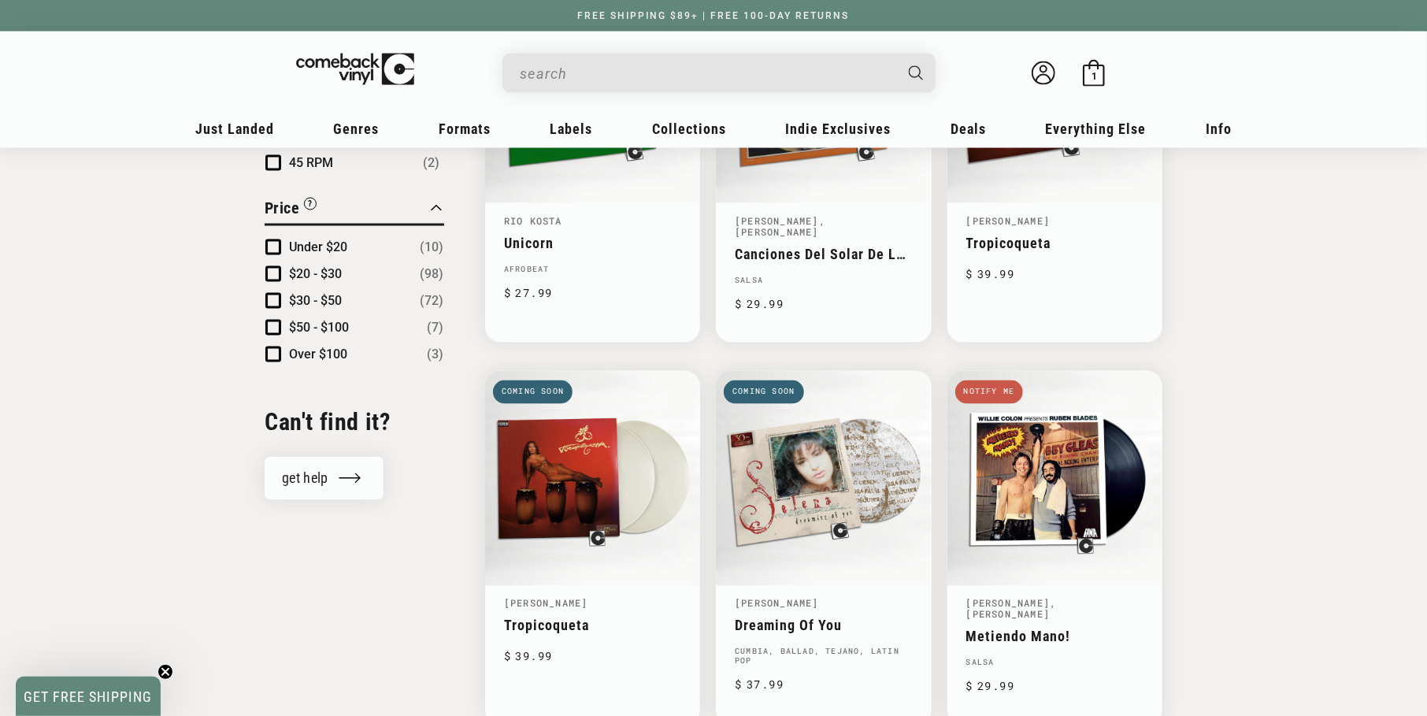
click at [861, 423] on ul "Moonlight Party The Lennie Hibbert Combo Moonlight Party Regular price $ 21.95 …" at bounding box center [823, 170] width 677 height 2655
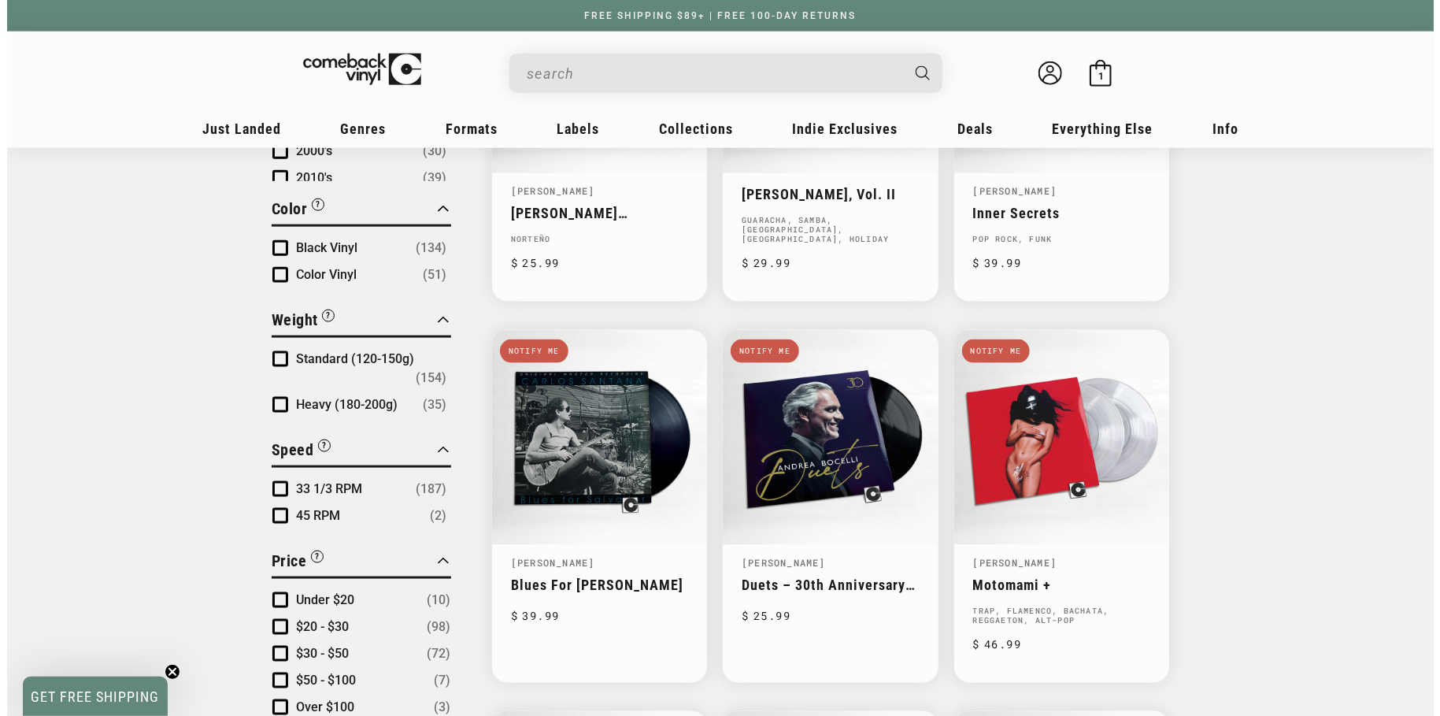
scroll to position [1416, 0]
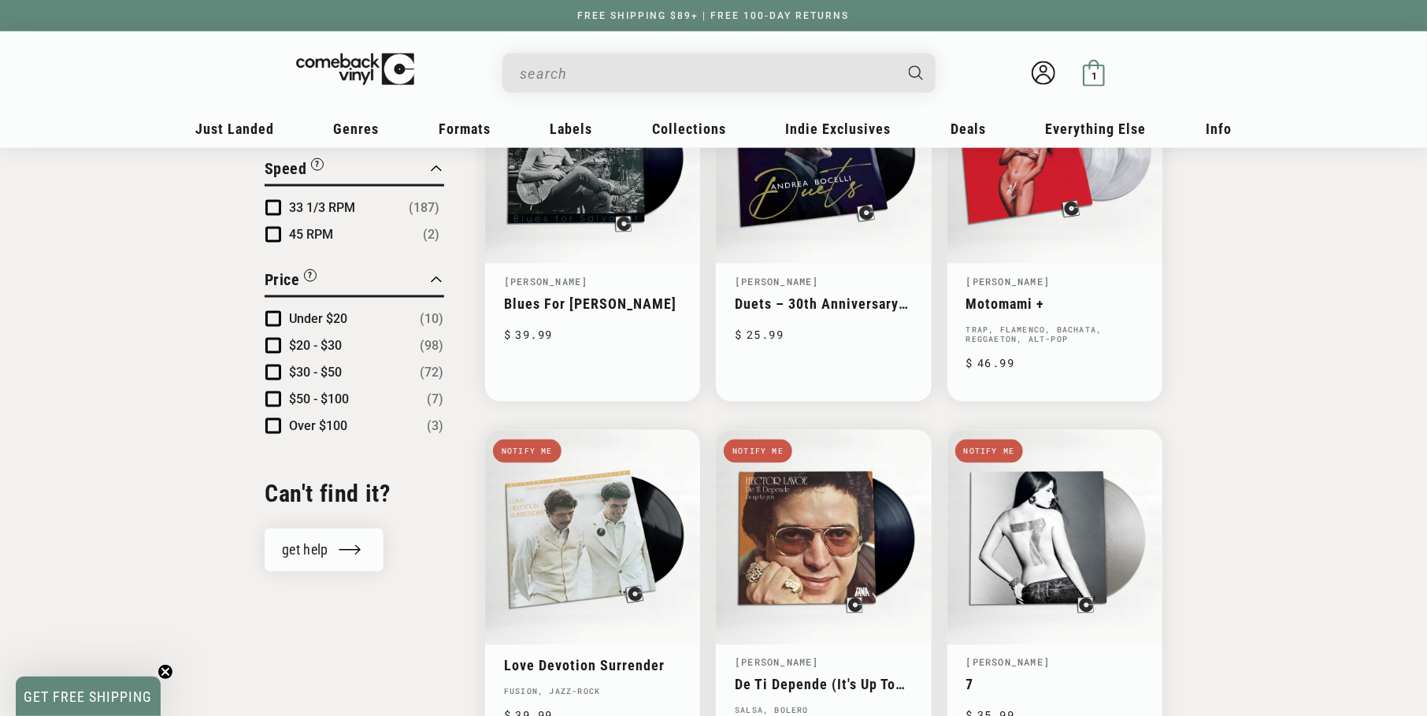
click at [1106, 67] on icon at bounding box center [1093, 73] width 27 height 27
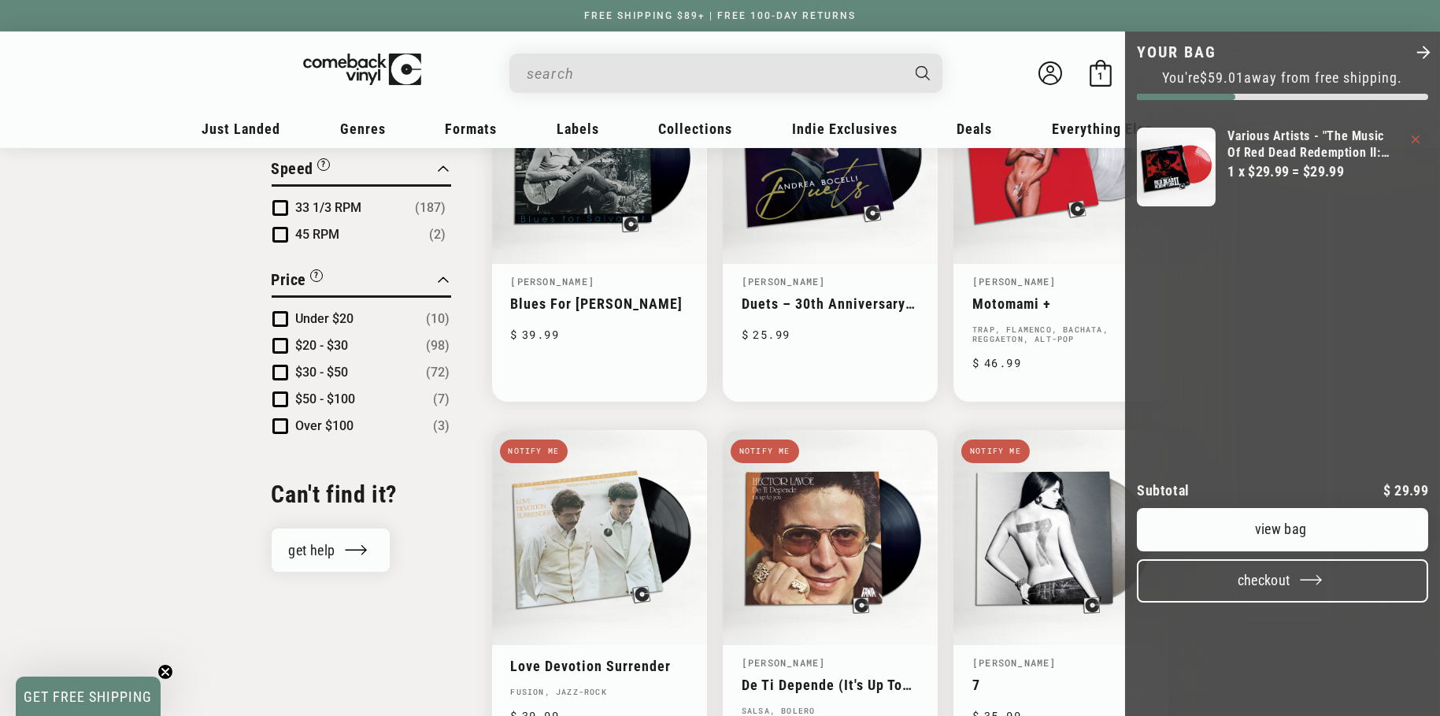
click at [1297, 602] on button "Checkout" at bounding box center [1282, 580] width 291 height 43
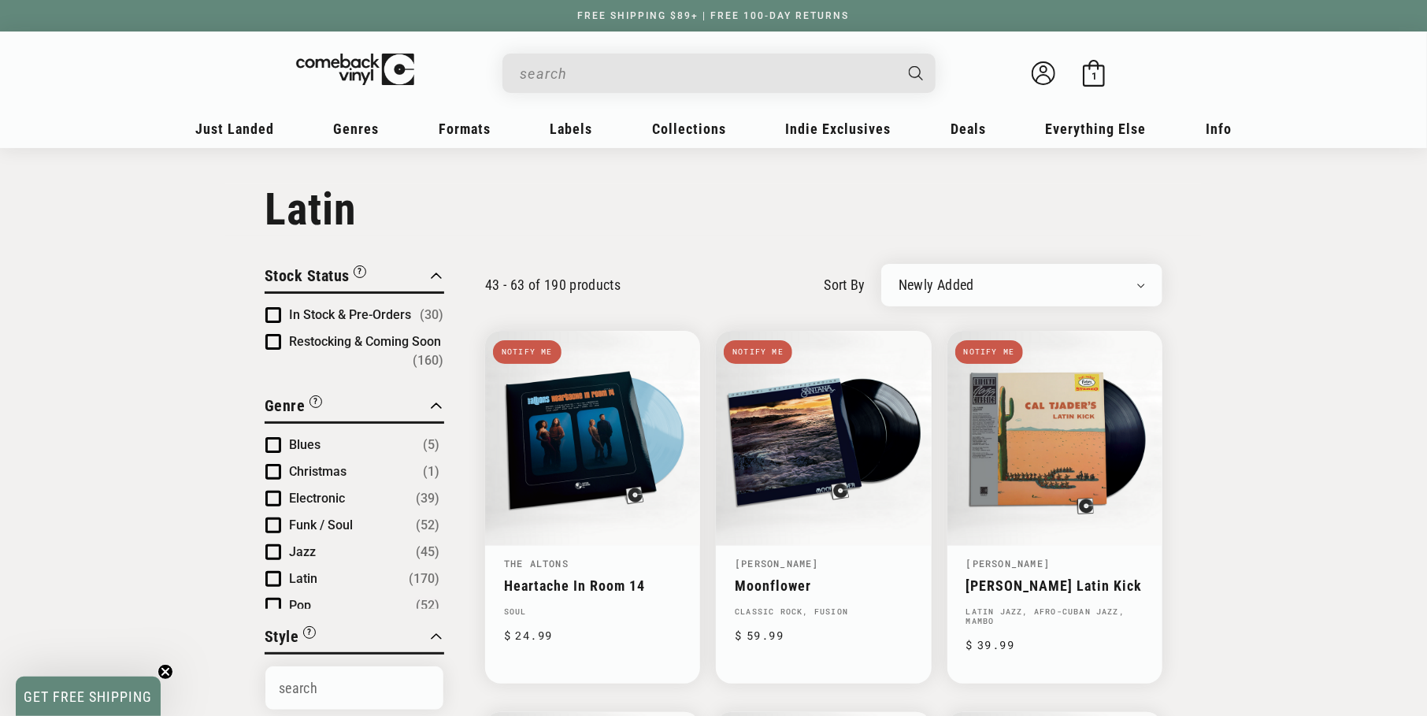
click at [1380, 137] on sticky-header "My account Just Landed Just Landed New Releases Genres" at bounding box center [713, 89] width 1427 height 117
click at [1101, 60] on icon at bounding box center [1093, 73] width 27 height 27
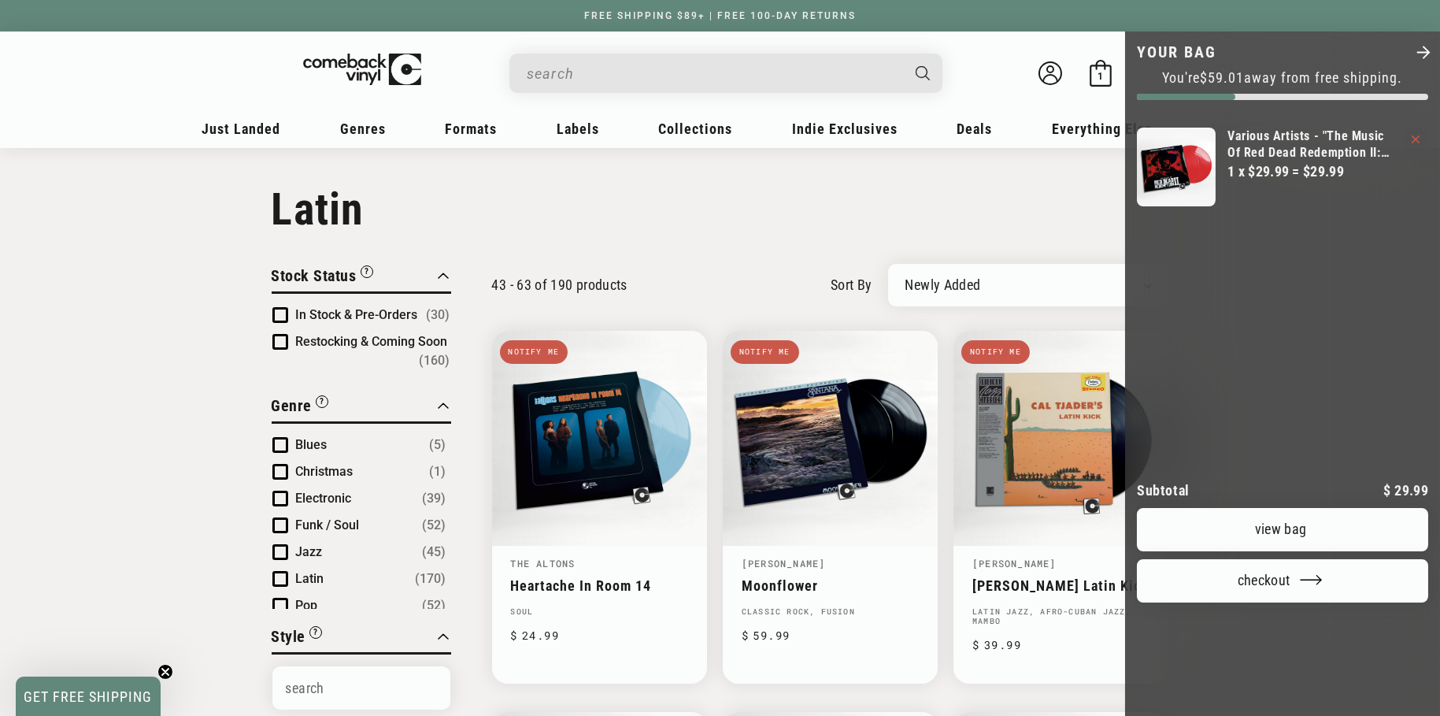
click at [1279, 629] on shop-pay-wallet-button "Your bag" at bounding box center [1283, 621] width 8 height 17
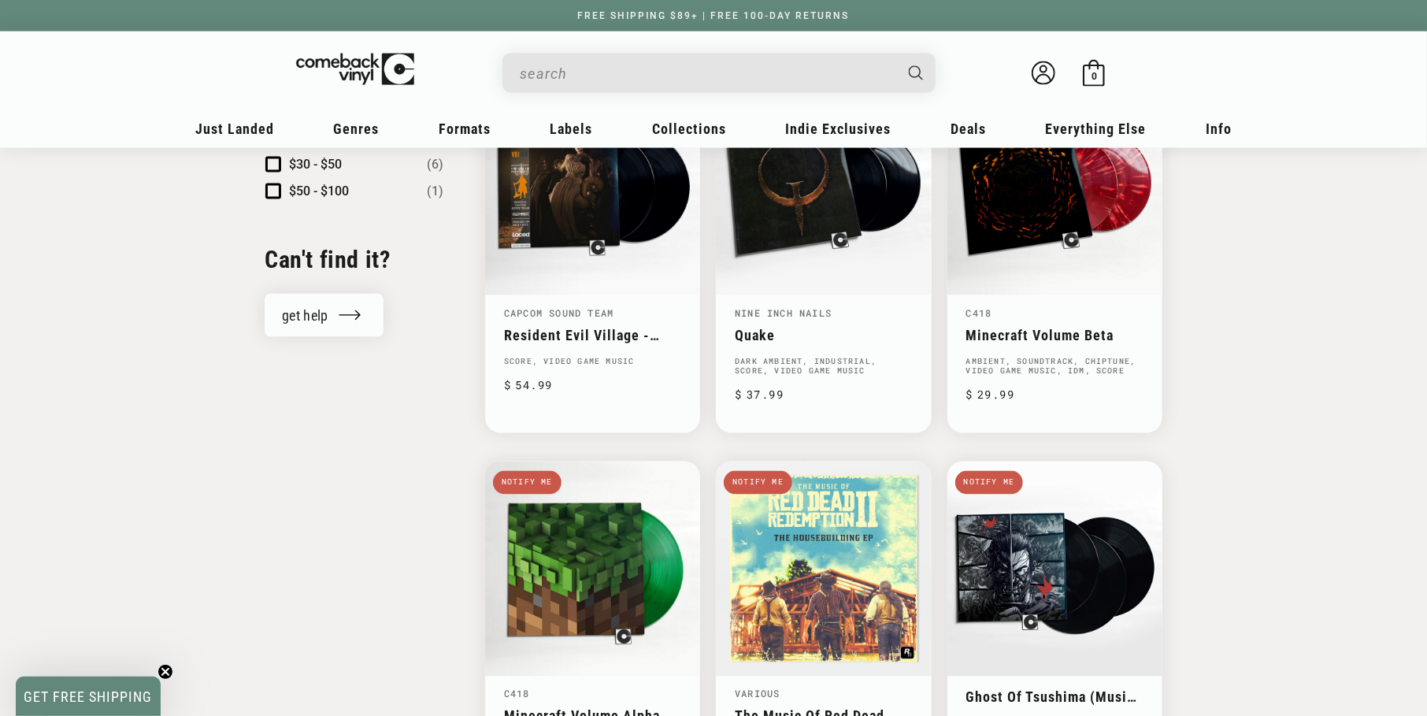
scroll to position [1731, 0]
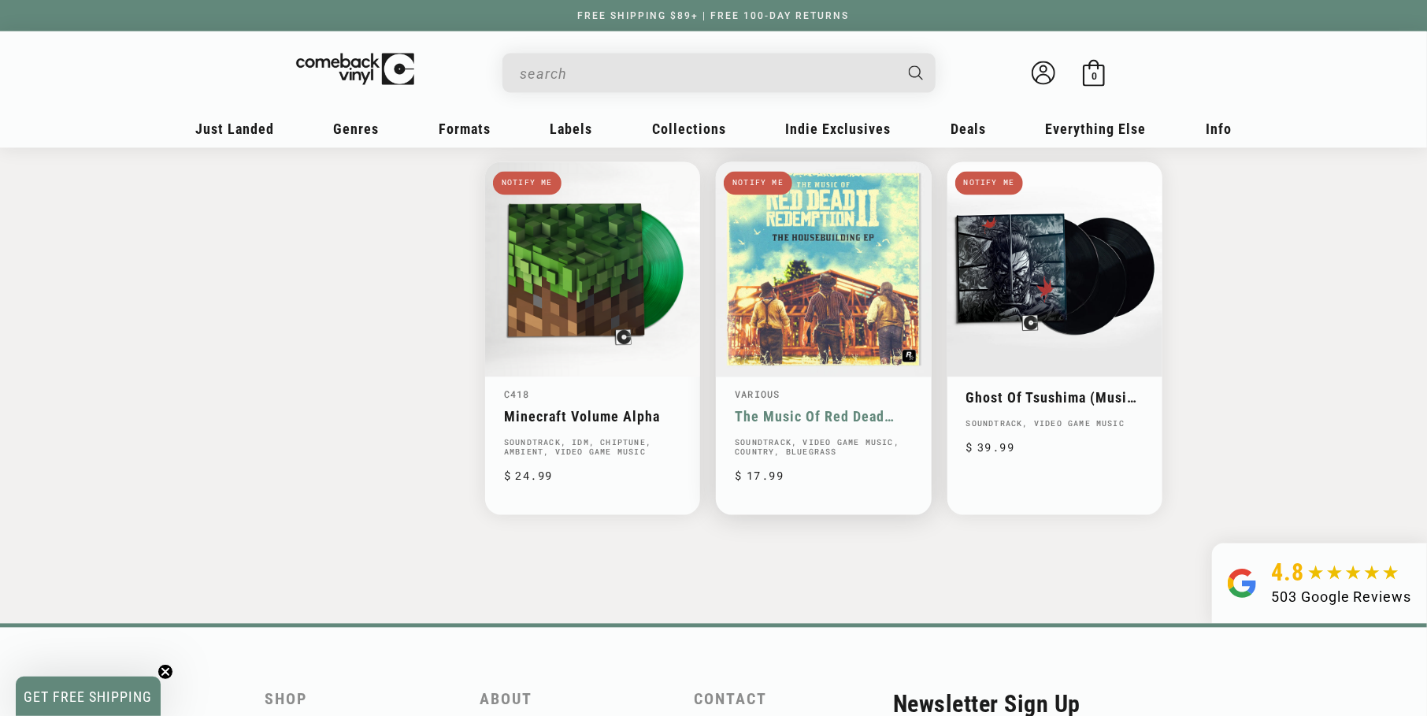
click at [875, 424] on link "The Music Of Red Dead Redemption II: The Housebuilding EP" at bounding box center [823, 417] width 177 height 17
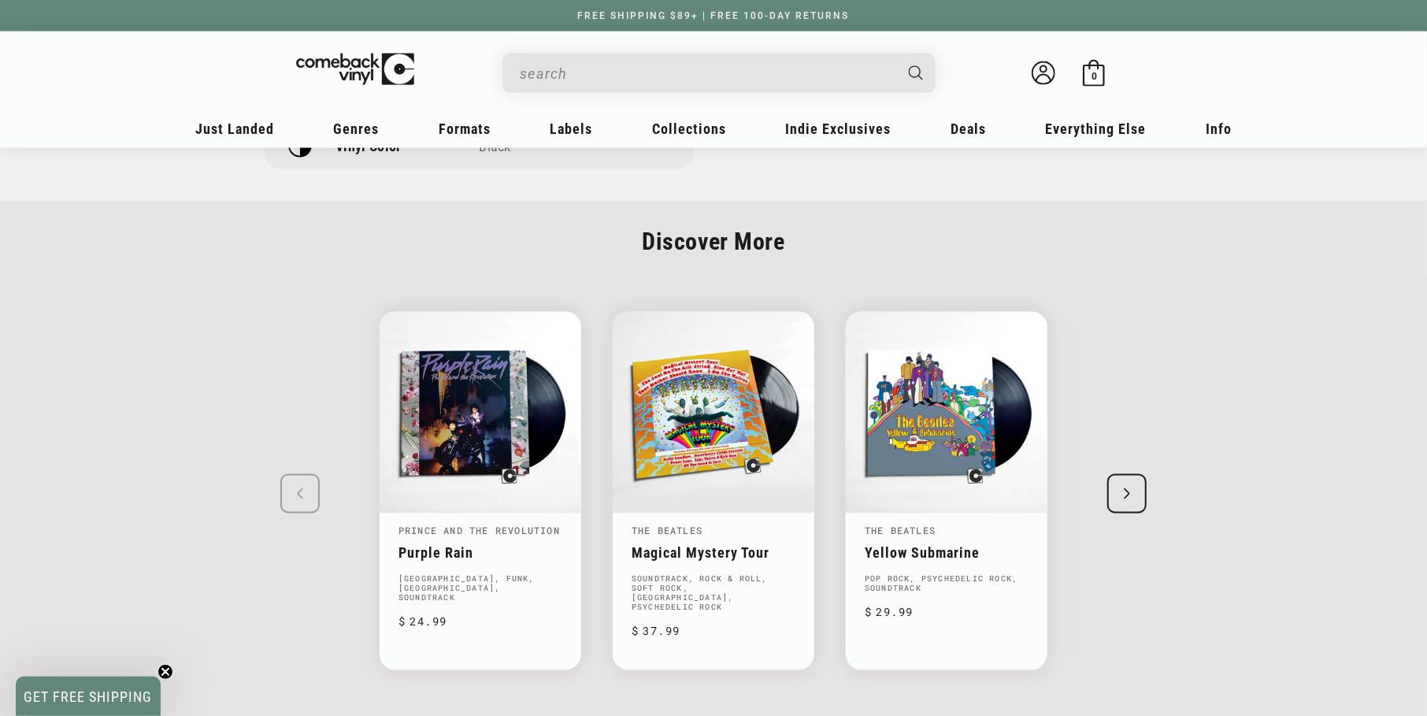
scroll to position [1574, 0]
